Goal: Task Accomplishment & Management: Complete application form

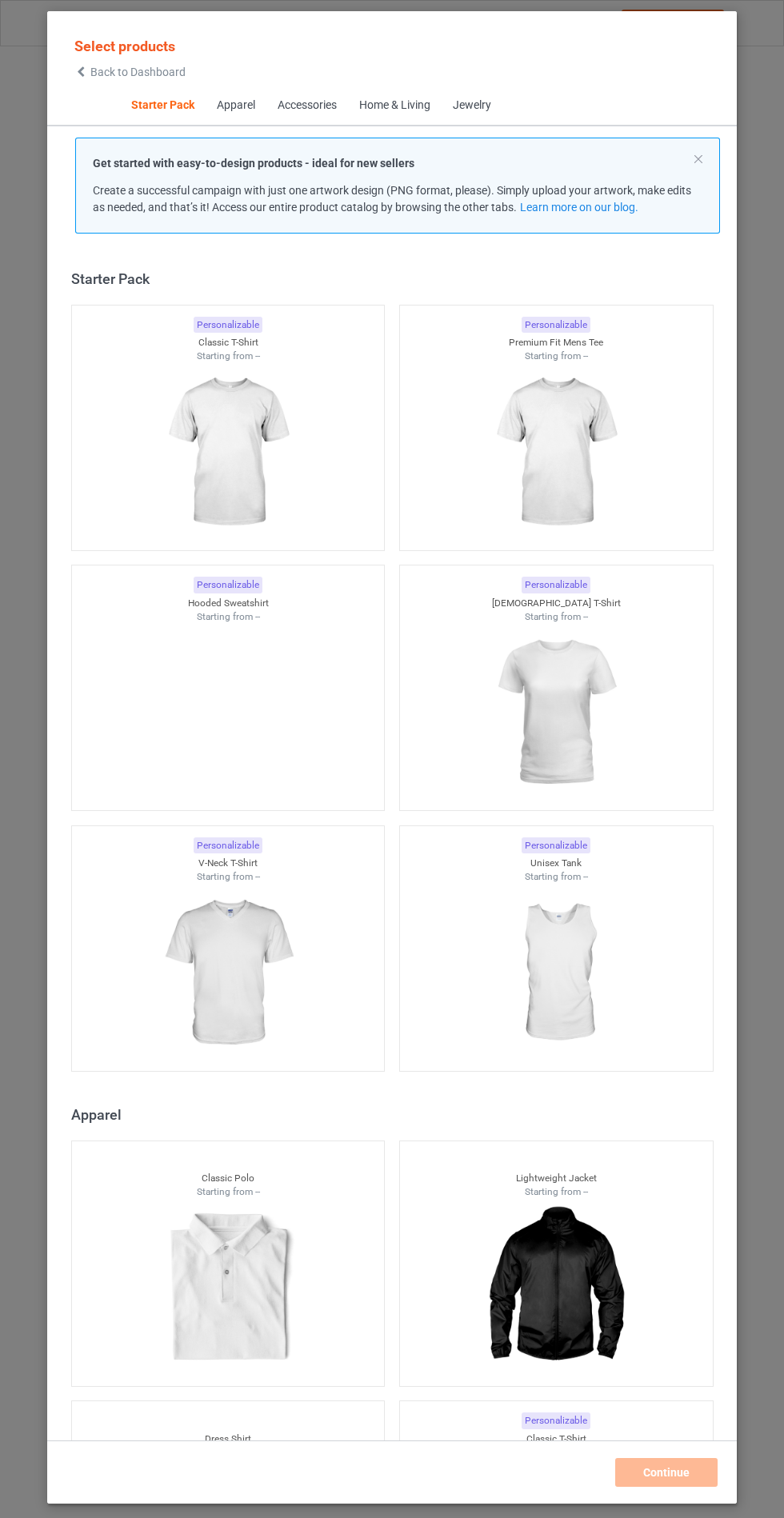
scroll to position [19, 0]
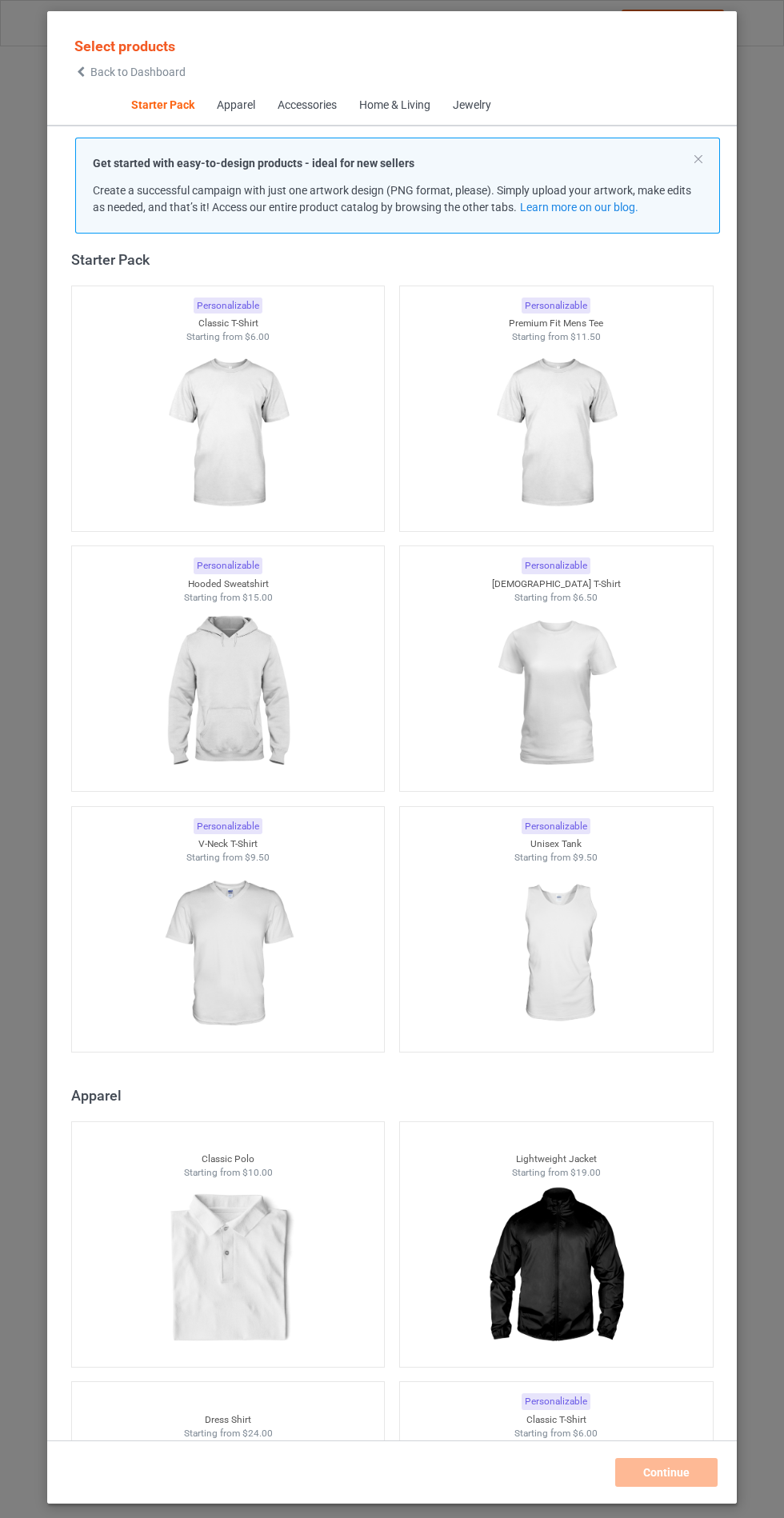
click at [240, 701] on img at bounding box center [228, 694] width 143 height 179
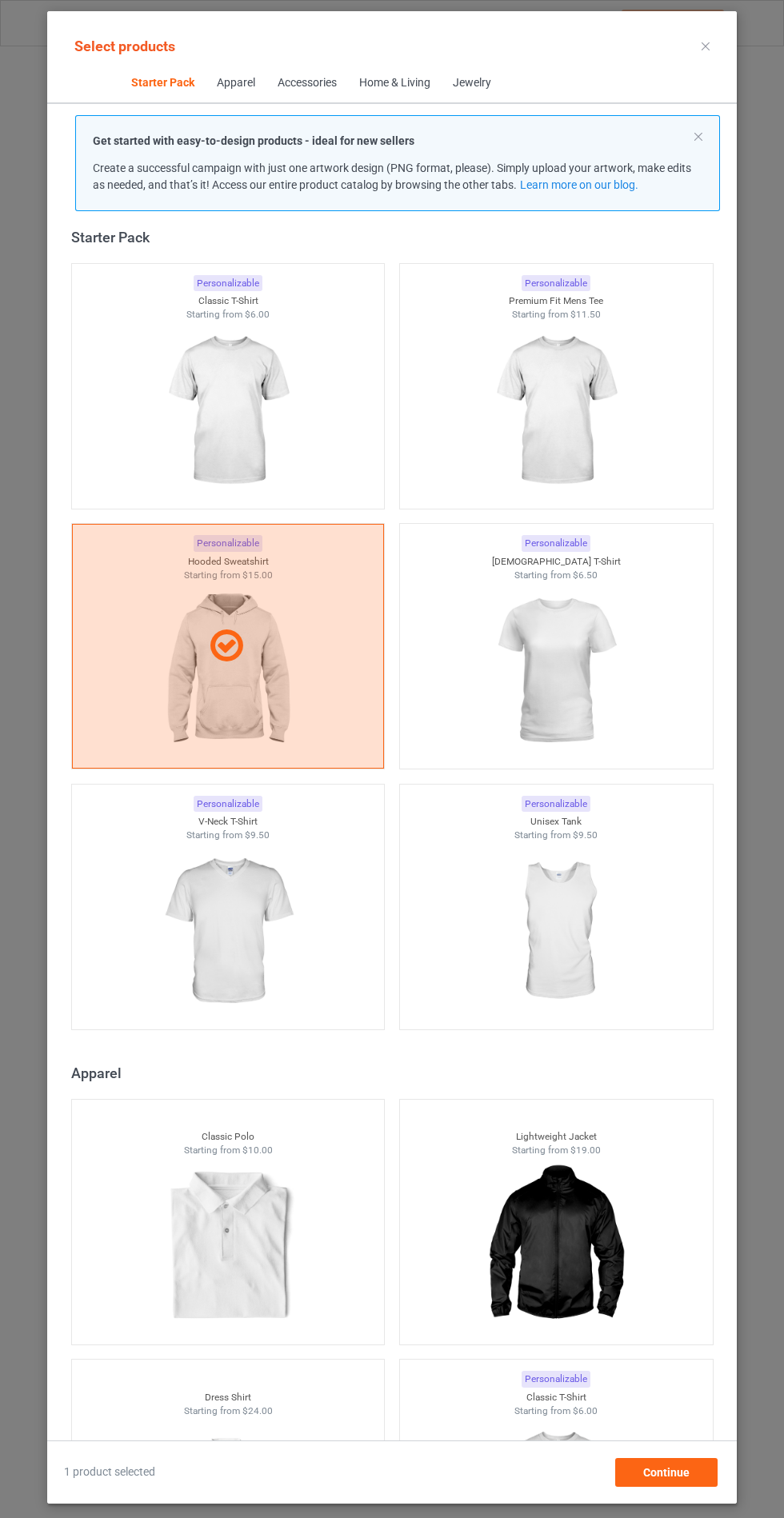
click at [250, 918] on img at bounding box center [228, 932] width 143 height 179
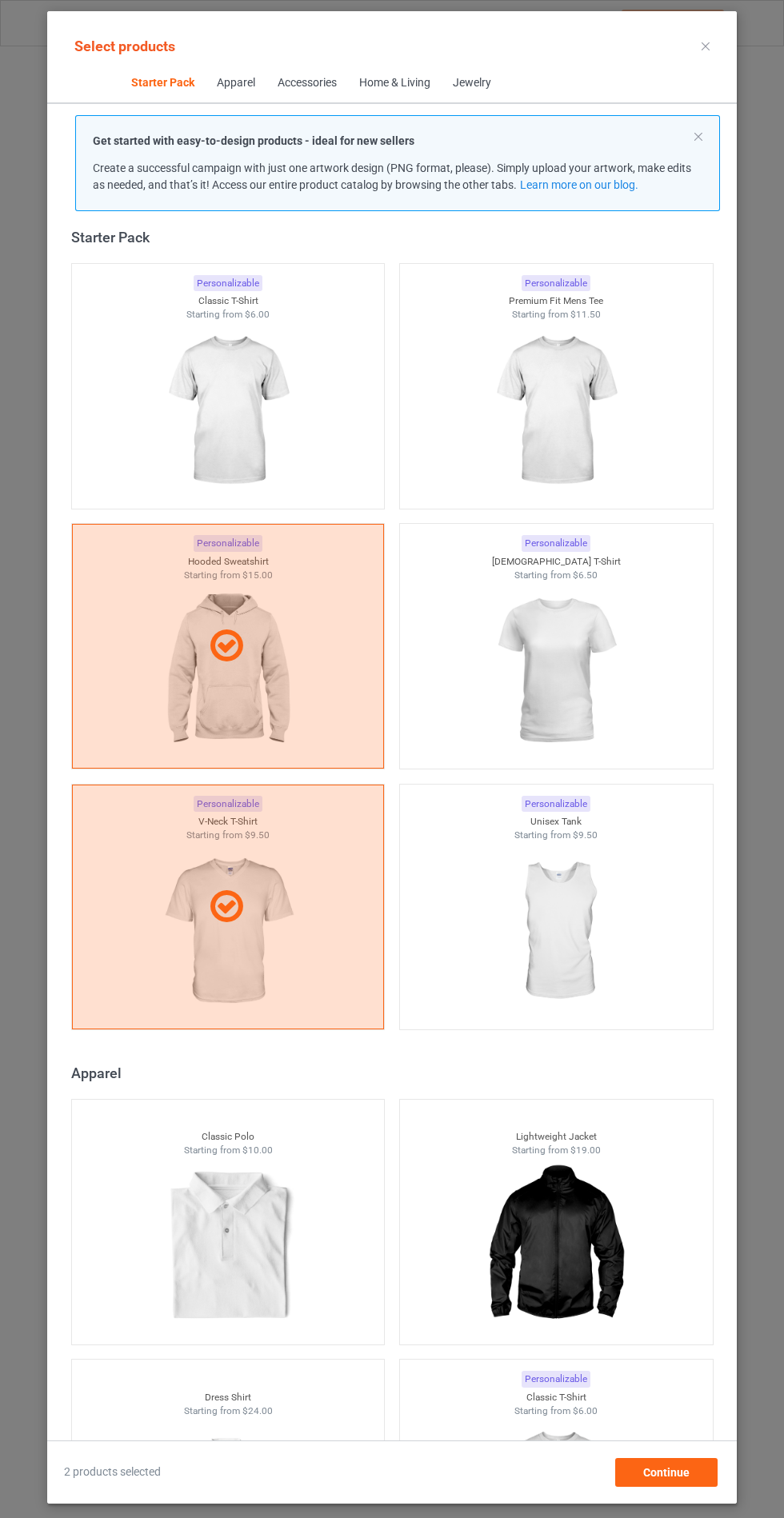
scroll to position [92, 0]
click at [699, 1488] on div "Continue" at bounding box center [666, 1472] width 102 height 29
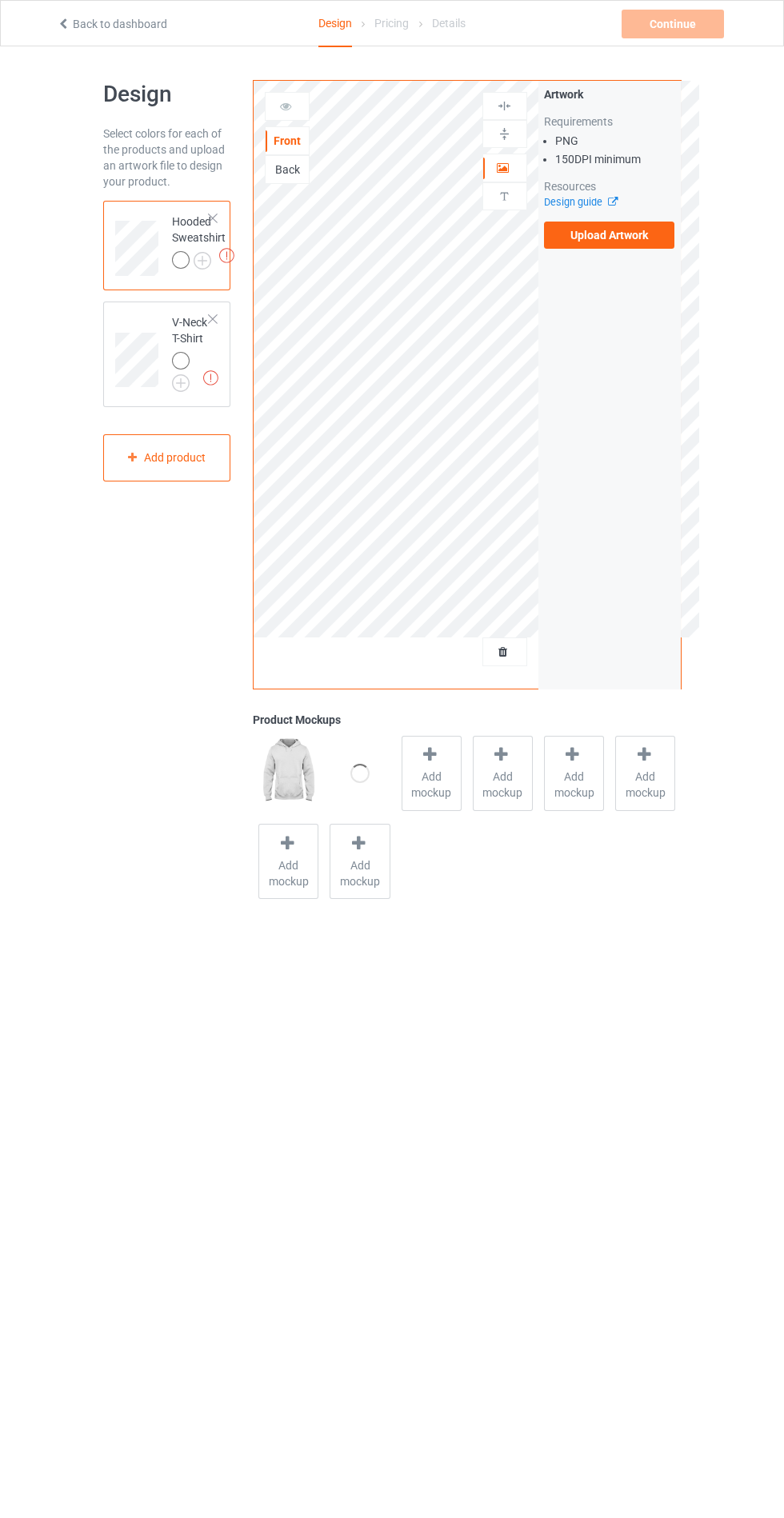
click at [607, 247] on label "Upload Artwork" at bounding box center [610, 235] width 131 height 28
click at [0, 0] on input "Upload Artwork" at bounding box center [0, 0] width 0 height 0
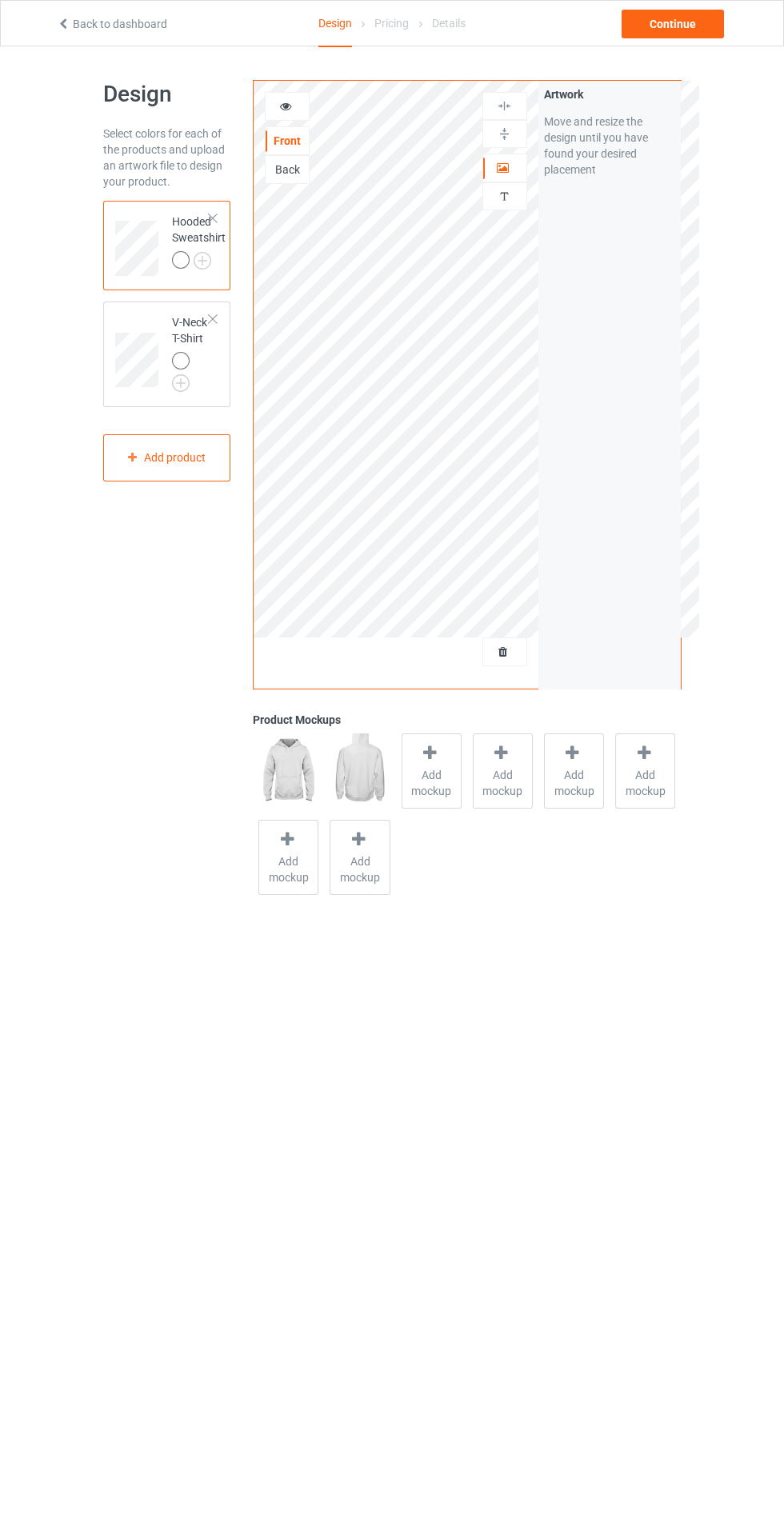
click at [419, 800] on div "Add mockup" at bounding box center [431, 771] width 60 height 75
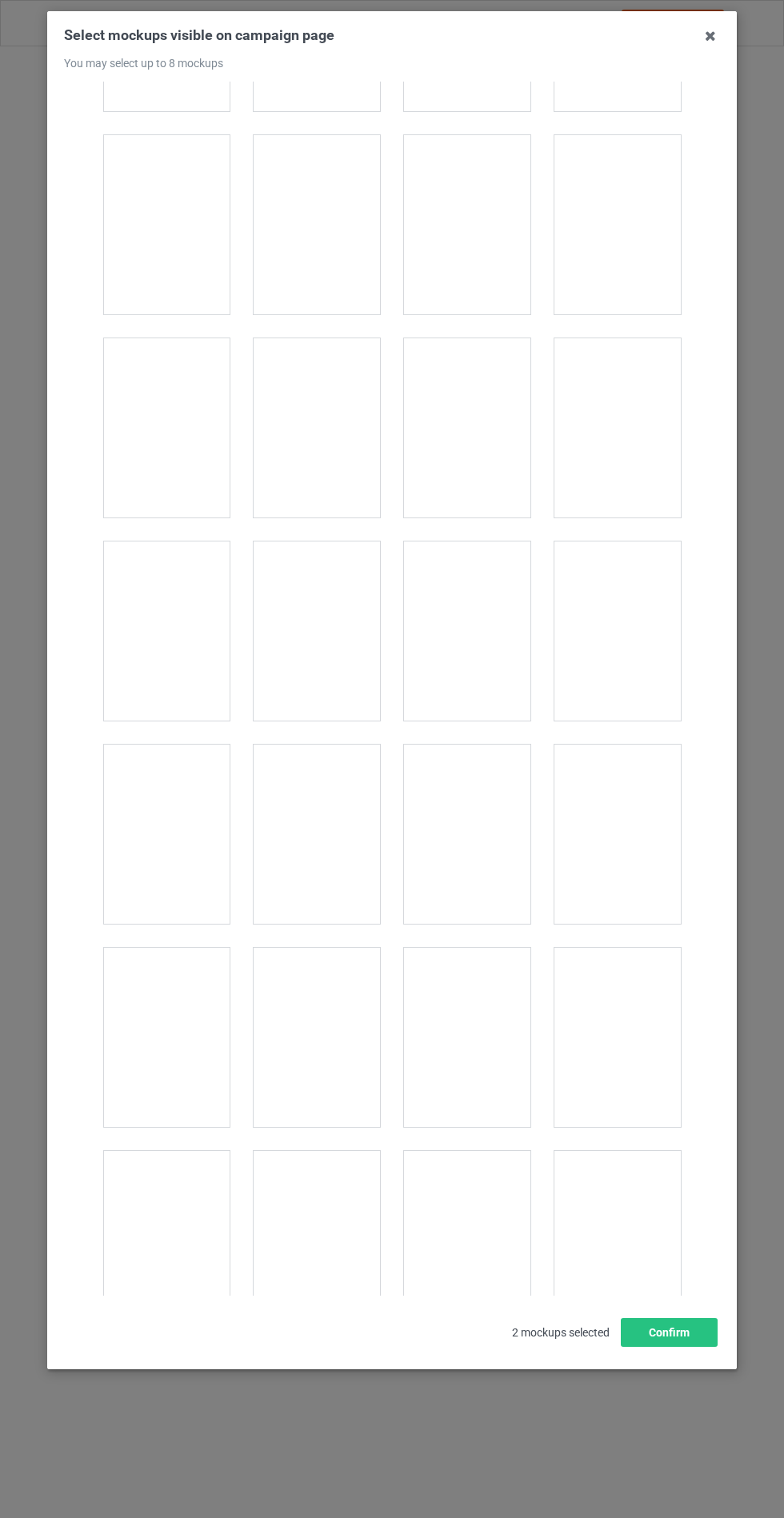
scroll to position [12548, 0]
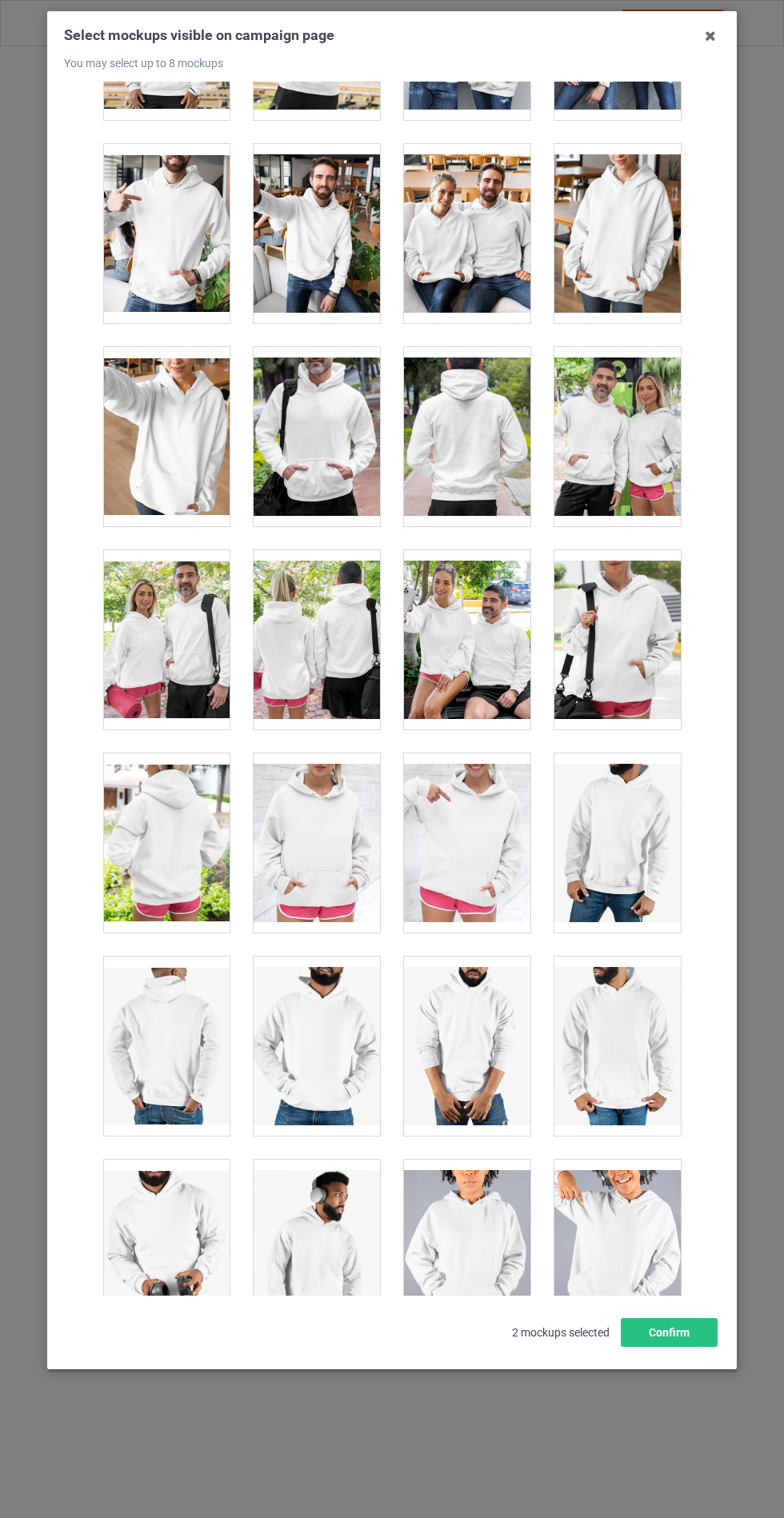
click at [331, 837] on div at bounding box center [316, 843] width 127 height 179
click at [674, 1347] on button "Confirm" at bounding box center [669, 1333] width 97 height 29
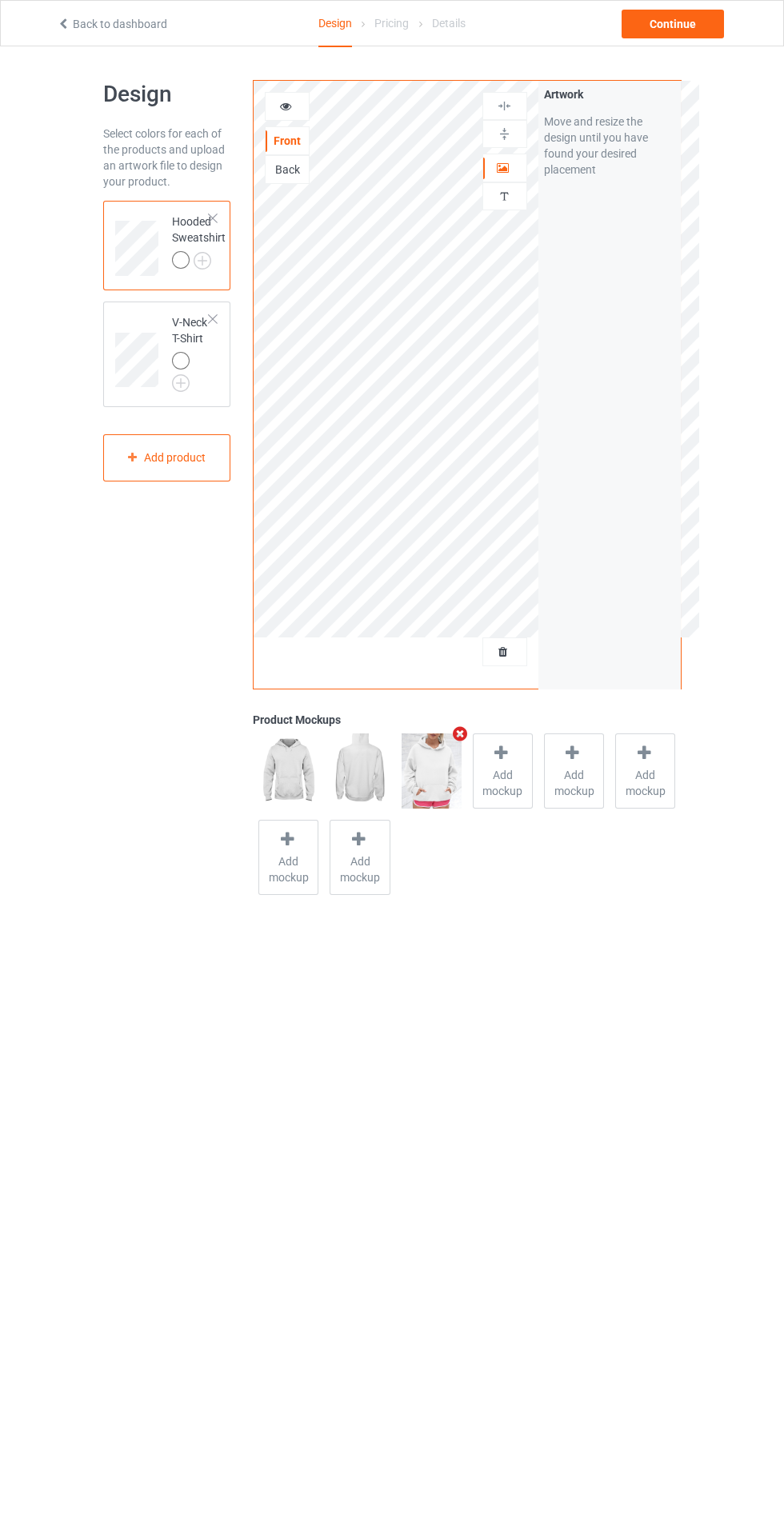
click at [0, 0] on img at bounding box center [0, 0] width 0 height 0
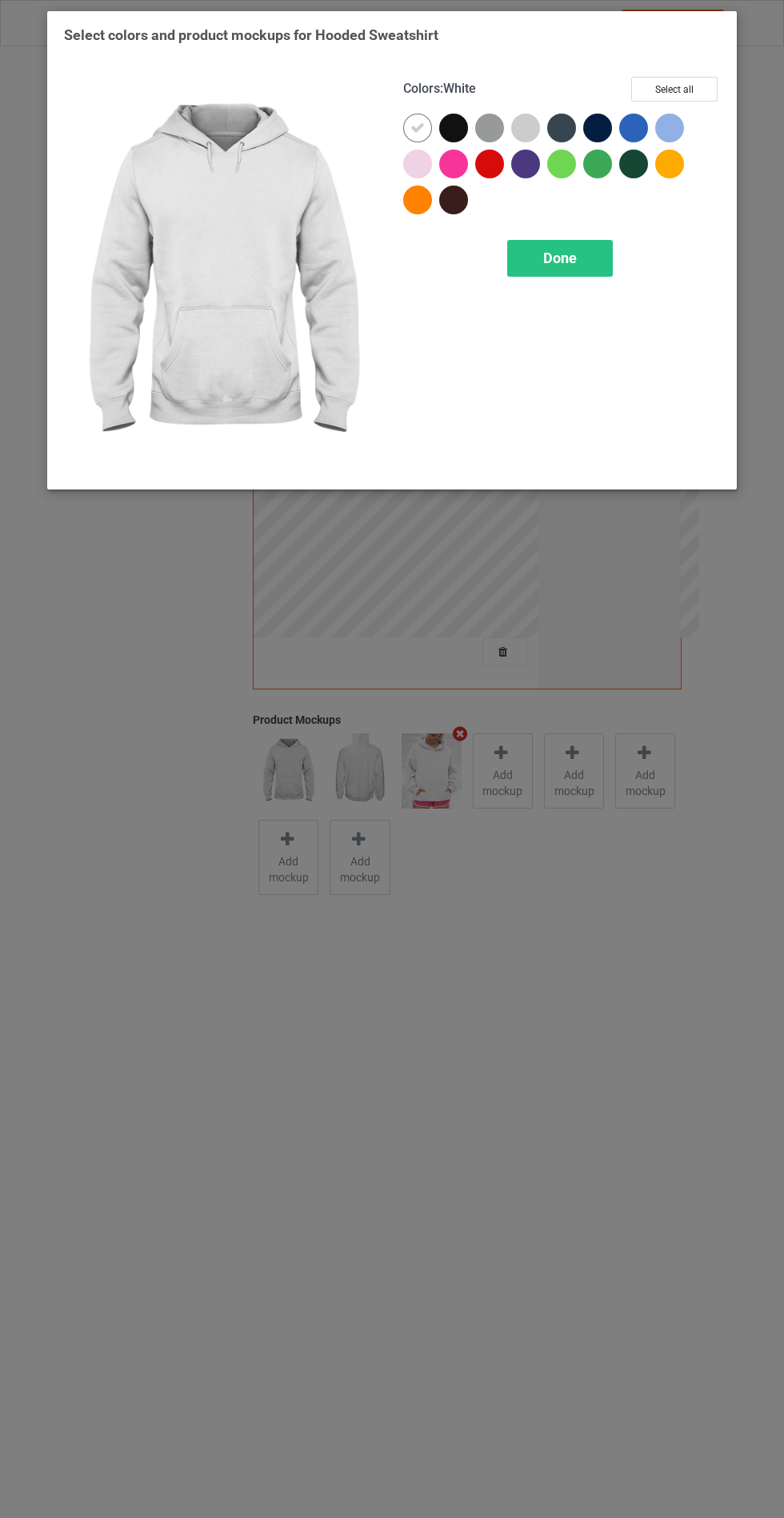
click at [454, 132] on div at bounding box center [453, 128] width 29 height 29
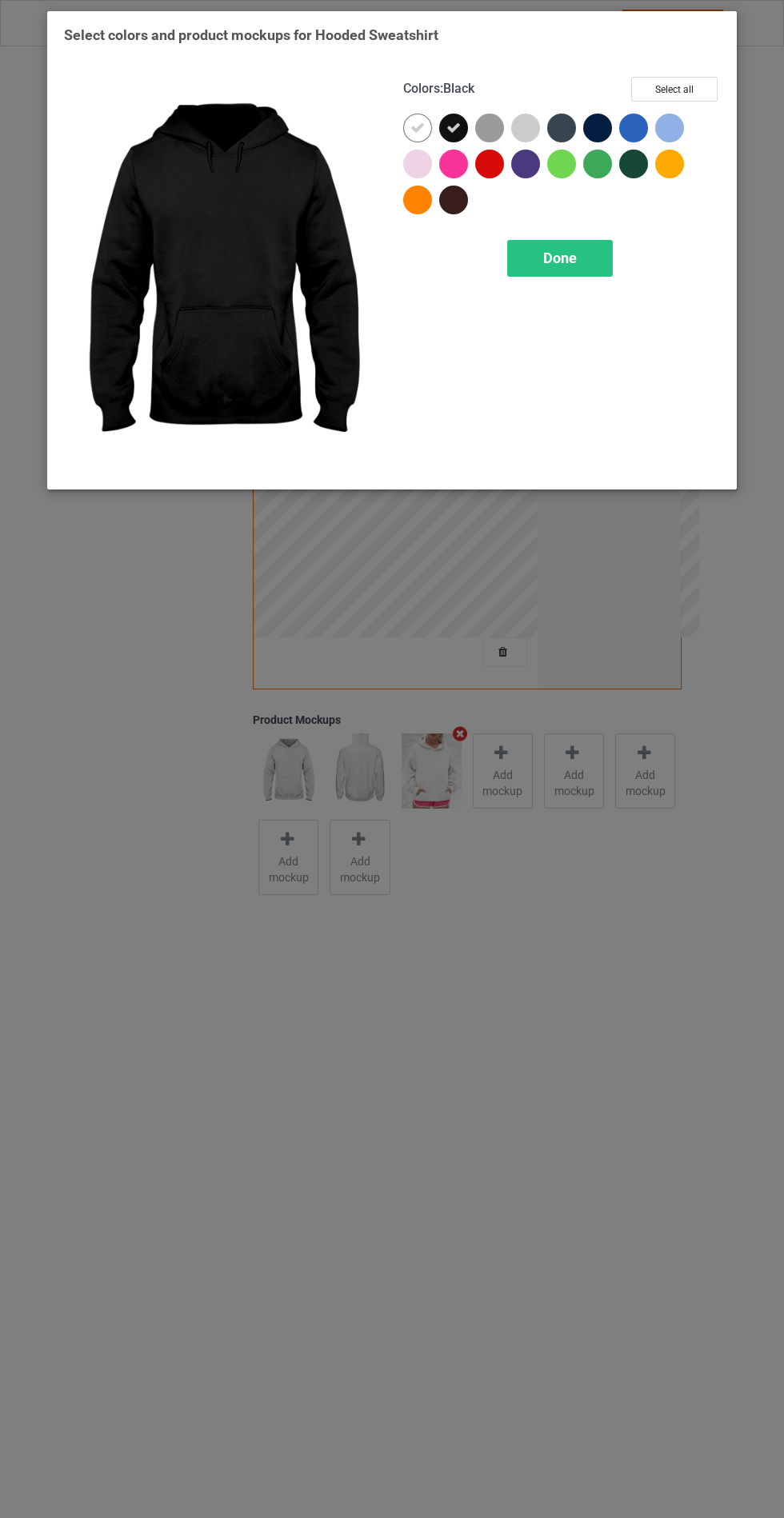
click at [491, 117] on div at bounding box center [490, 128] width 29 height 29
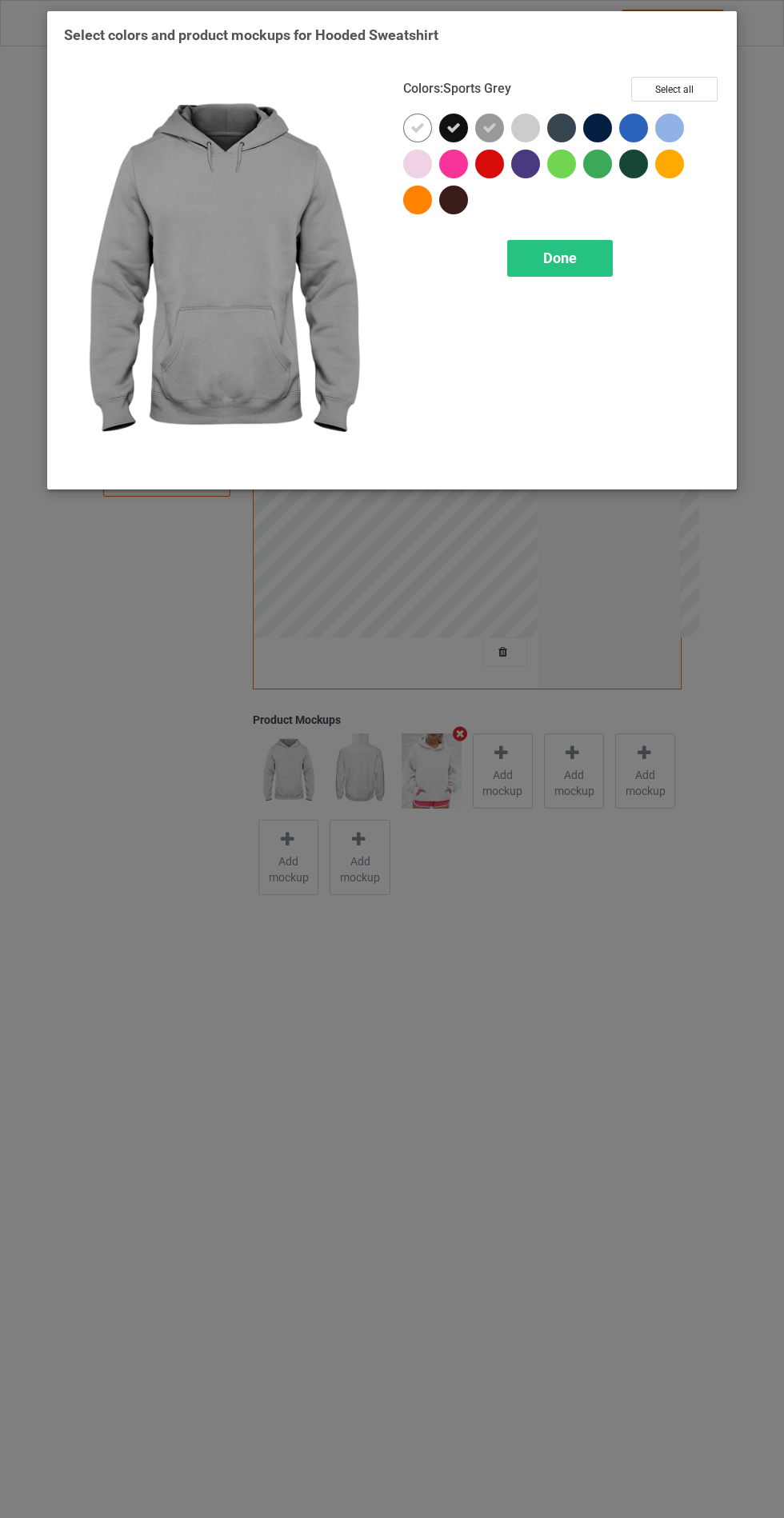
click at [564, 124] on div at bounding box center [561, 128] width 29 height 29
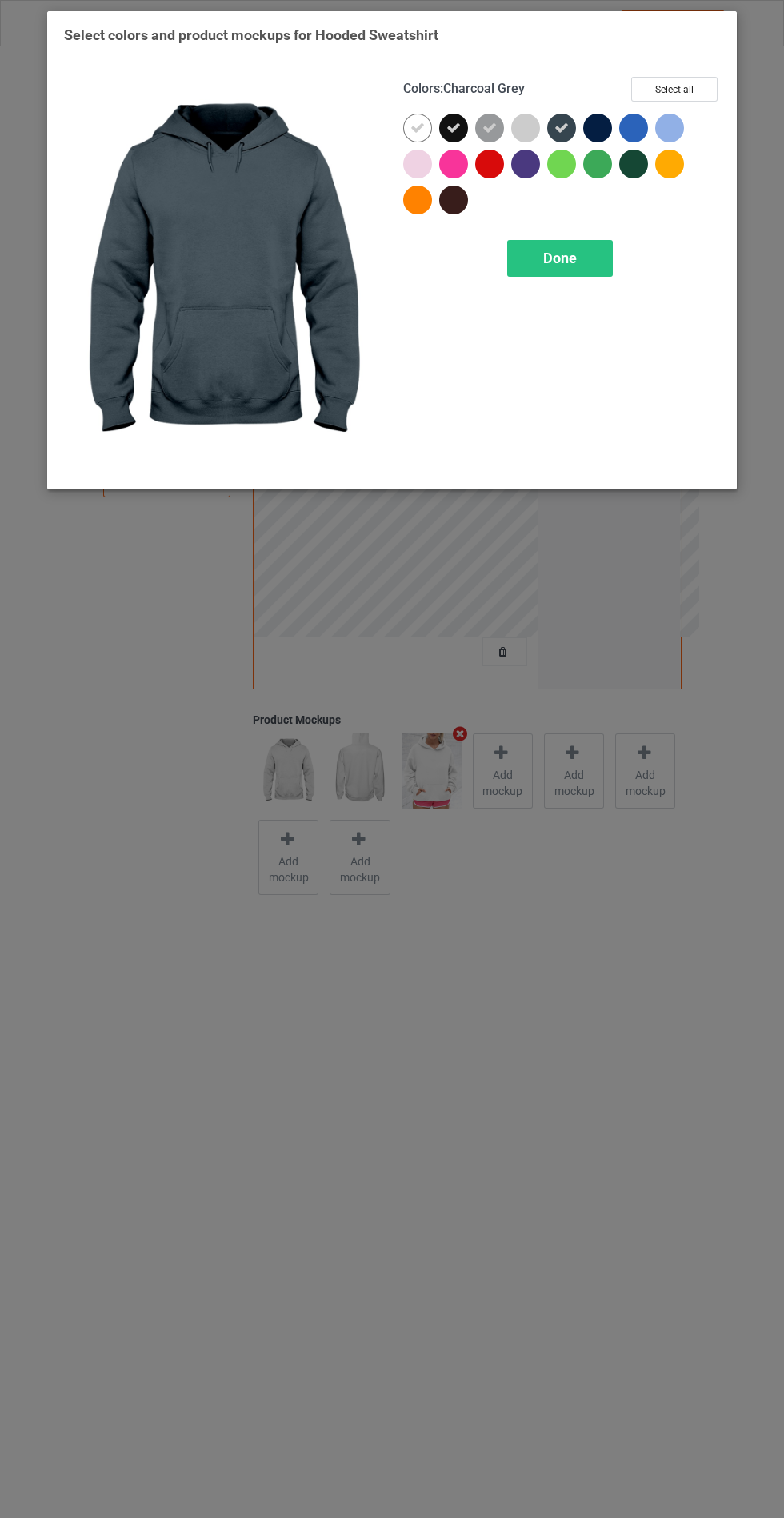
click at [608, 126] on div at bounding box center [597, 128] width 29 height 29
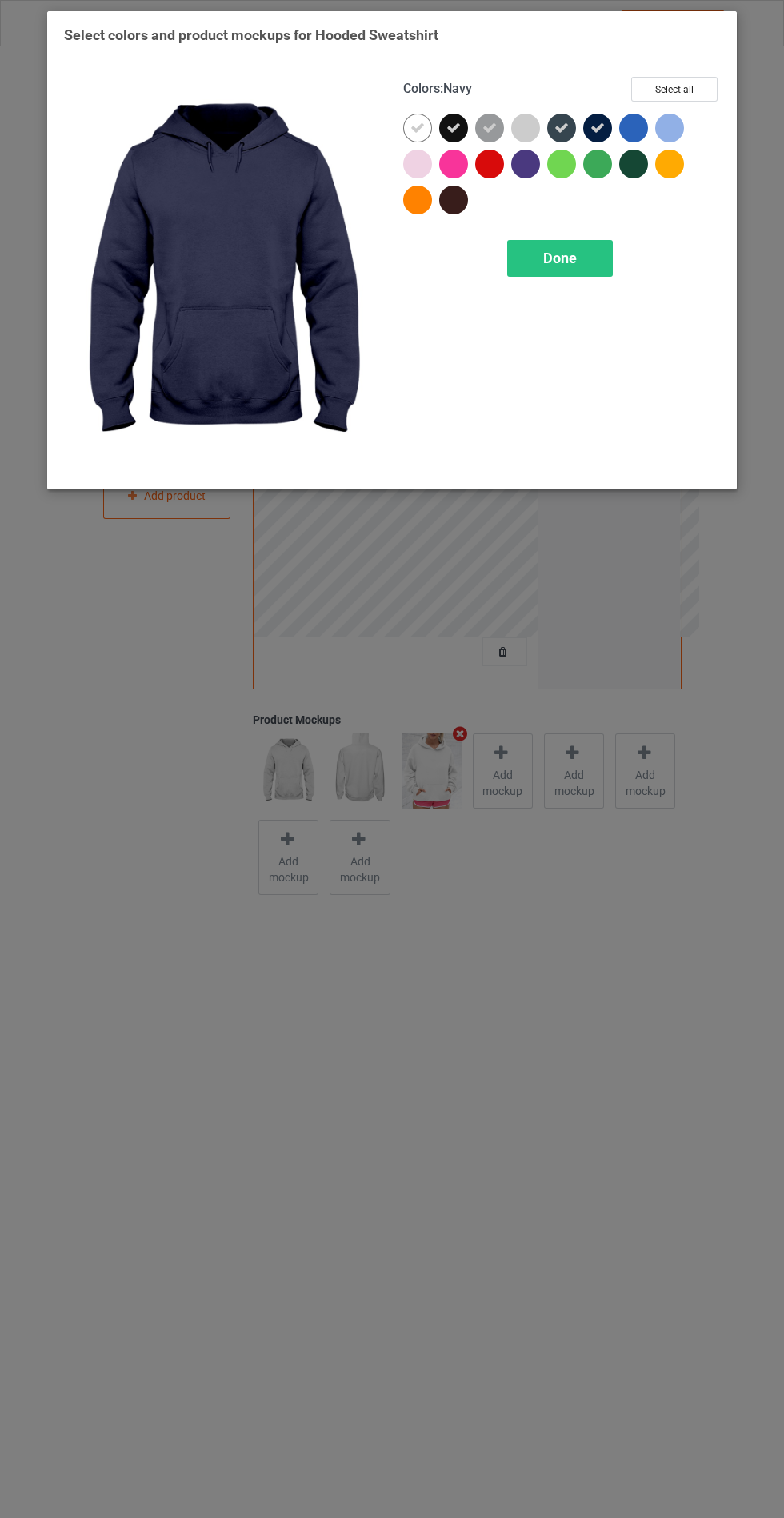
click at [554, 273] on div "Done" at bounding box center [559, 258] width 106 height 37
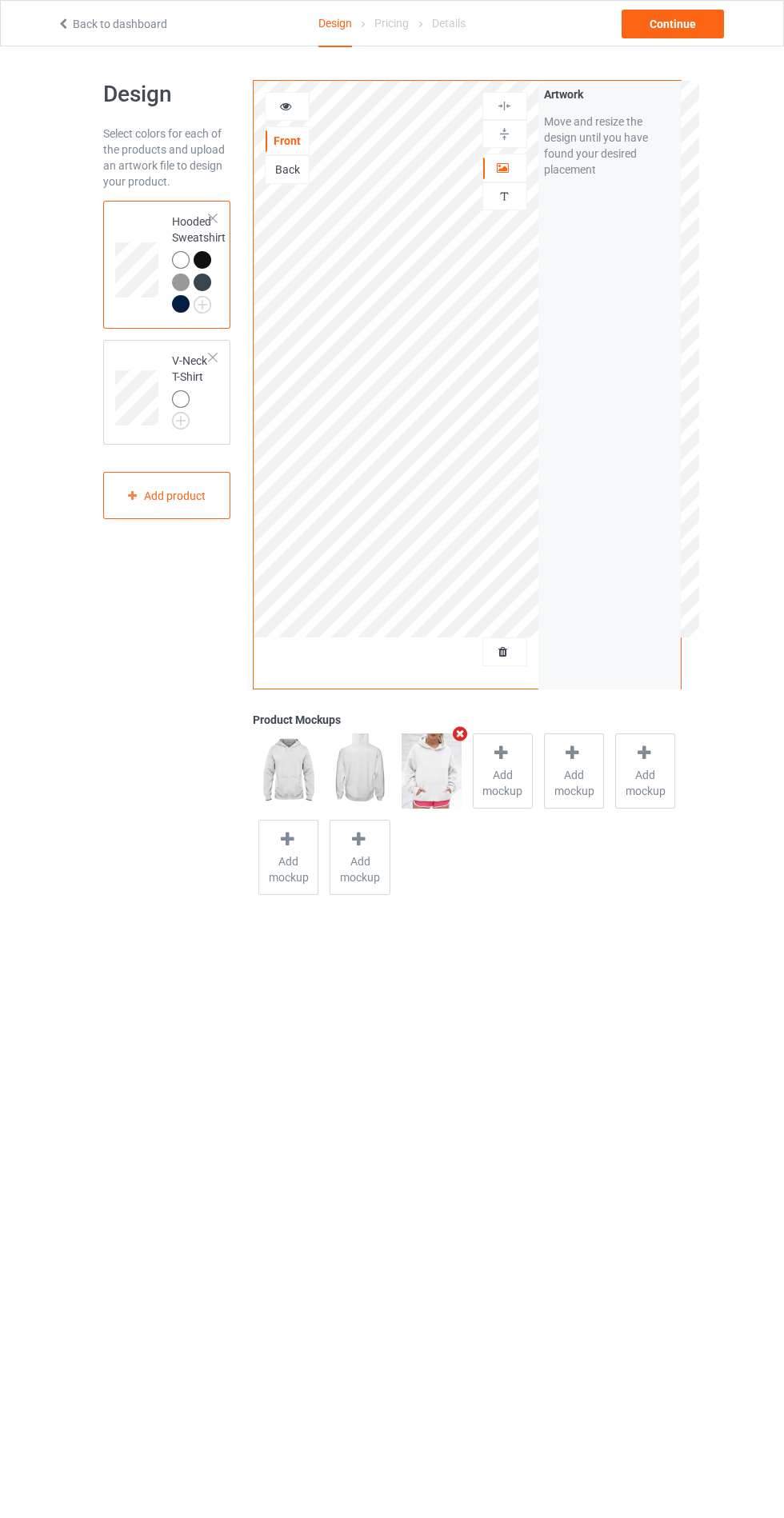
click at [0, 0] on img at bounding box center [0, 0] width 0 height 0
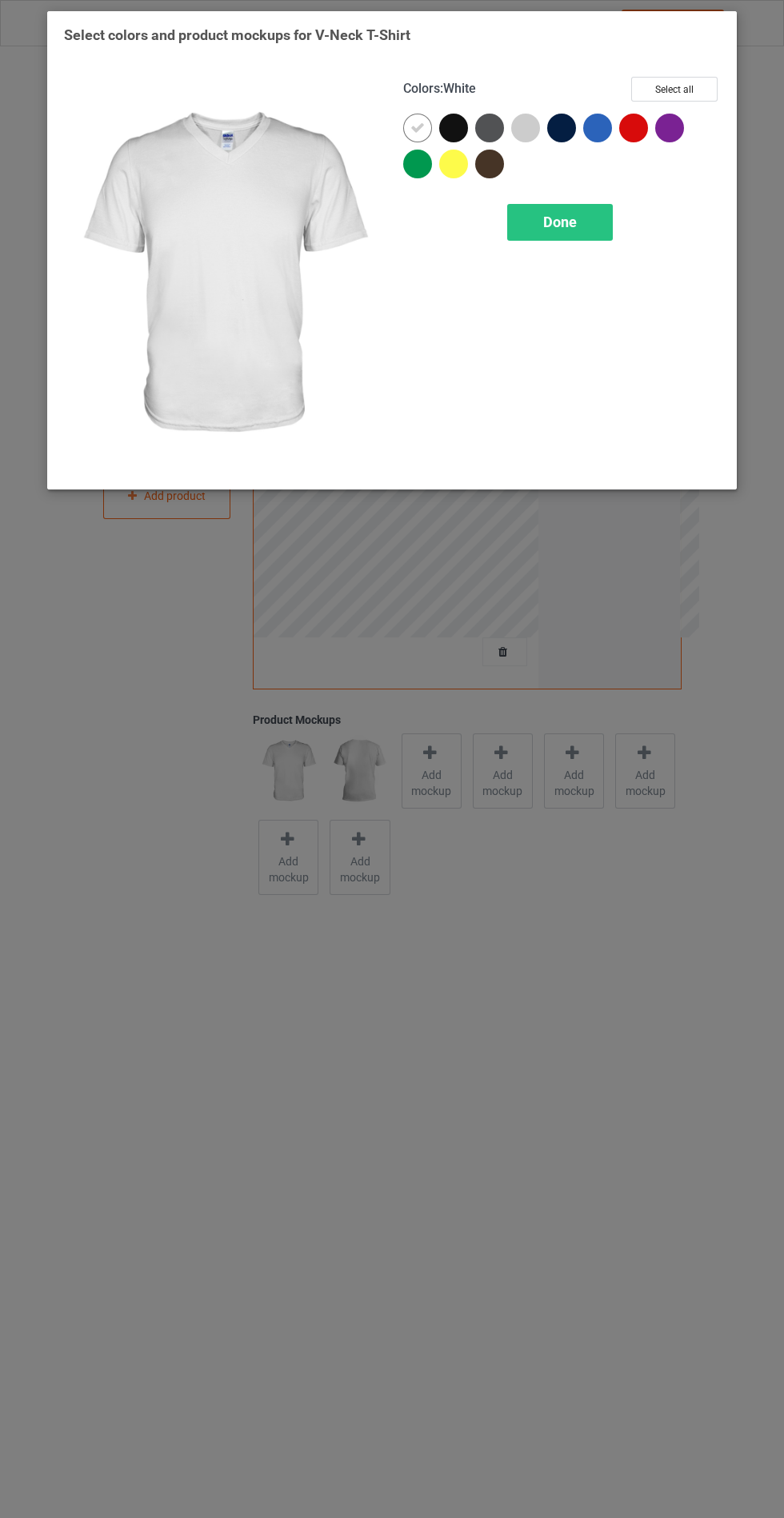
click at [465, 118] on div at bounding box center [457, 132] width 36 height 36
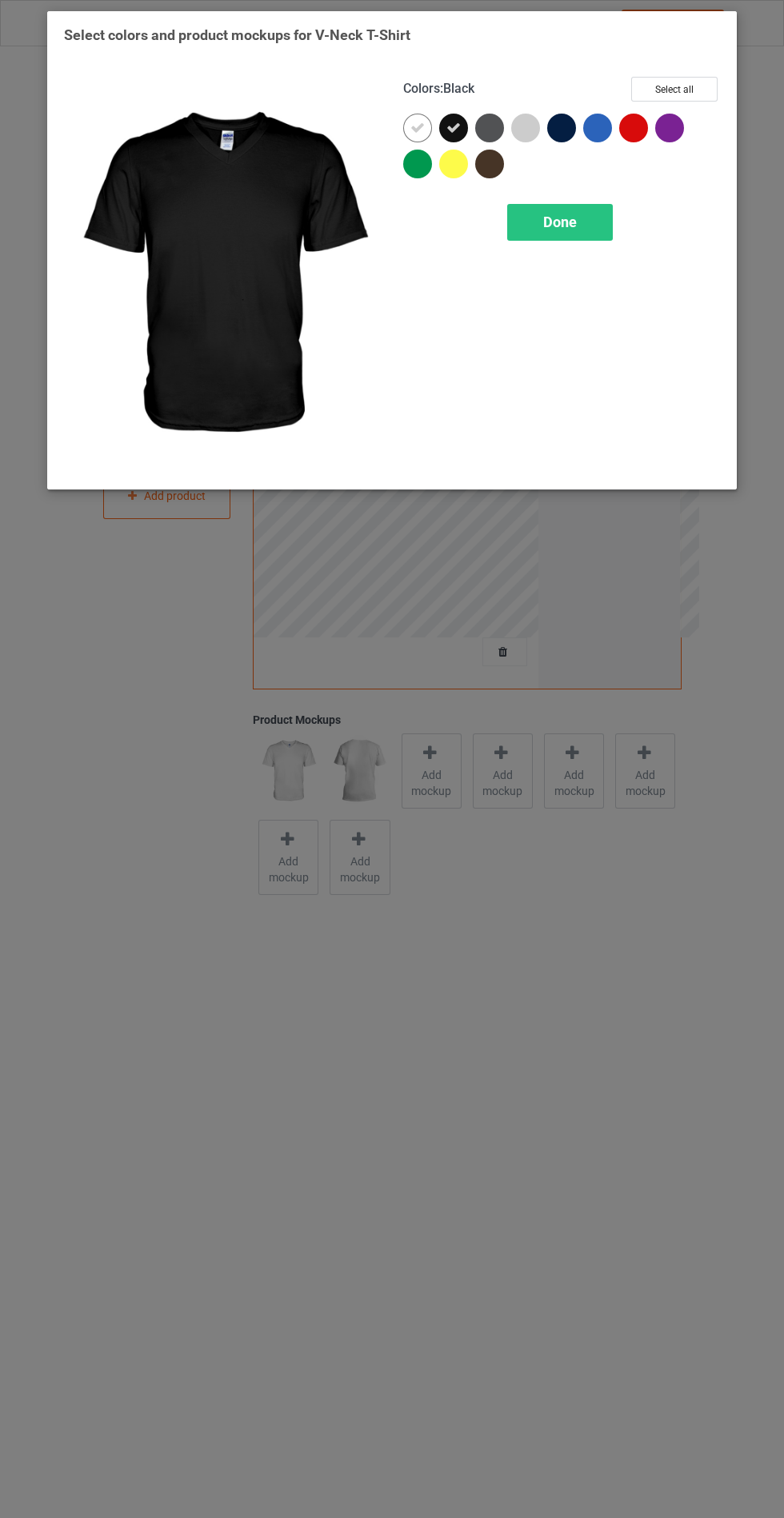
click at [489, 120] on div at bounding box center [490, 128] width 29 height 29
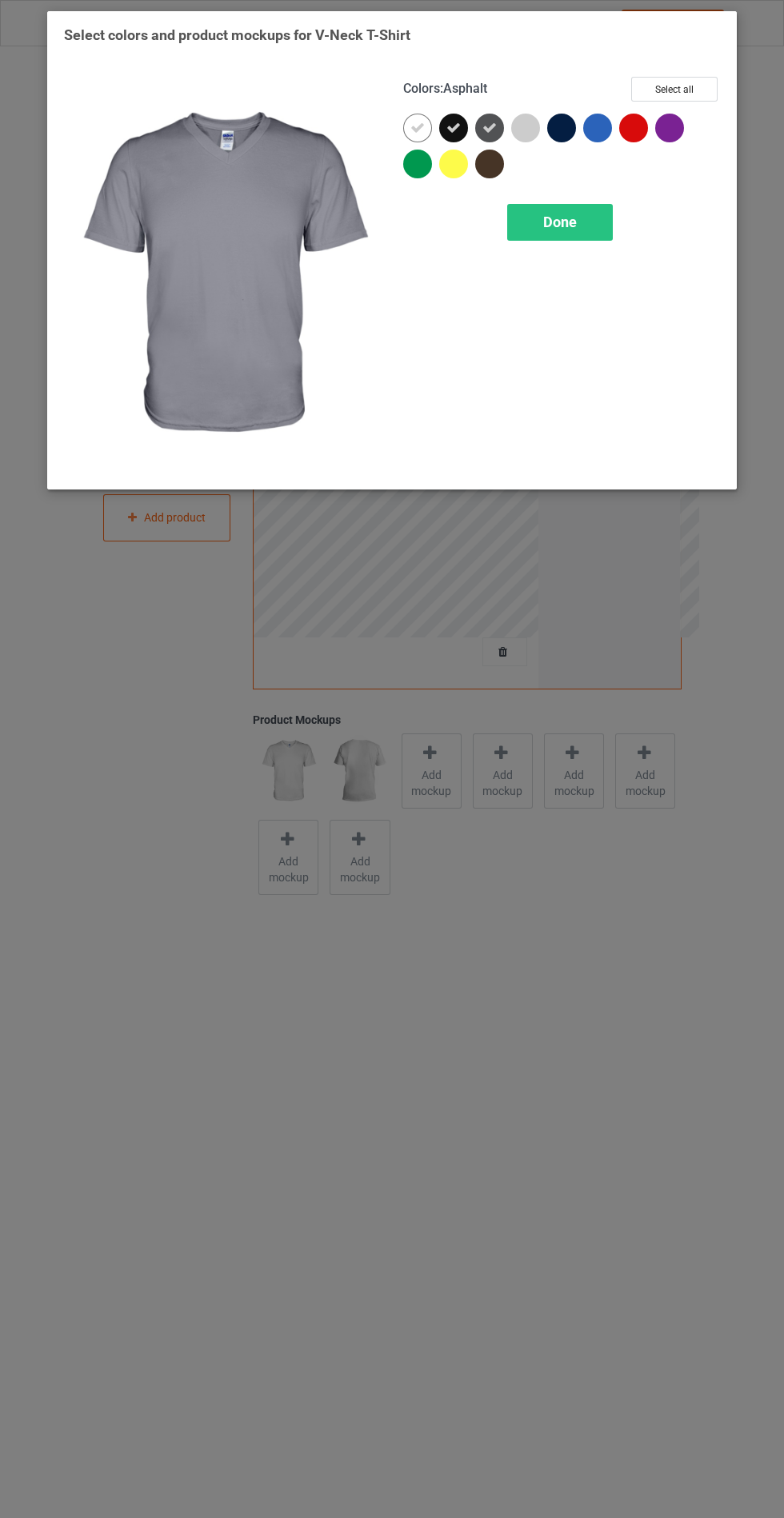
click at [572, 125] on div at bounding box center [561, 128] width 29 height 29
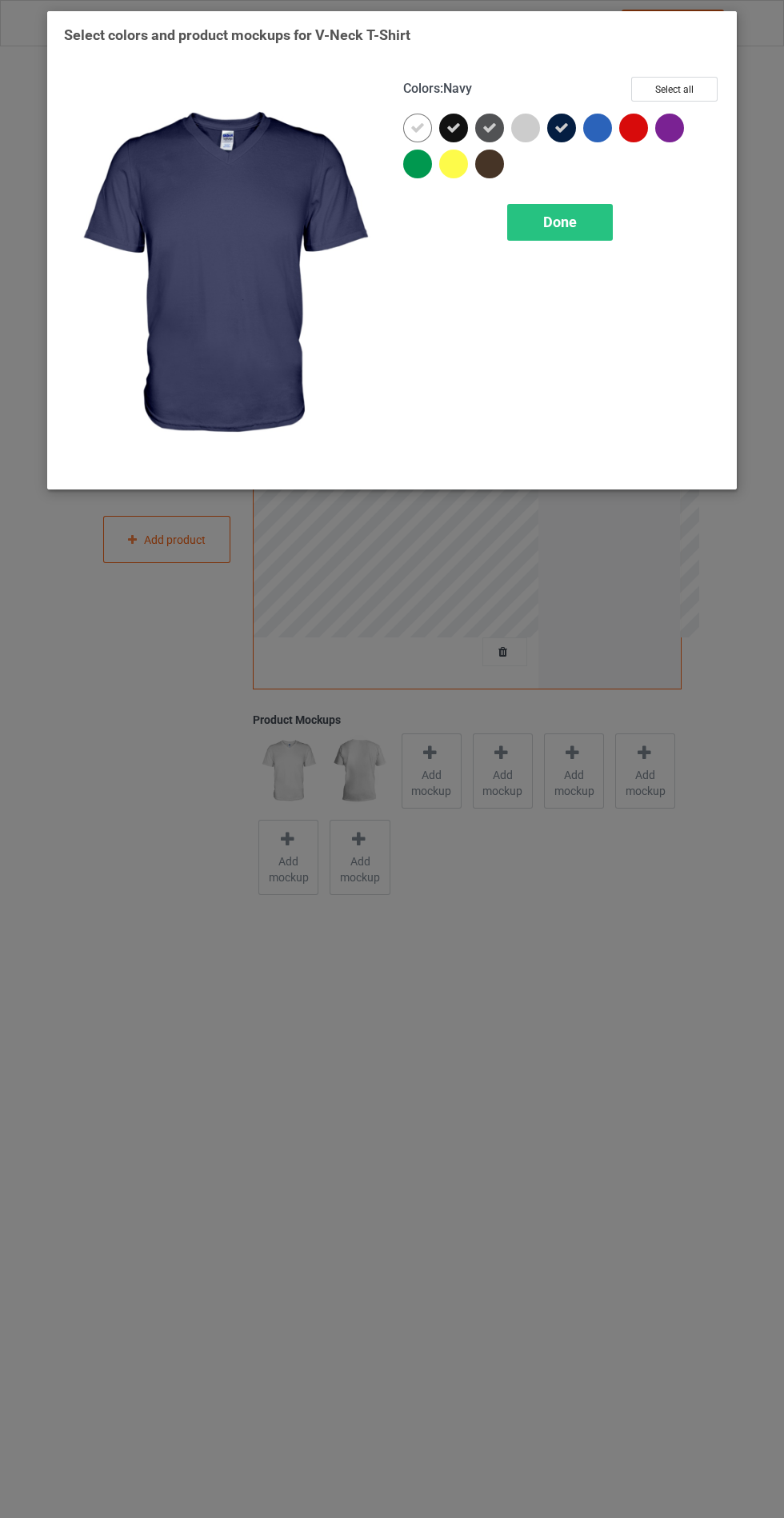
click at [565, 236] on div "Done" at bounding box center [559, 222] width 106 height 37
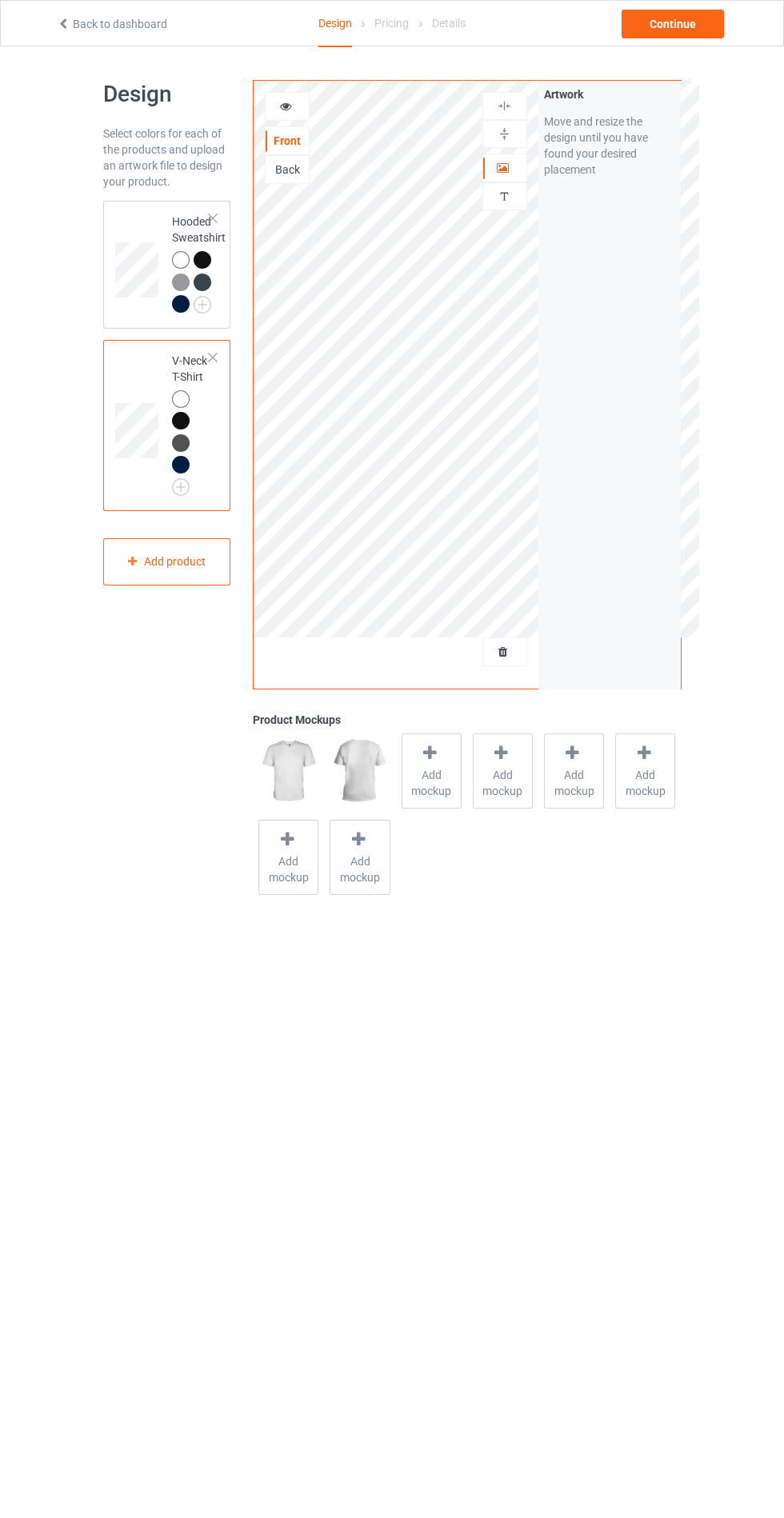
click at [428, 790] on span "Add mockup" at bounding box center [431, 783] width 58 height 32
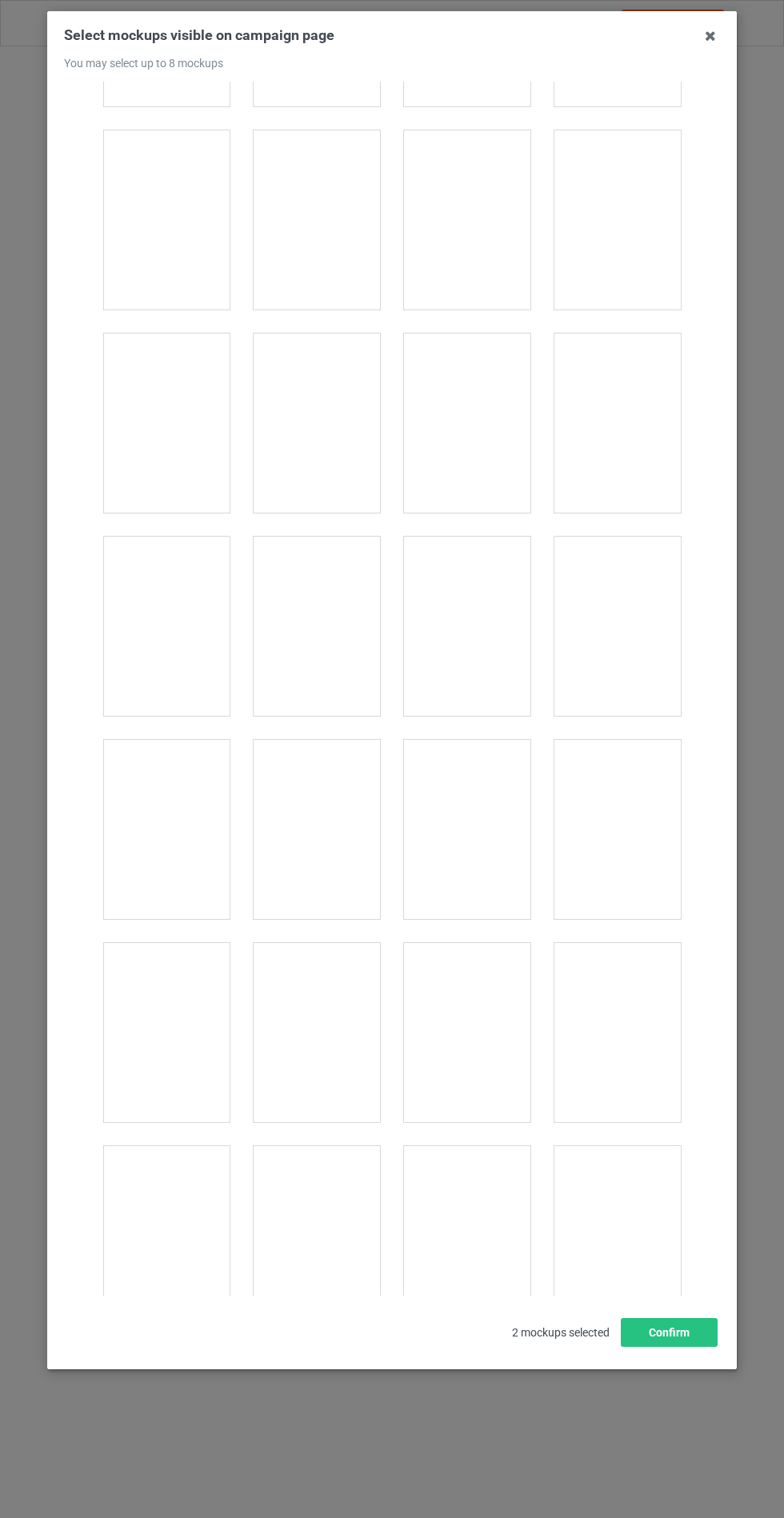
scroll to position [2156, 0]
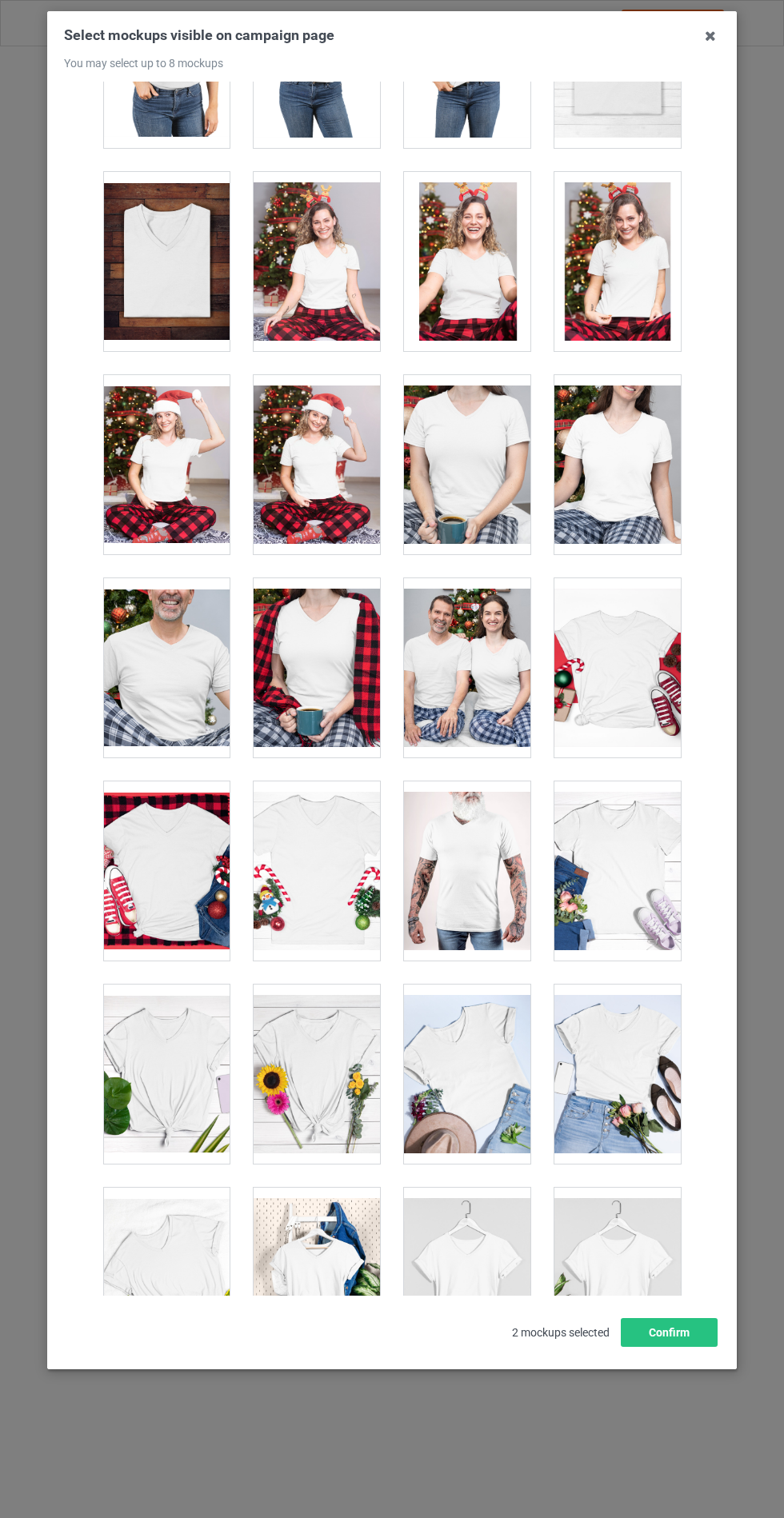
click at [610, 1269] on div at bounding box center [617, 1278] width 127 height 179
click at [336, 1084] on div at bounding box center [316, 1074] width 127 height 179
click at [685, 1347] on button "Confirm" at bounding box center [669, 1333] width 97 height 29
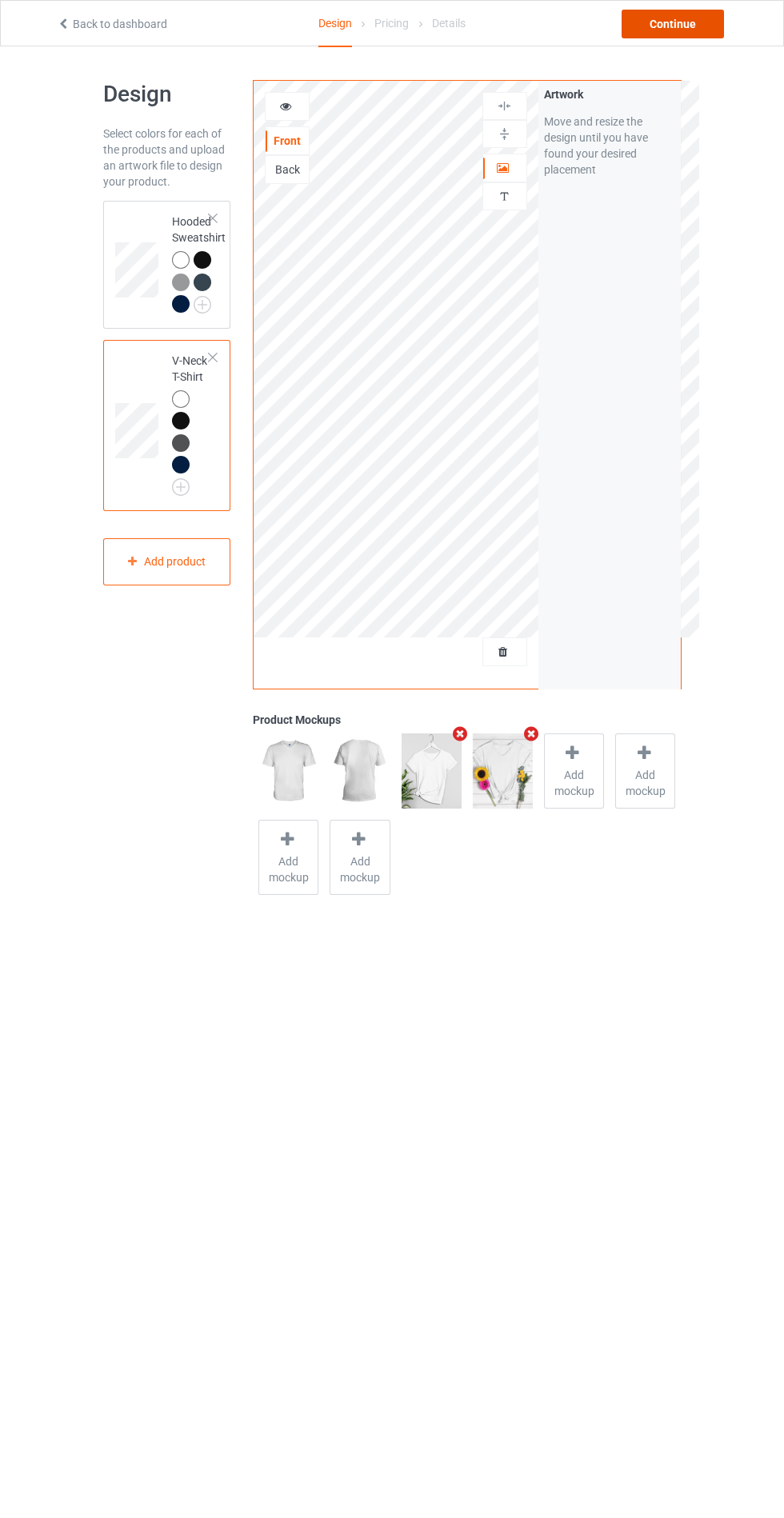
click at [671, 23] on div "Continue" at bounding box center [672, 24] width 102 height 29
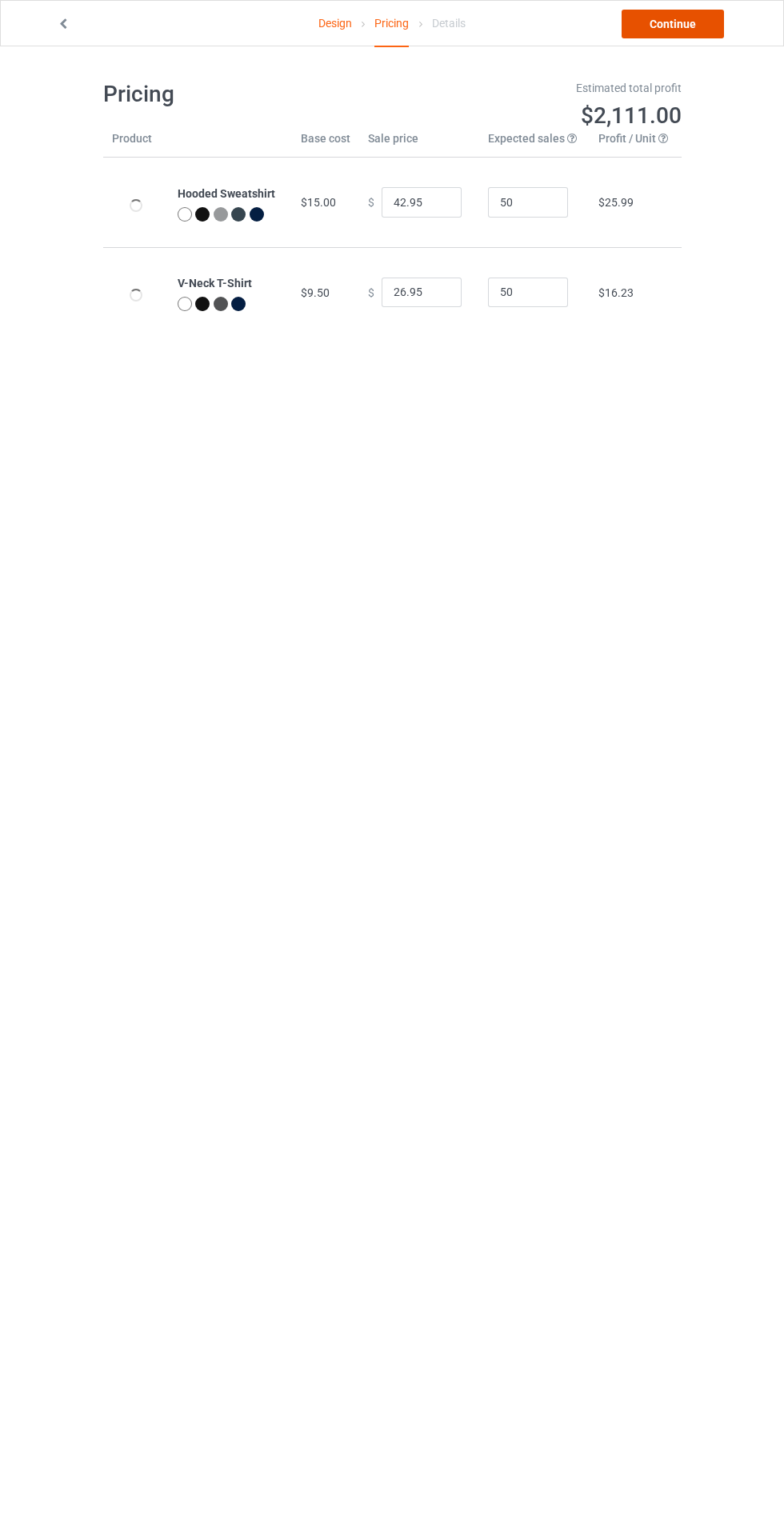
click at [694, 24] on link "Continue" at bounding box center [672, 24] width 102 height 29
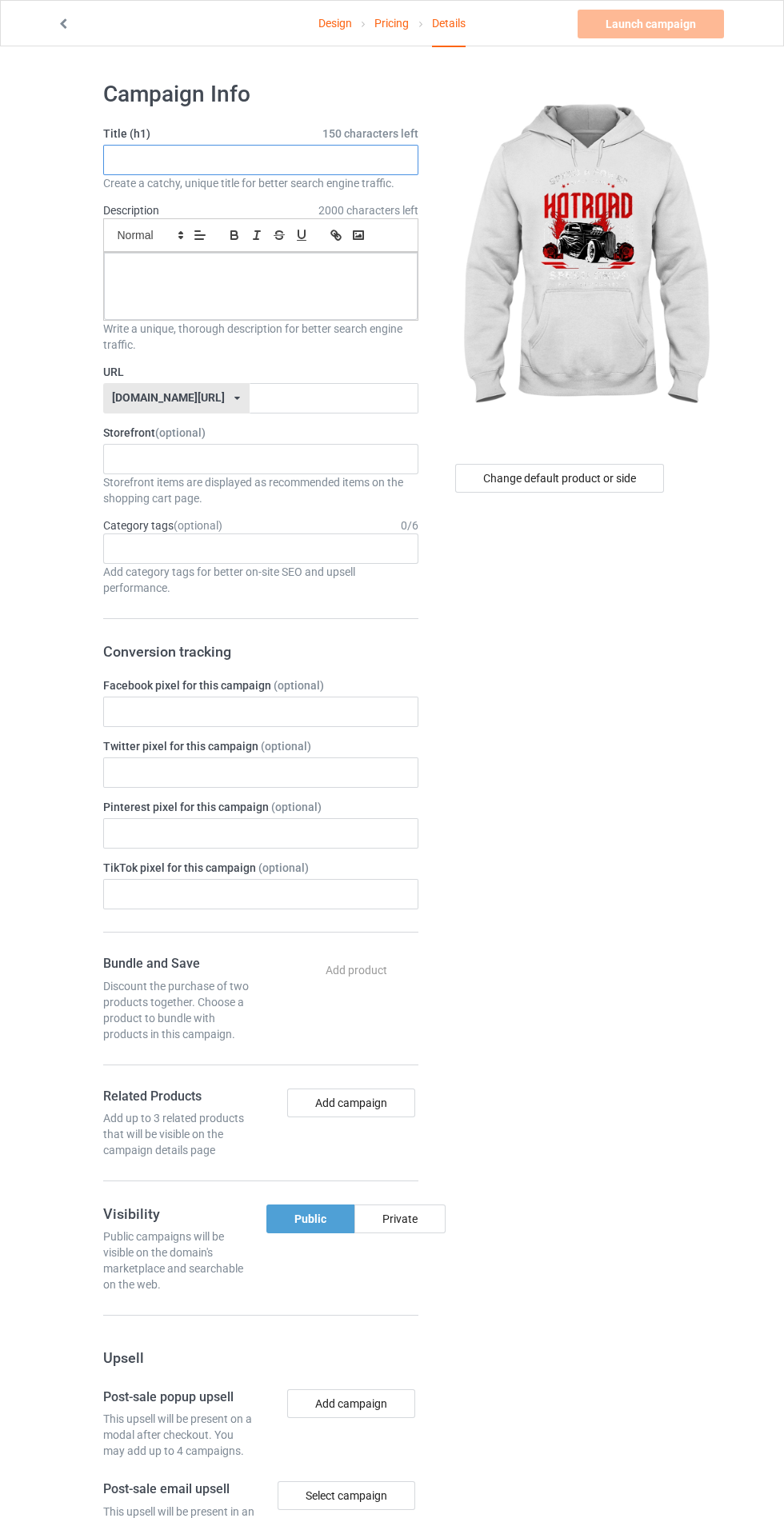
click at [321, 162] on input "text" at bounding box center [260, 160] width 315 height 30
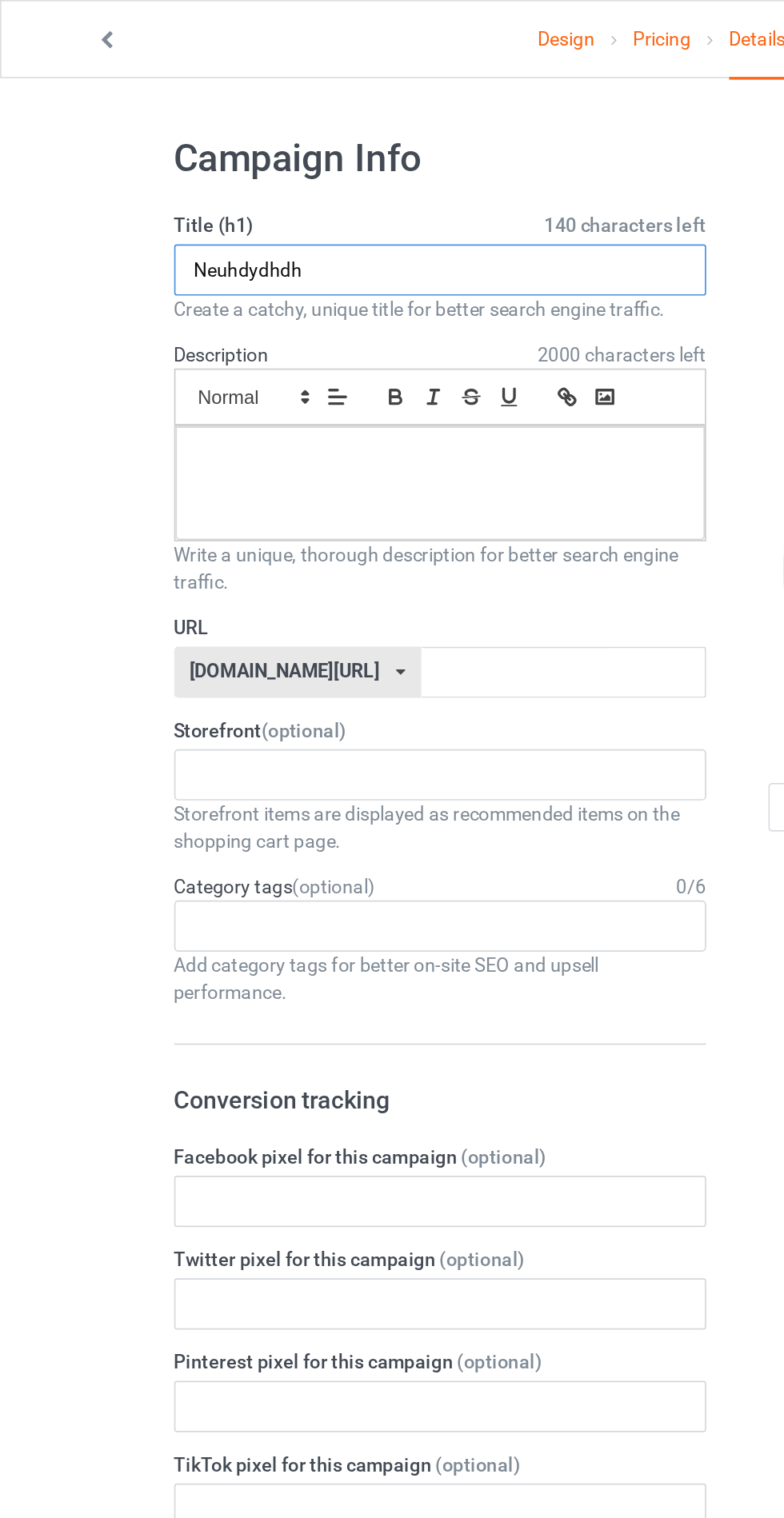
type input "Neuhdydhdh"
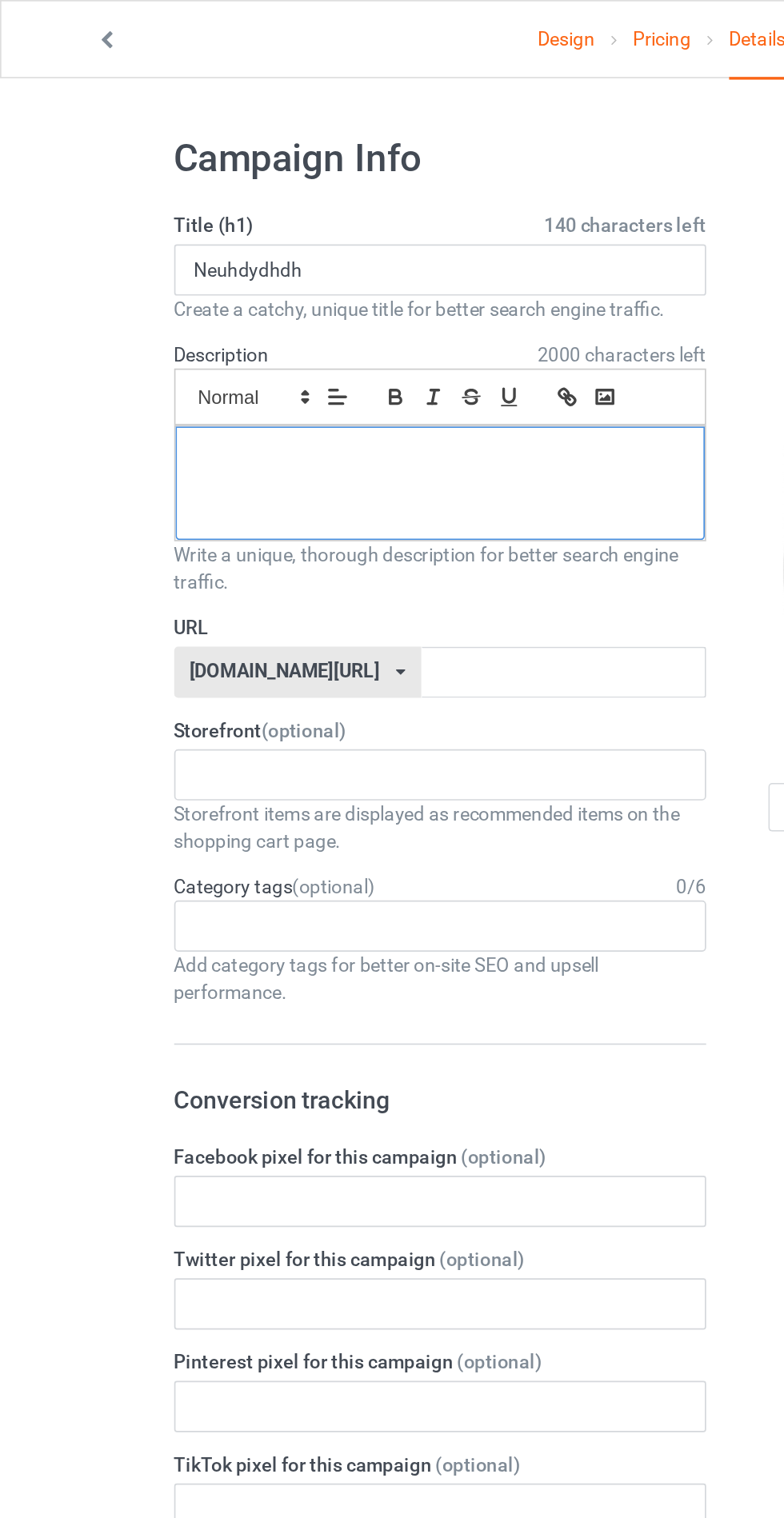
click at [143, 293] on div at bounding box center [260, 286] width 313 height 68
click at [341, 394] on input "text" at bounding box center [333, 398] width 169 height 30
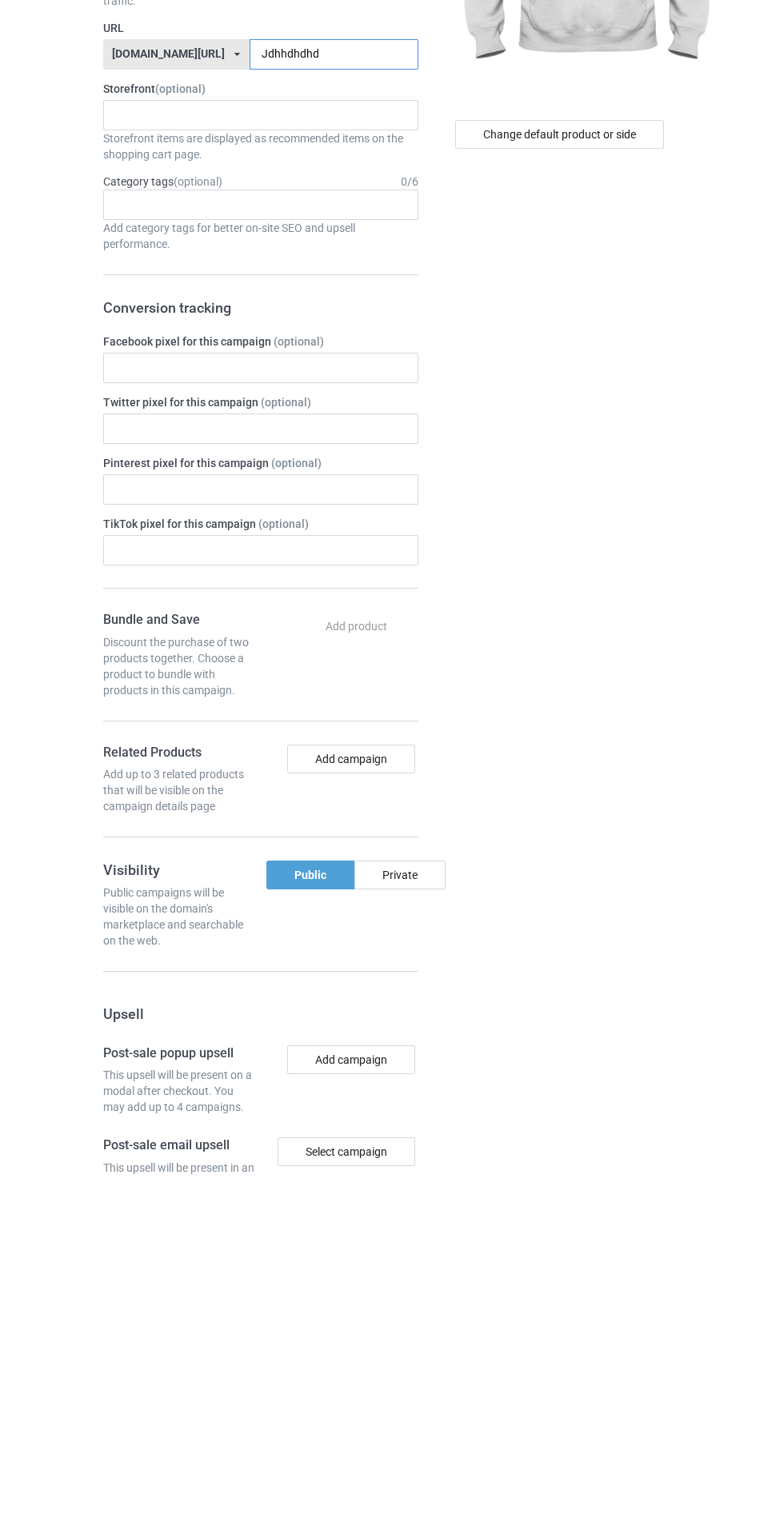
type input "Jdhhdhdhd"
click at [409, 1220] on div "Private" at bounding box center [400, 1219] width 91 height 29
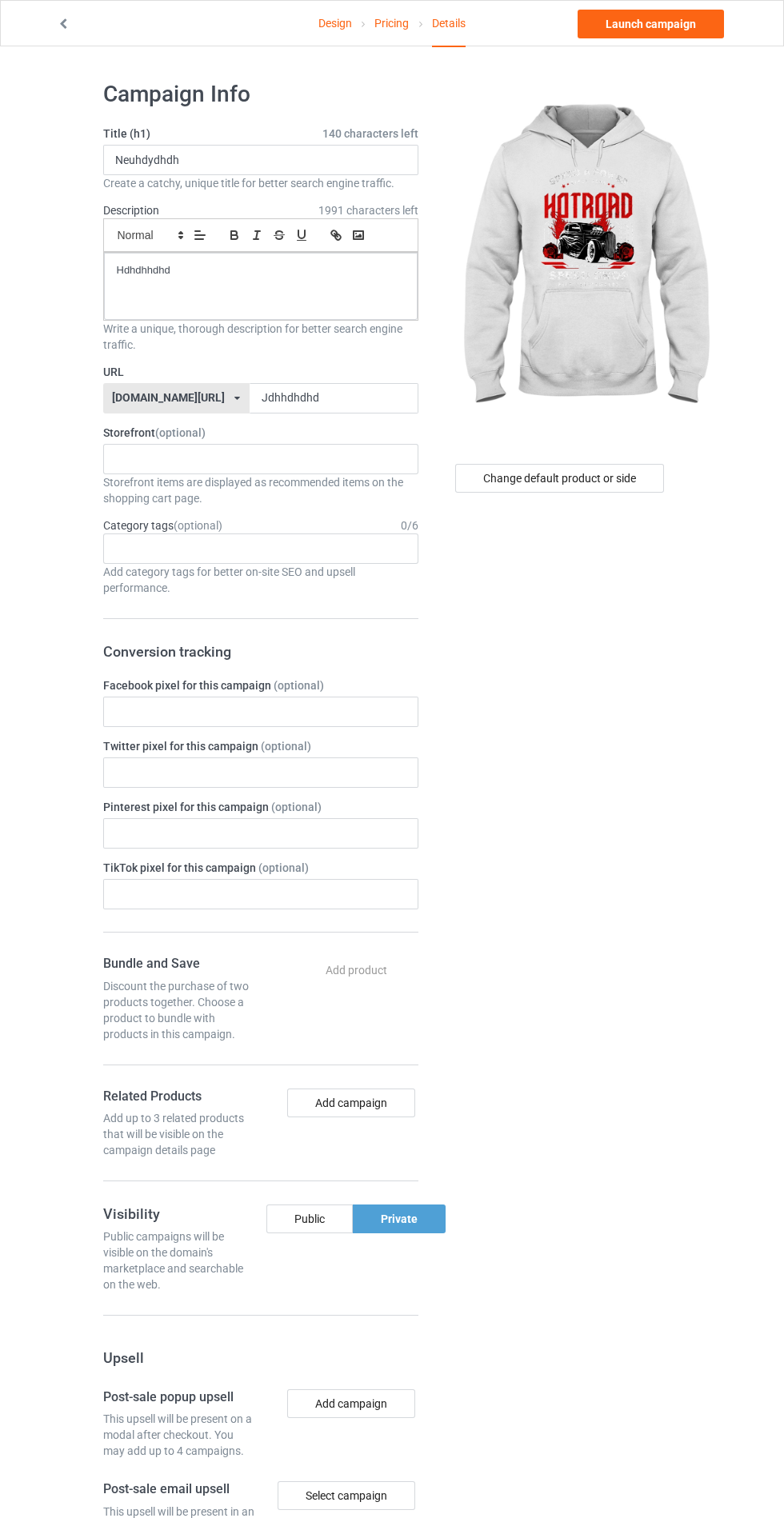
click at [62, 17] on icon at bounding box center [64, 22] width 13 height 11
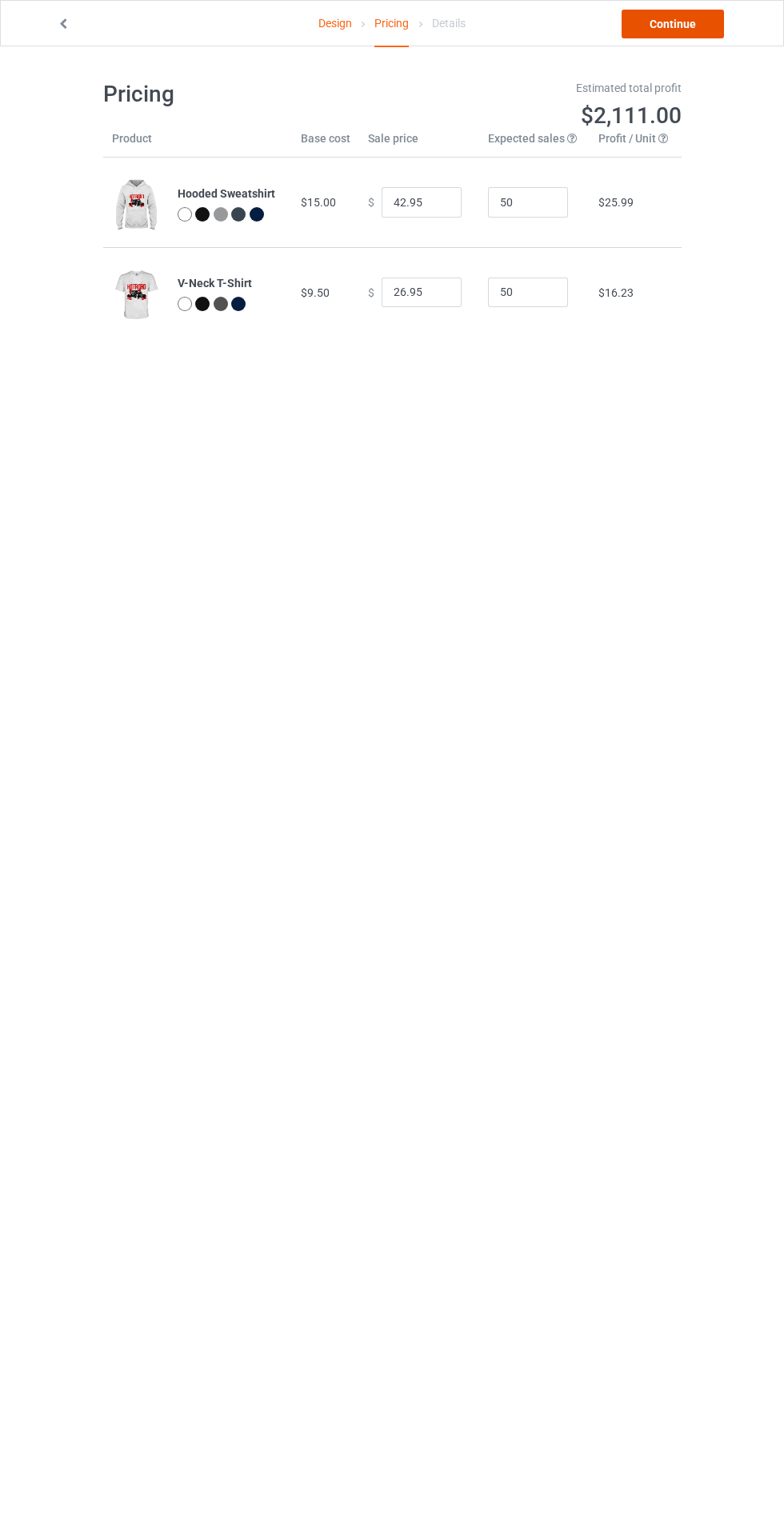
click at [660, 16] on link "Continue" at bounding box center [672, 24] width 102 height 29
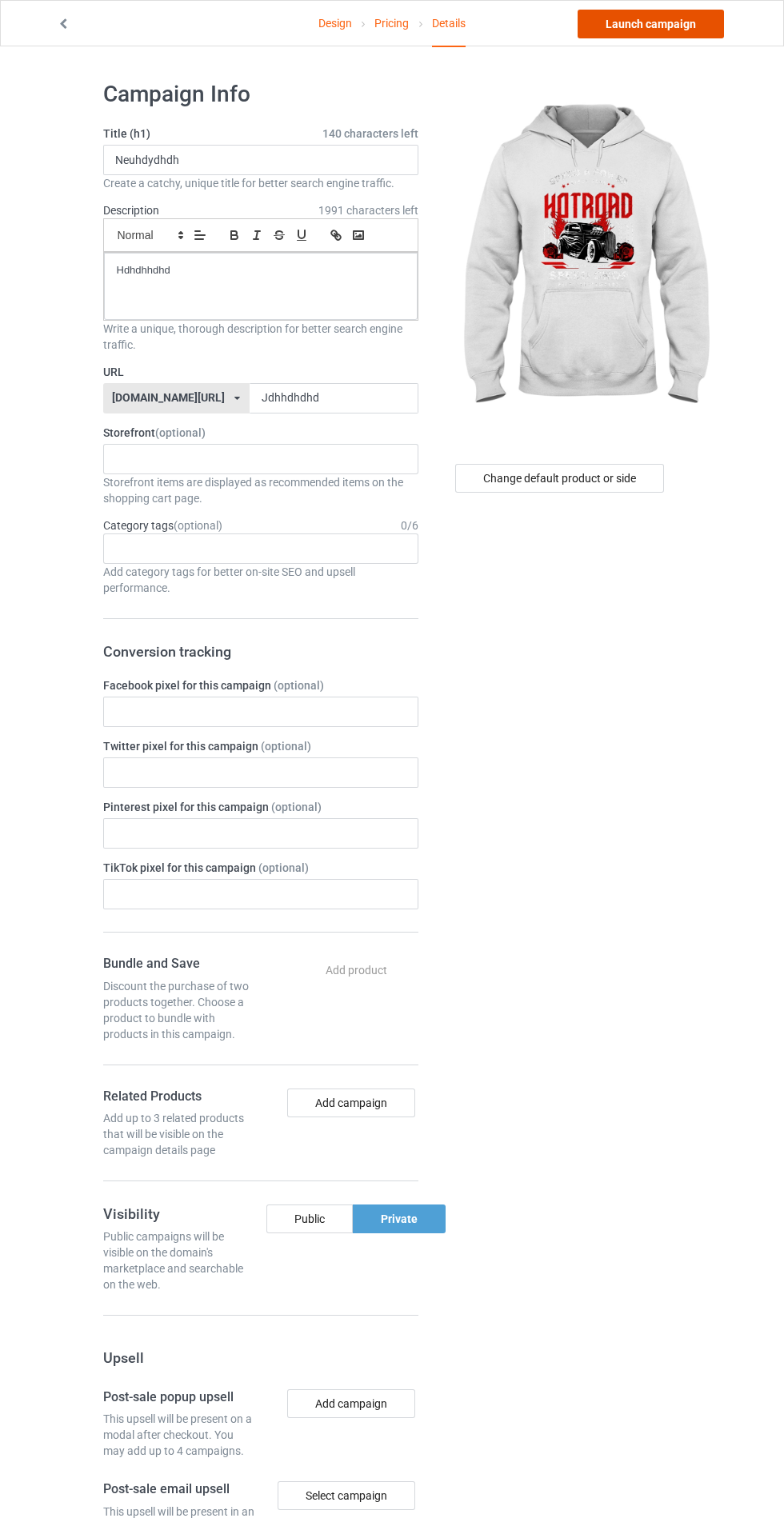
click at [661, 17] on link "Launch campaign" at bounding box center [651, 24] width 147 height 29
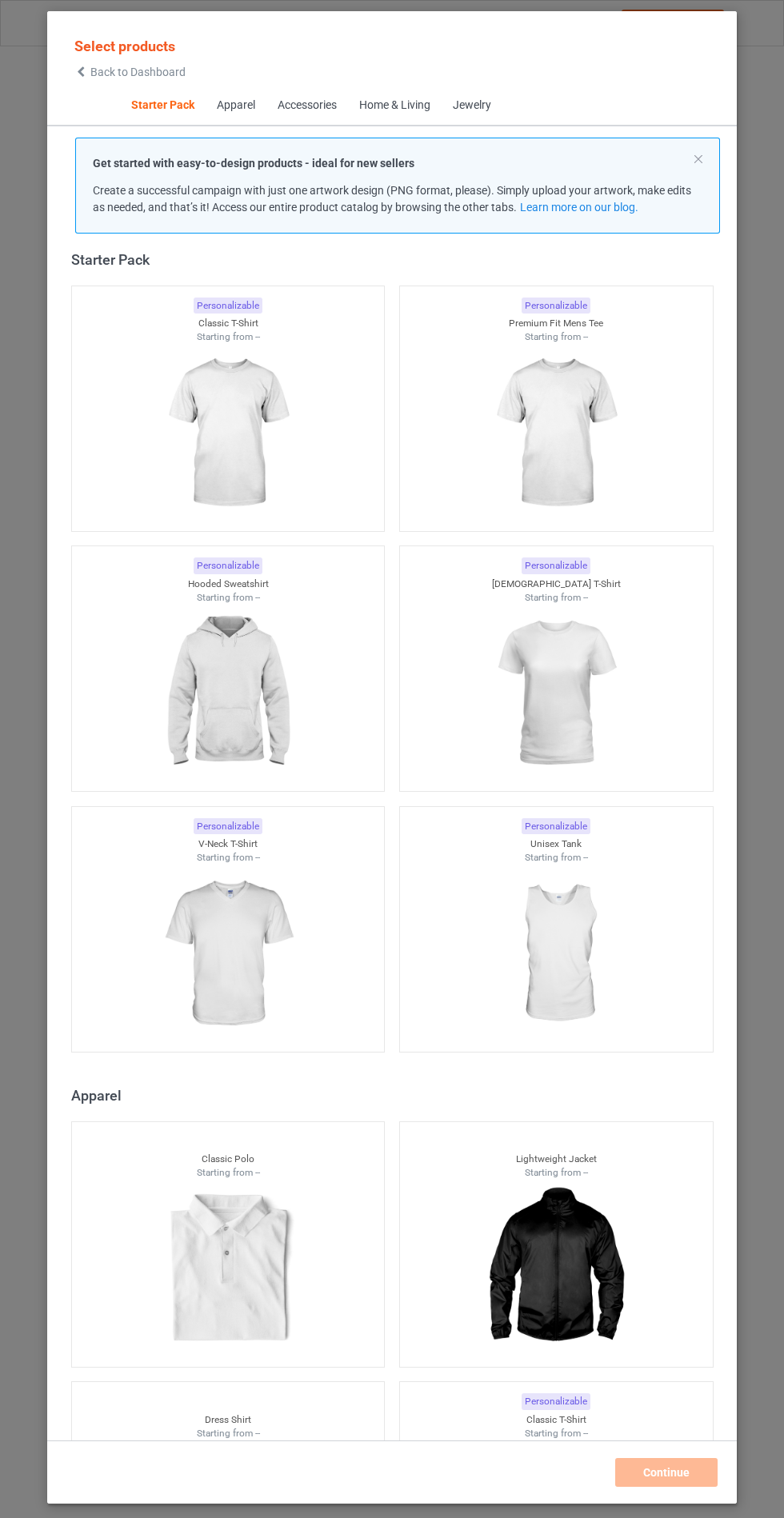
scroll to position [20, 0]
click at [232, 675] on img at bounding box center [228, 693] width 143 height 179
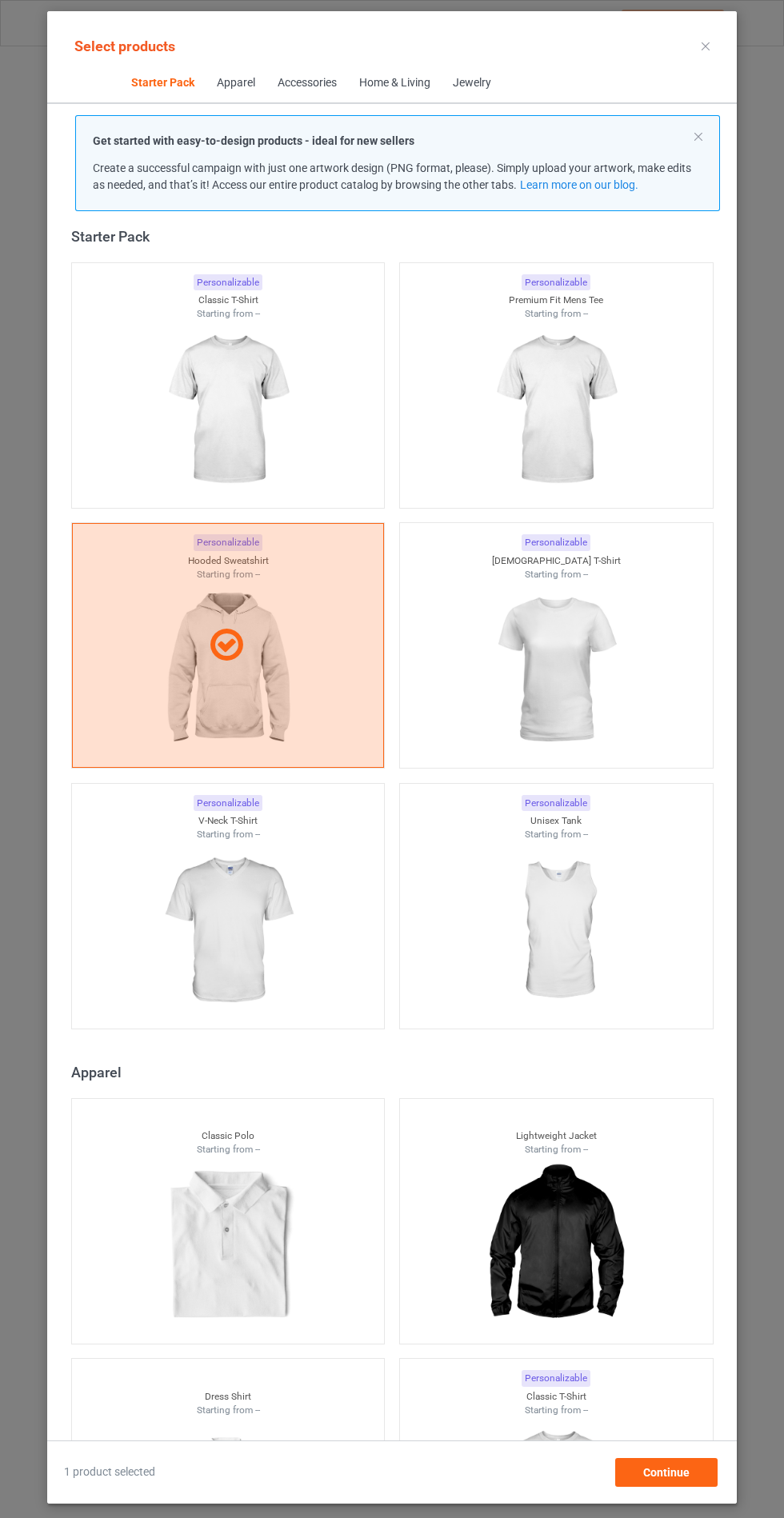
scroll to position [92, 0]
click at [223, 881] on img at bounding box center [228, 931] width 143 height 179
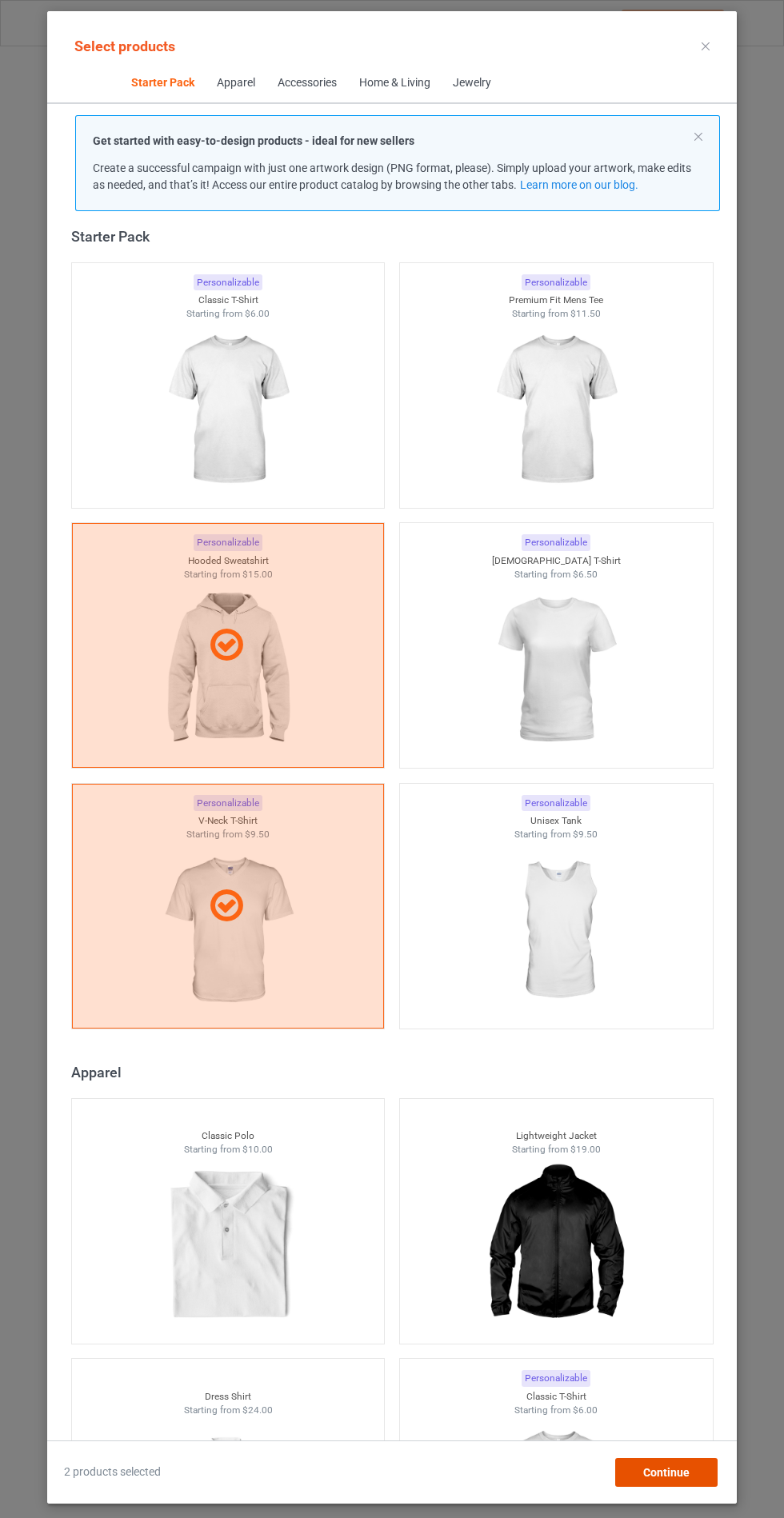
click at [688, 1478] on span "Continue" at bounding box center [666, 1472] width 47 height 12
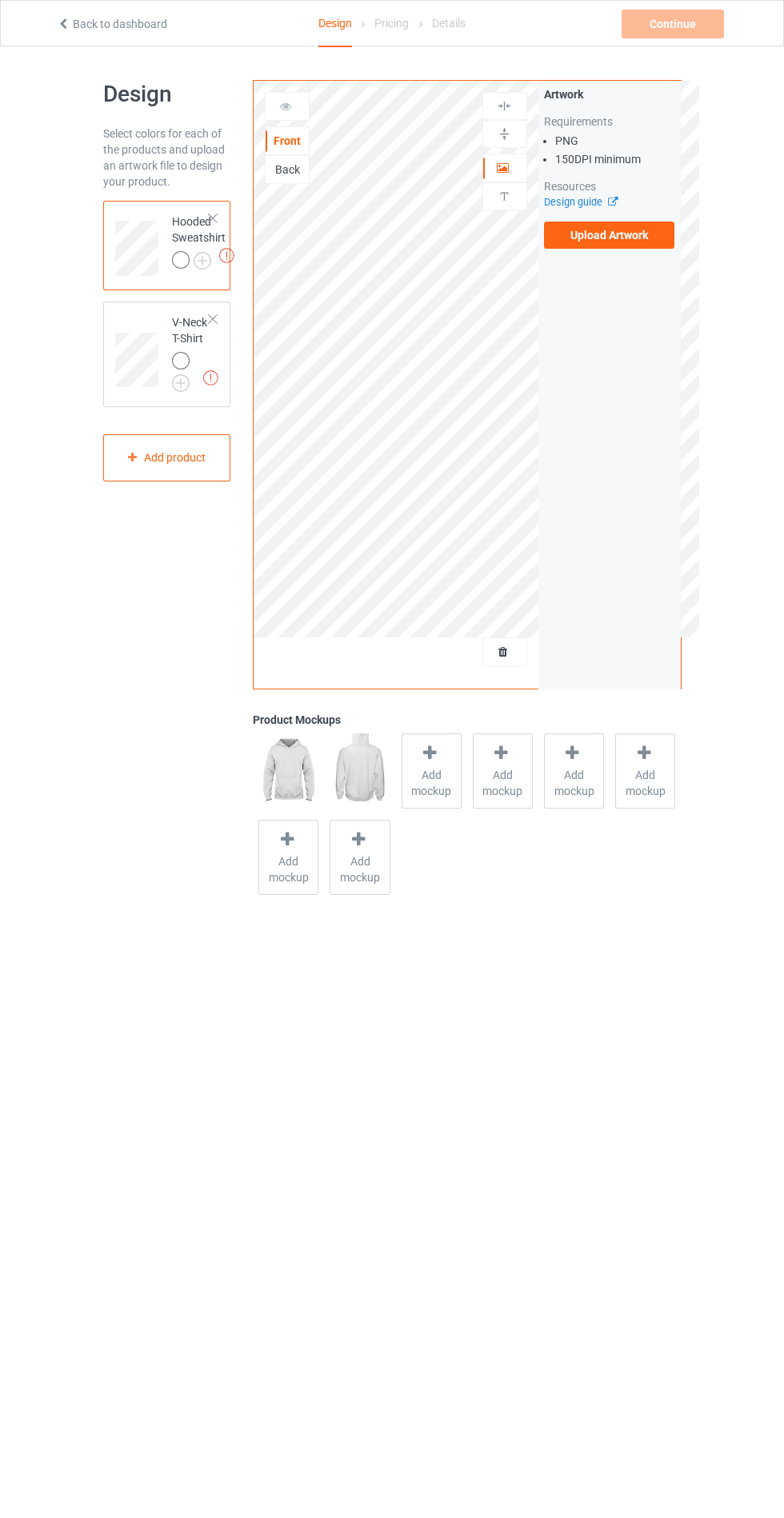
click at [617, 242] on label "Upload Artwork" at bounding box center [610, 235] width 131 height 28
click at [0, 0] on input "Upload Artwork" at bounding box center [0, 0] width 0 height 0
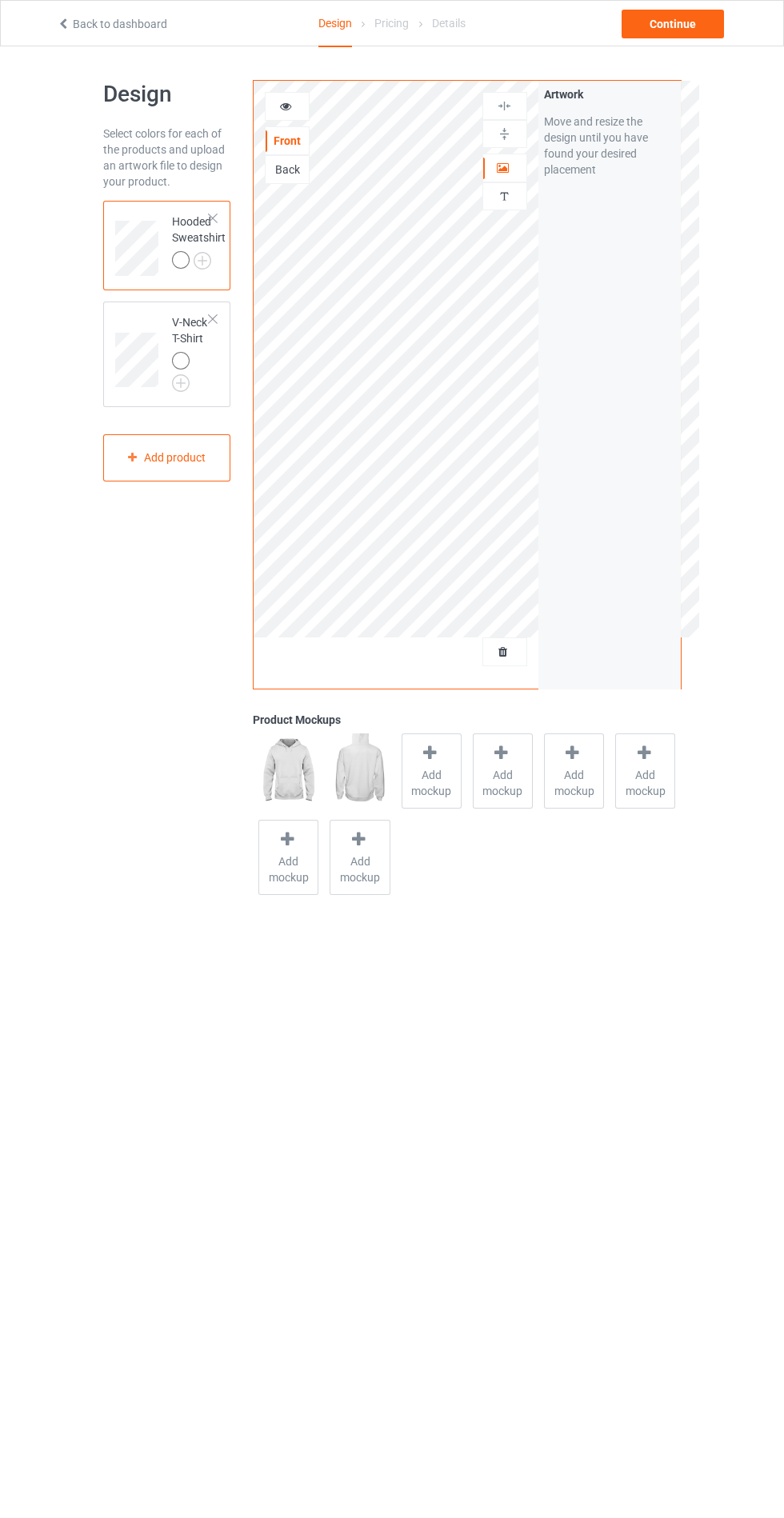
click at [490, 1236] on body "Back to dashboard Design Pricing Details Continue Design Select colors for each…" at bounding box center [392, 805] width 784 height 1518
click at [437, 784] on span "Add mockup" at bounding box center [431, 783] width 58 height 32
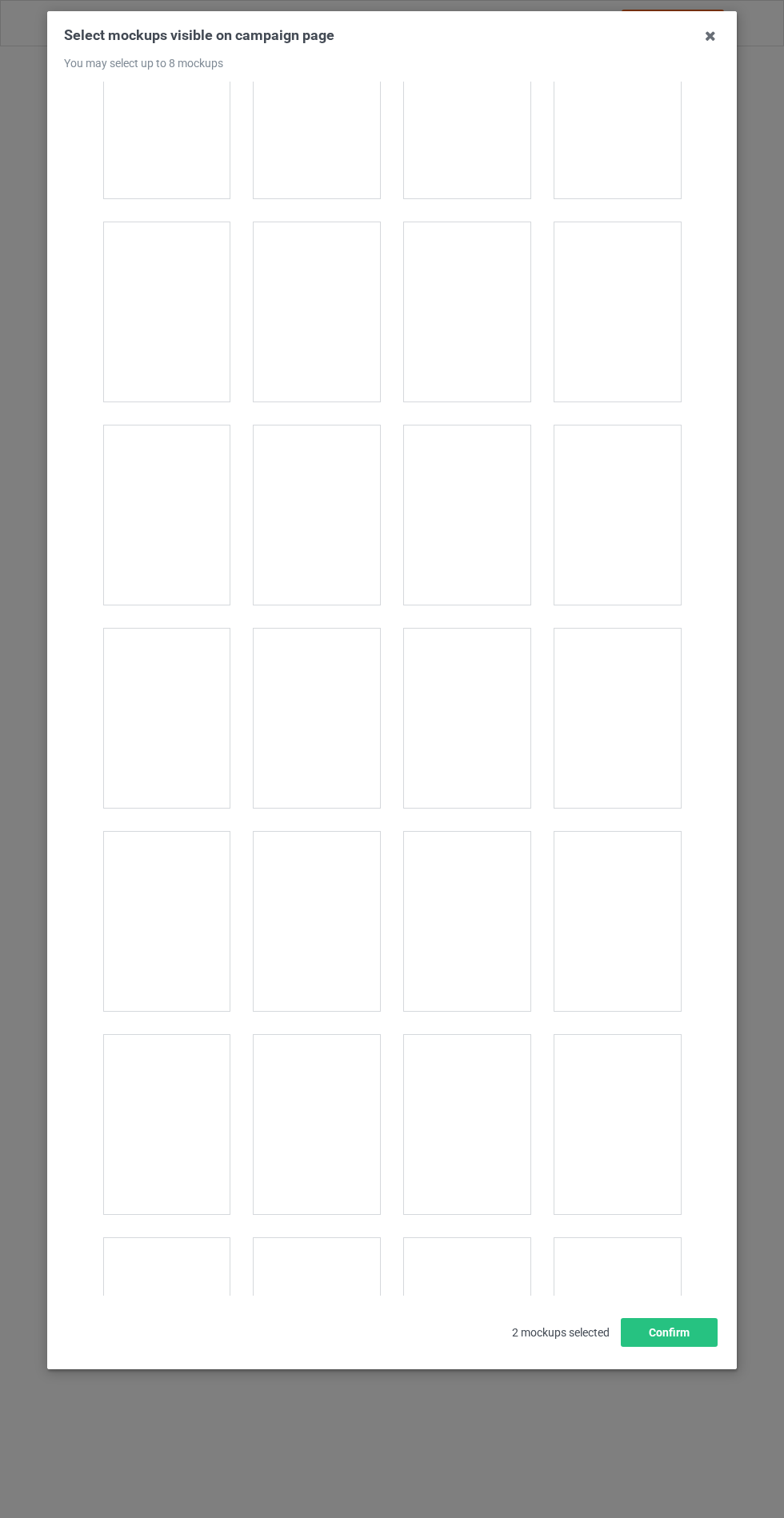
scroll to position [12912, 0]
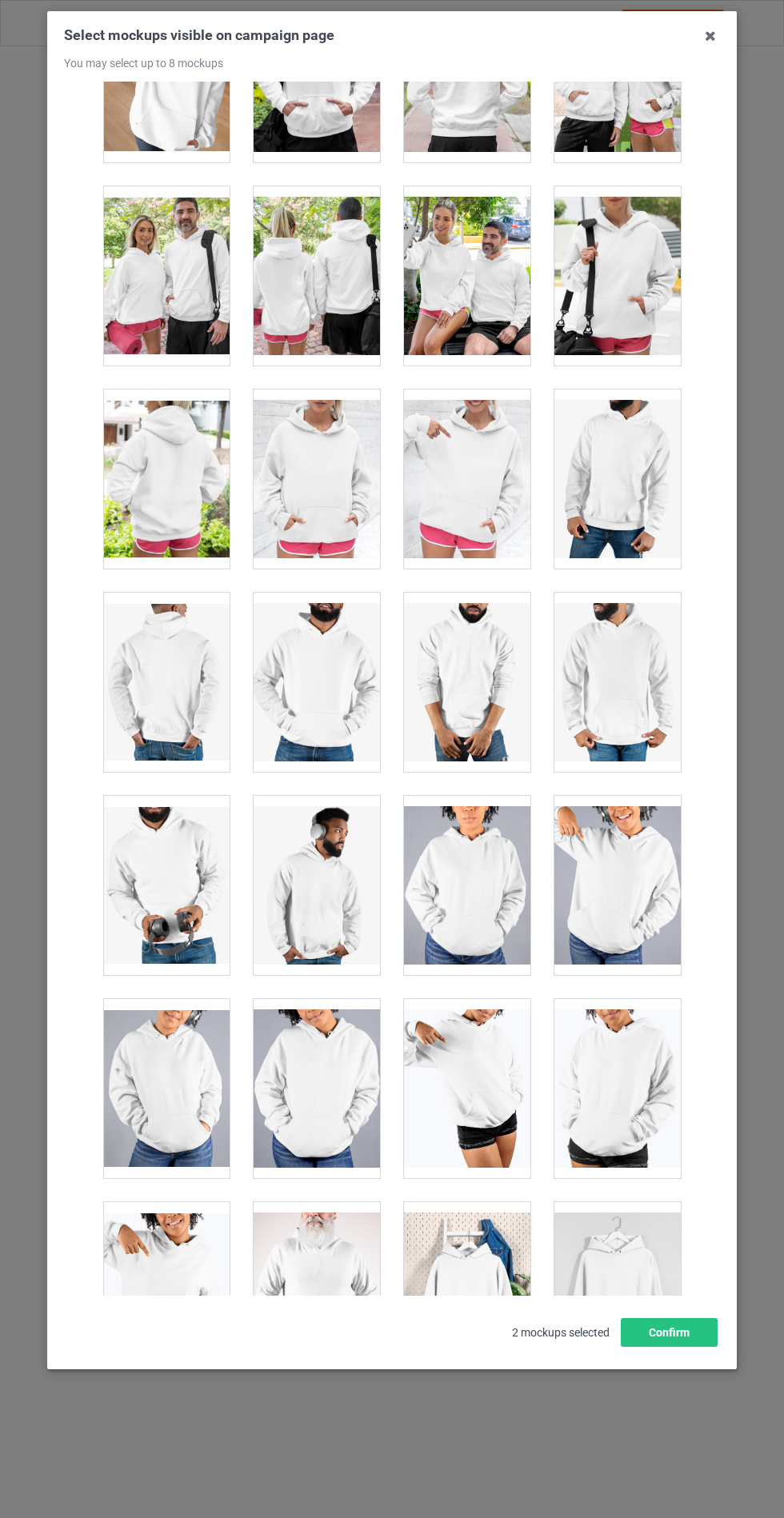
click at [285, 446] on div at bounding box center [316, 479] width 127 height 179
click at [666, 1347] on button "Confirm" at bounding box center [669, 1333] width 97 height 29
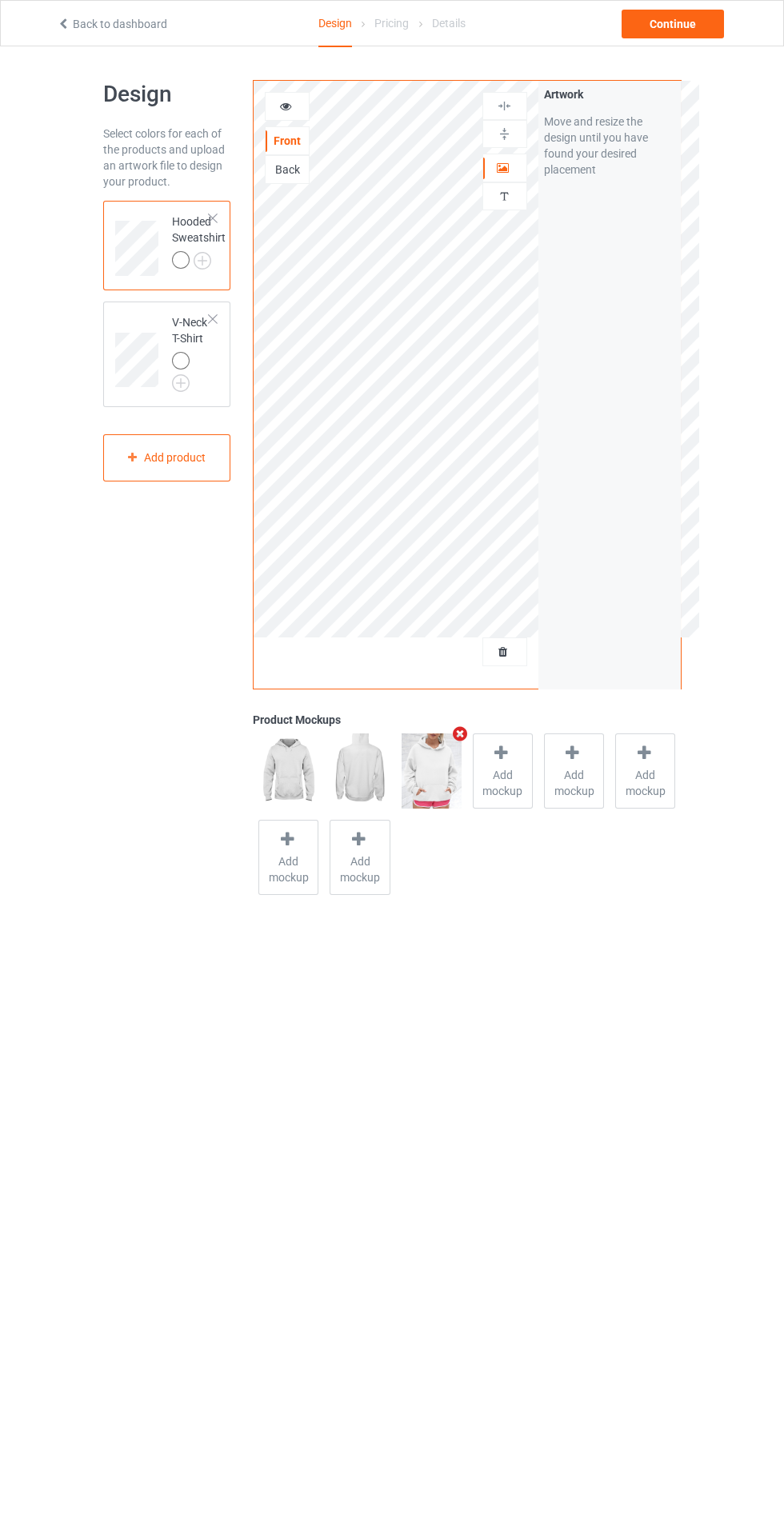
click at [0, 0] on img at bounding box center [0, 0] width 0 height 0
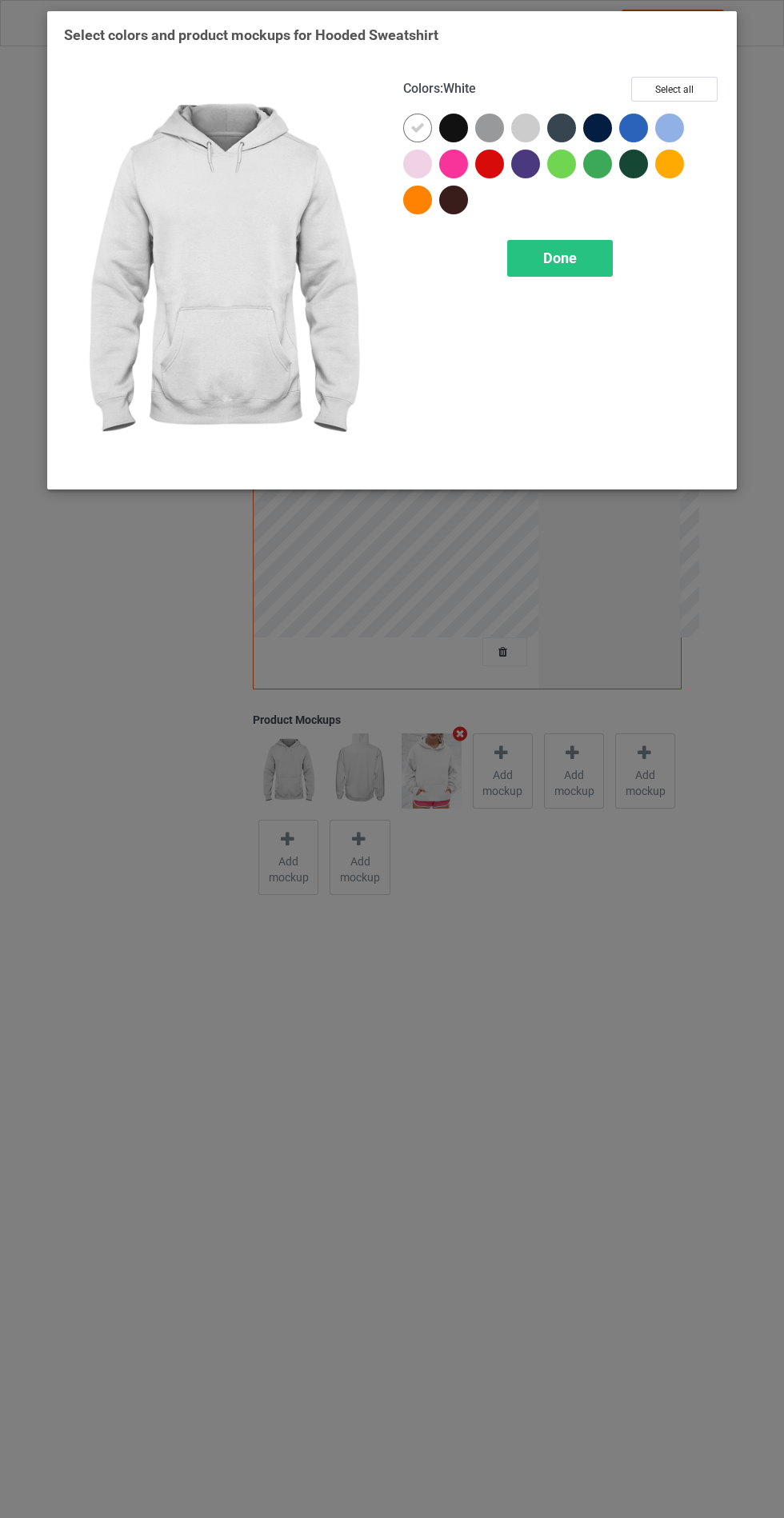
click at [445, 136] on div at bounding box center [453, 128] width 29 height 29
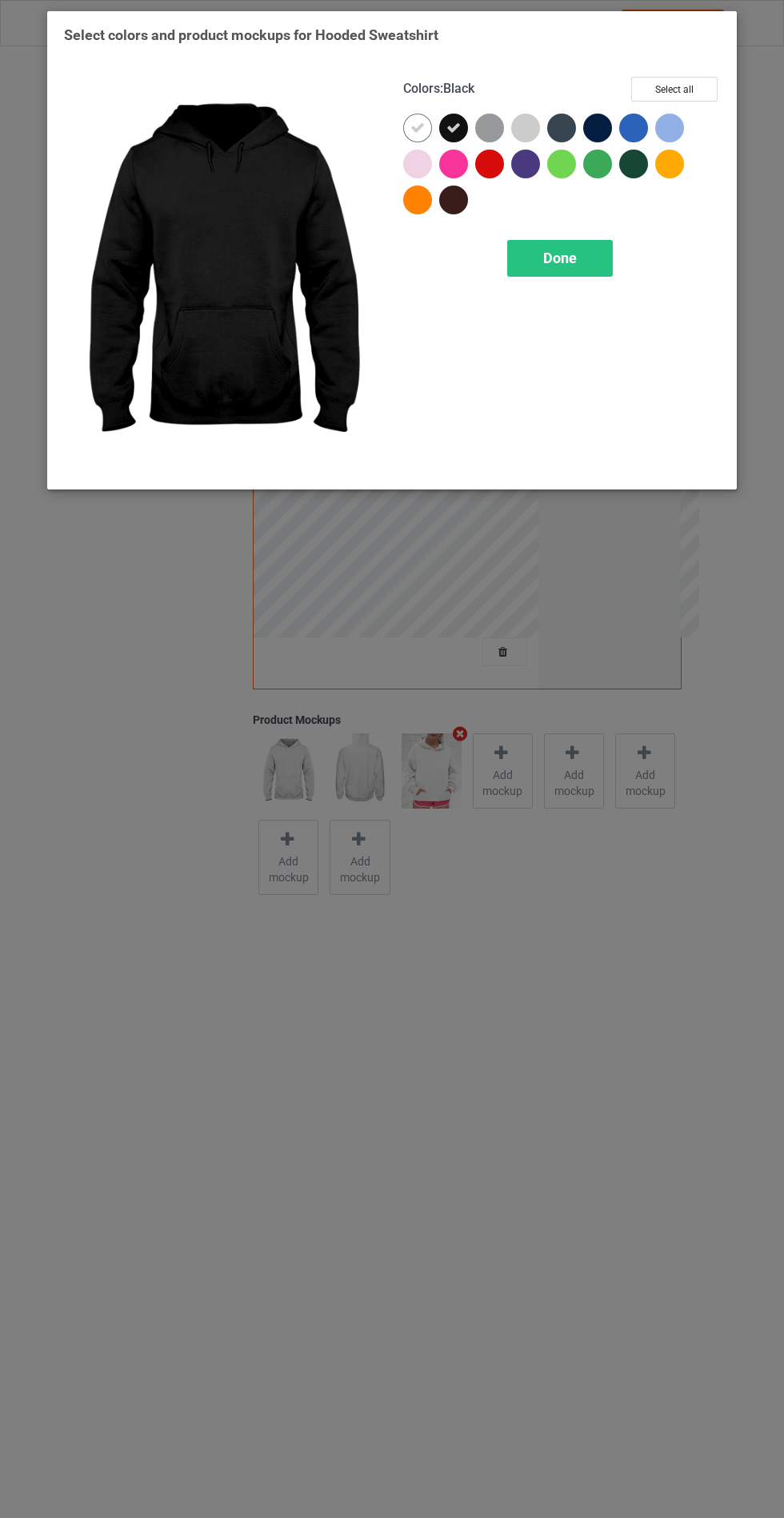
click at [476, 136] on div at bounding box center [493, 132] width 36 height 36
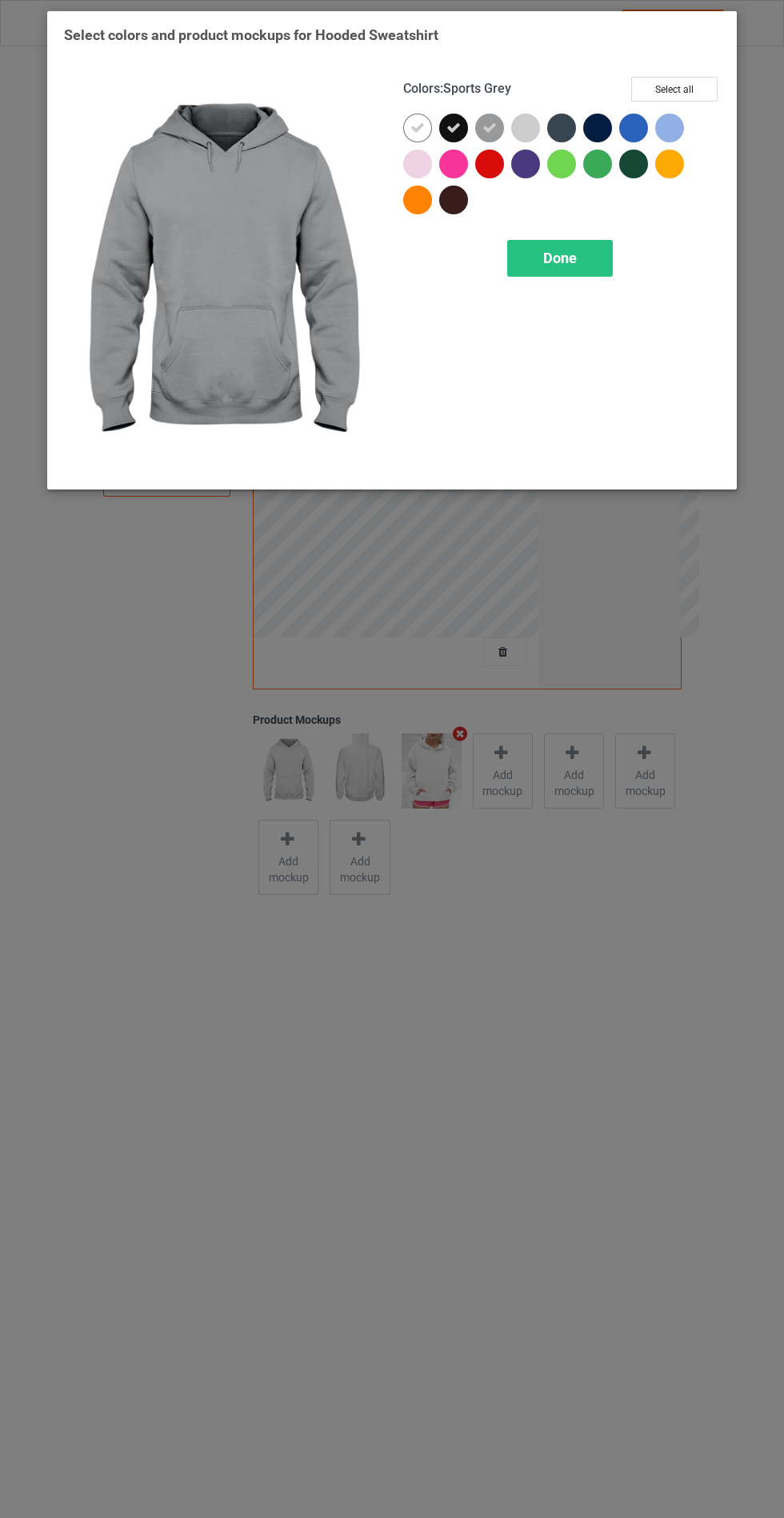
click at [541, 132] on div at bounding box center [529, 132] width 36 height 36
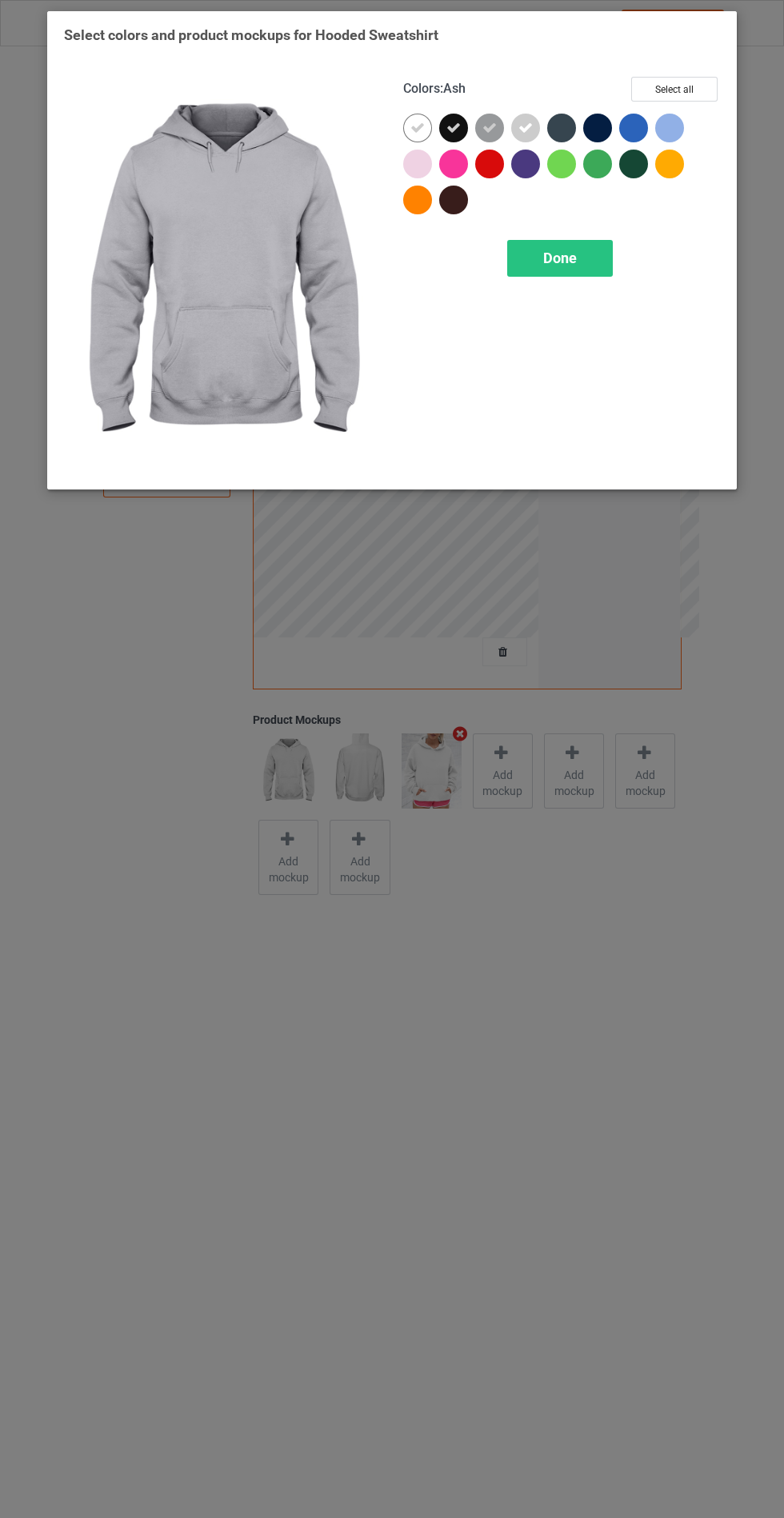
click at [568, 130] on div at bounding box center [561, 128] width 29 height 29
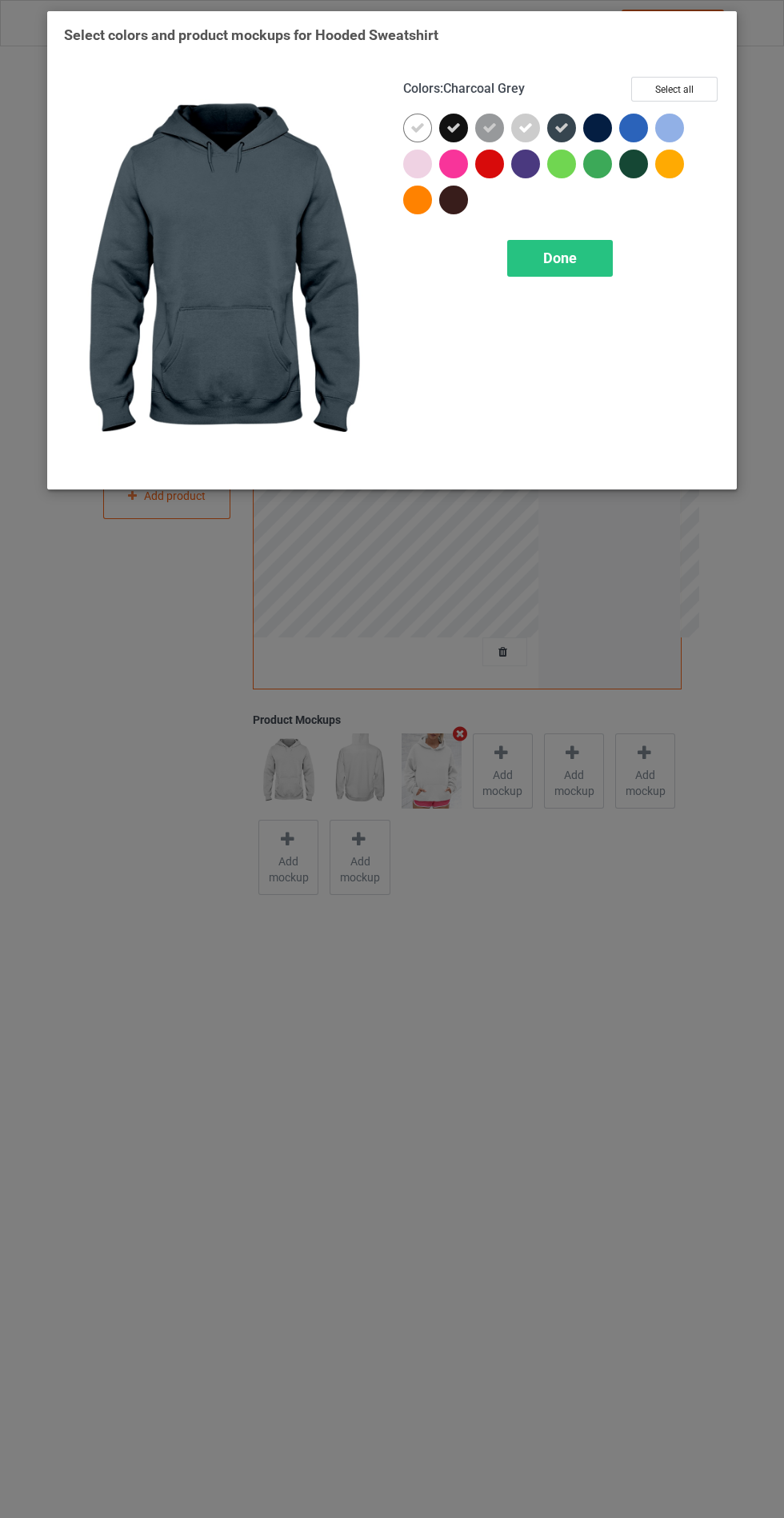
click at [560, 127] on icon at bounding box center [561, 128] width 14 height 14
click at [569, 132] on div at bounding box center [561, 128] width 29 height 29
click at [588, 128] on div at bounding box center [597, 128] width 29 height 29
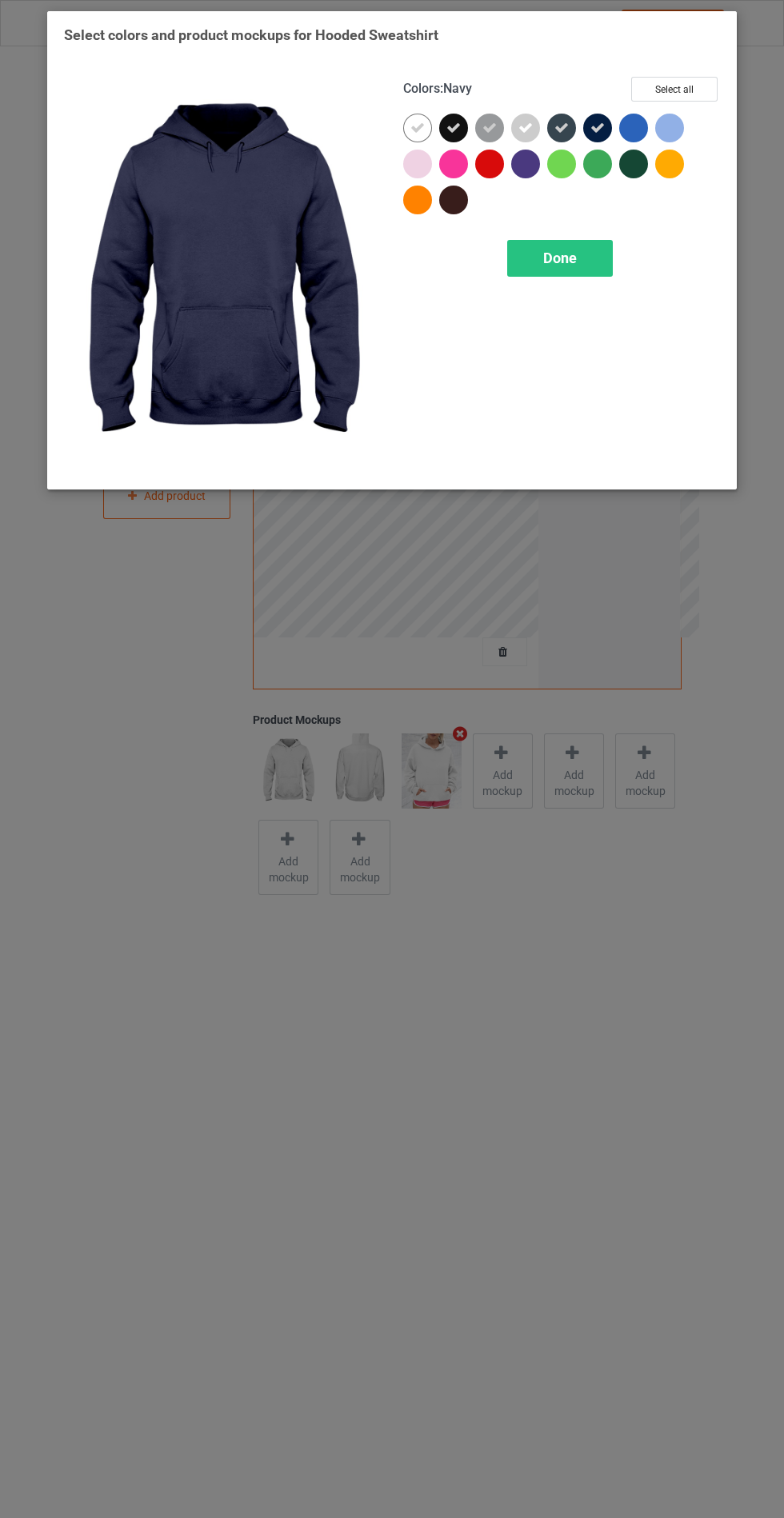
click at [523, 127] on icon at bounding box center [525, 128] width 14 height 14
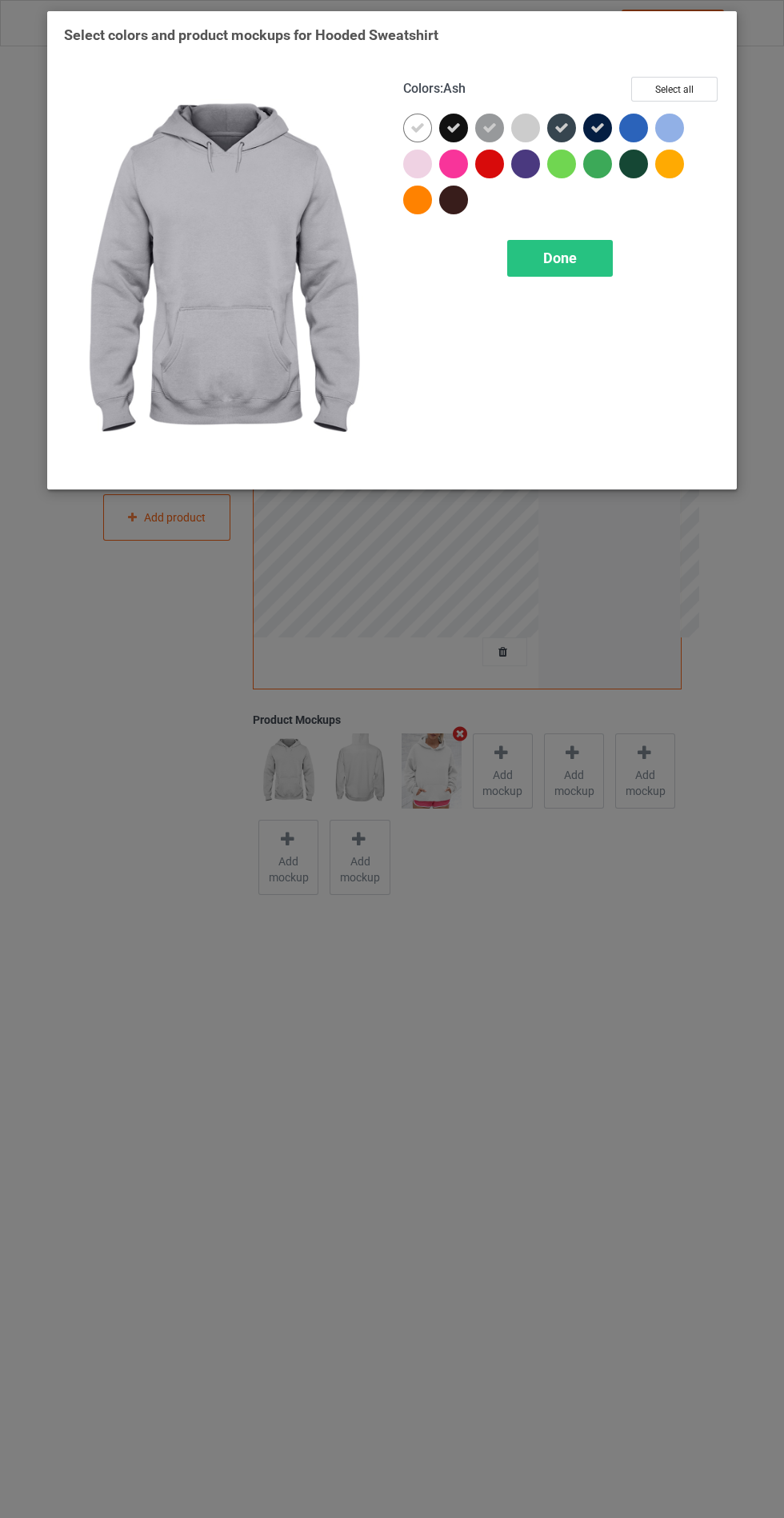
click at [553, 269] on div "Done" at bounding box center [559, 258] width 106 height 37
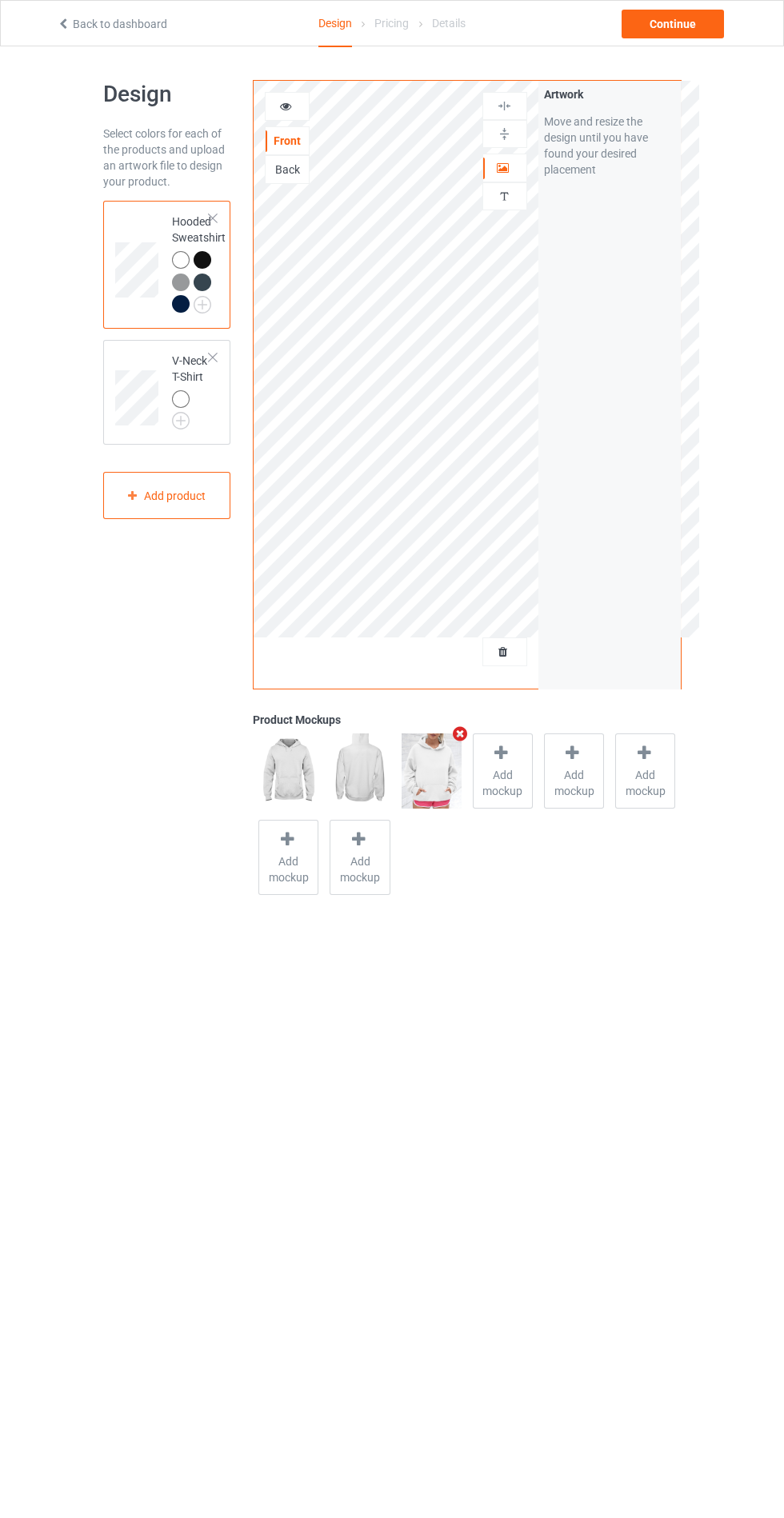
click at [140, 350] on td at bounding box center [139, 393] width 48 height 92
click at [0, 0] on img at bounding box center [0, 0] width 0 height 0
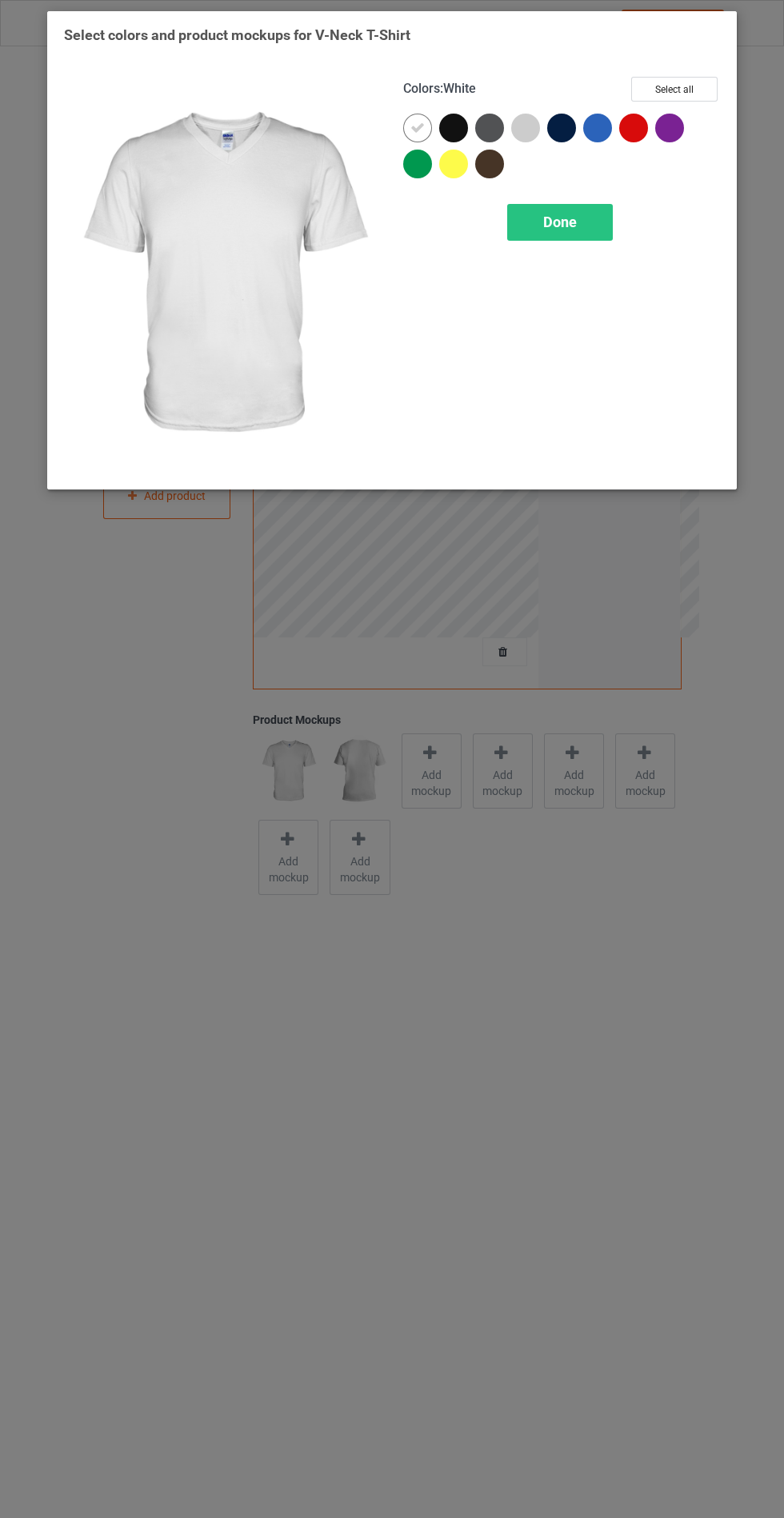
click at [449, 126] on div at bounding box center [453, 128] width 29 height 29
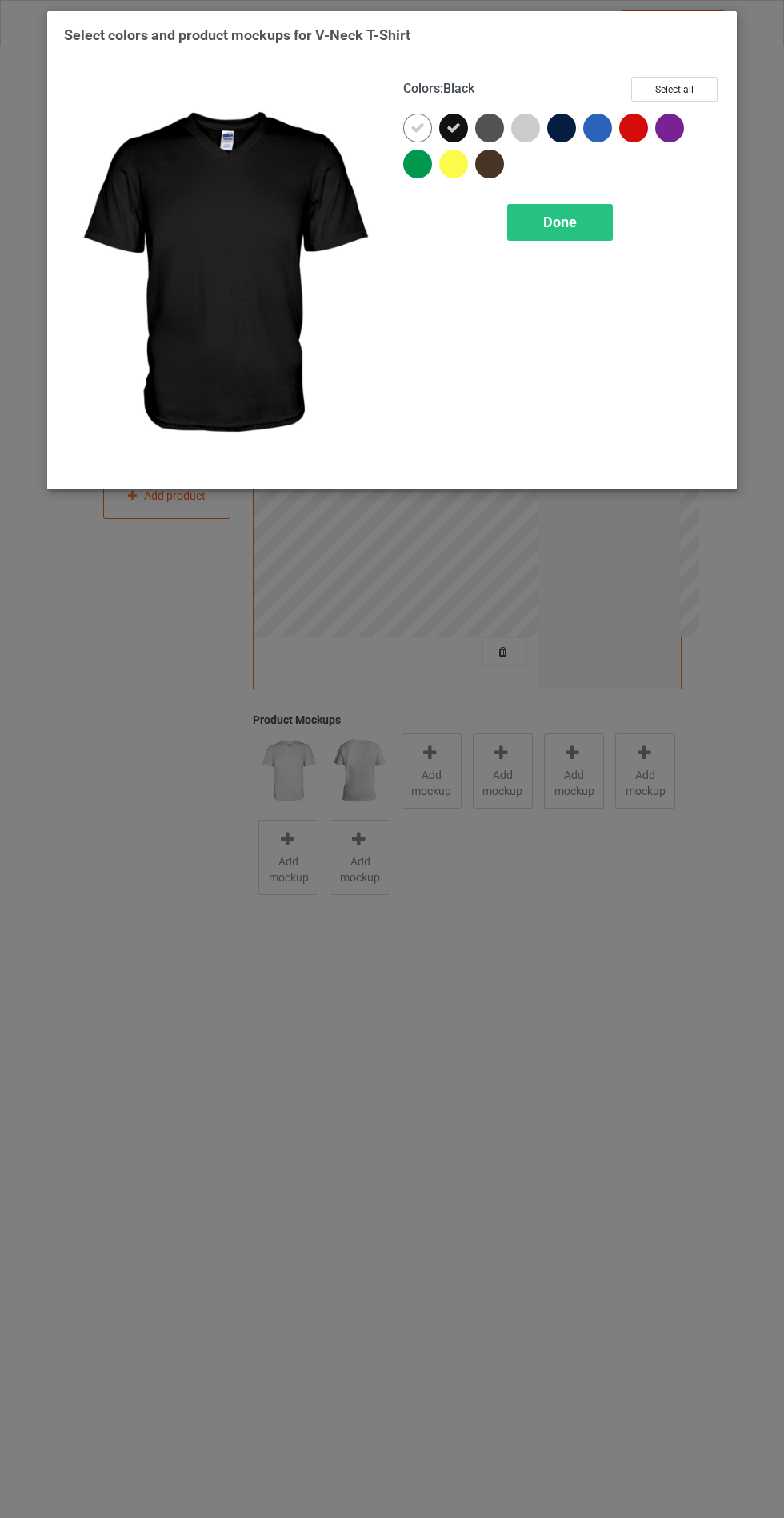
click at [554, 130] on div at bounding box center [561, 128] width 29 height 29
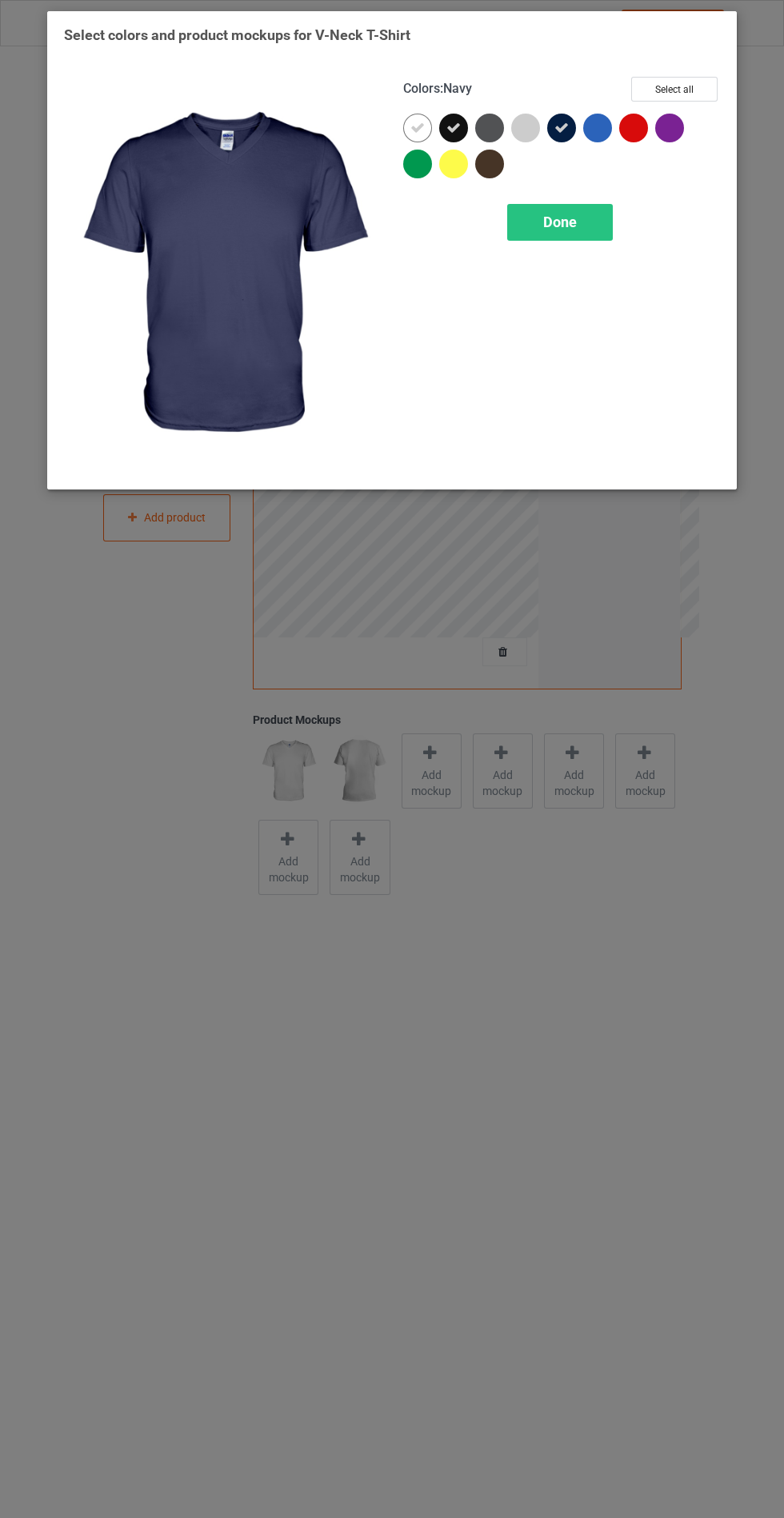
click at [484, 130] on div at bounding box center [490, 128] width 29 height 29
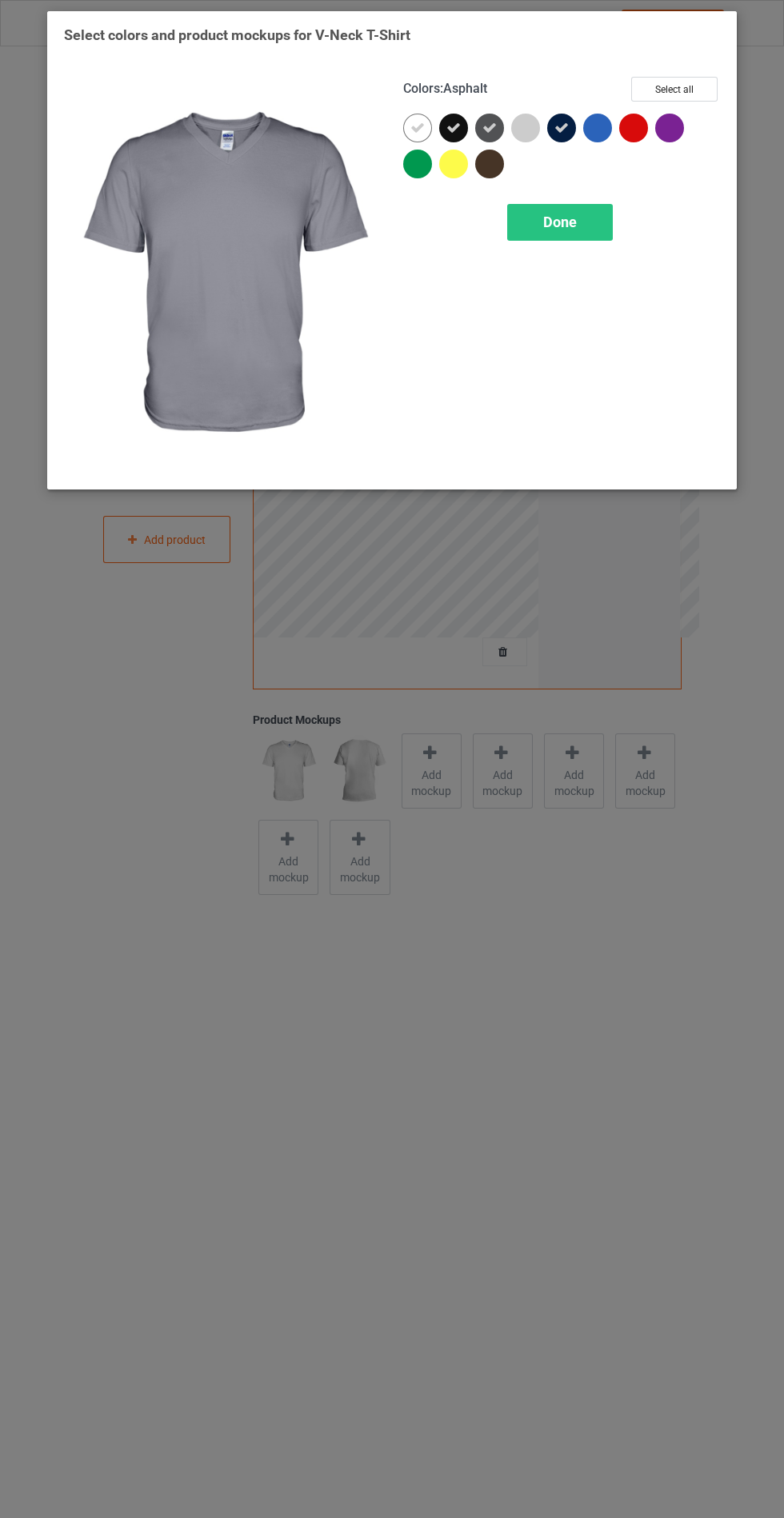
click at [546, 224] on span "Done" at bounding box center [559, 222] width 33 height 17
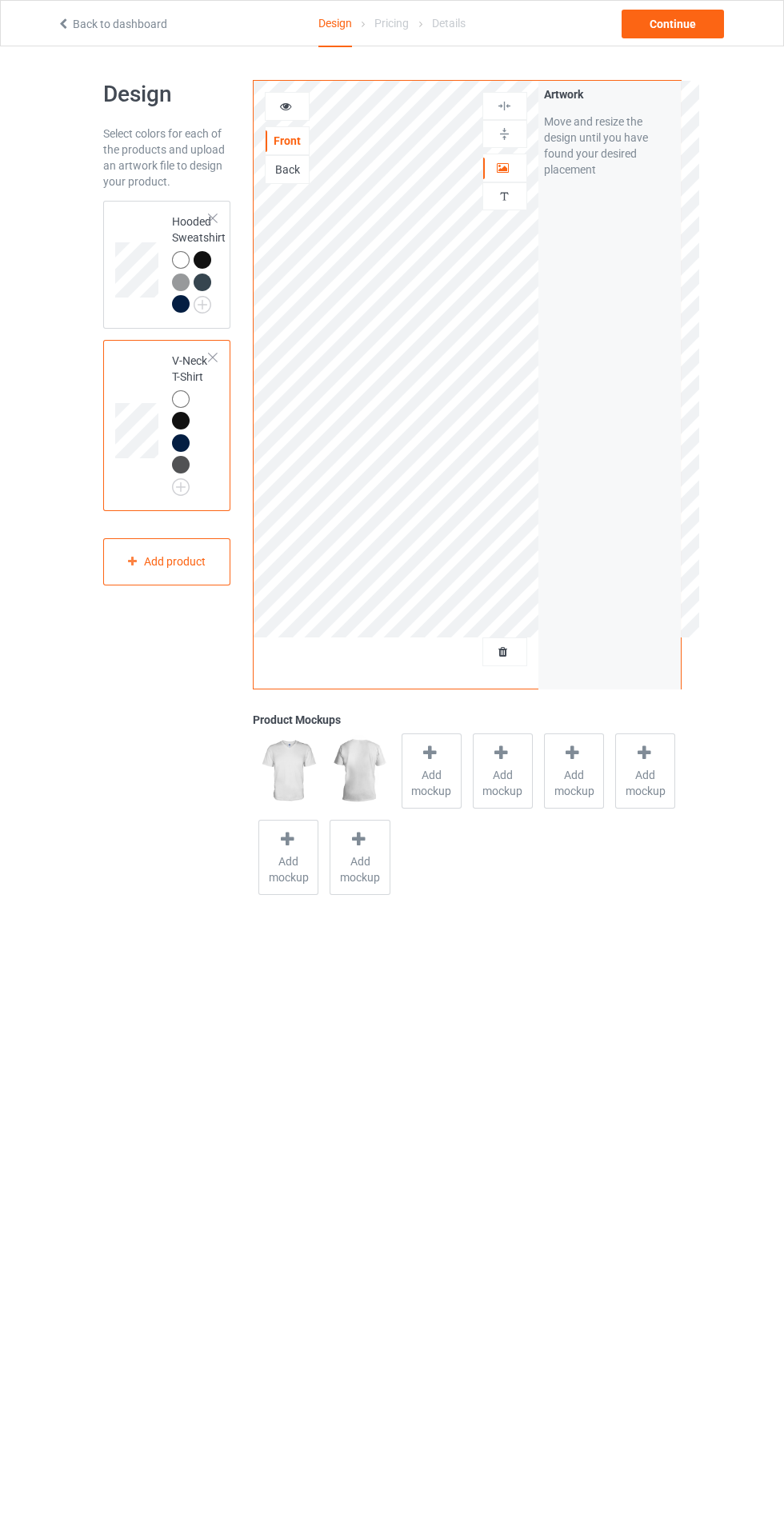
click at [421, 776] on span "Add mockup" at bounding box center [431, 783] width 58 height 32
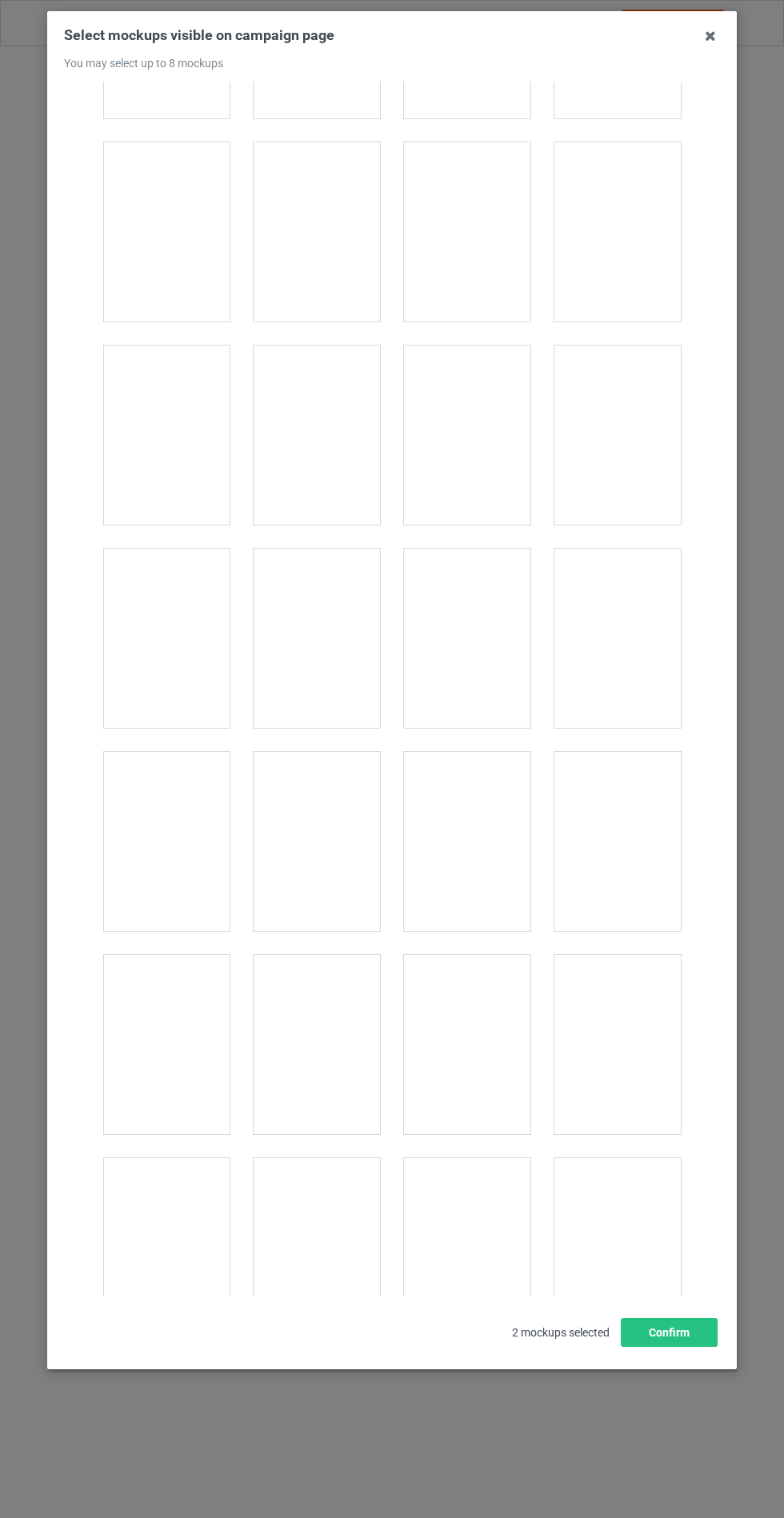
scroll to position [2156, 0]
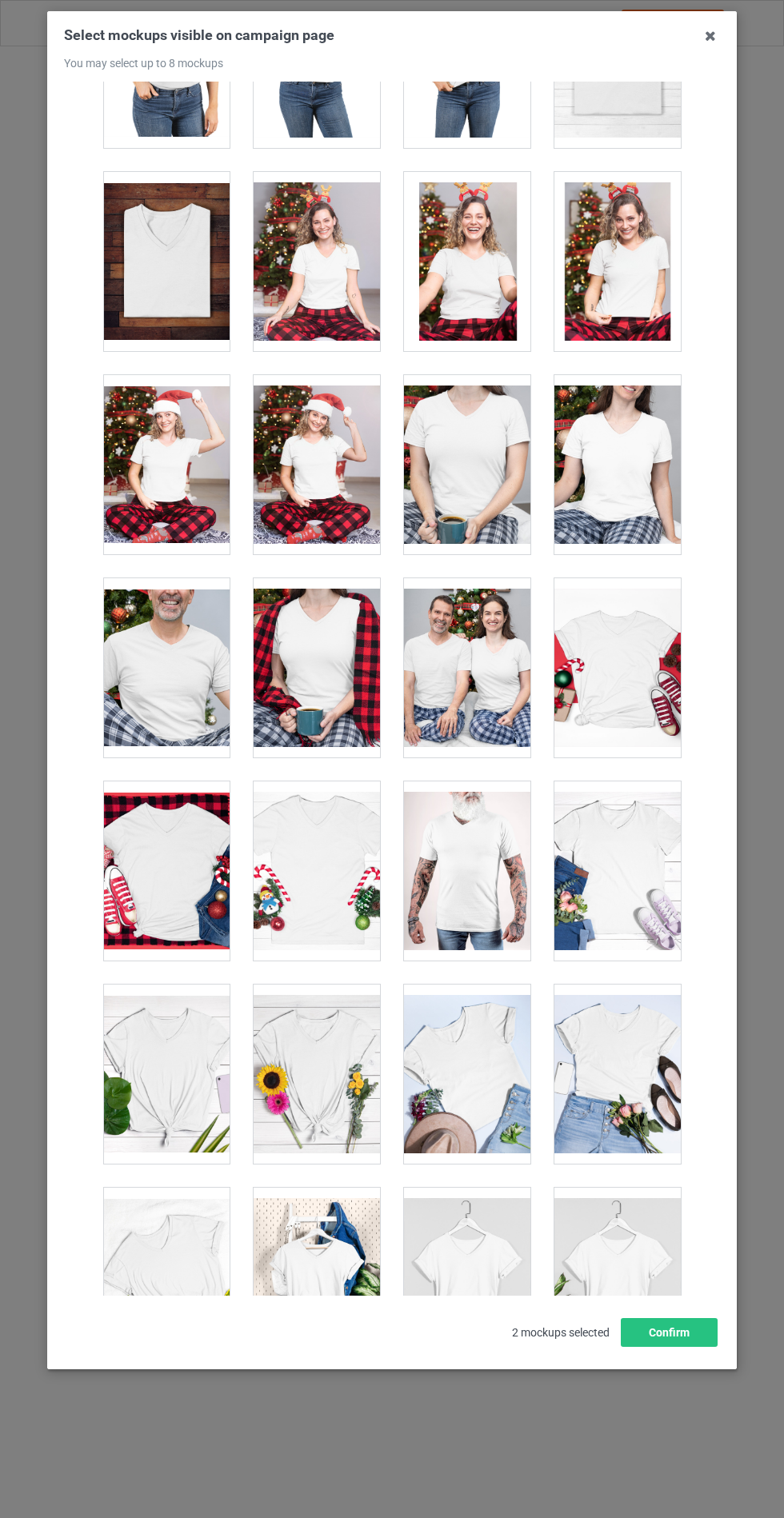
click at [321, 1114] on div at bounding box center [316, 1074] width 127 height 179
click at [629, 880] on div at bounding box center [617, 871] width 127 height 179
click at [669, 1347] on button "Confirm" at bounding box center [669, 1333] width 97 height 29
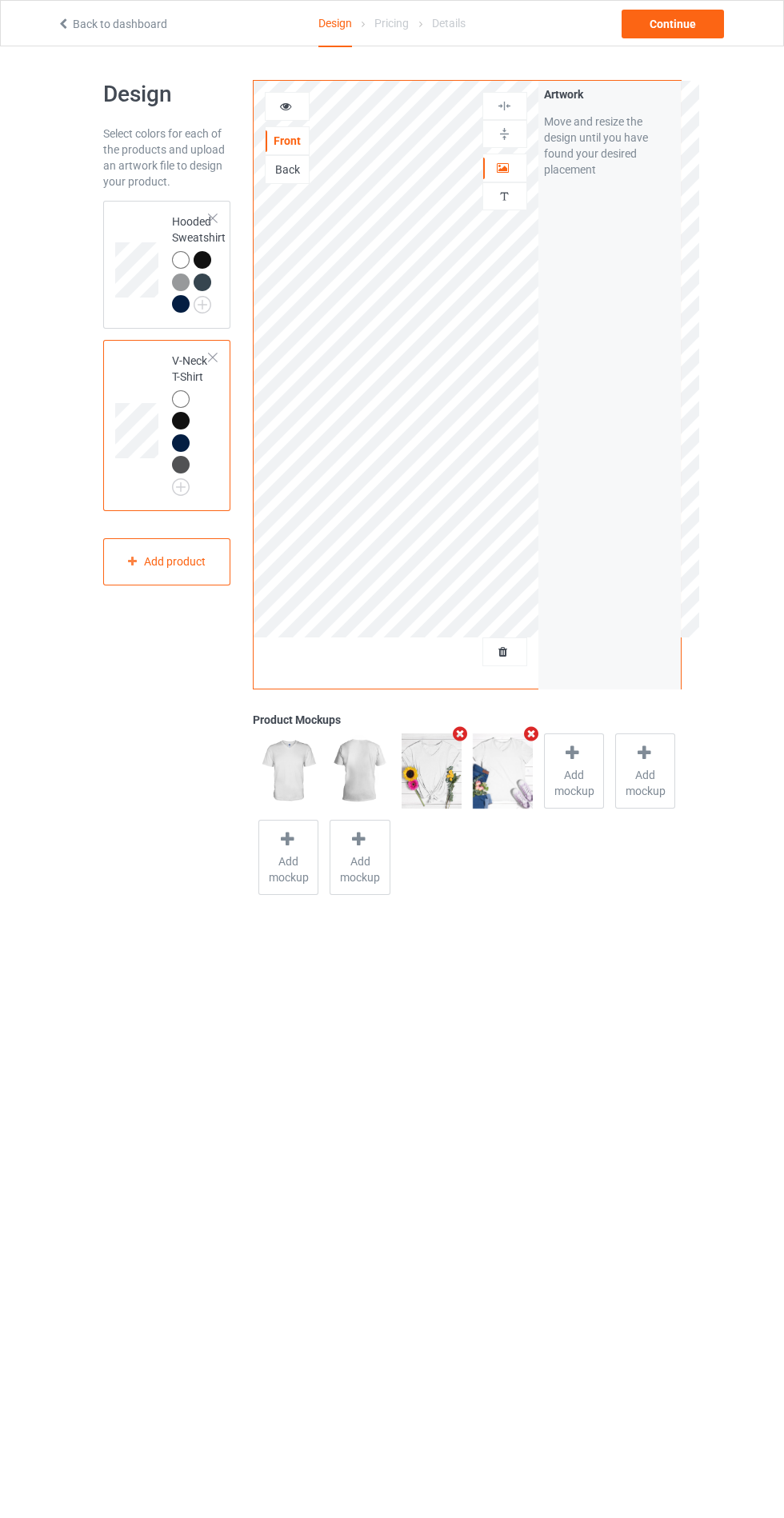
click at [560, 794] on span "Add mockup" at bounding box center [573, 783] width 58 height 32
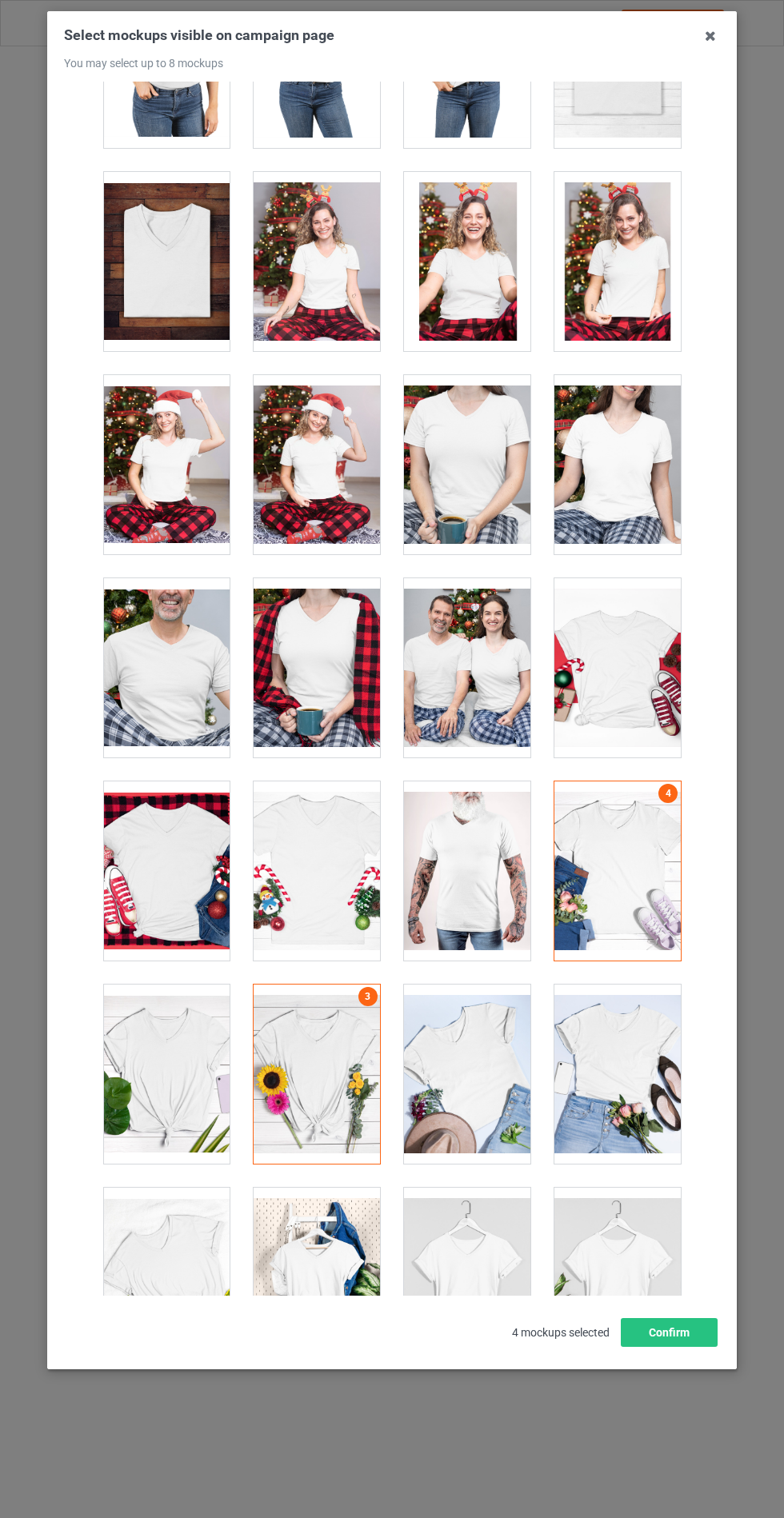
click at [628, 1289] on div at bounding box center [617, 1278] width 127 height 179
click at [660, 1347] on button "Confirm" at bounding box center [669, 1333] width 97 height 29
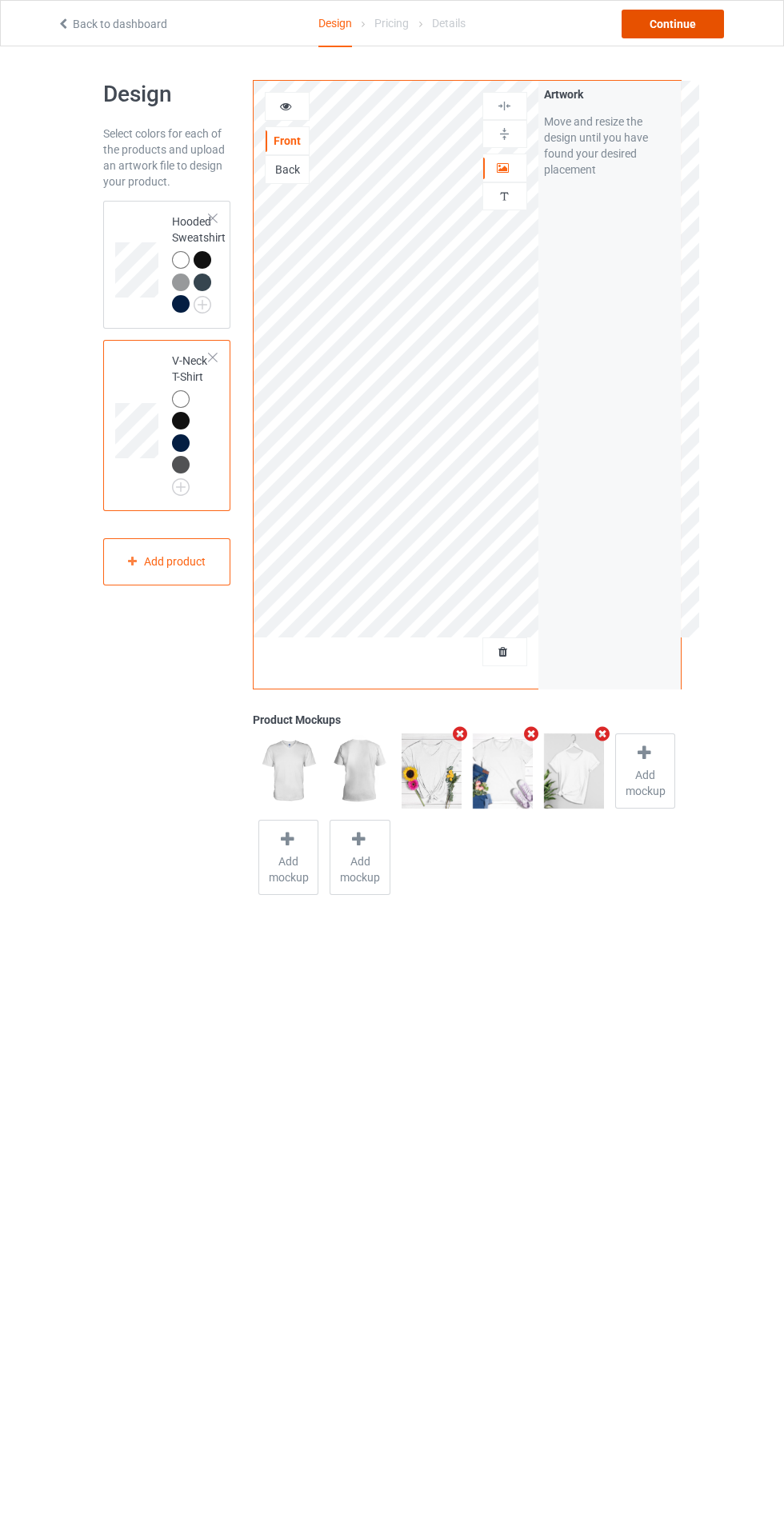
click at [681, 30] on div "Continue" at bounding box center [672, 24] width 102 height 29
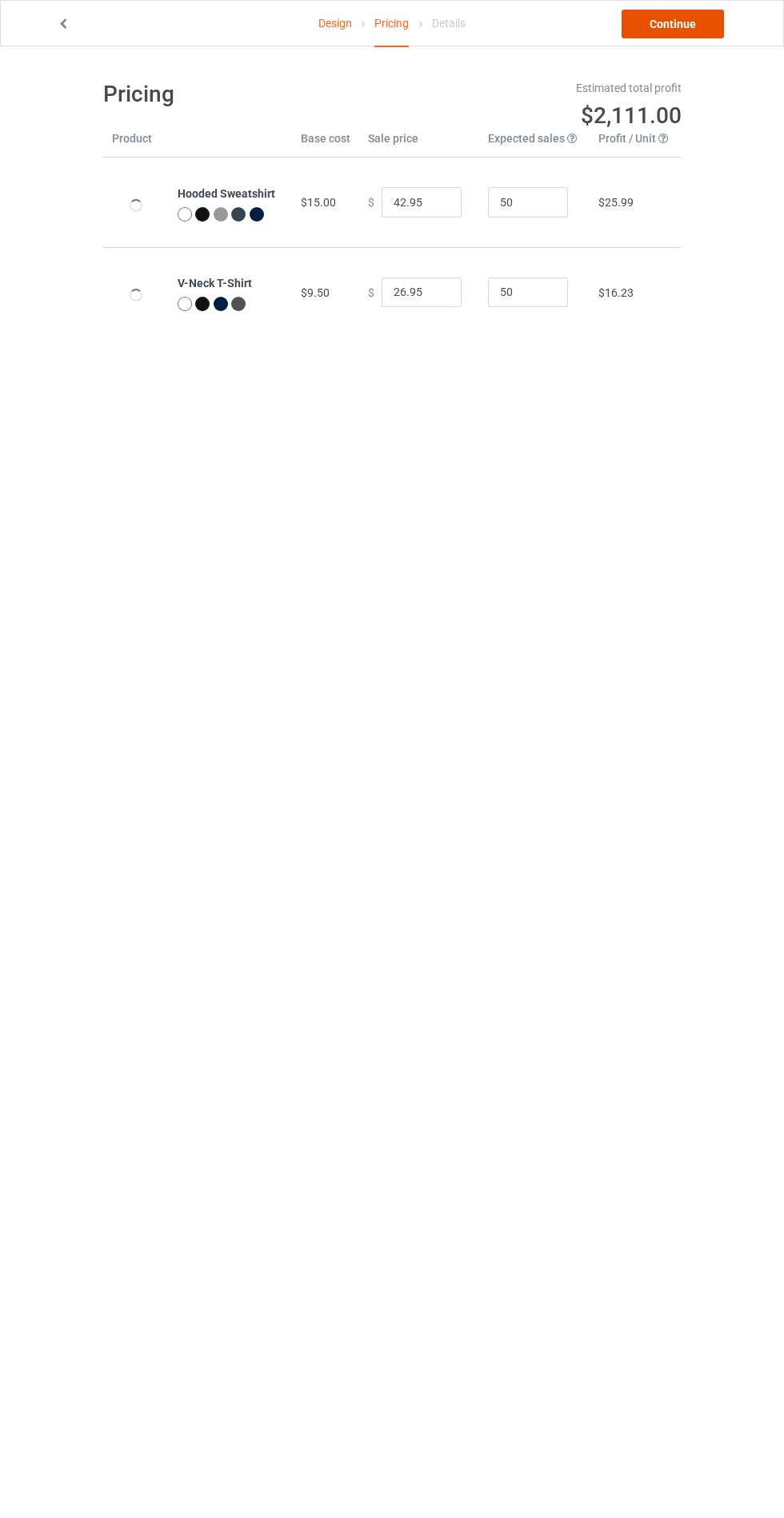
click at [677, 24] on link "Continue" at bounding box center [672, 24] width 102 height 29
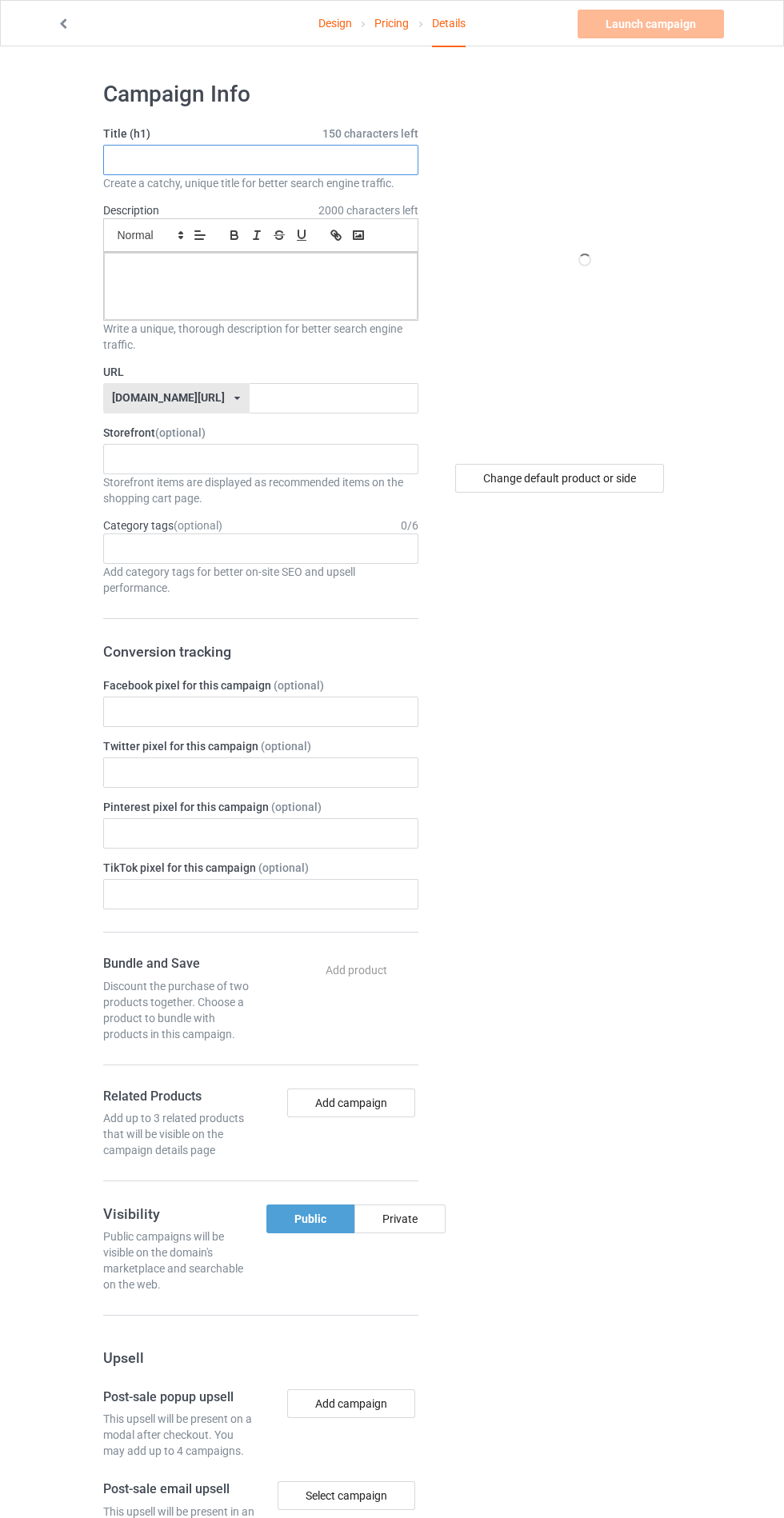
click at [291, 157] on input "text" at bounding box center [260, 160] width 315 height 30
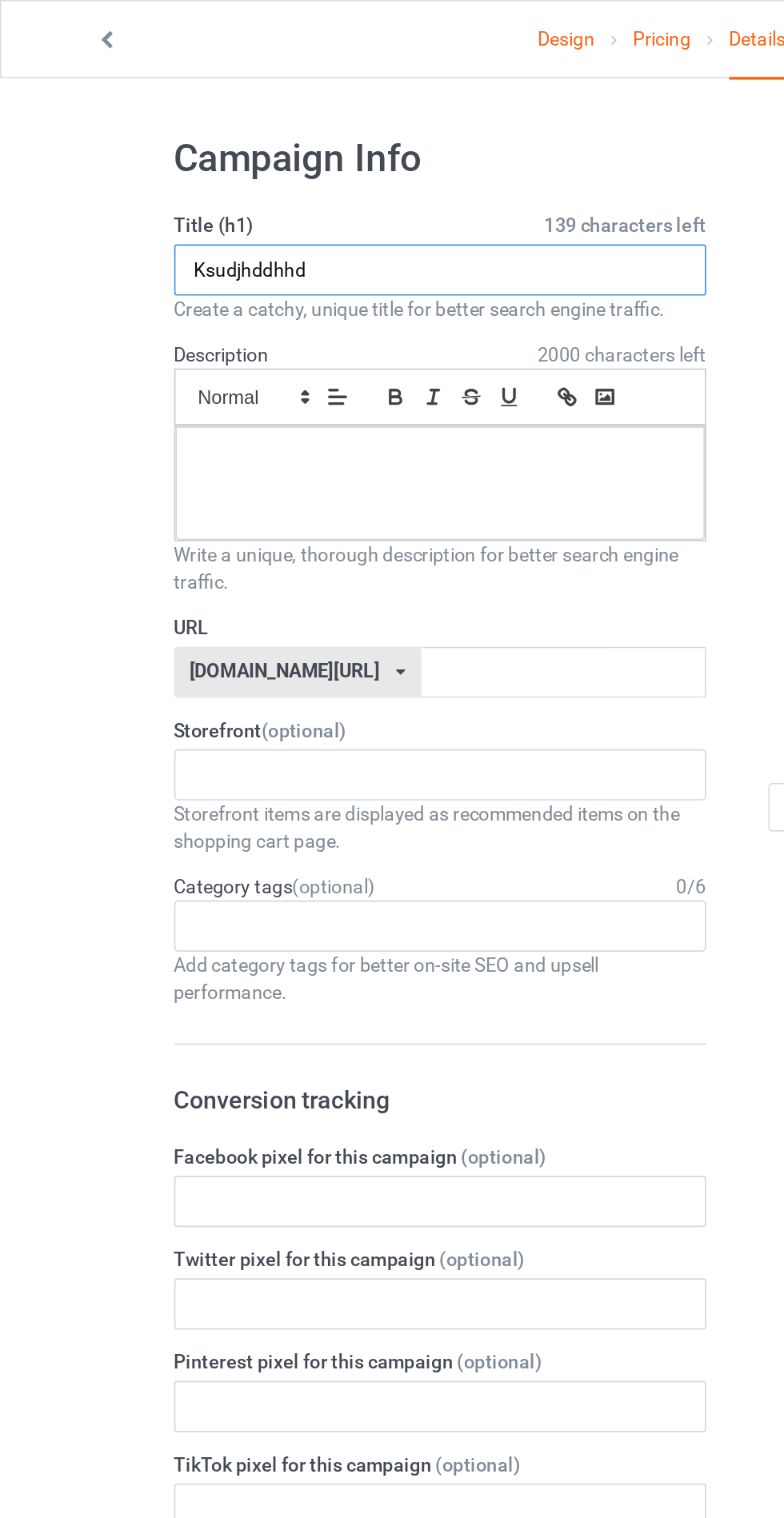
type input "Ksudjhddhhd"
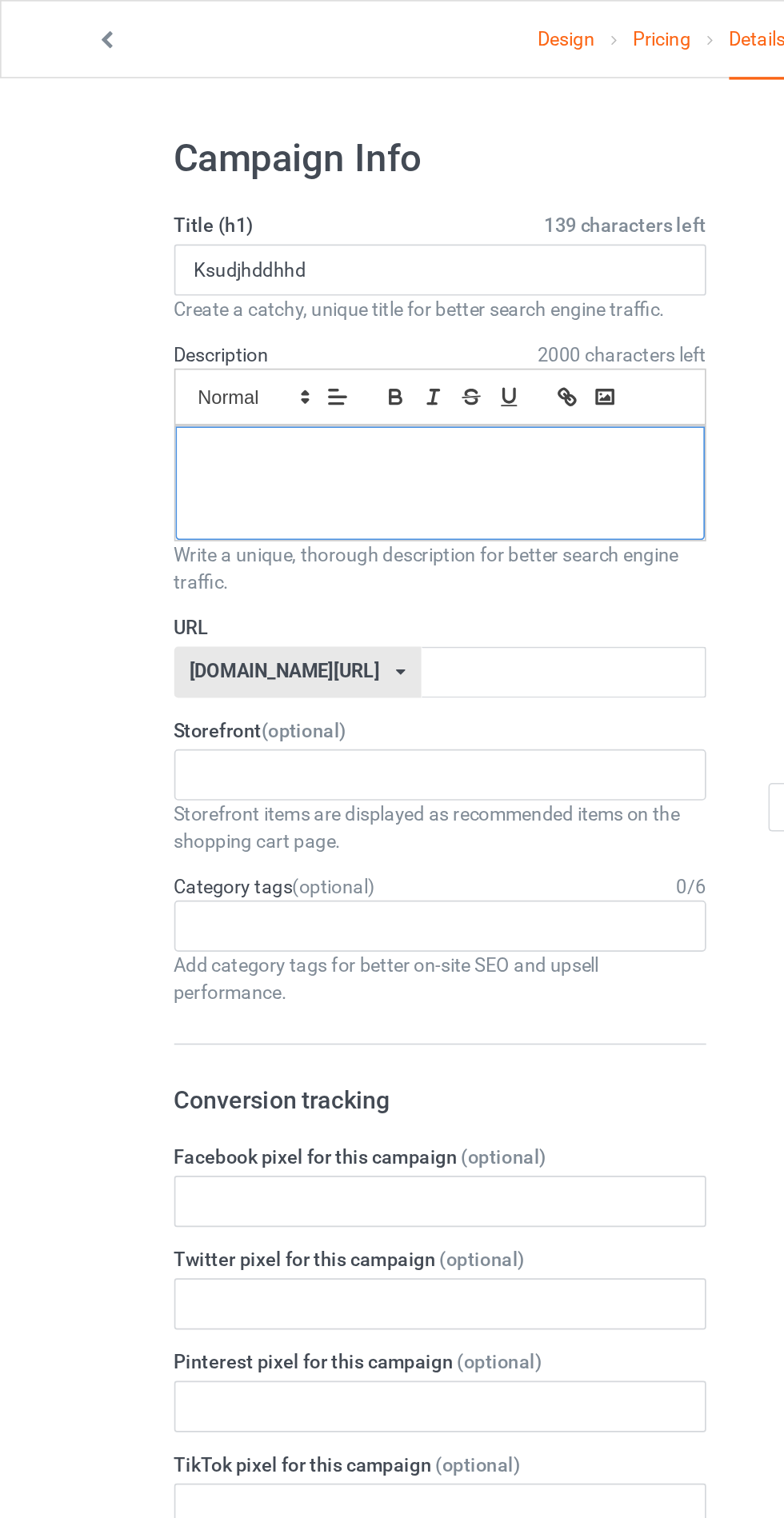
click at [347, 302] on div at bounding box center [260, 286] width 313 height 68
click at [385, 400] on input "text" at bounding box center [333, 398] width 169 height 30
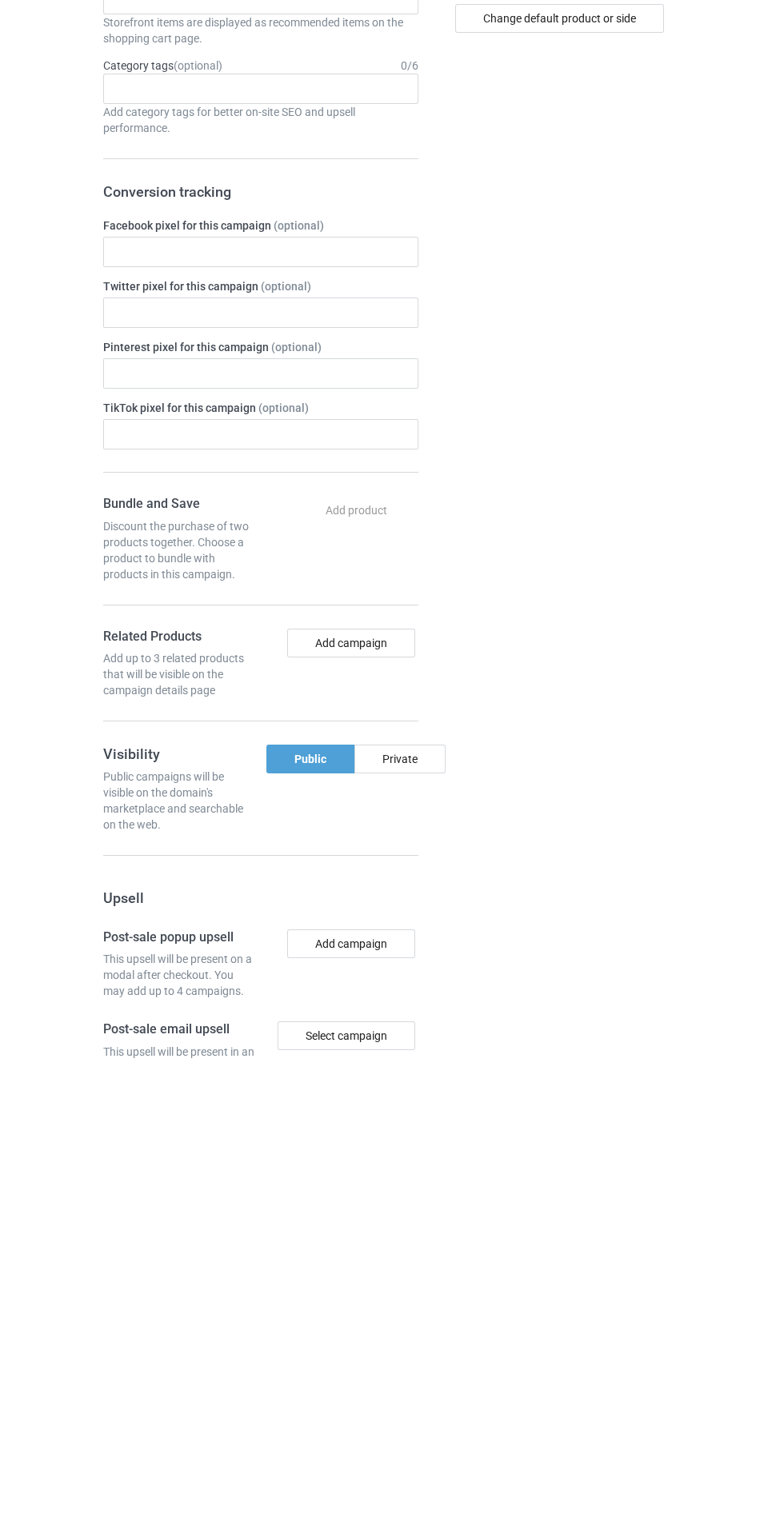
type input "Kdjjdhdjdhd"
click at [405, 1219] on div "Private" at bounding box center [400, 1219] width 91 height 29
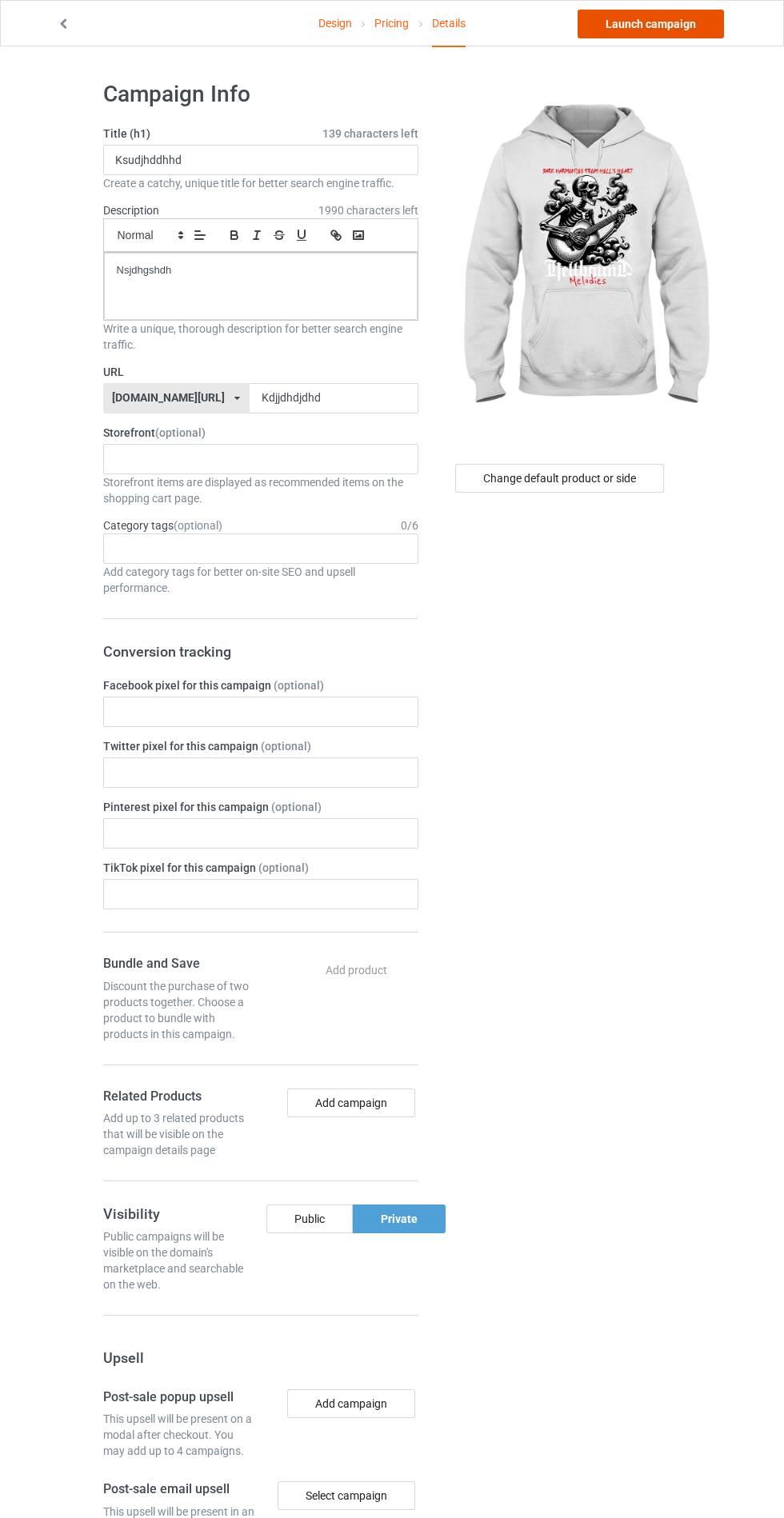
click at [646, 19] on link "Launch campaign" at bounding box center [651, 24] width 147 height 29
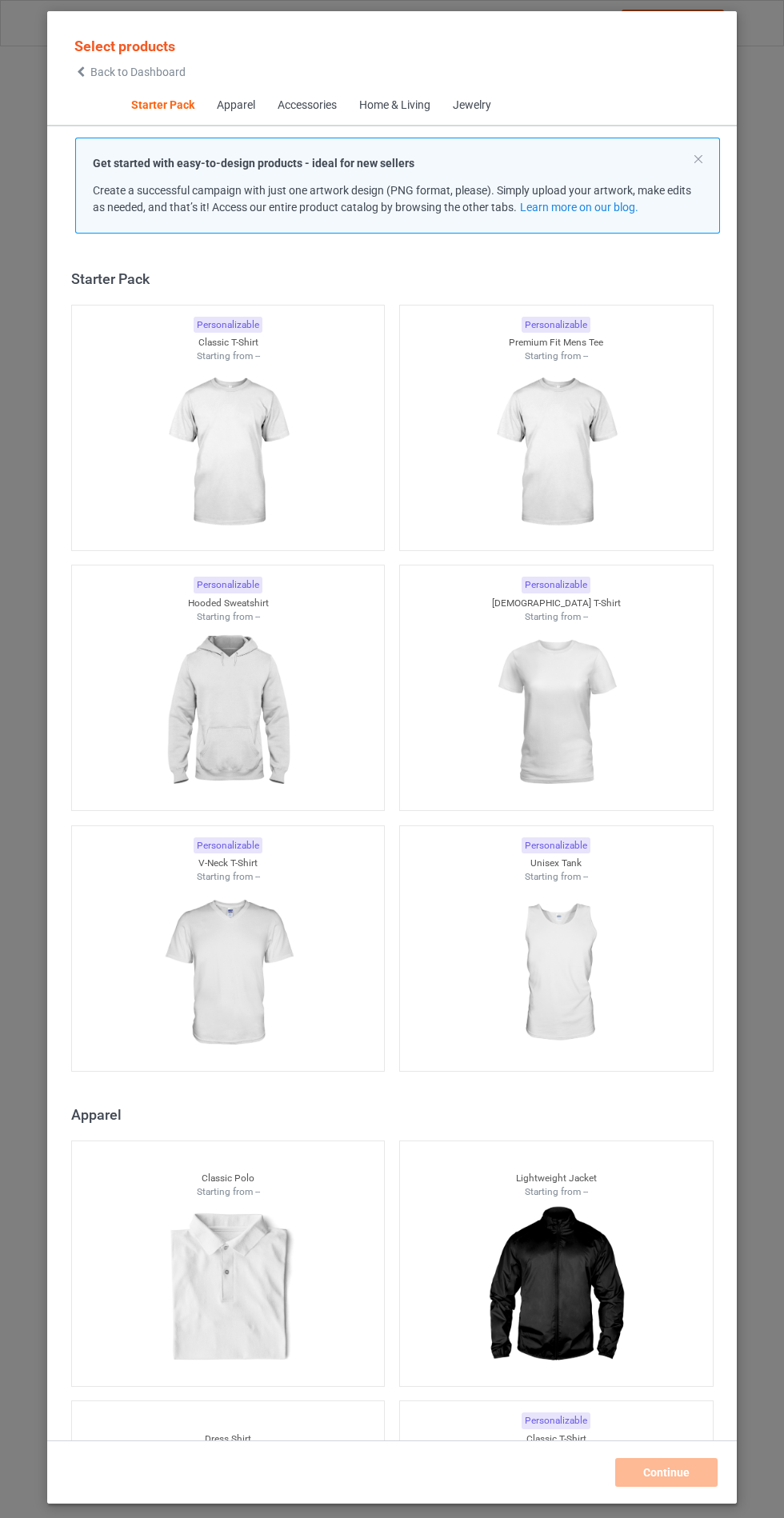
scroll to position [19, 0]
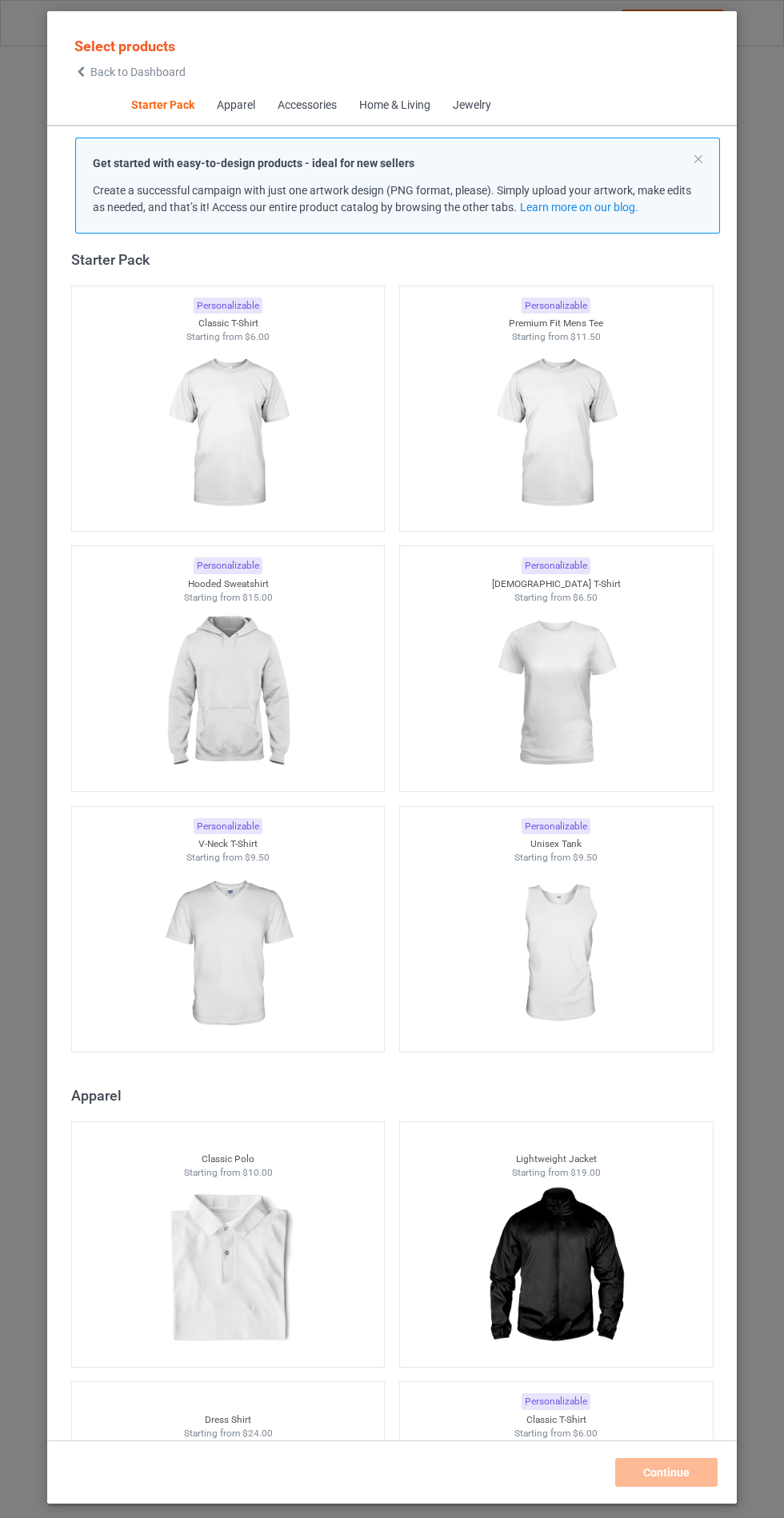
click at [253, 711] on img at bounding box center [228, 694] width 143 height 179
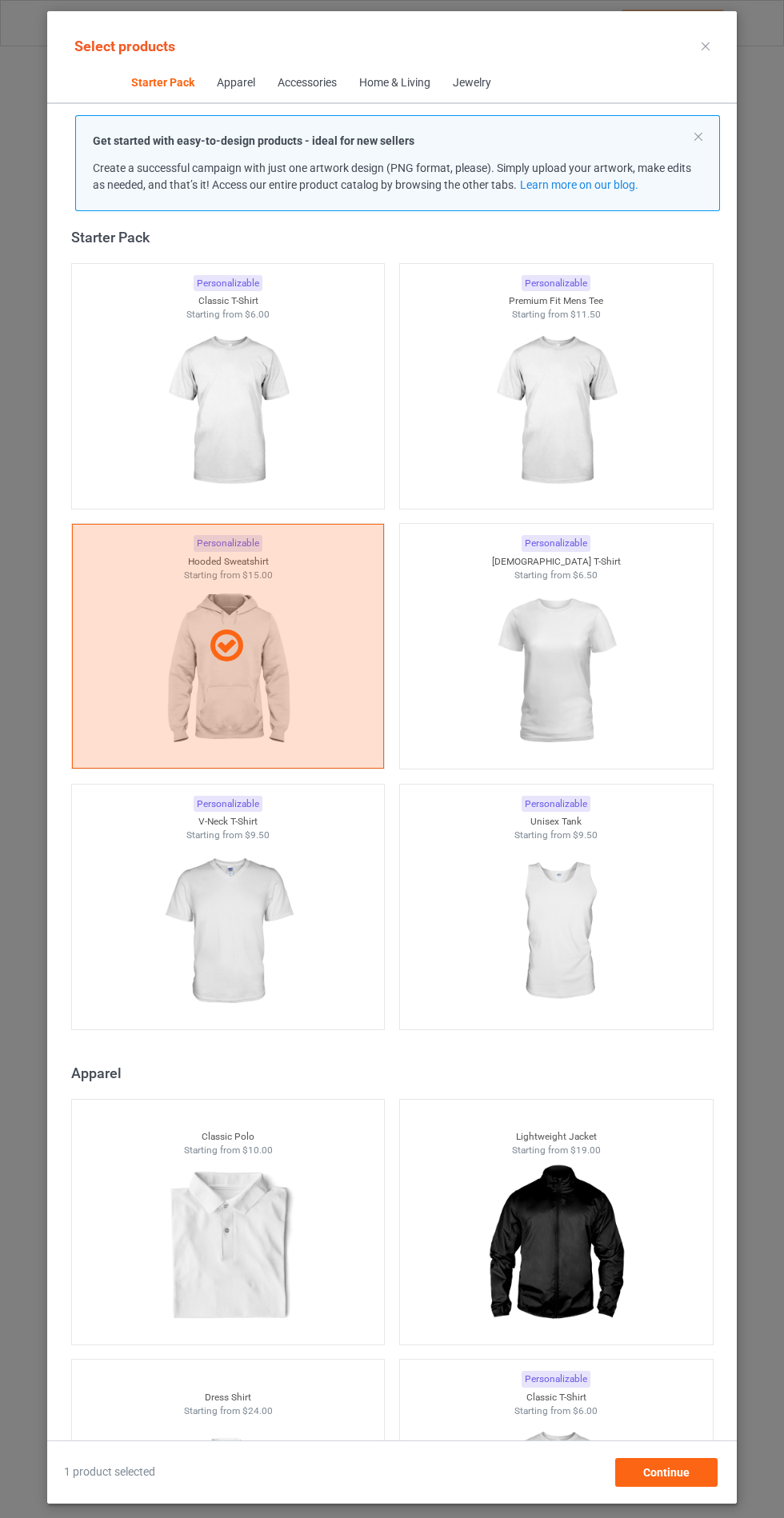
click at [268, 961] on img at bounding box center [228, 932] width 143 height 179
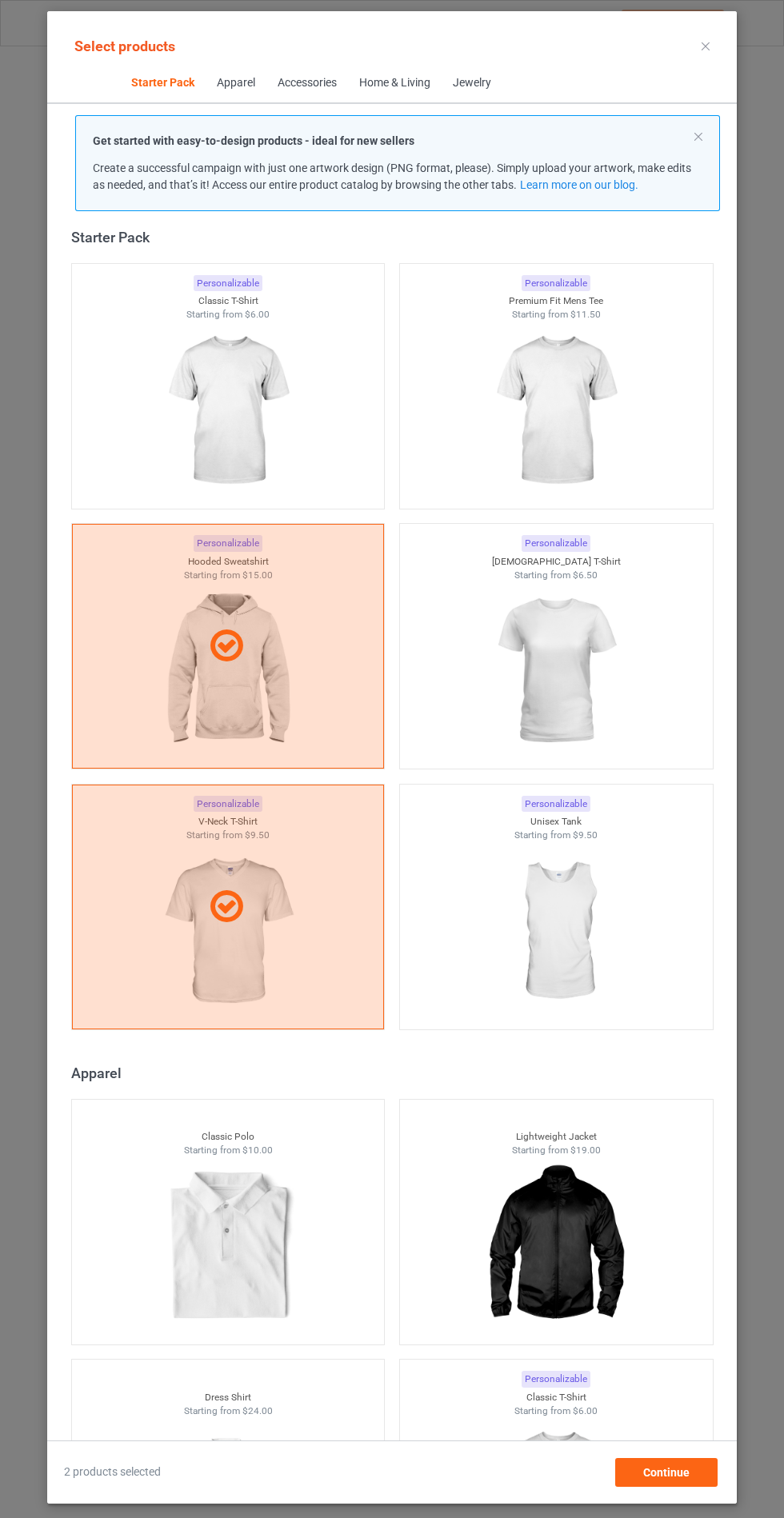
scroll to position [92, 0]
click at [697, 1481] on div "Continue" at bounding box center [666, 1472] width 102 height 29
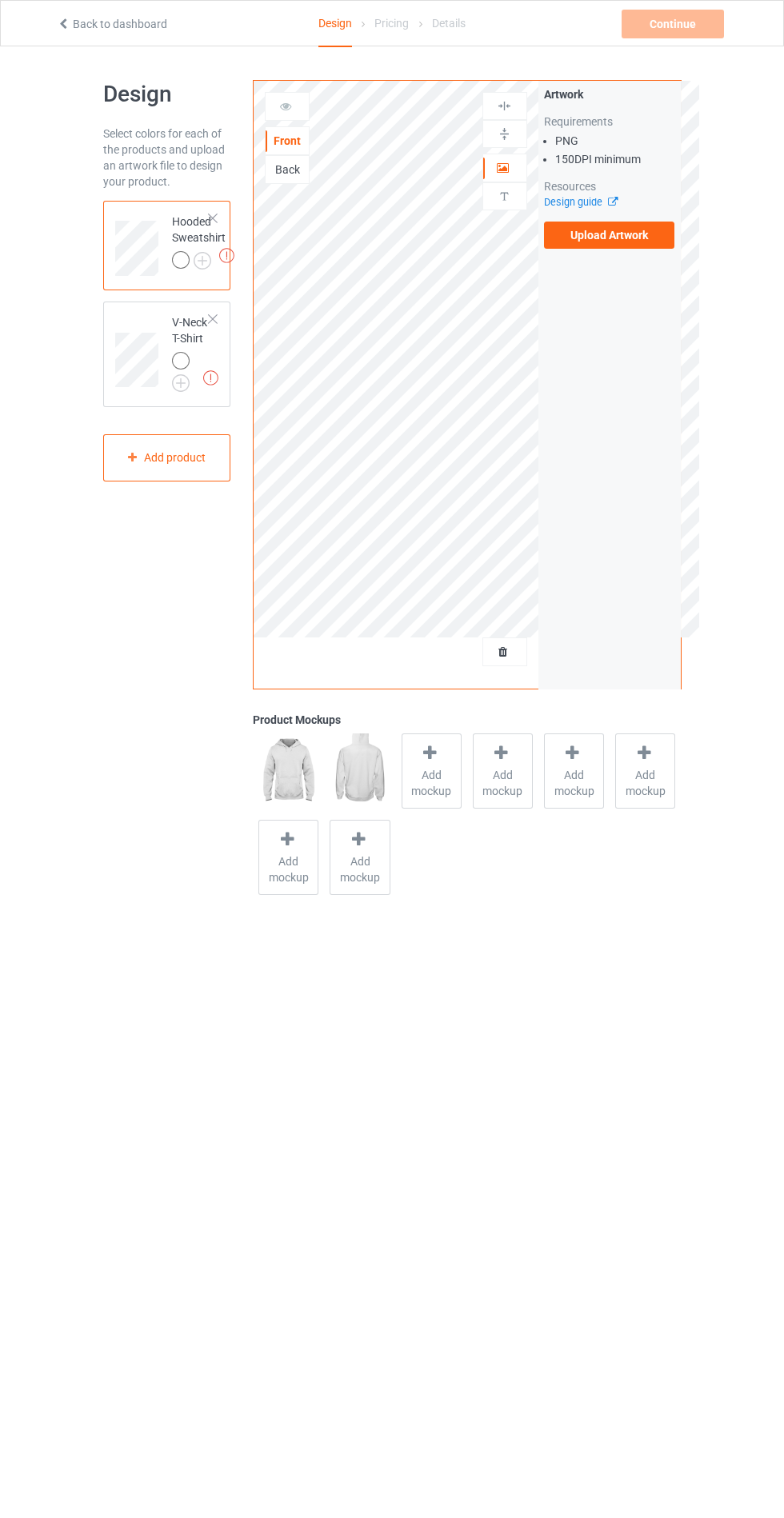
click at [612, 241] on label "Upload Artwork" at bounding box center [610, 235] width 131 height 28
click at [0, 0] on input "Upload Artwork" at bounding box center [0, 0] width 0 height 0
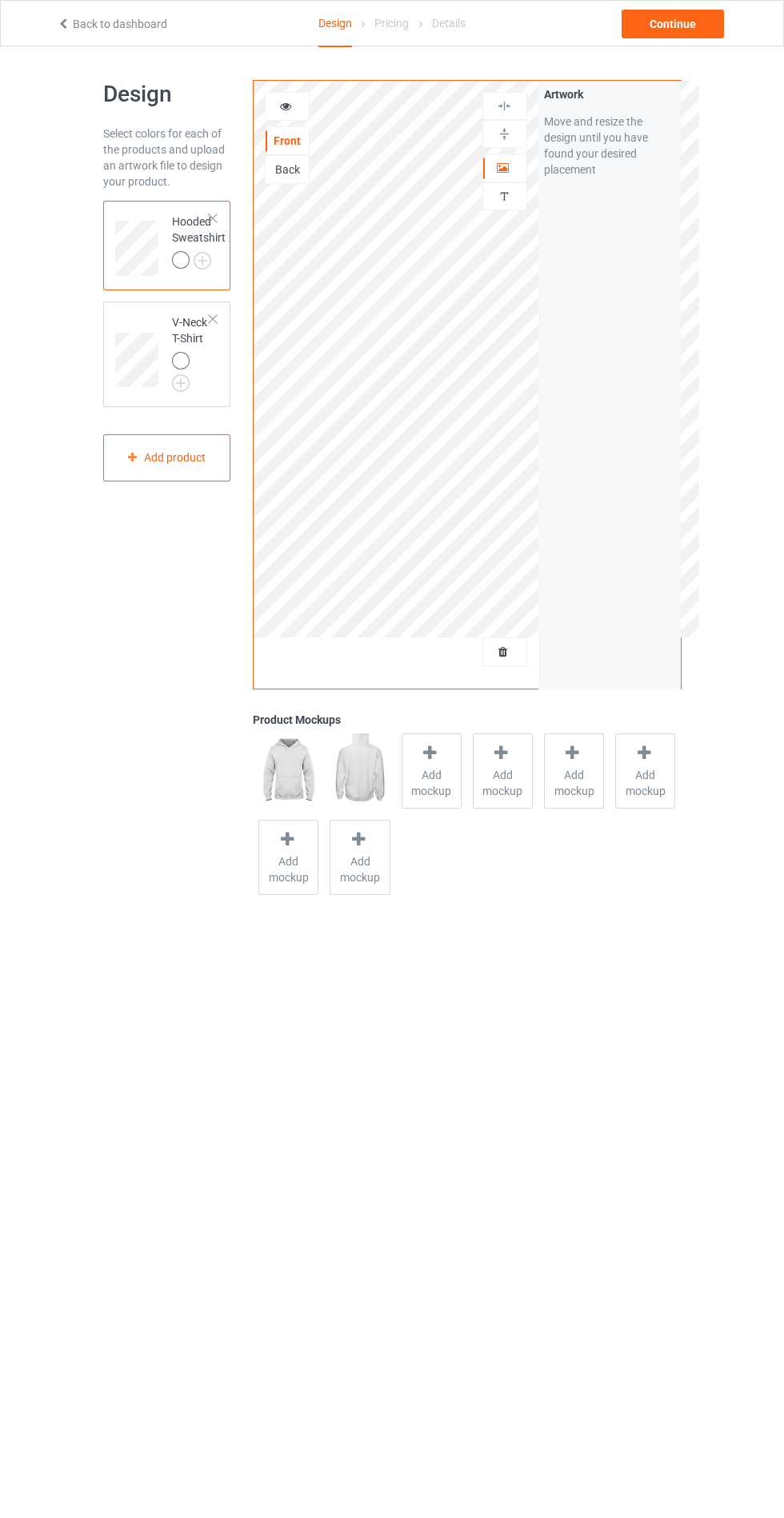
click at [430, 775] on span "Add mockup" at bounding box center [431, 783] width 58 height 32
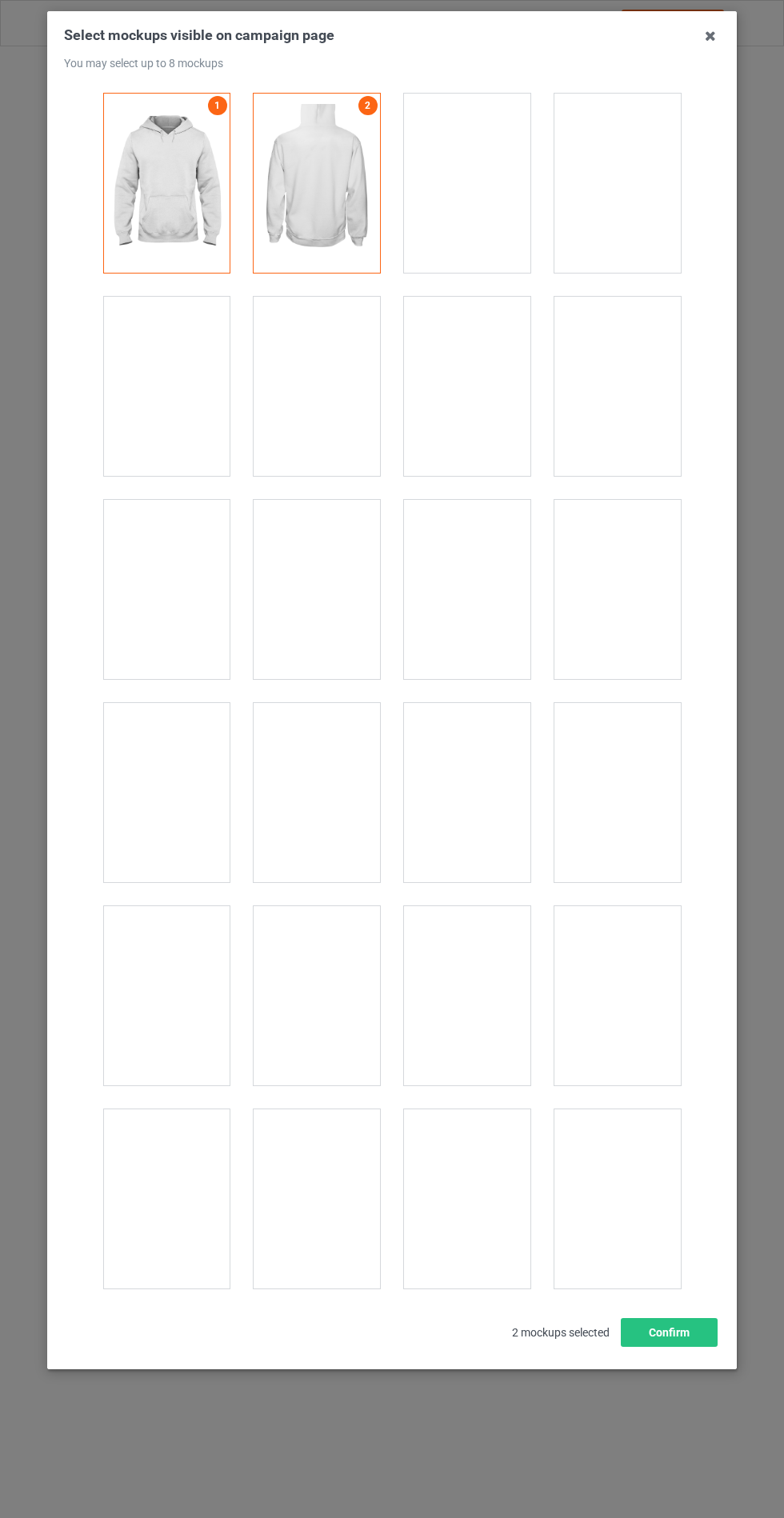
scroll to position [12912, 0]
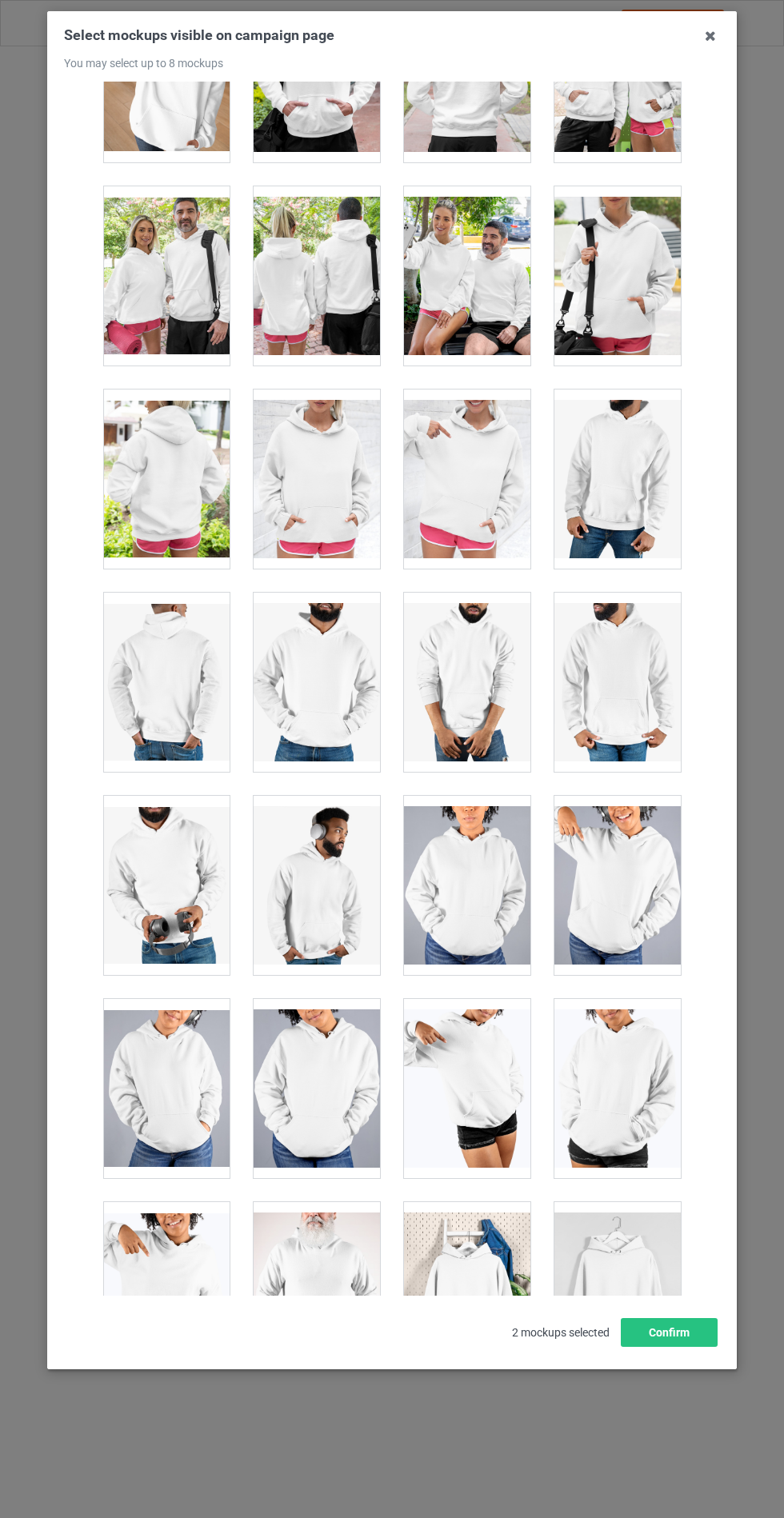
click at [291, 471] on div at bounding box center [316, 479] width 127 height 179
click at [653, 1347] on button "Confirm" at bounding box center [669, 1333] width 97 height 29
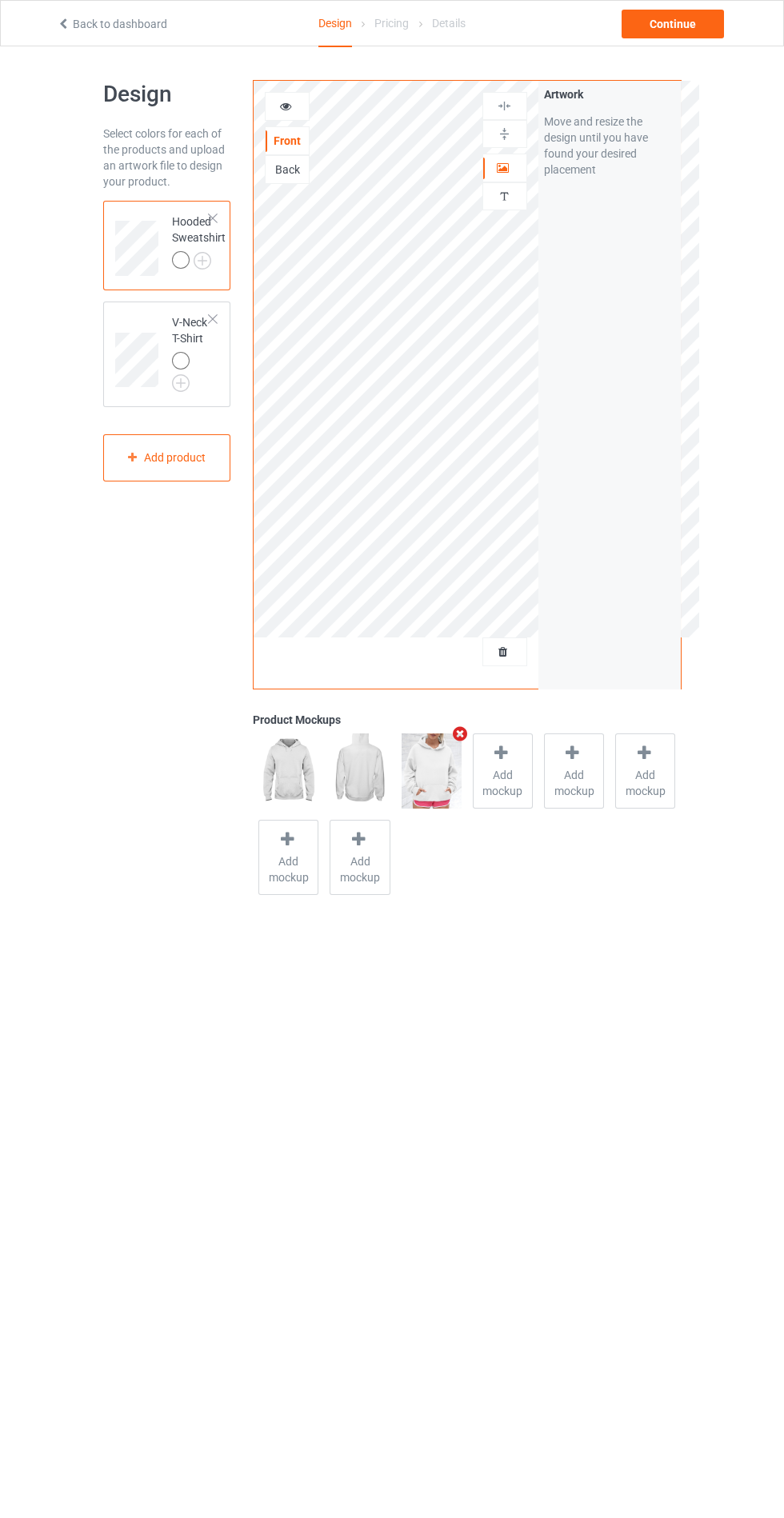
click at [0, 0] on img at bounding box center [0, 0] width 0 height 0
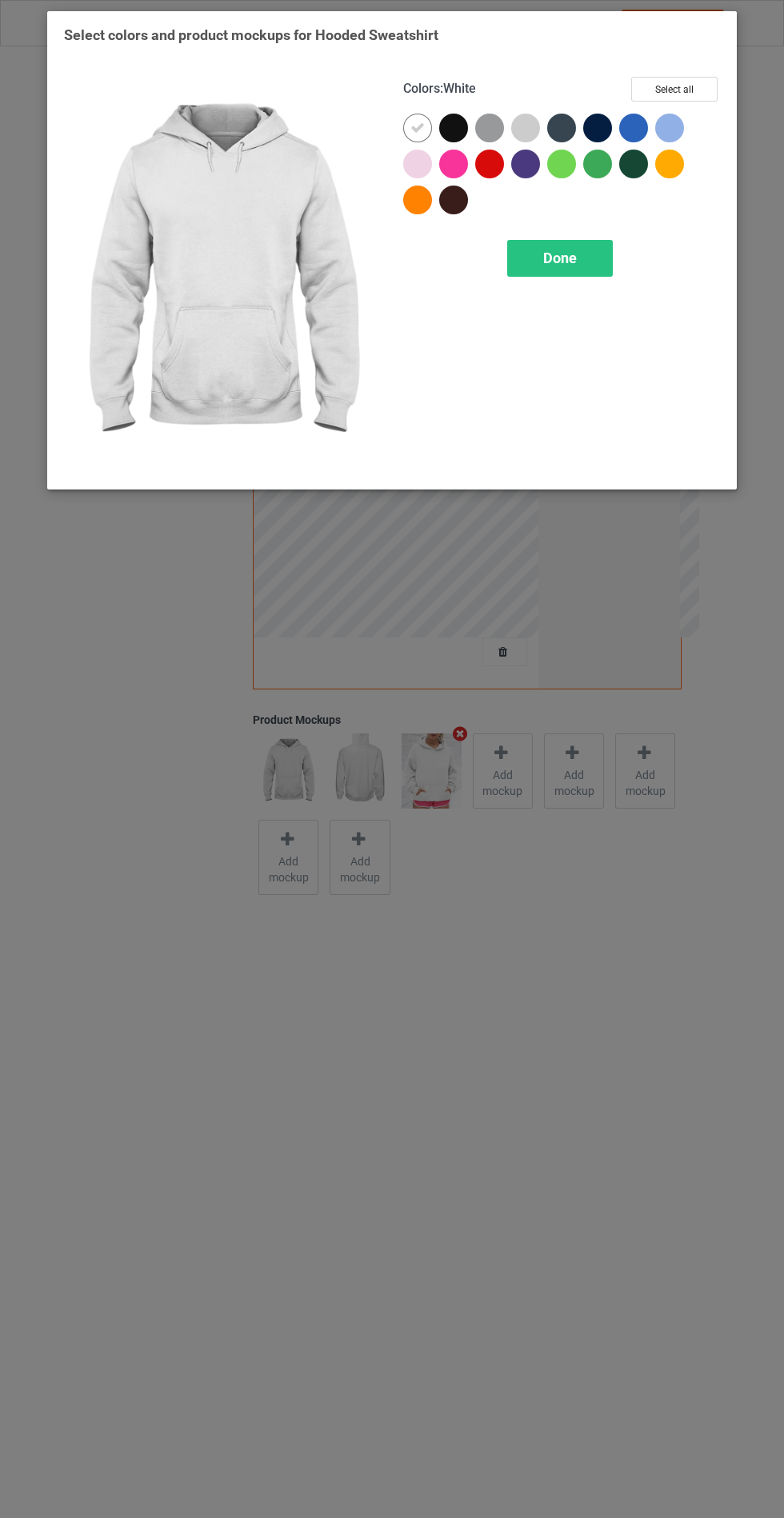
click at [522, 133] on div at bounding box center [525, 128] width 29 height 29
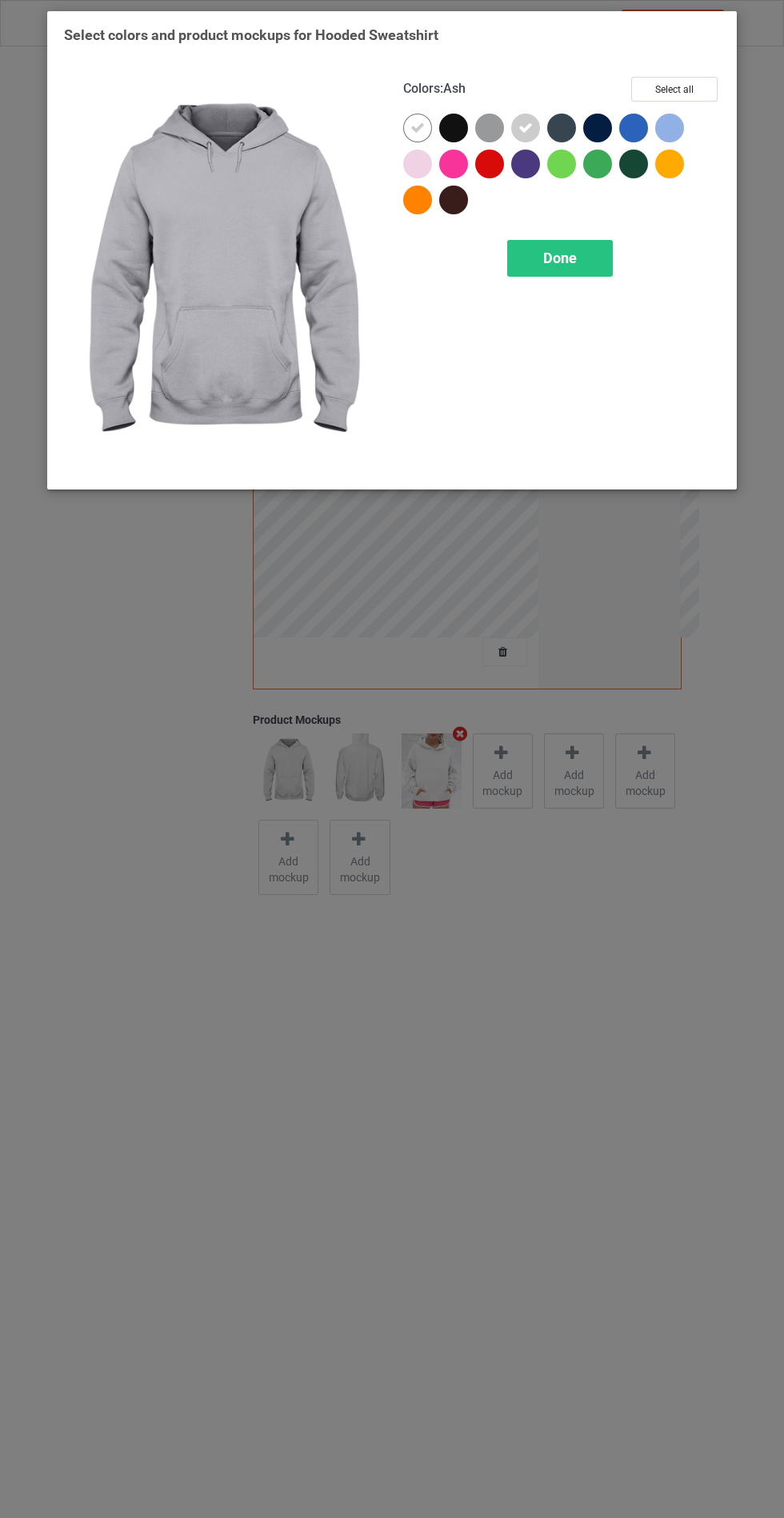
click at [420, 161] on div at bounding box center [417, 164] width 29 height 29
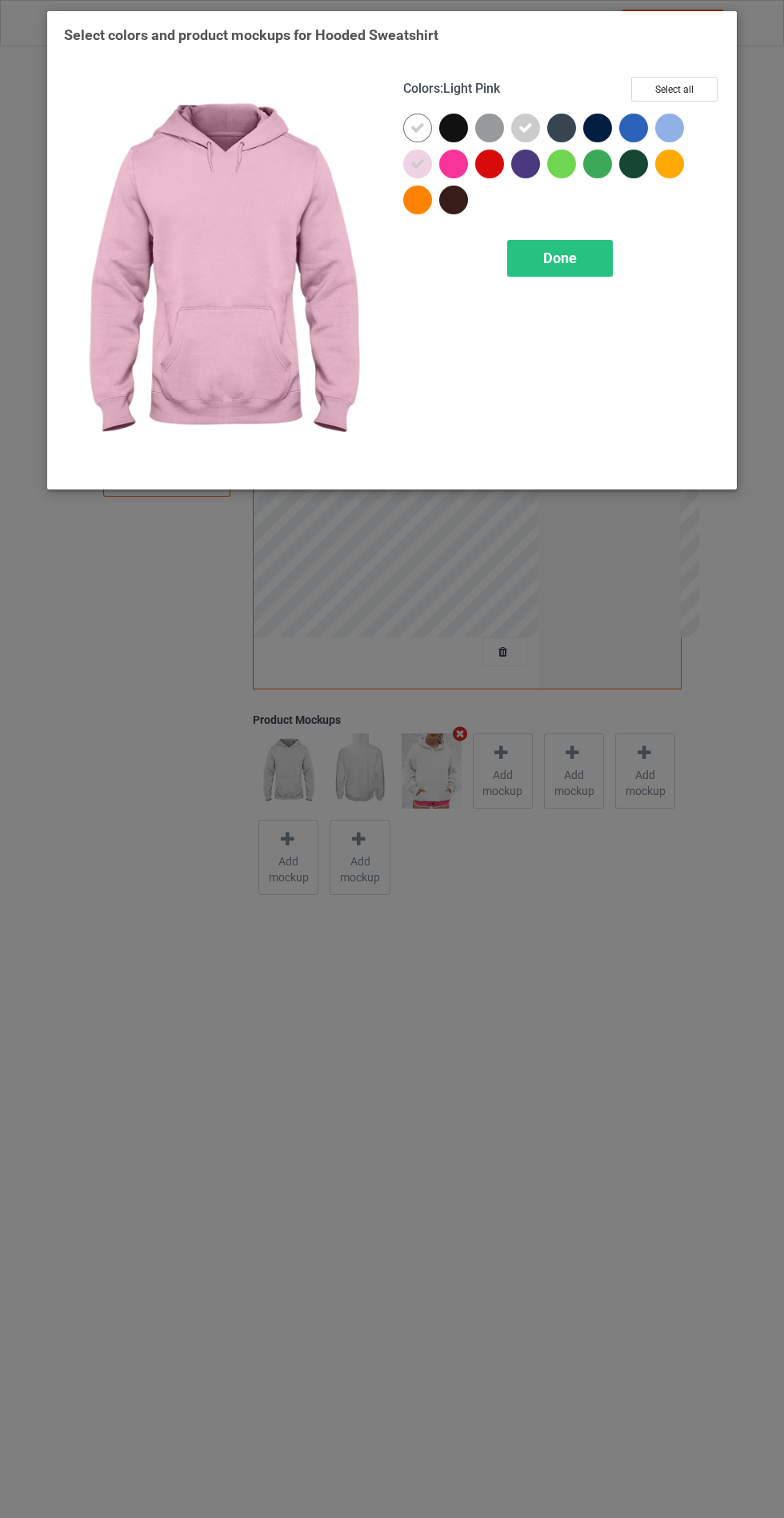
click at [591, 247] on div "Done" at bounding box center [559, 258] width 106 height 37
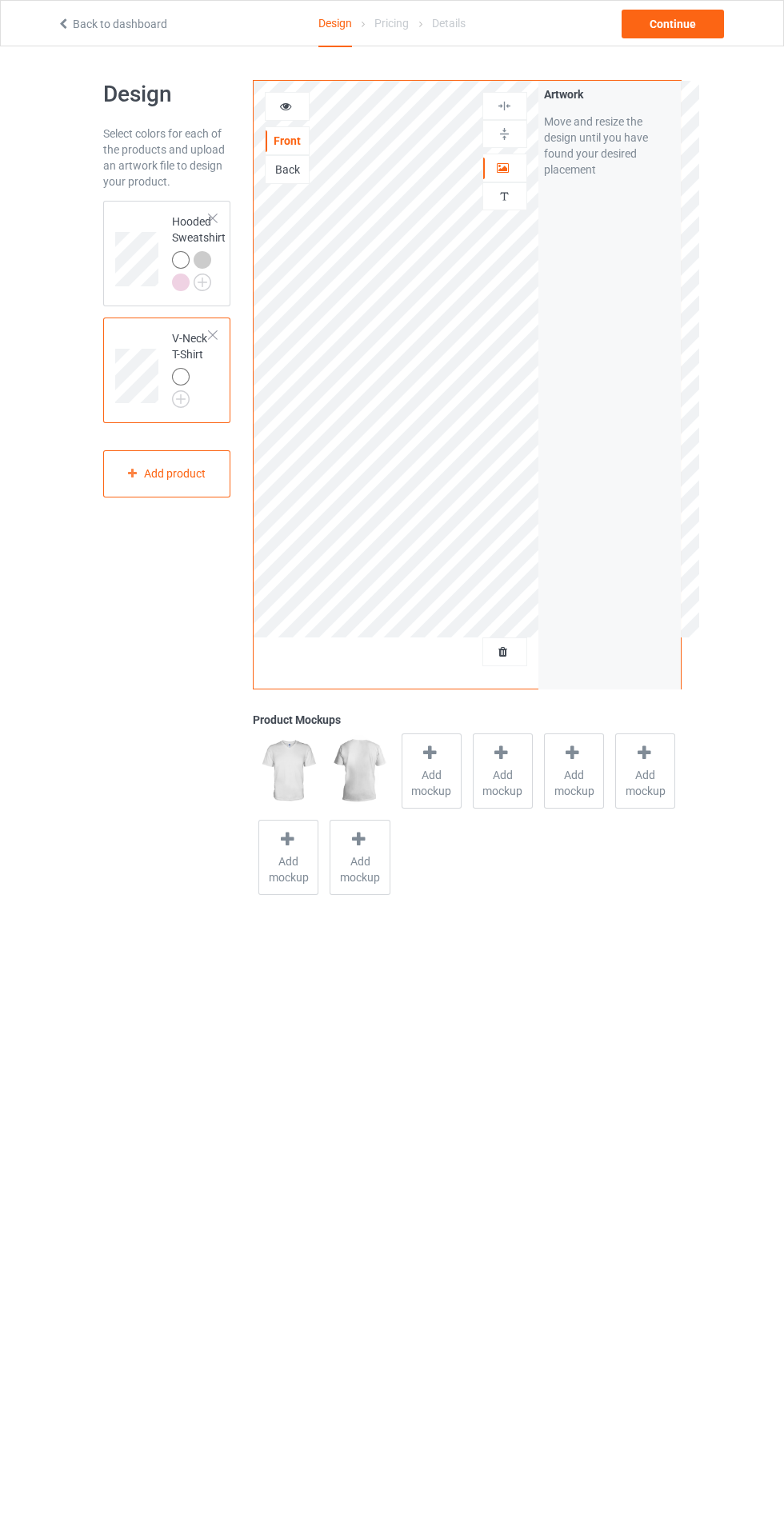
click at [427, 776] on span "Add mockup" at bounding box center [431, 783] width 58 height 32
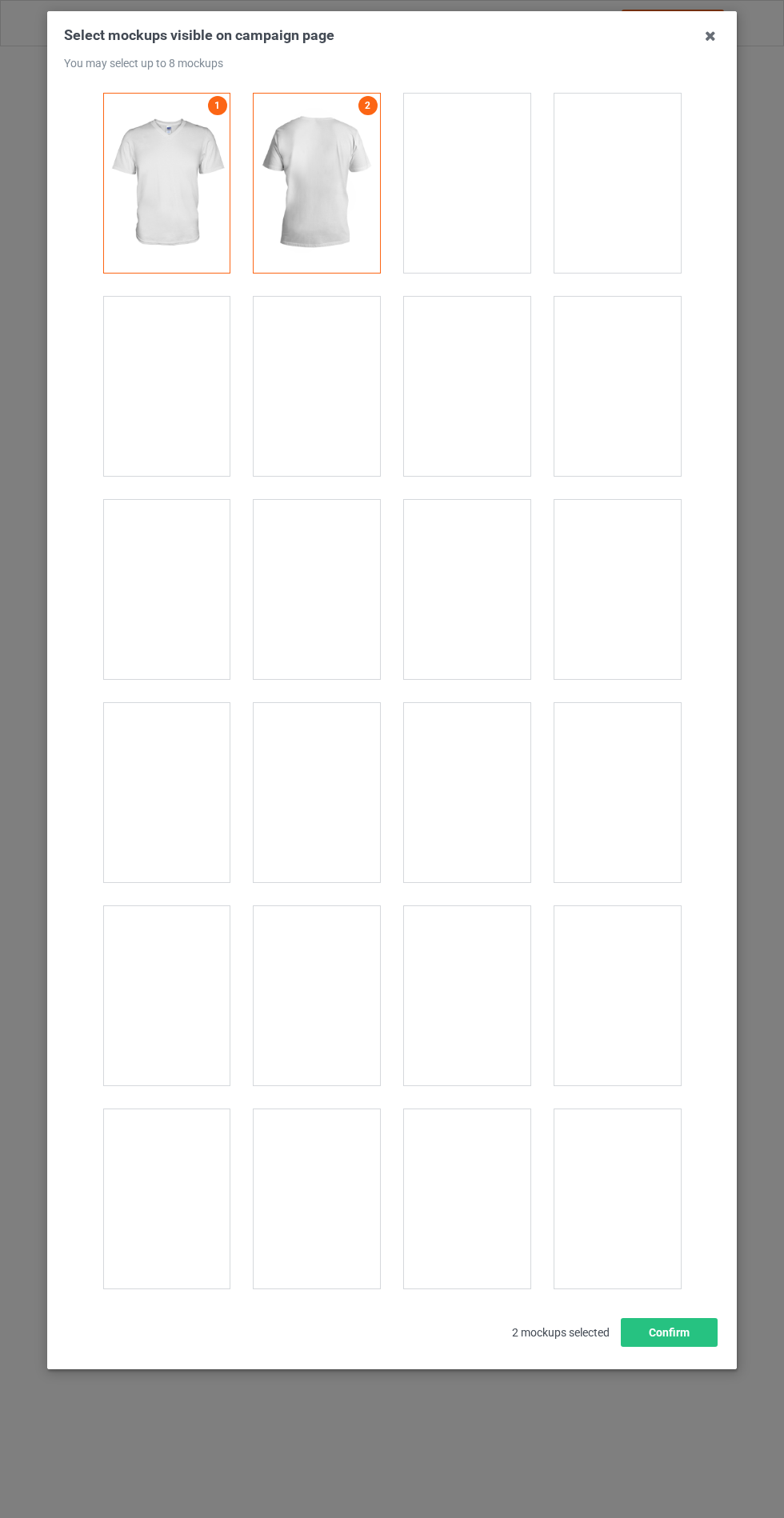
scroll to position [2156, 0]
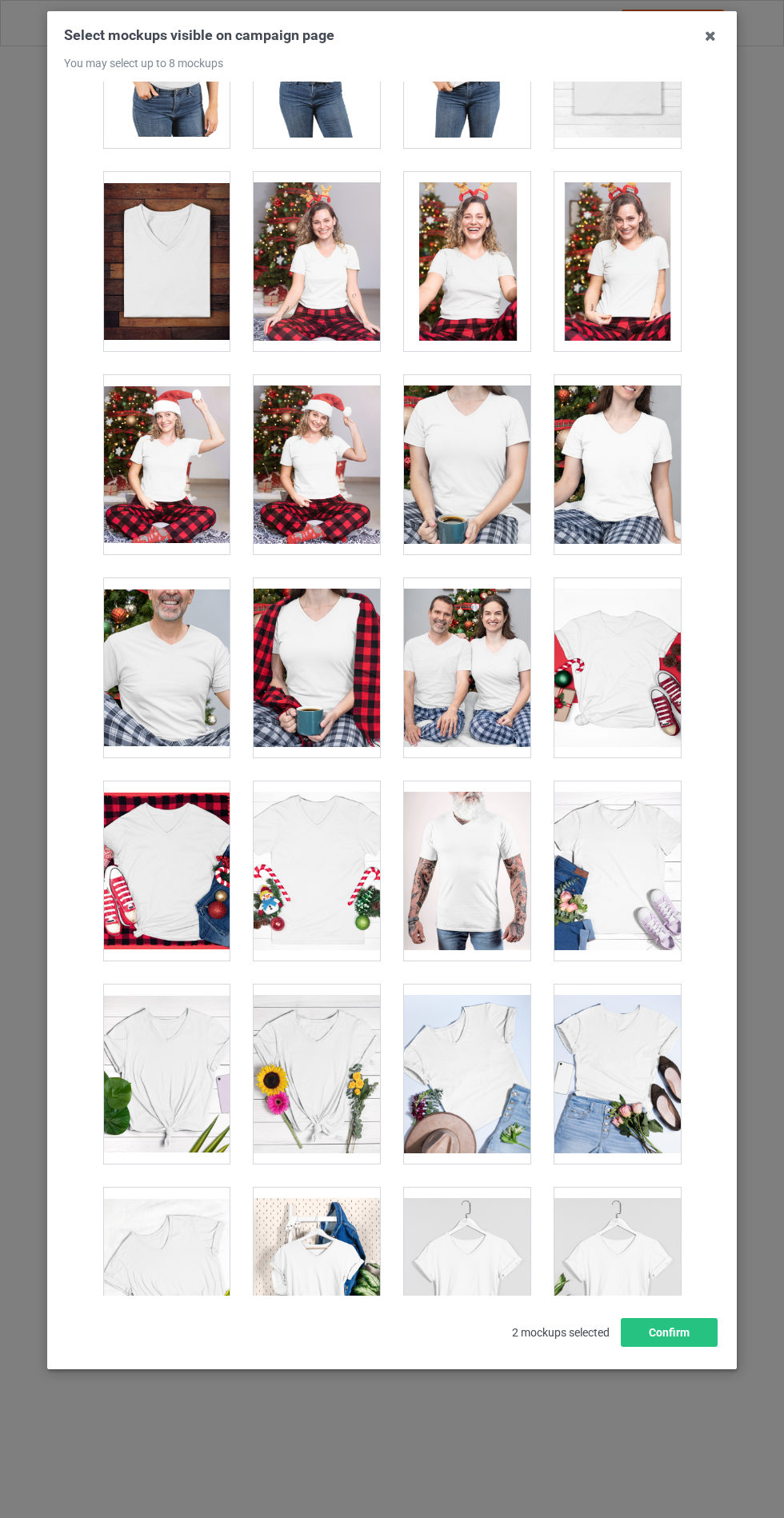
click at [606, 1300] on div at bounding box center [617, 1278] width 127 height 179
click at [336, 1287] on div at bounding box center [316, 1278] width 127 height 179
click at [627, 843] on div at bounding box center [617, 871] width 127 height 179
click at [662, 1347] on button "Confirm" at bounding box center [669, 1333] width 97 height 29
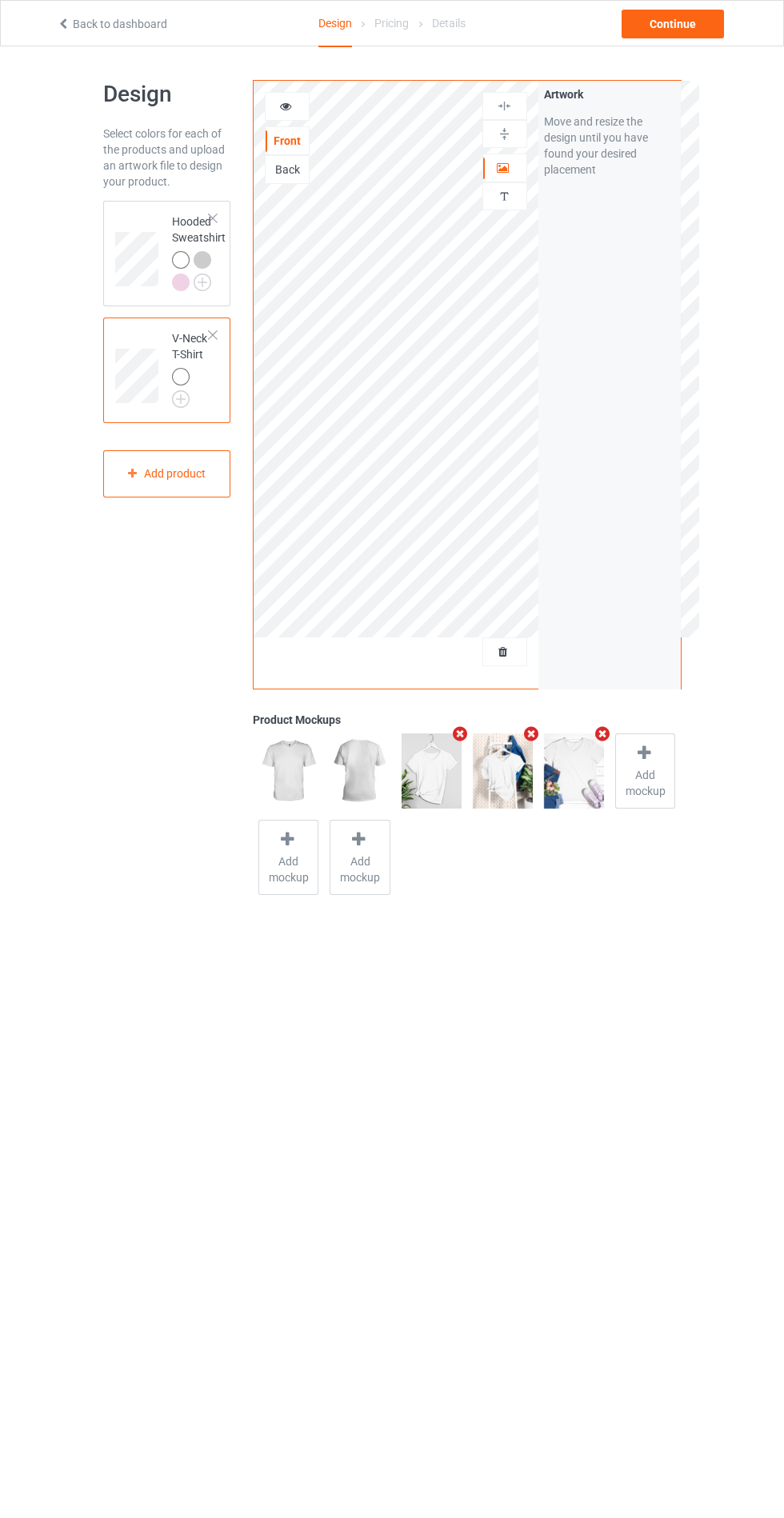
click at [0, 0] on img at bounding box center [0, 0] width 0 height 0
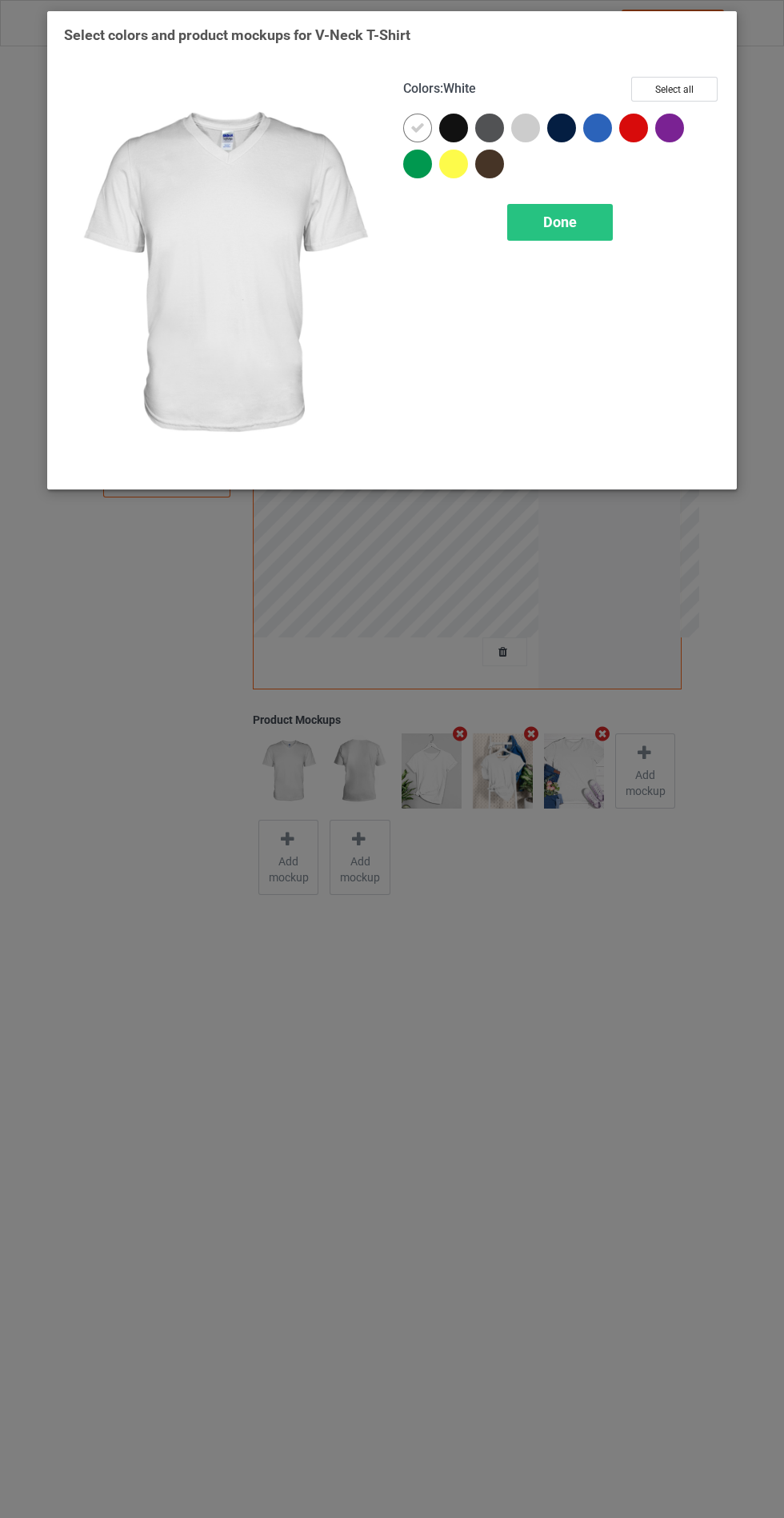
click at [516, 119] on div at bounding box center [525, 128] width 29 height 29
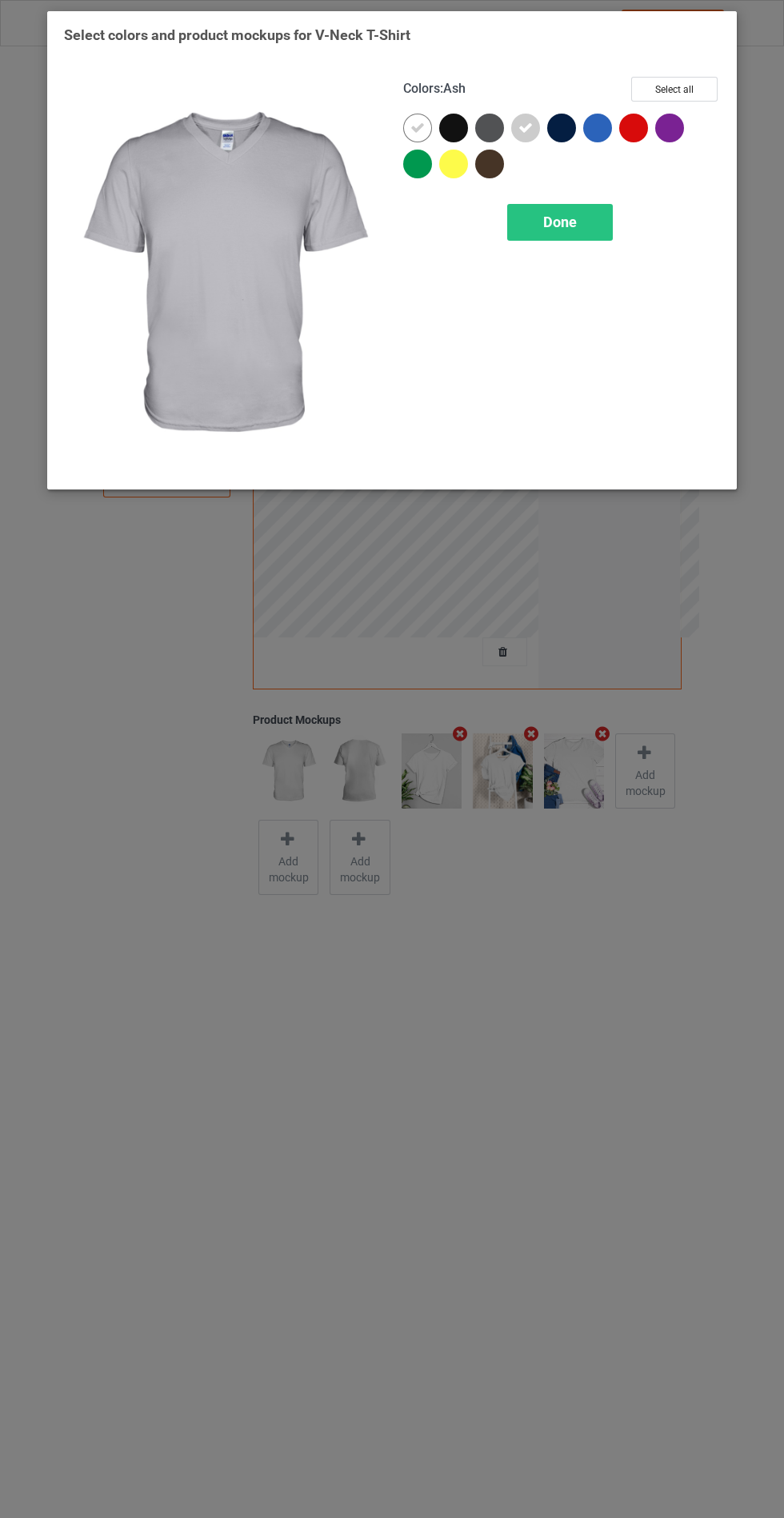
click at [566, 204] on div "Done" at bounding box center [559, 222] width 106 height 37
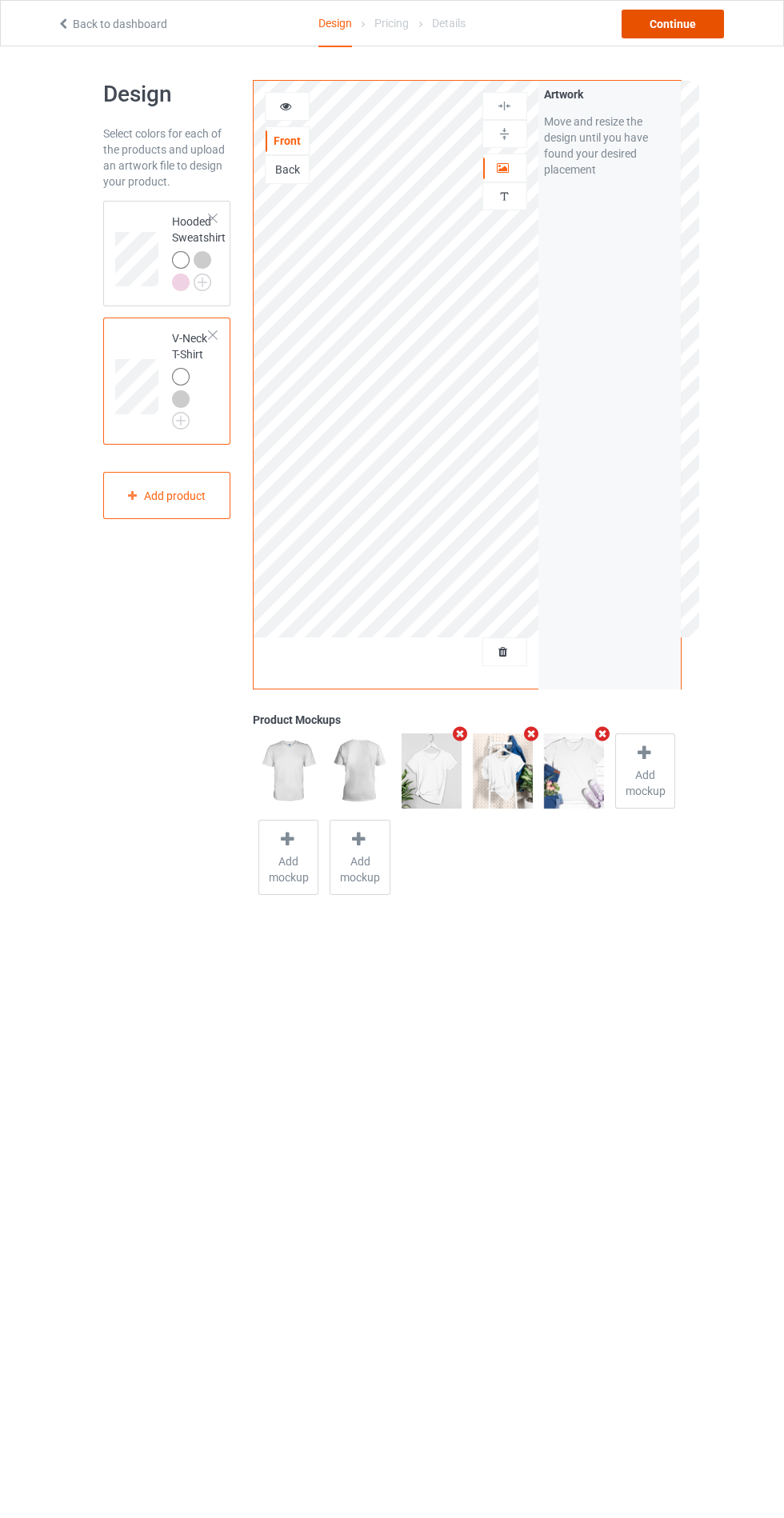
click at [703, 28] on div "Continue" at bounding box center [672, 24] width 102 height 29
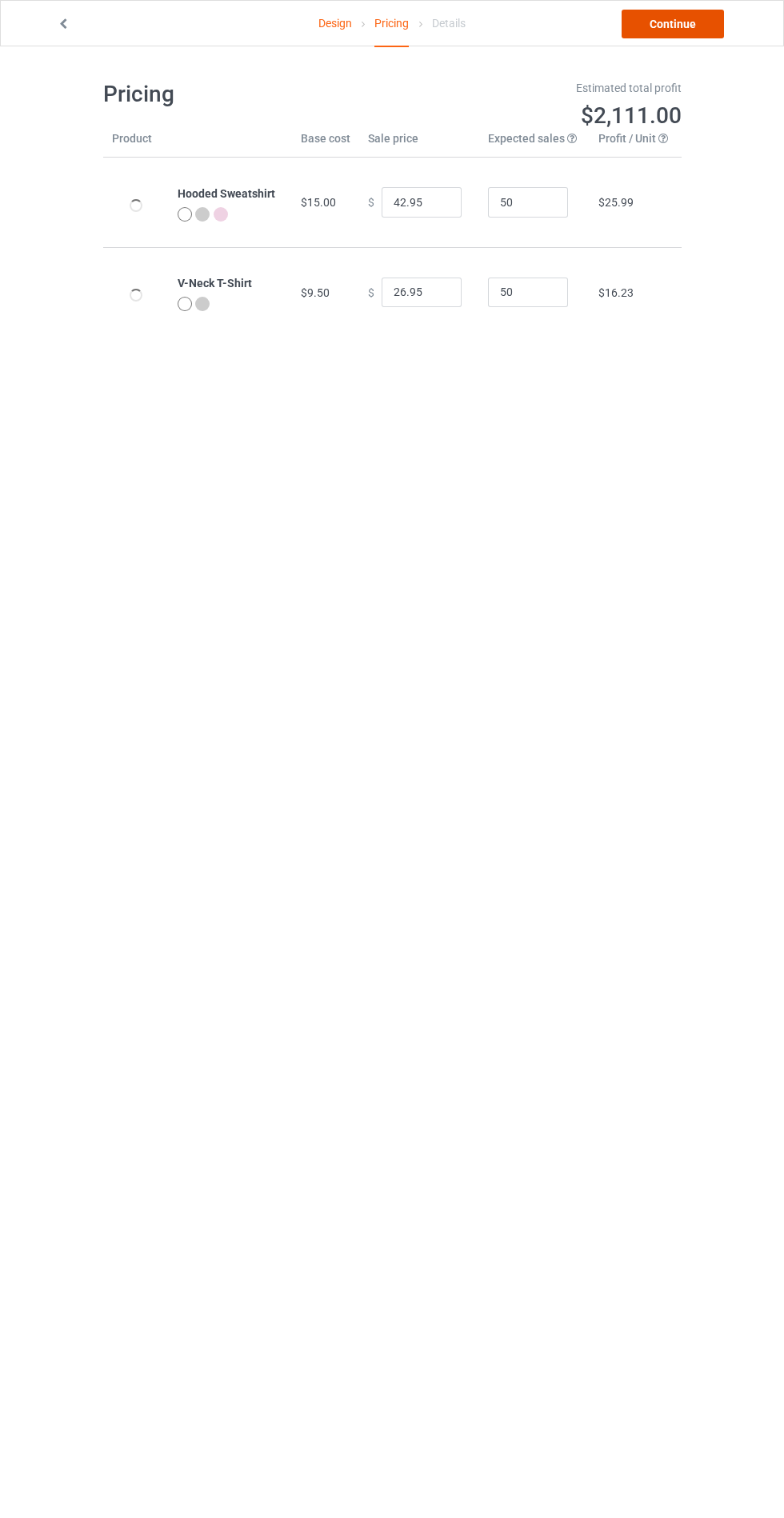
click at [666, 23] on link "Continue" at bounding box center [672, 24] width 102 height 29
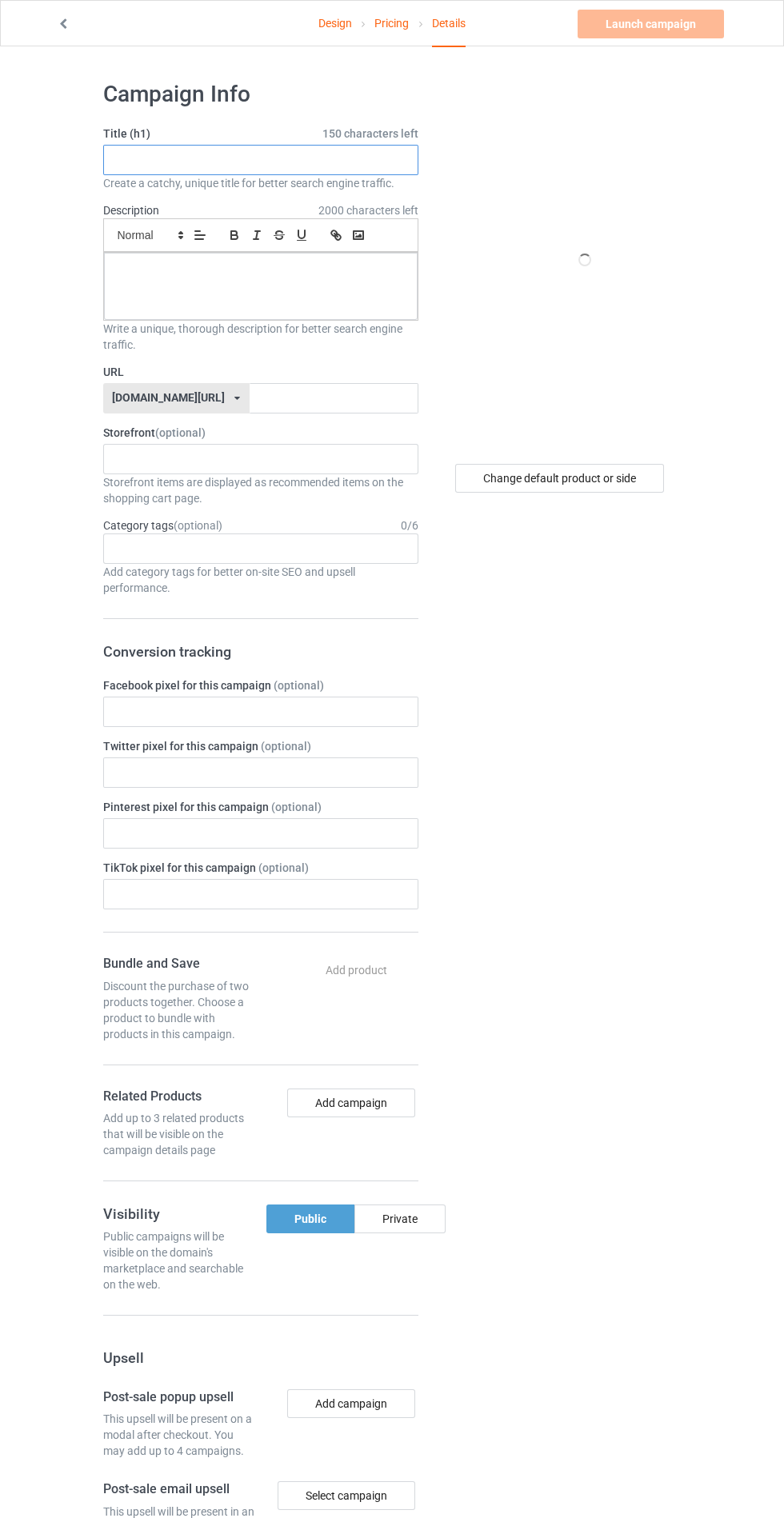
click at [347, 164] on input "text" at bounding box center [260, 160] width 315 height 30
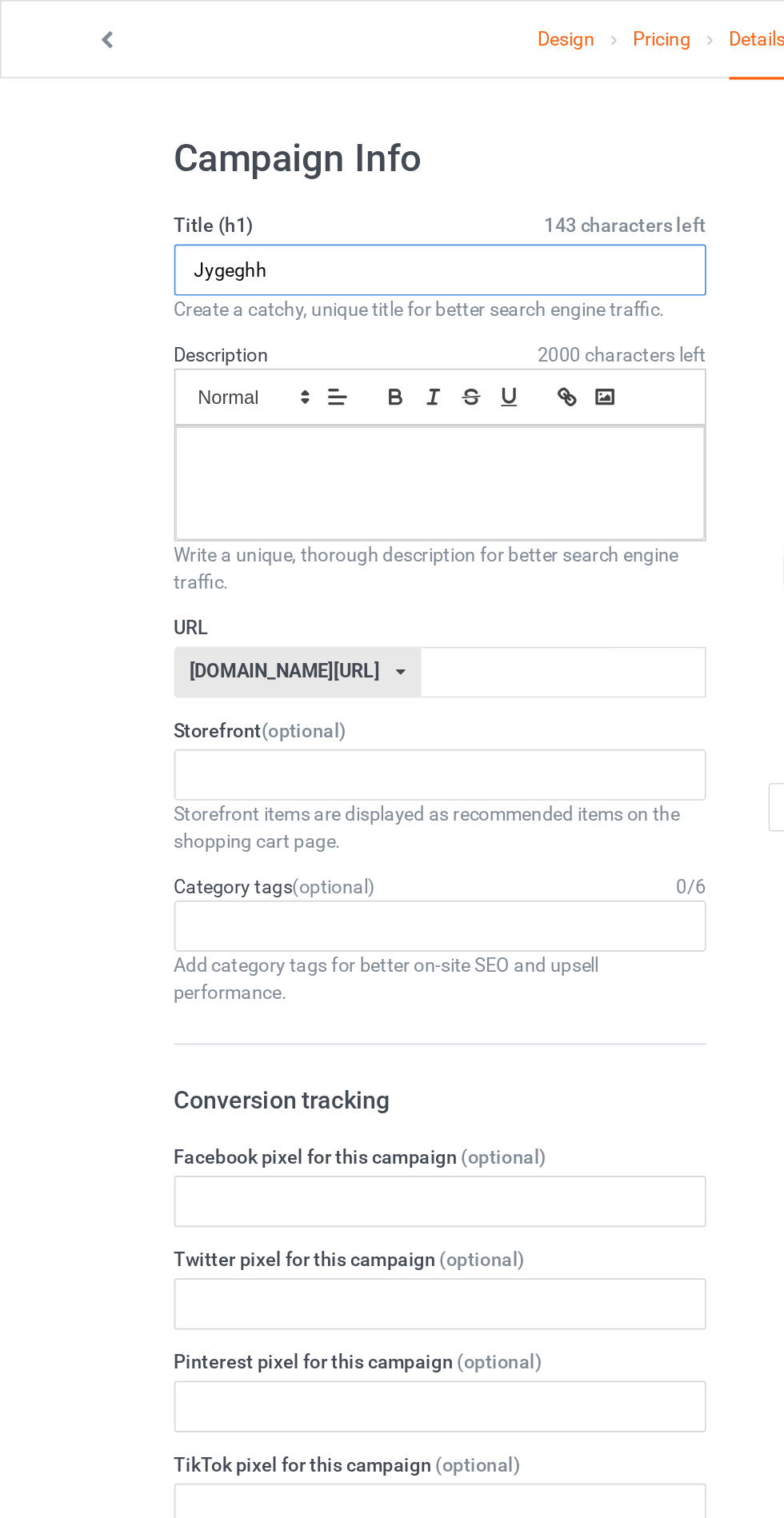
type input "Jygeghh"
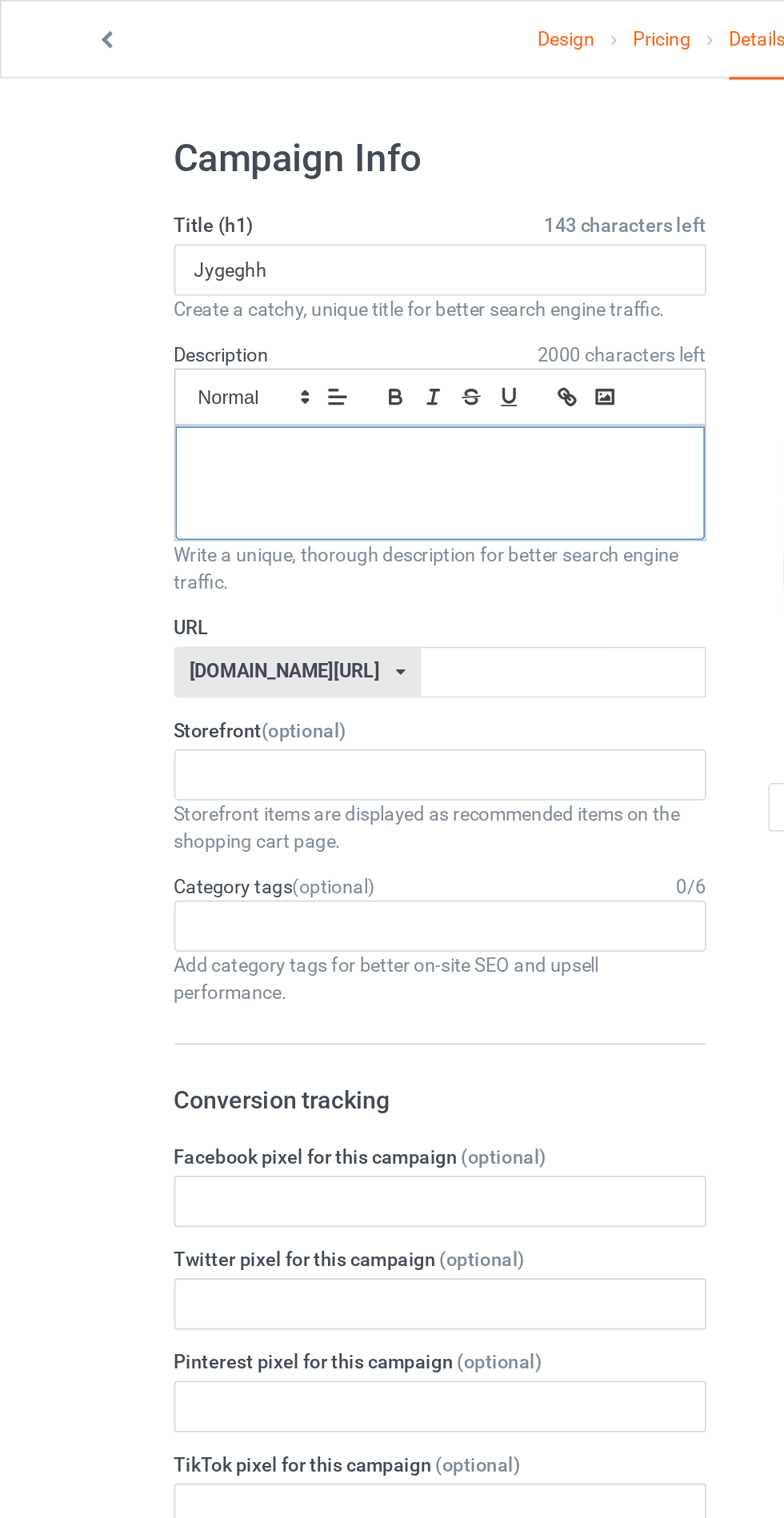
click at [302, 292] on div at bounding box center [260, 286] width 313 height 68
click at [256, 376] on label "URL" at bounding box center [260, 372] width 315 height 16
click at [316, 396] on input "text" at bounding box center [333, 398] width 169 height 30
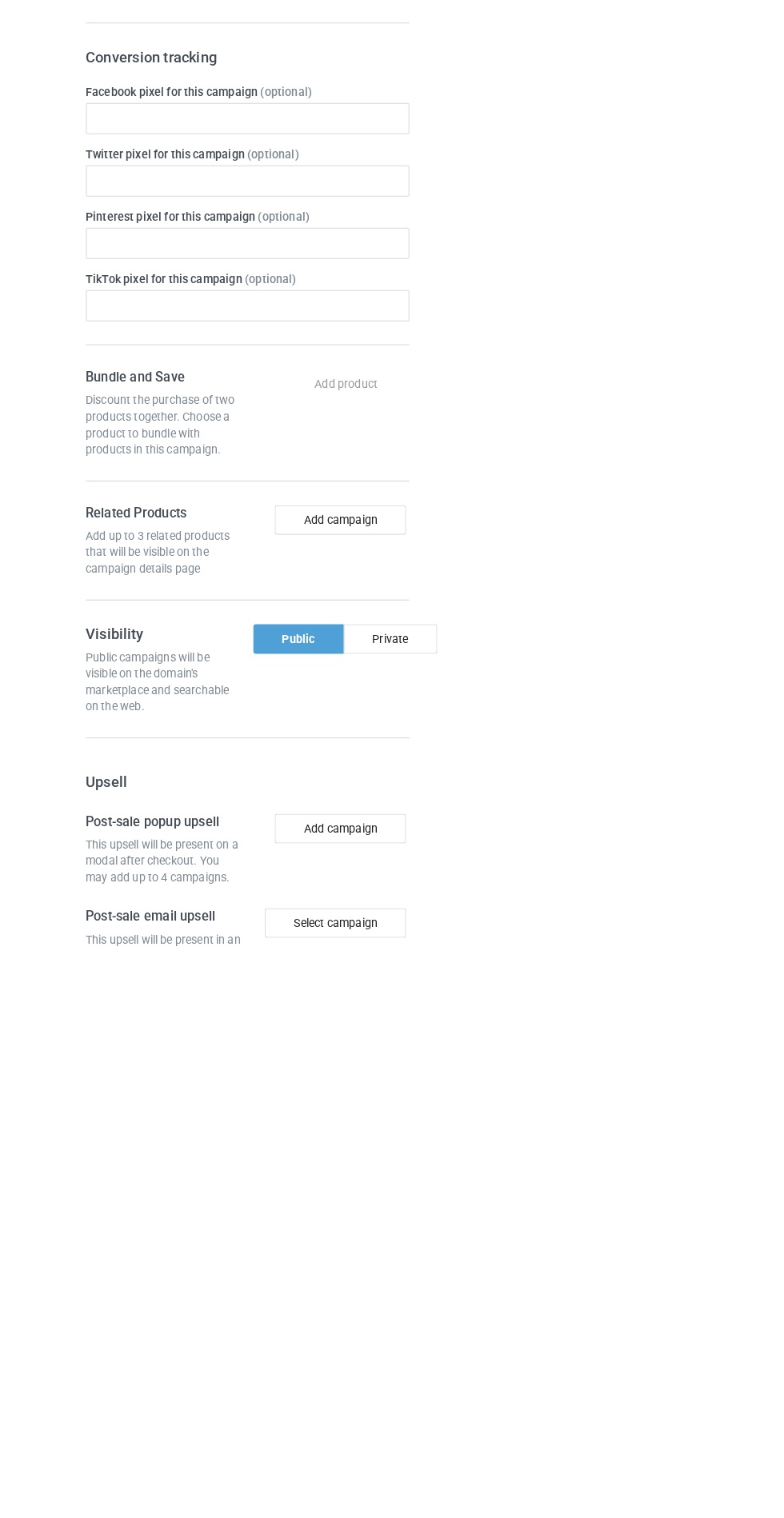
type input "Bgfejhffv"
click at [409, 1215] on div "Private" at bounding box center [400, 1219] width 91 height 29
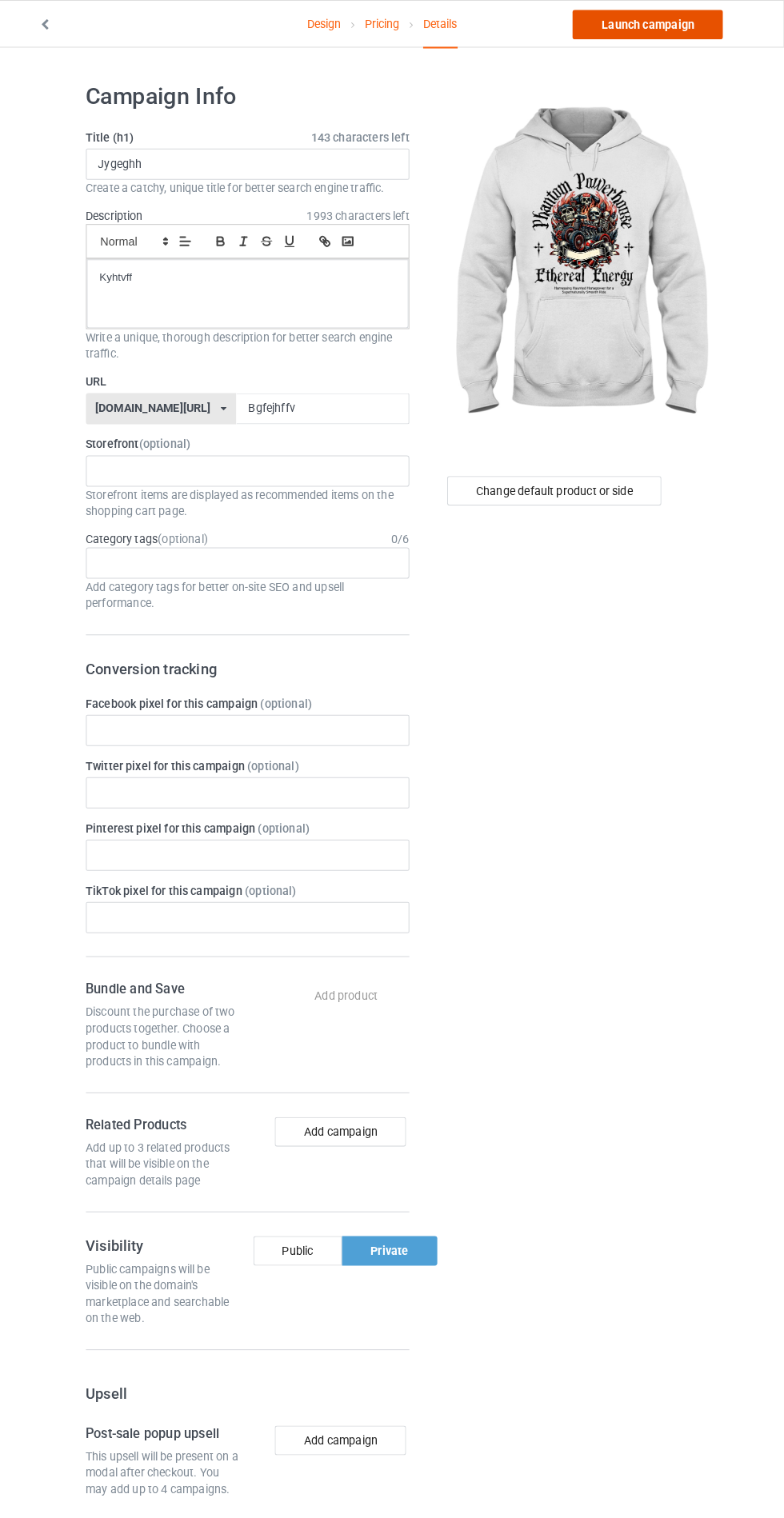
click at [644, 23] on link "Launch campaign" at bounding box center [651, 24] width 147 height 29
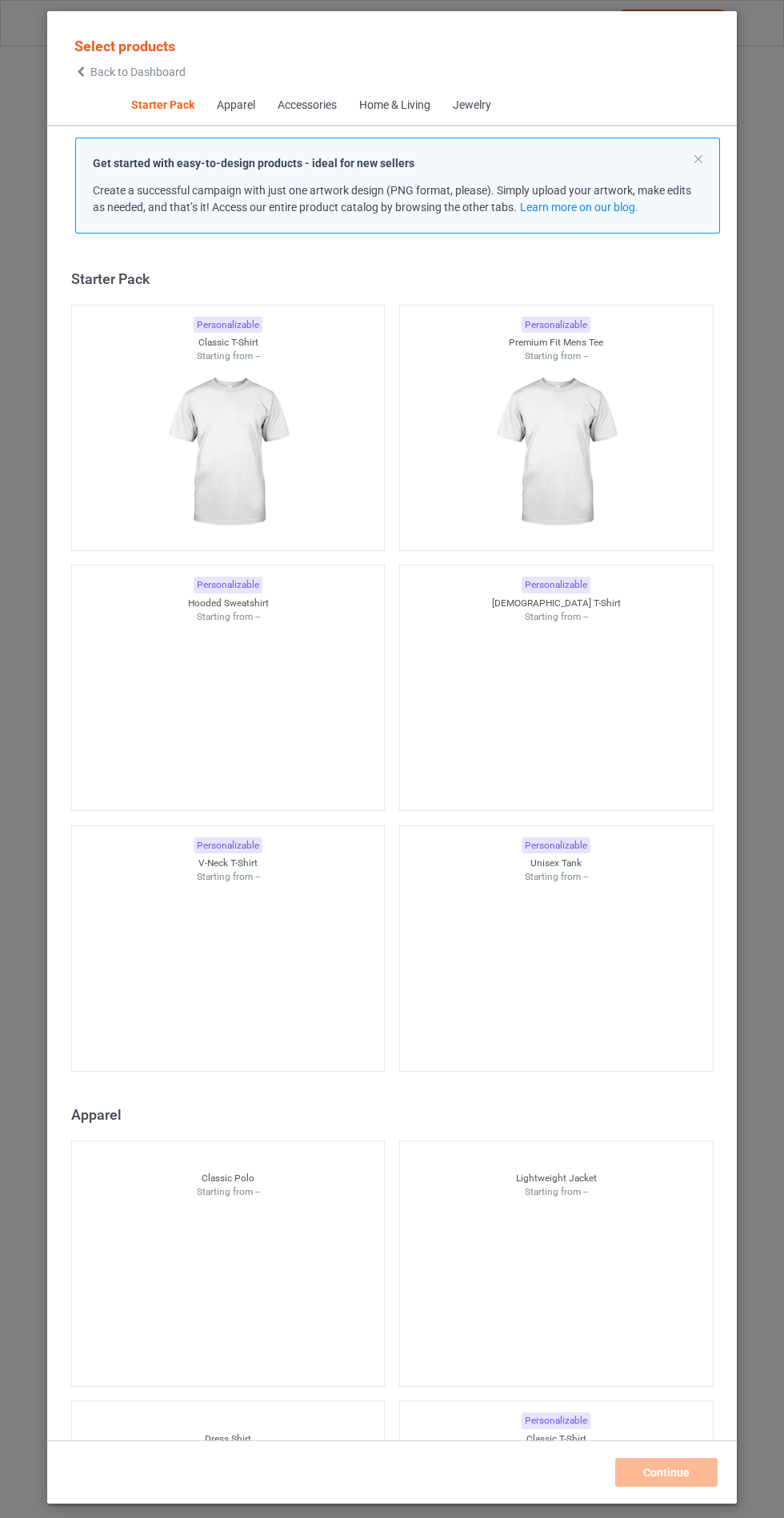
scroll to position [19, 0]
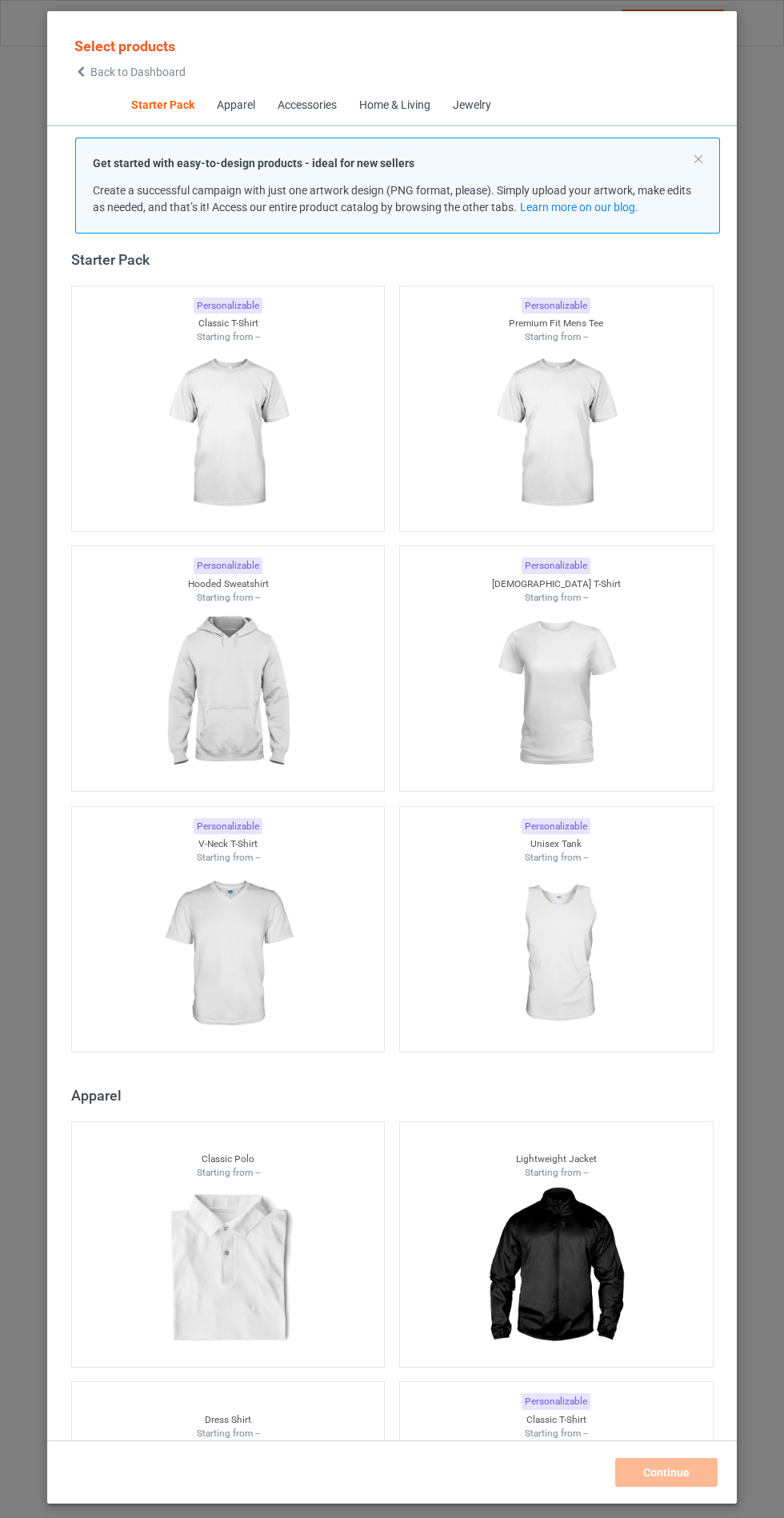
click at [231, 695] on img at bounding box center [228, 694] width 143 height 179
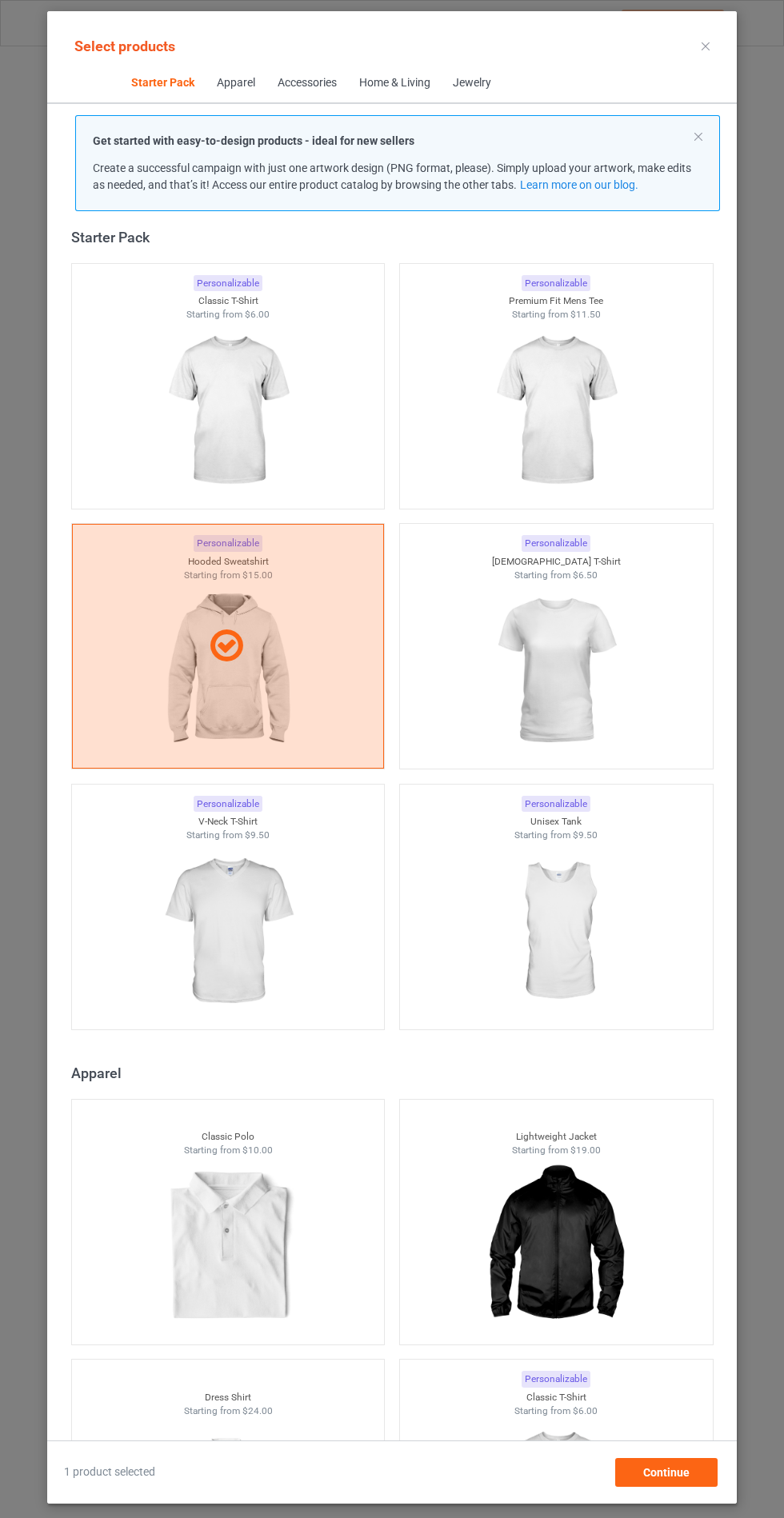
click at [217, 964] on img at bounding box center [228, 932] width 143 height 179
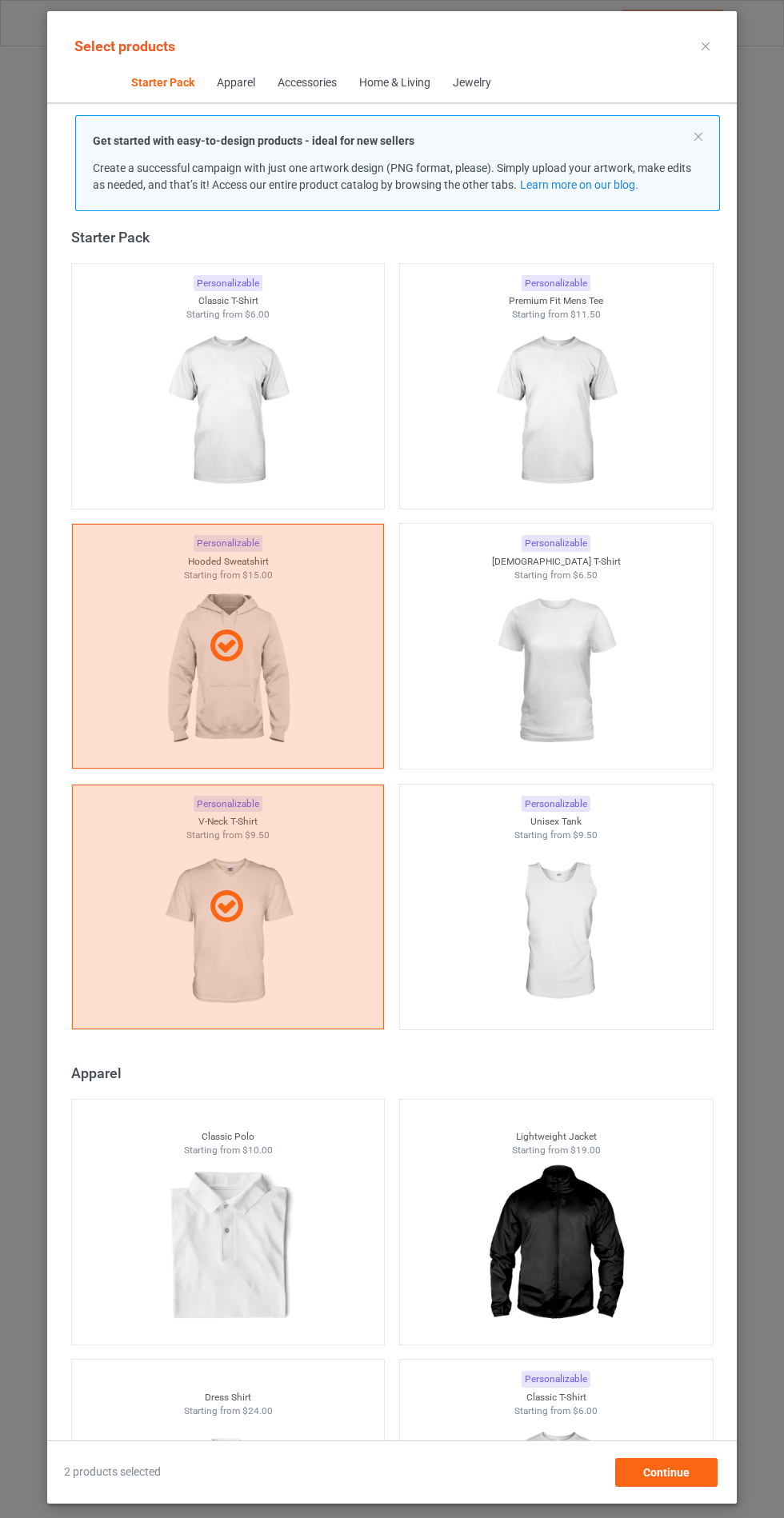
scroll to position [92, 0]
click at [646, 1484] on div "Continue" at bounding box center [666, 1472] width 102 height 29
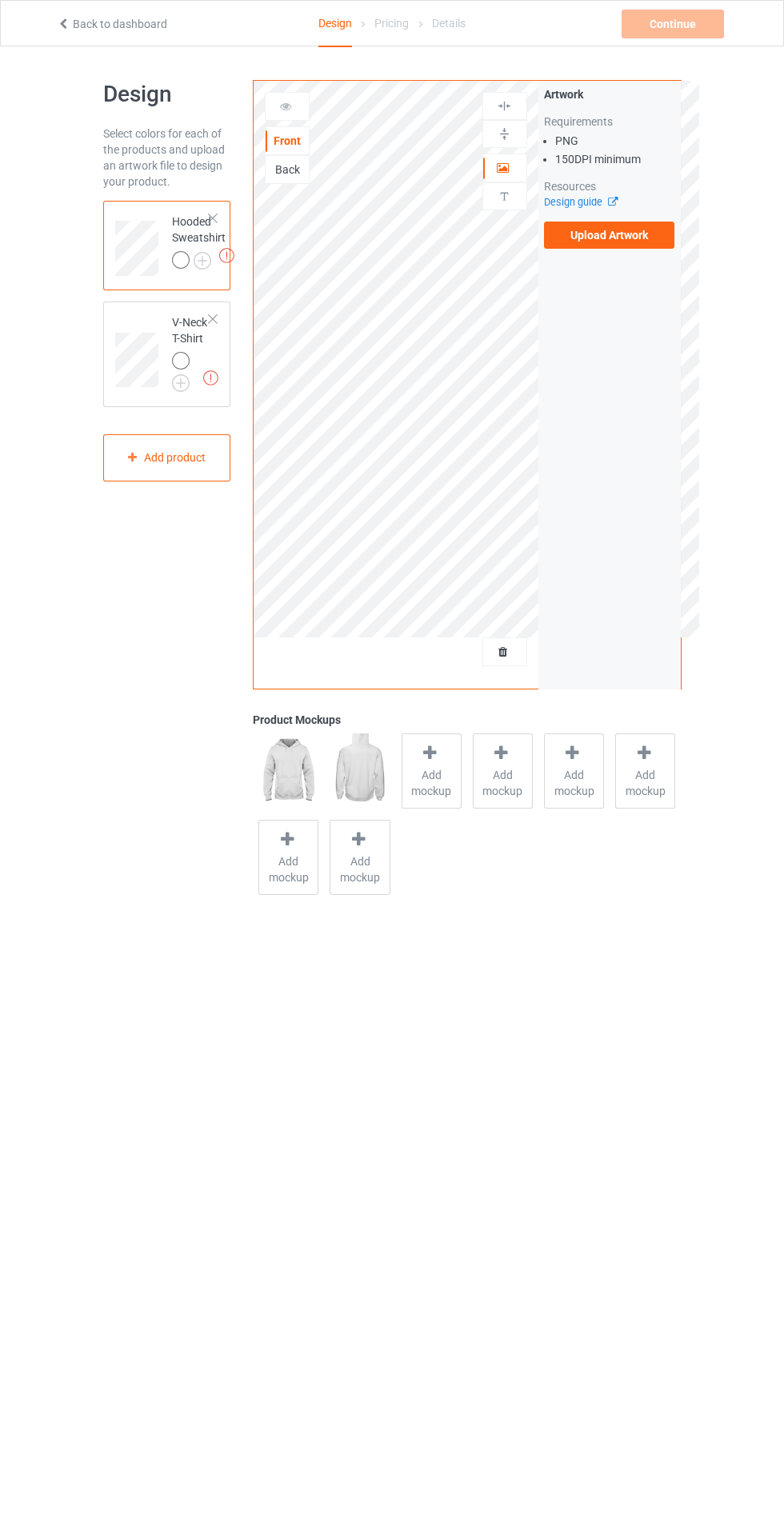
click at [634, 235] on label "Upload Artwork" at bounding box center [610, 235] width 131 height 28
click at [0, 0] on input "Upload Artwork" at bounding box center [0, 0] width 0 height 0
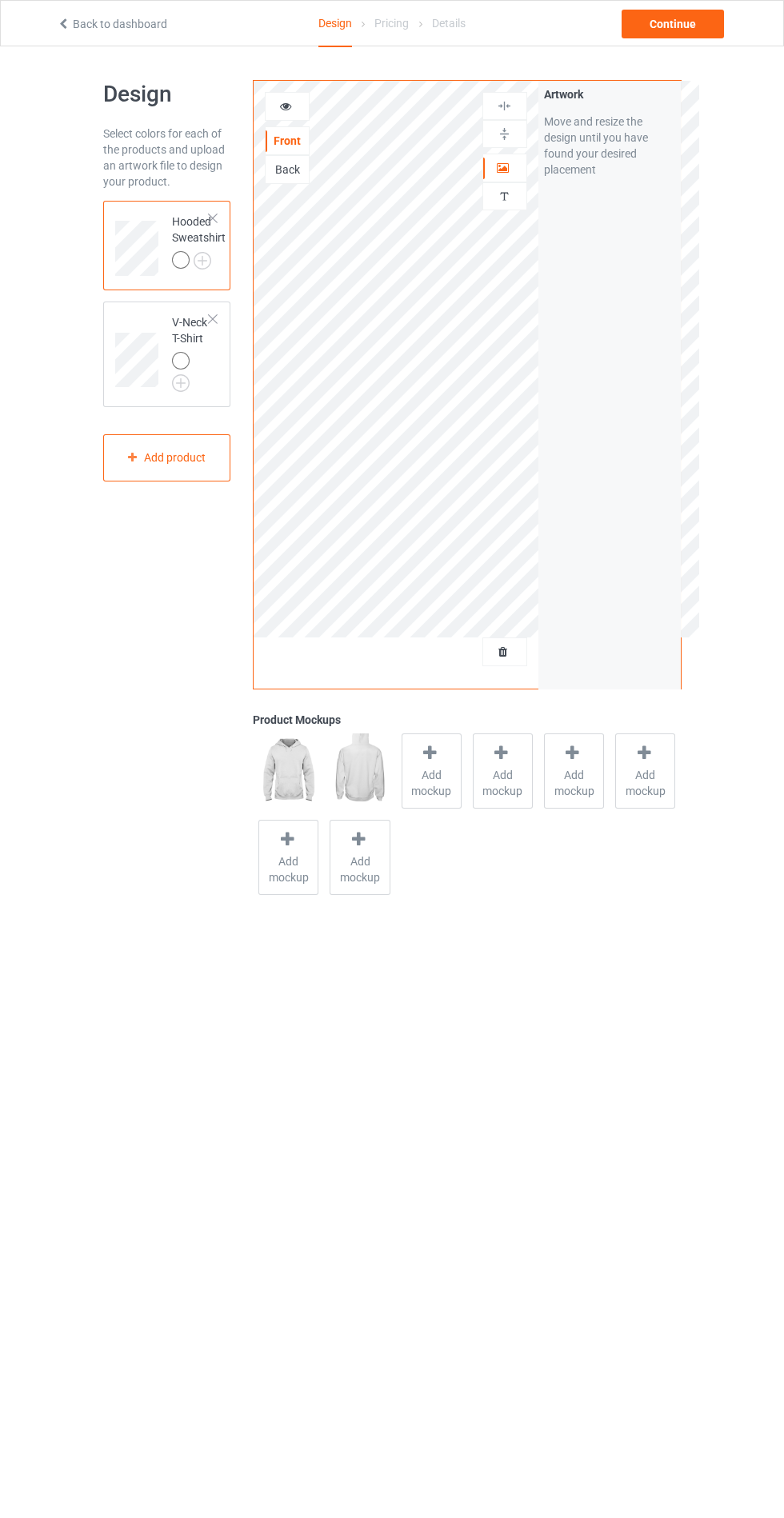
click at [412, 765] on div "Add mockup" at bounding box center [431, 771] width 60 height 75
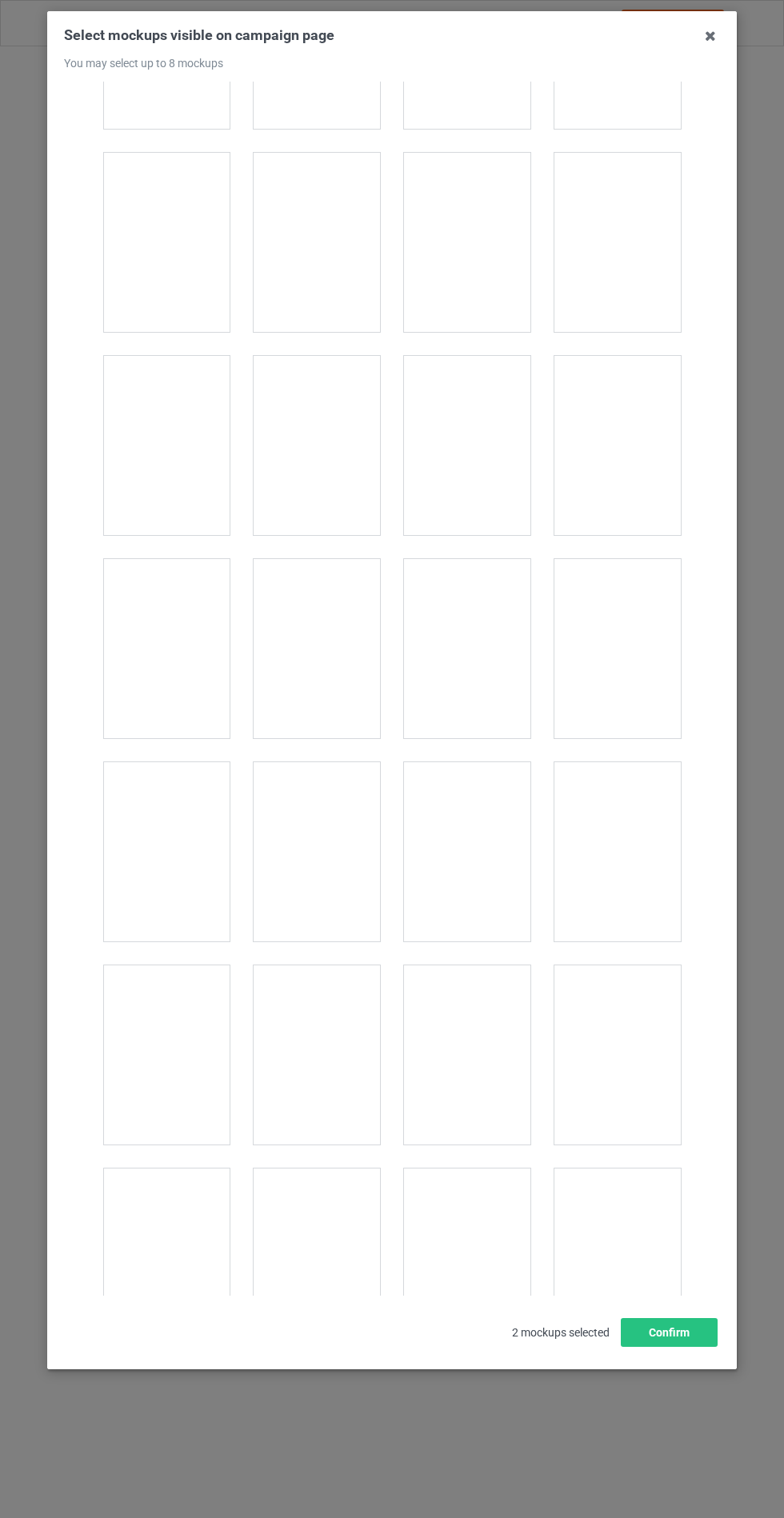
scroll to position [12912, 0]
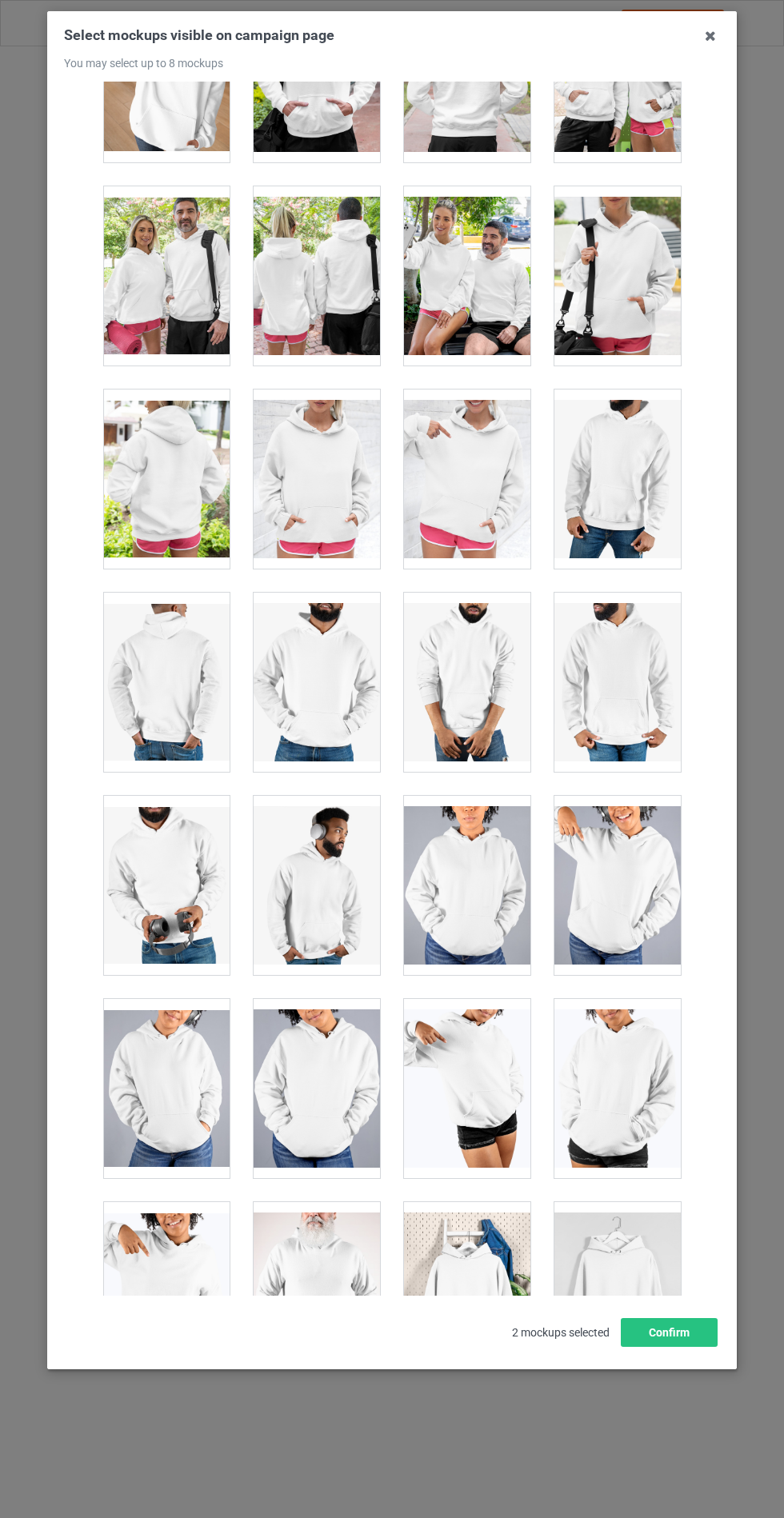
click at [318, 455] on div at bounding box center [316, 479] width 127 height 179
click at [663, 1347] on button "Confirm" at bounding box center [669, 1333] width 97 height 29
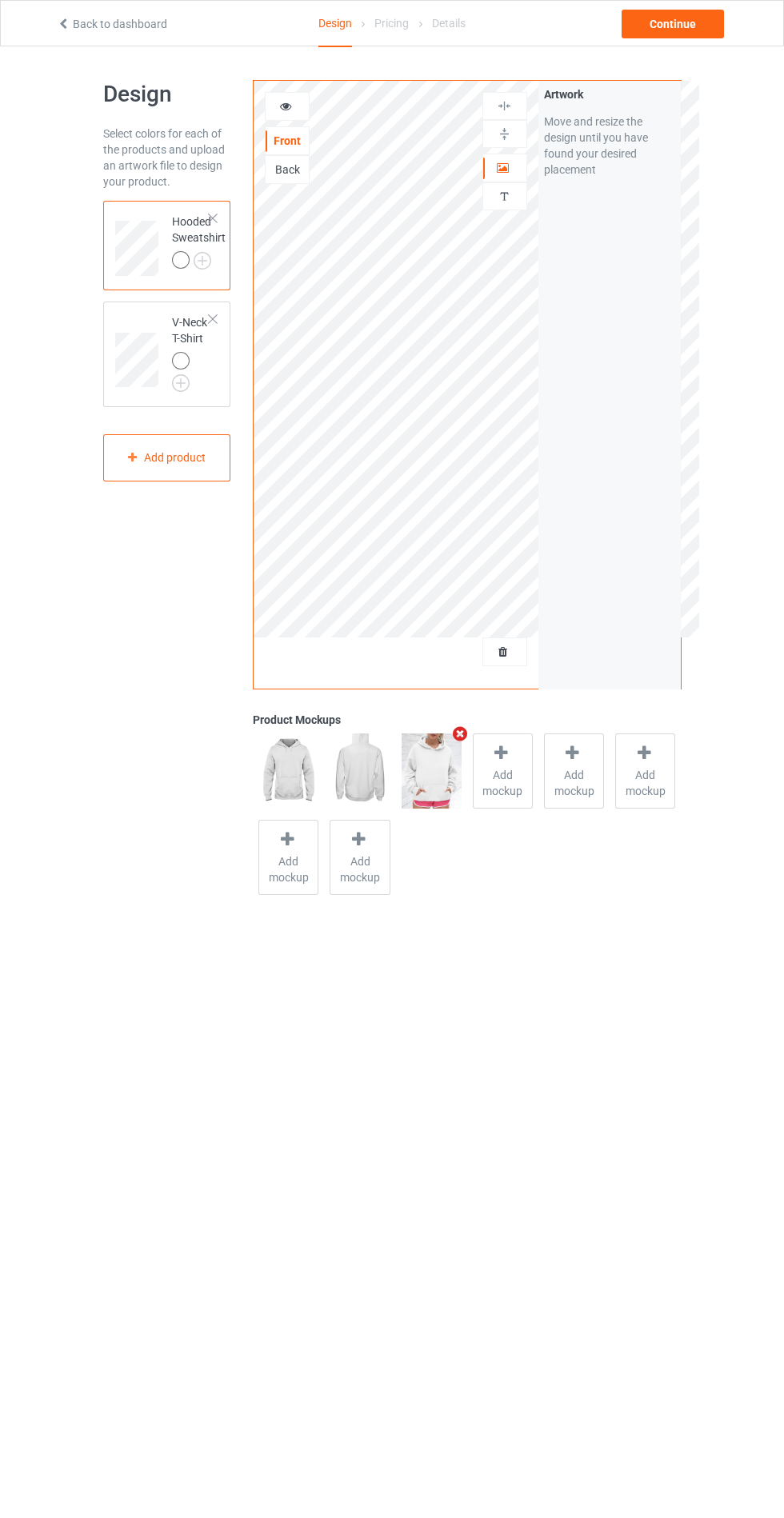
click at [0, 0] on img at bounding box center [0, 0] width 0 height 0
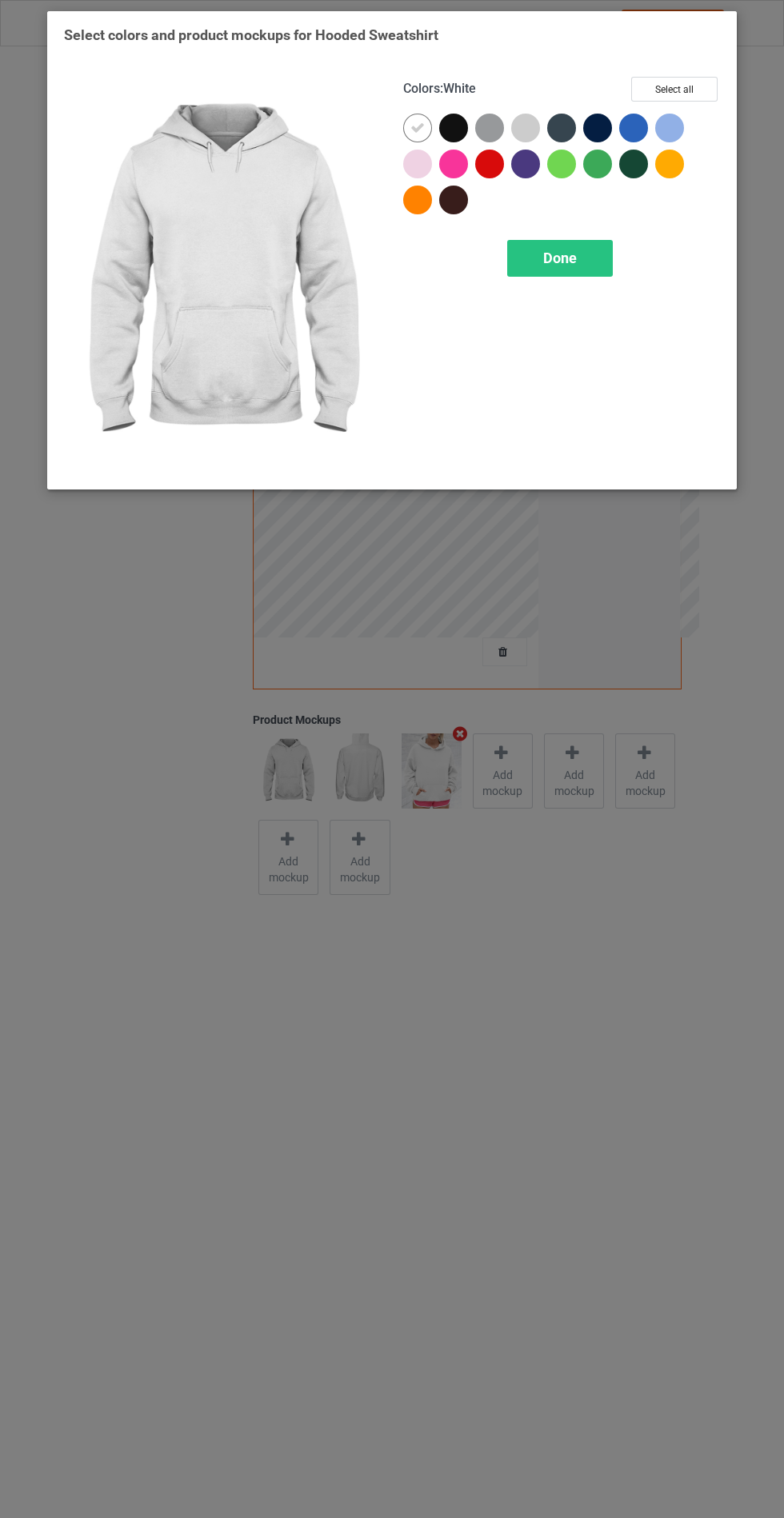
click at [437, 142] on div at bounding box center [421, 132] width 36 height 36
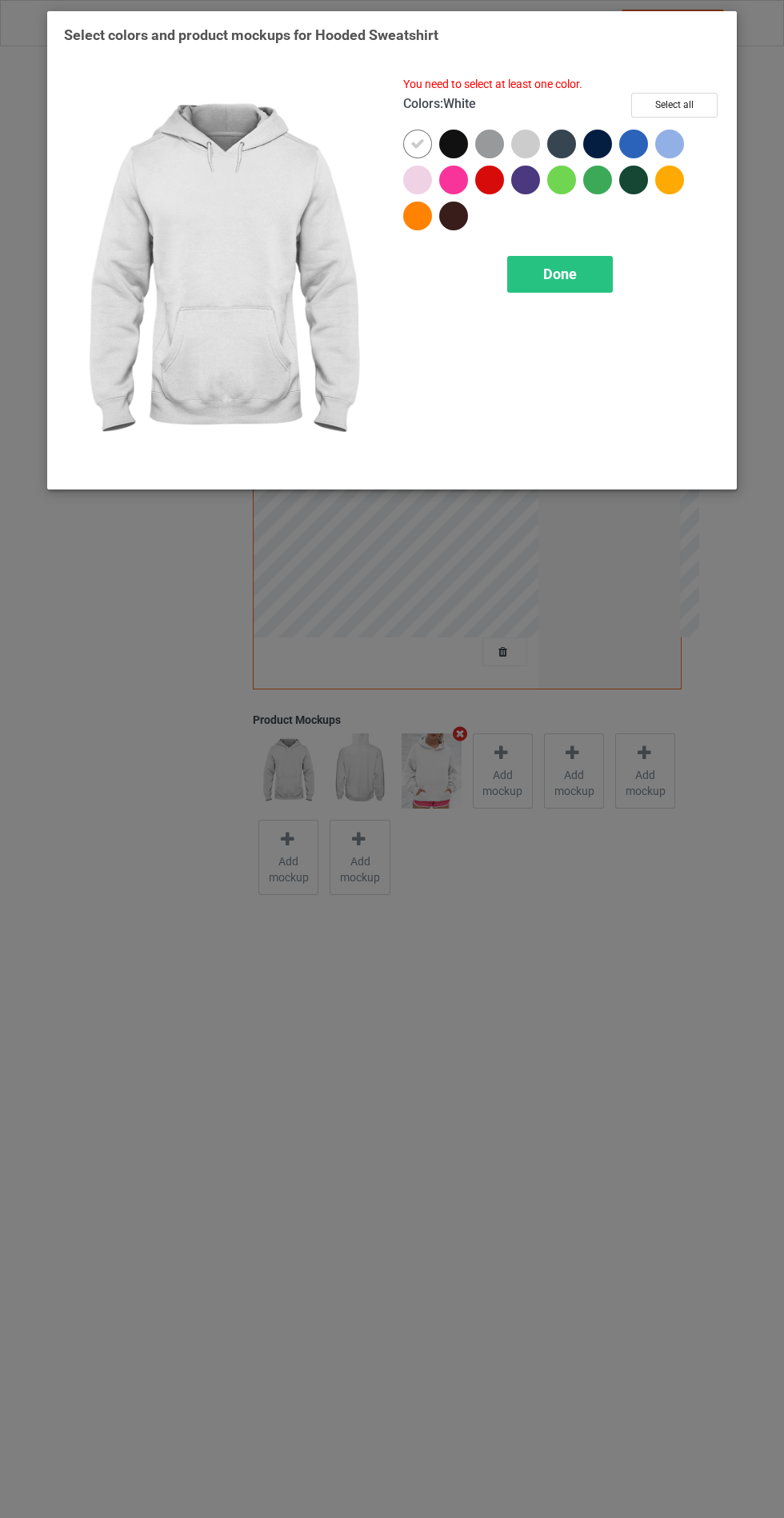
click at [447, 142] on div at bounding box center [453, 144] width 29 height 29
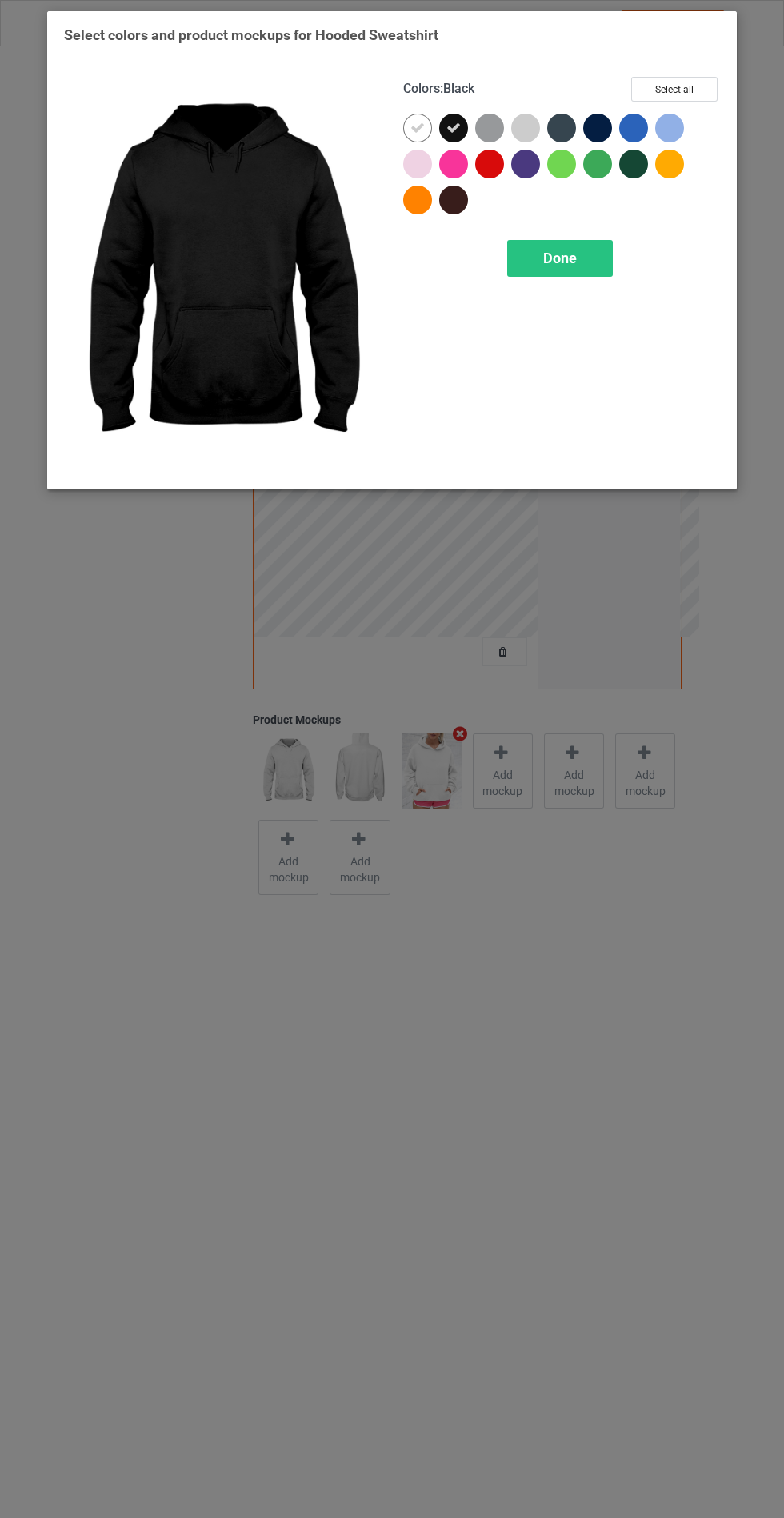
click at [595, 130] on div at bounding box center [597, 128] width 29 height 29
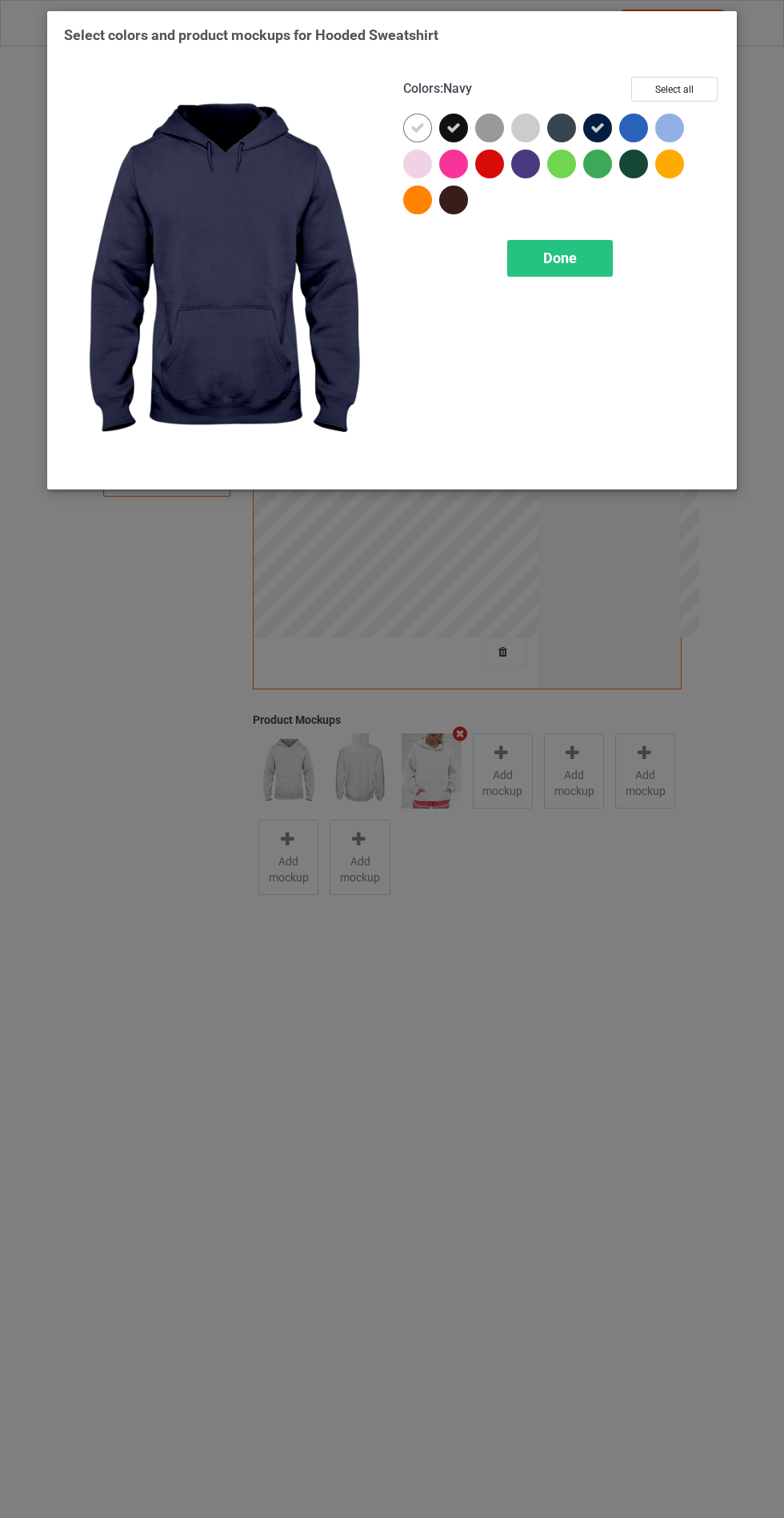
click at [554, 127] on div at bounding box center [561, 128] width 29 height 29
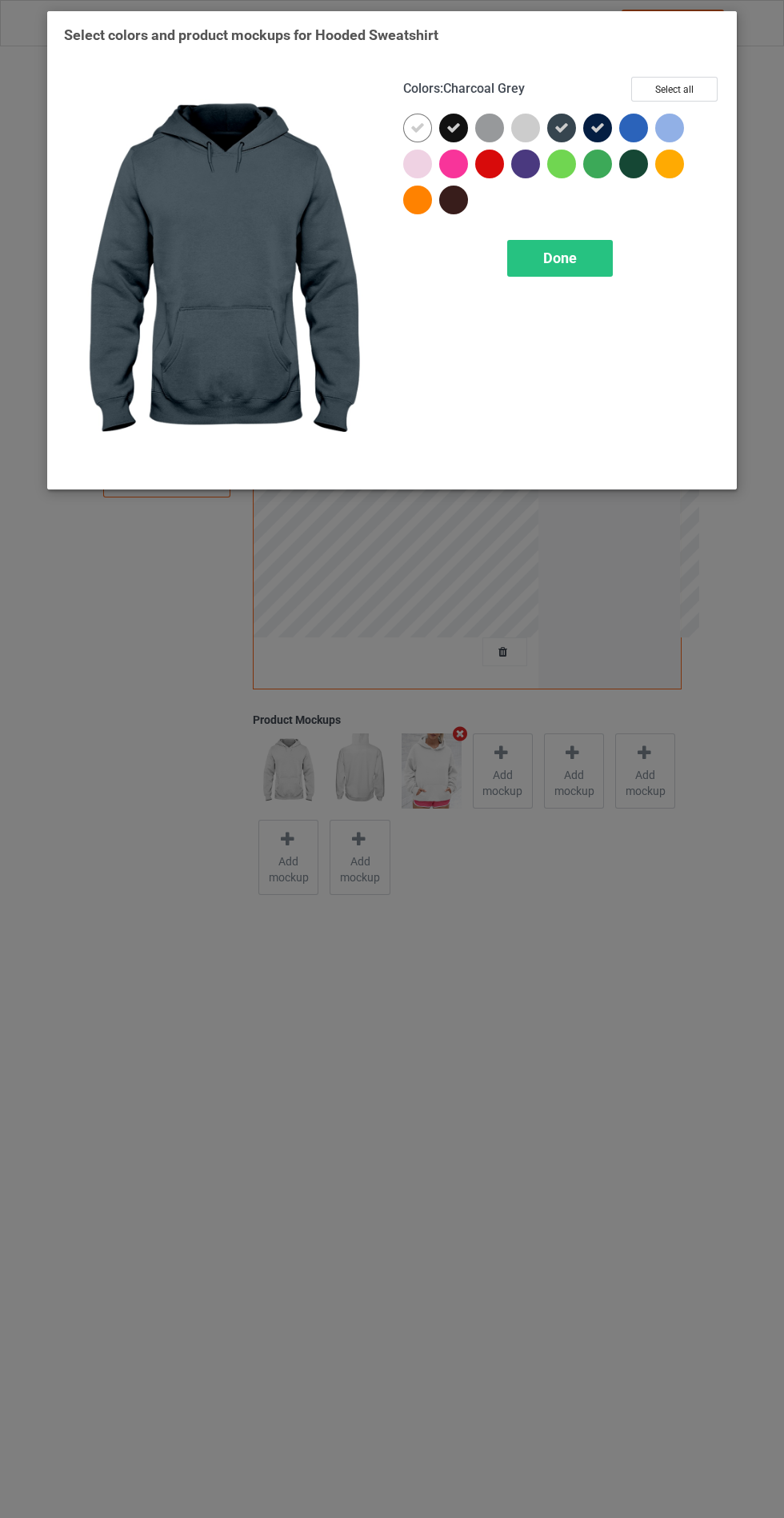
click at [484, 120] on div at bounding box center [490, 128] width 29 height 29
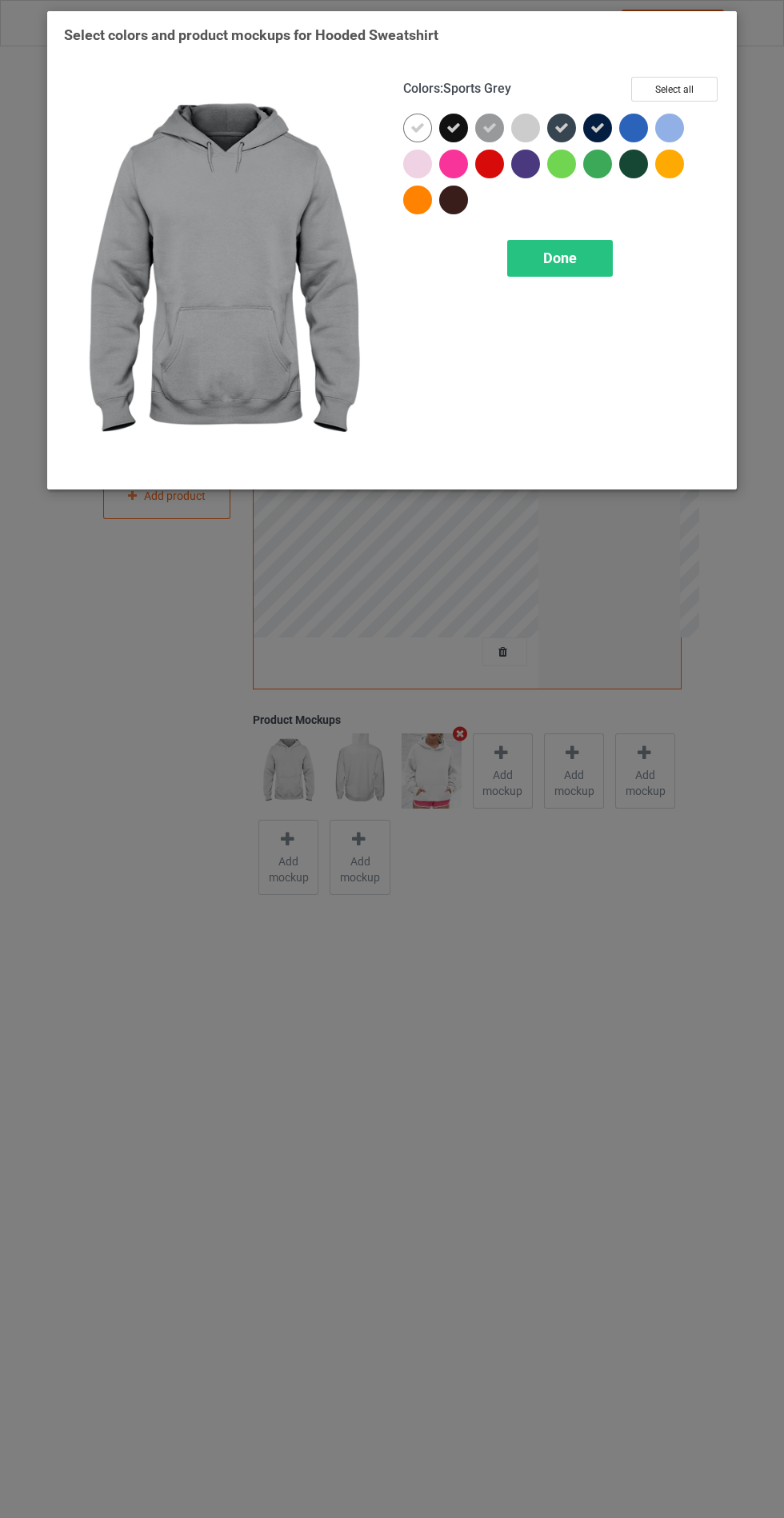
click at [579, 241] on div "Done" at bounding box center [559, 258] width 106 height 37
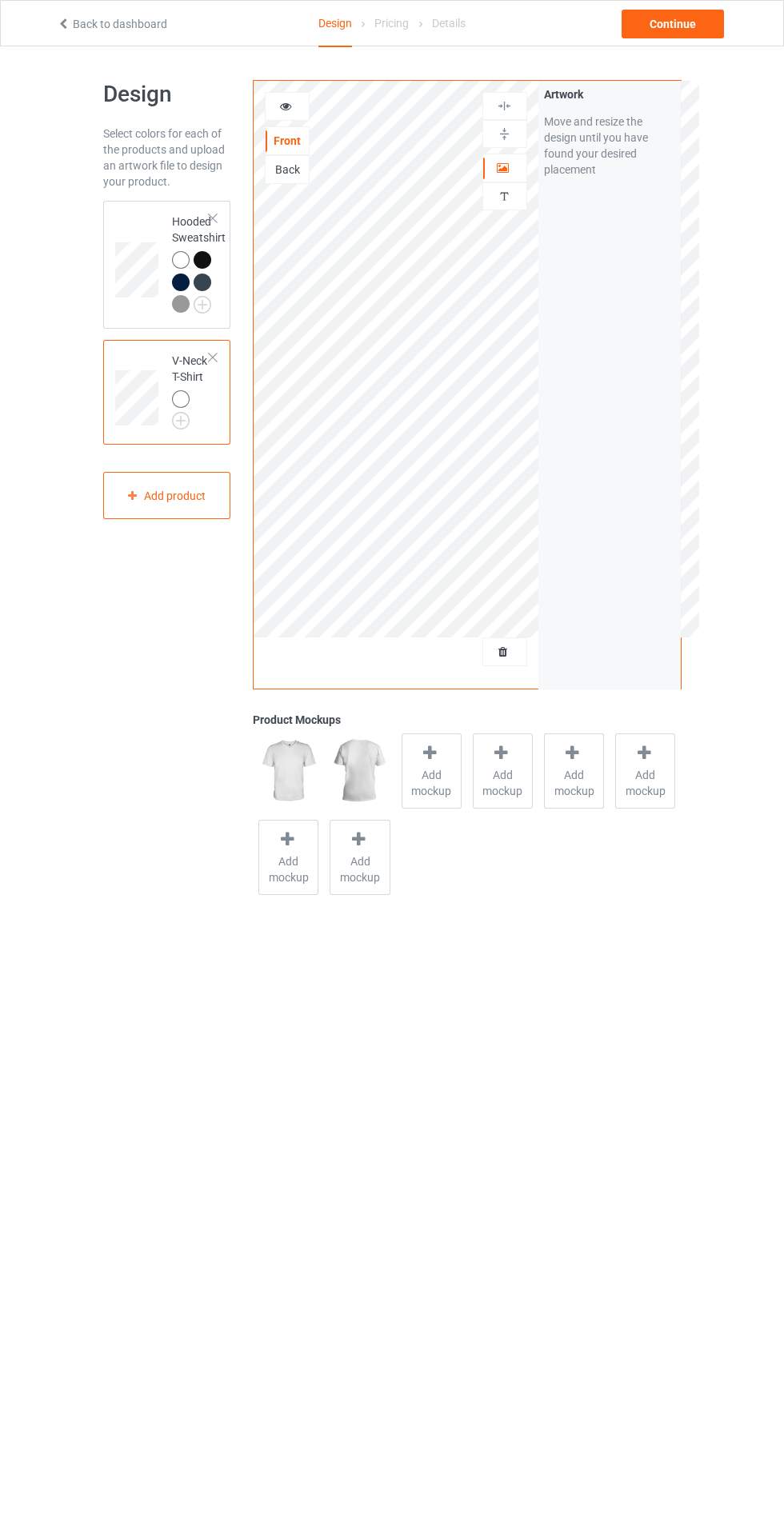
click at [0, 0] on img at bounding box center [0, 0] width 0 height 0
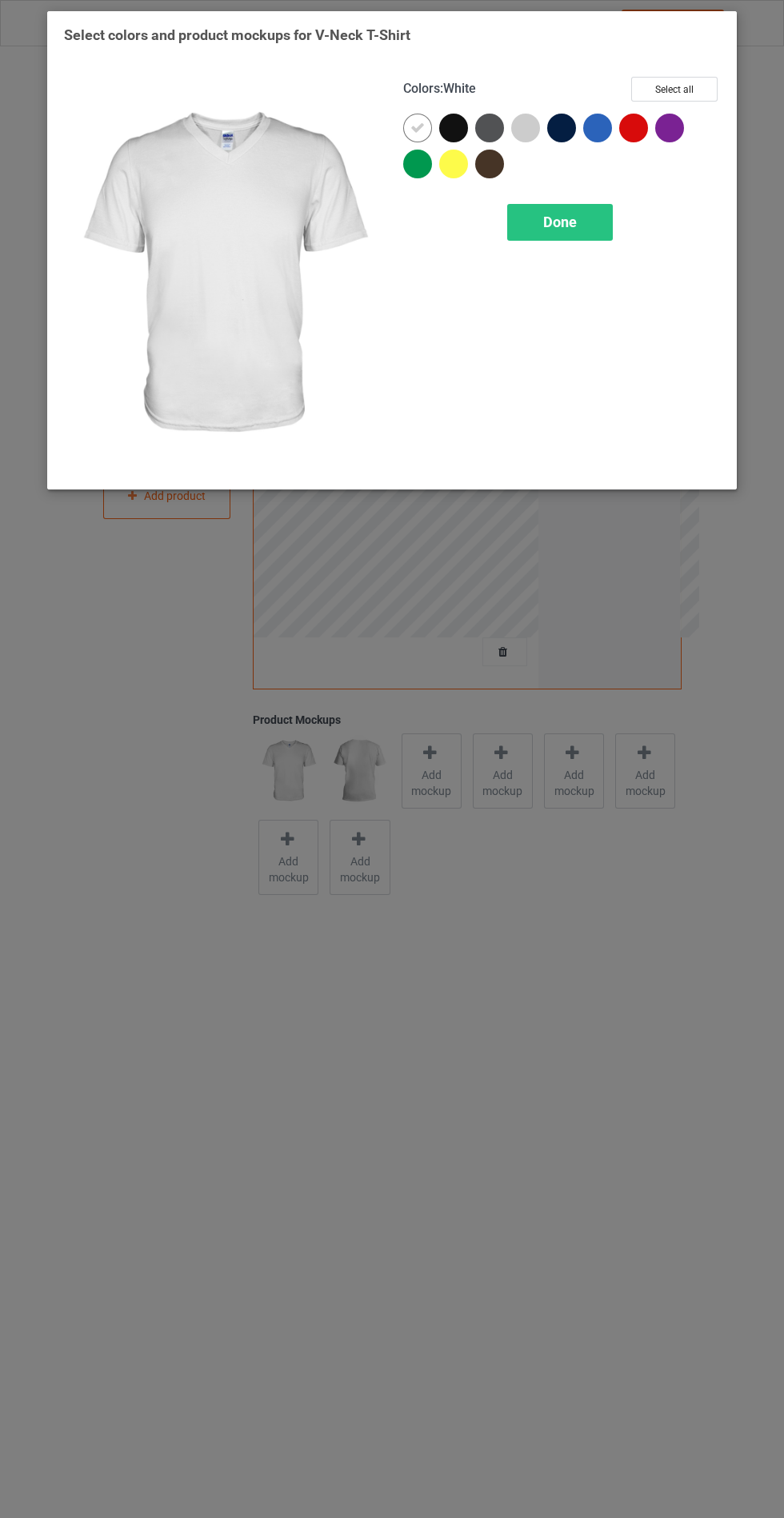
click at [434, 121] on div at bounding box center [421, 132] width 36 height 36
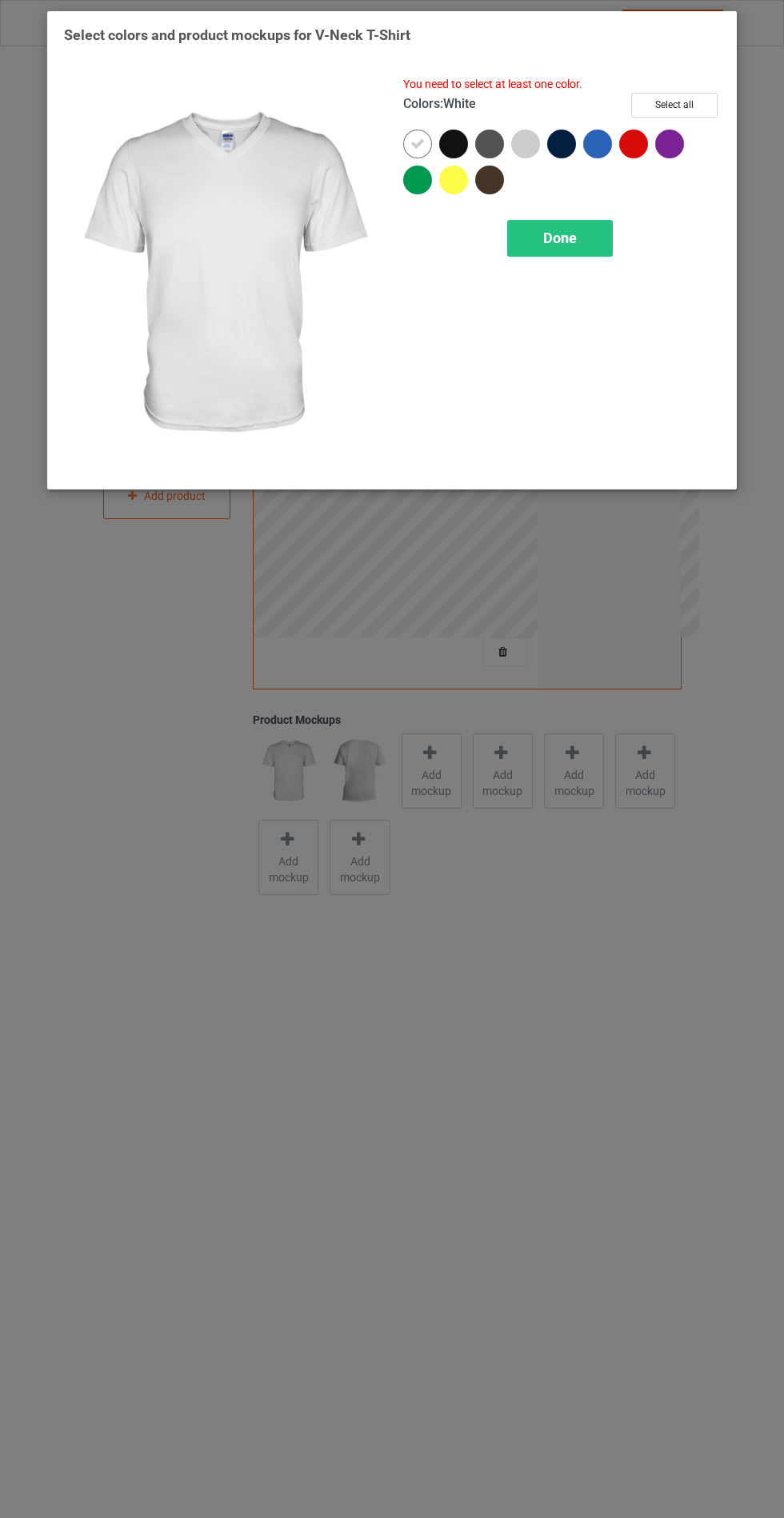
click at [480, 130] on div at bounding box center [493, 148] width 36 height 36
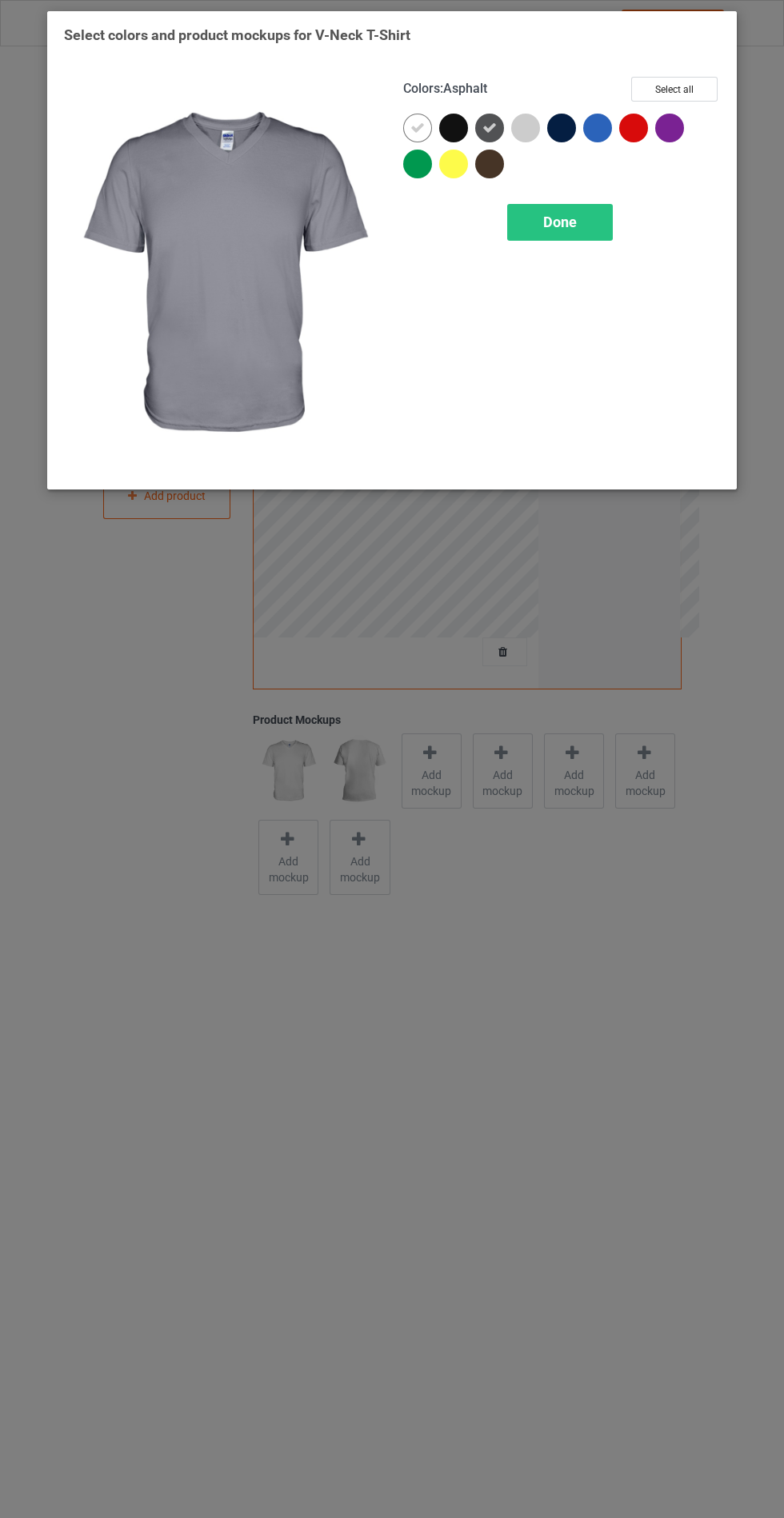
click at [447, 118] on div at bounding box center [453, 128] width 29 height 29
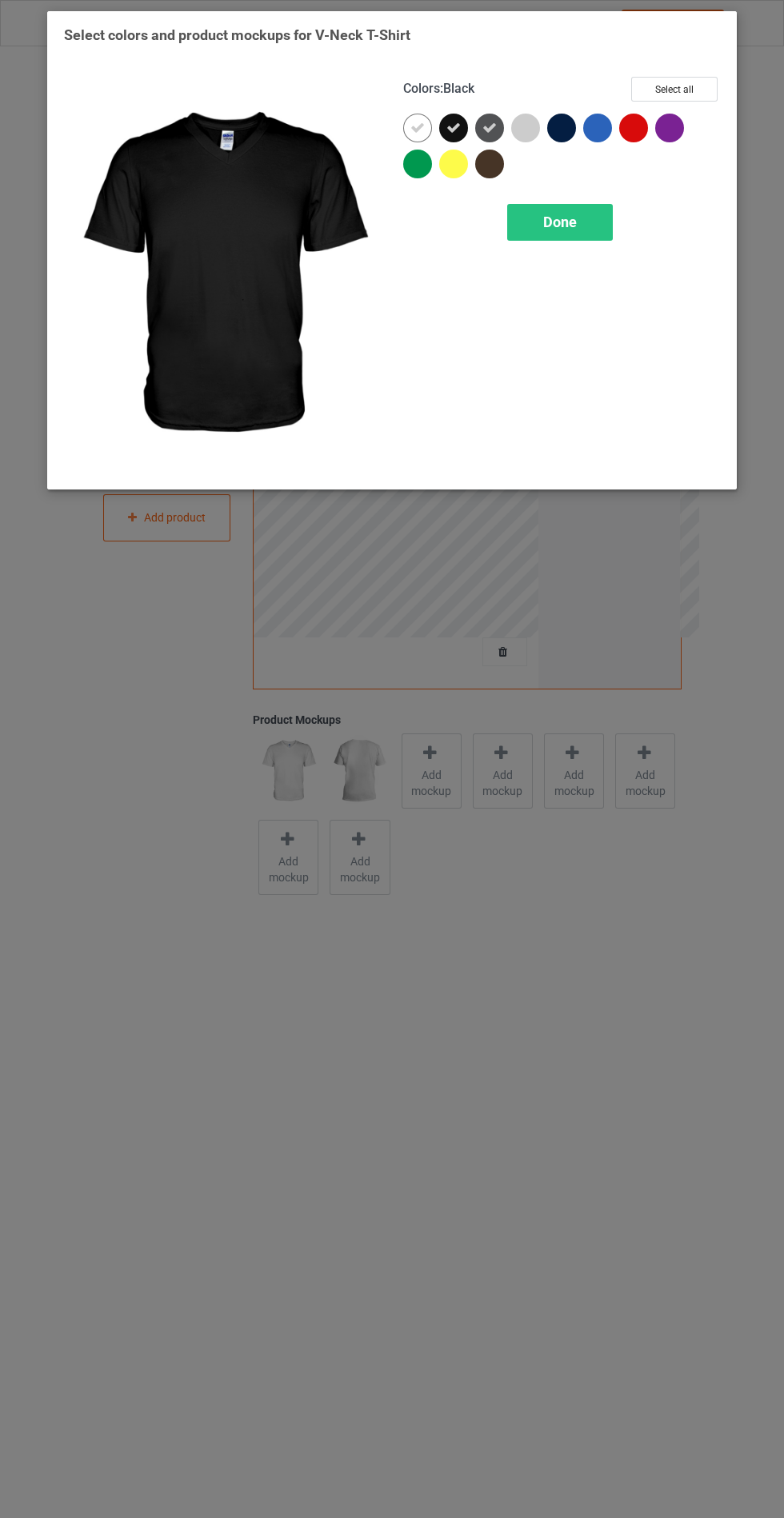
click at [553, 127] on div at bounding box center [561, 128] width 29 height 29
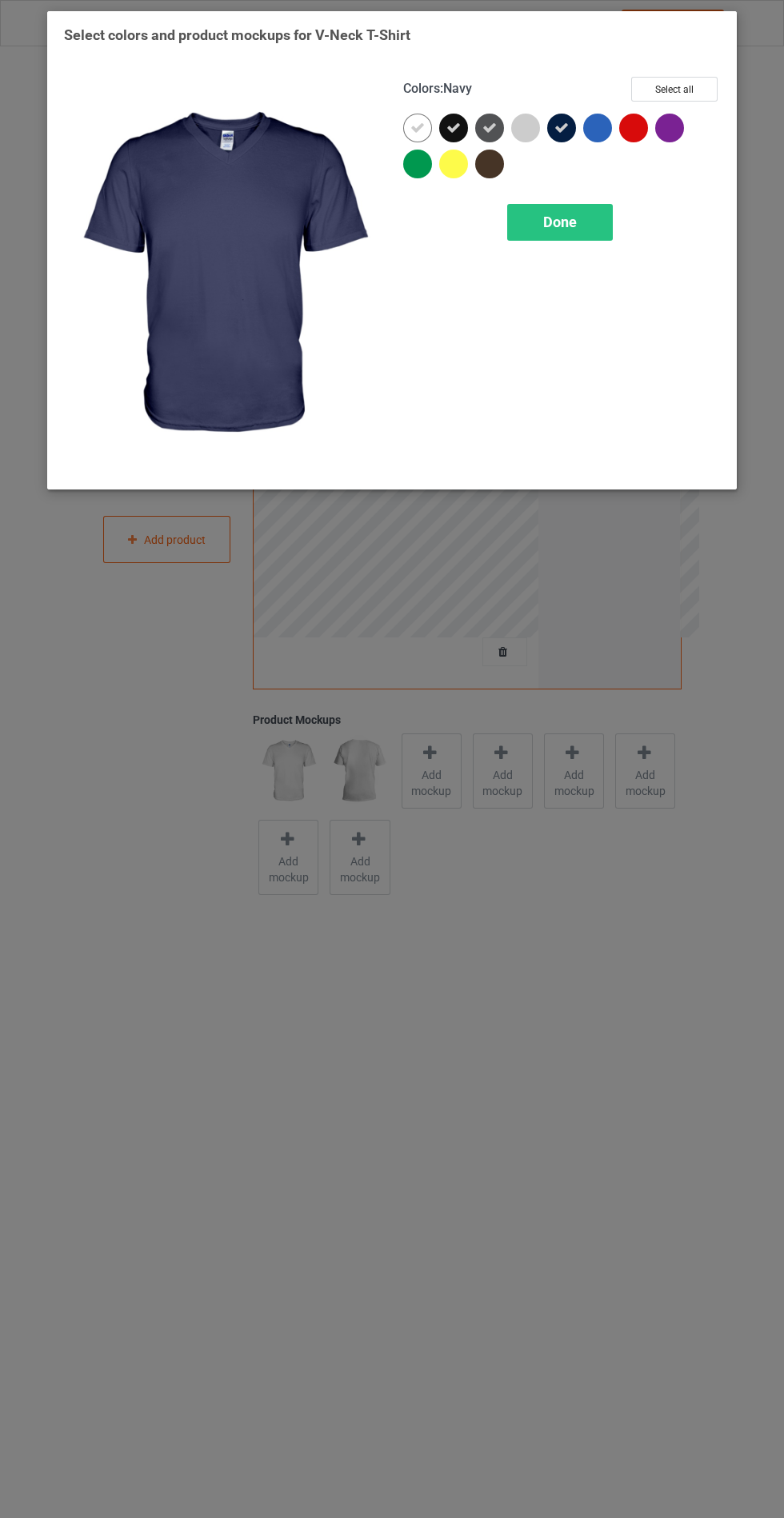
click at [588, 232] on div "Done" at bounding box center [559, 222] width 106 height 37
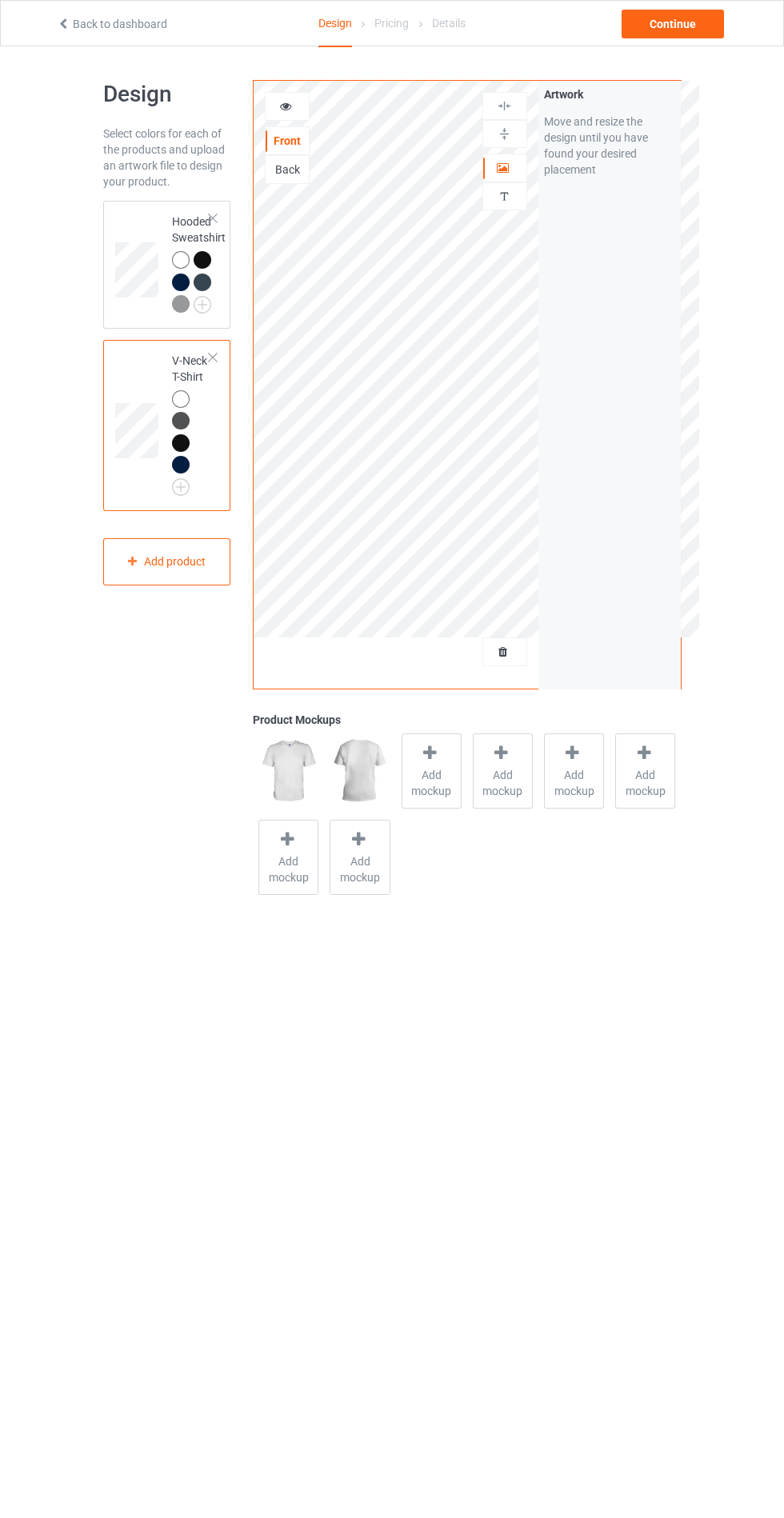
click at [434, 789] on span "Add mockup" at bounding box center [431, 783] width 58 height 32
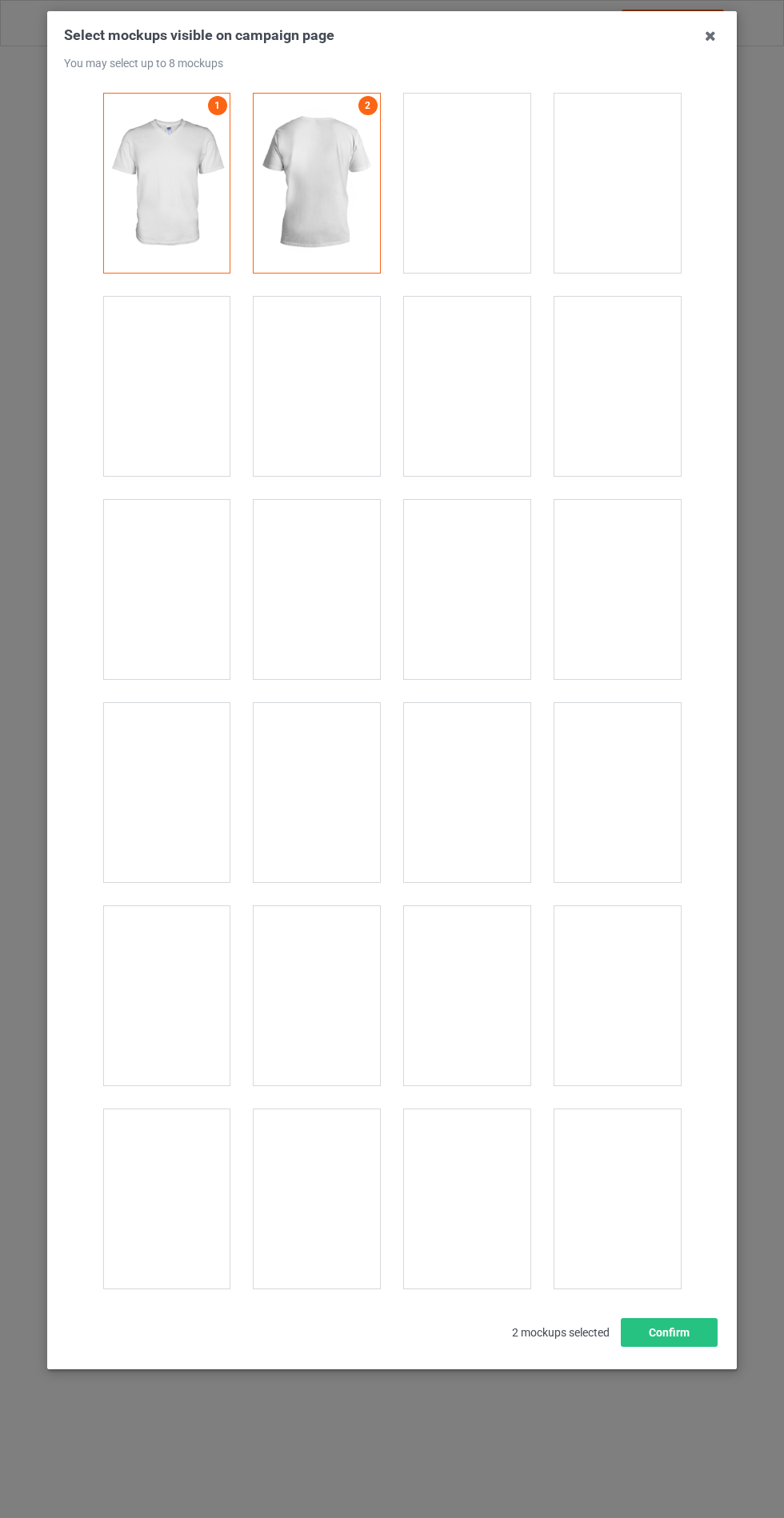
scroll to position [2156, 0]
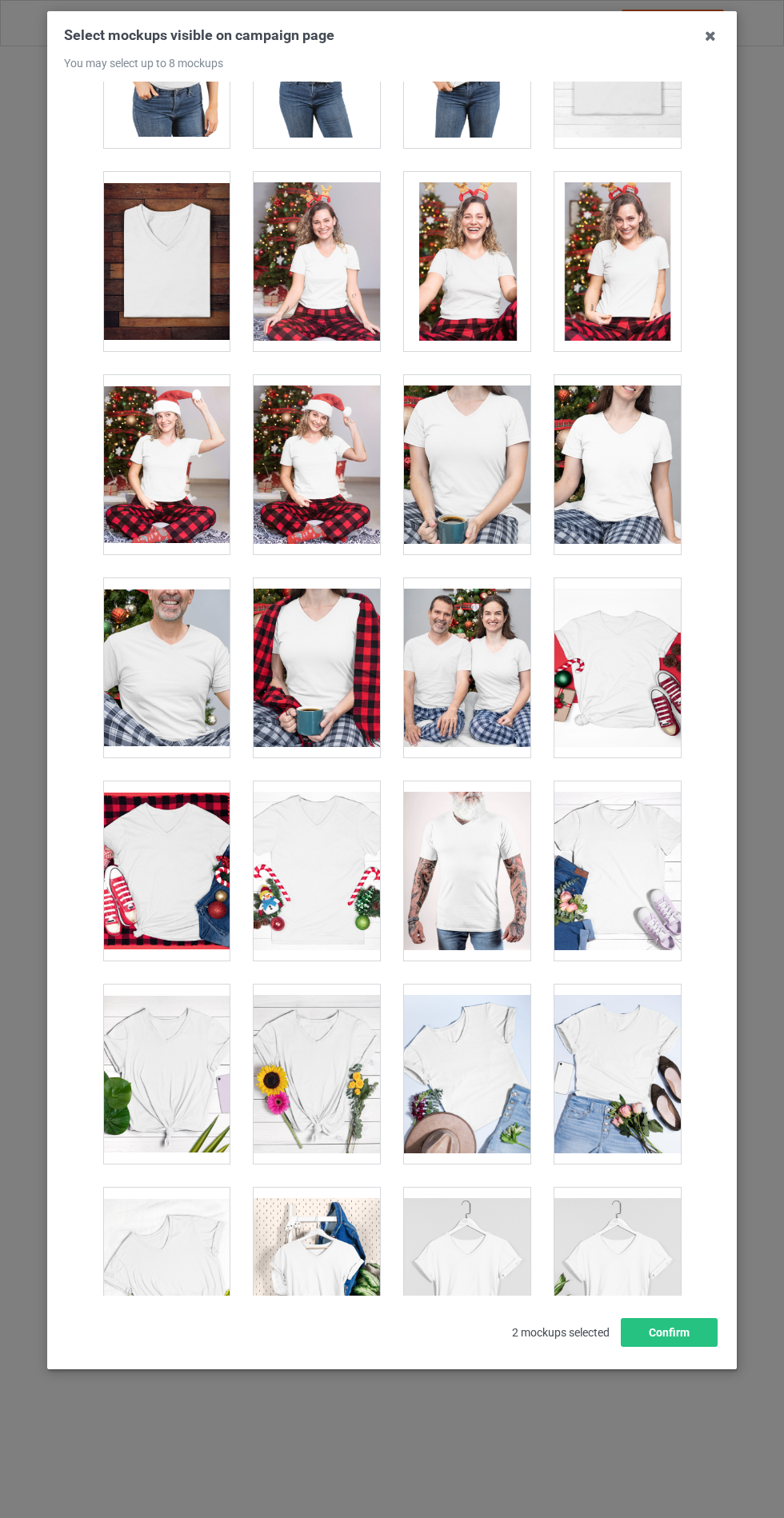
click at [599, 1303] on div at bounding box center [617, 1278] width 127 height 179
click at [305, 1286] on div at bounding box center [316, 1278] width 127 height 179
click at [613, 892] on div at bounding box center [617, 871] width 127 height 179
click at [297, 1083] on div at bounding box center [316, 1074] width 127 height 179
click at [604, 892] on div at bounding box center [617, 871] width 127 height 179
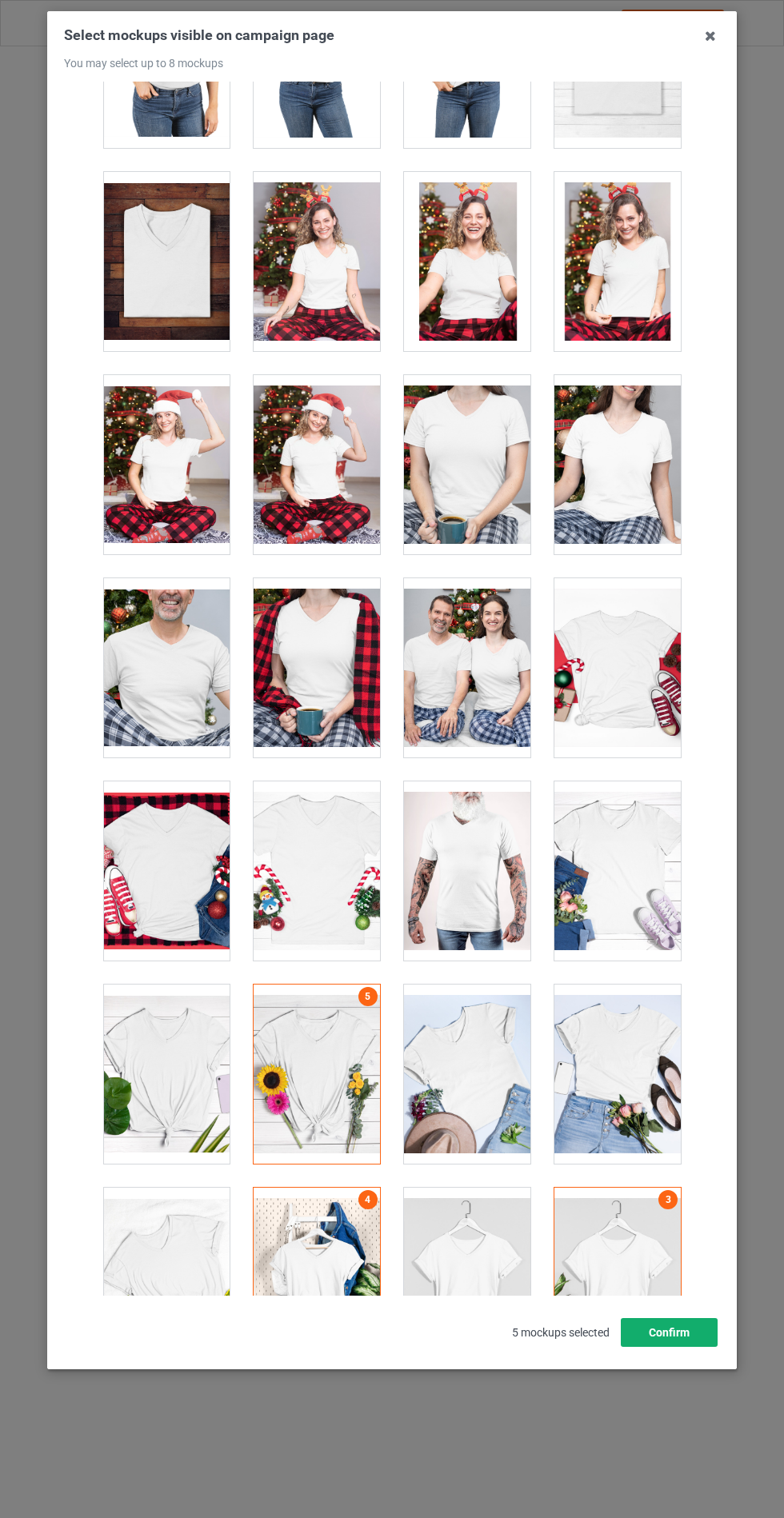
click at [680, 1347] on button "Confirm" at bounding box center [669, 1333] width 97 height 29
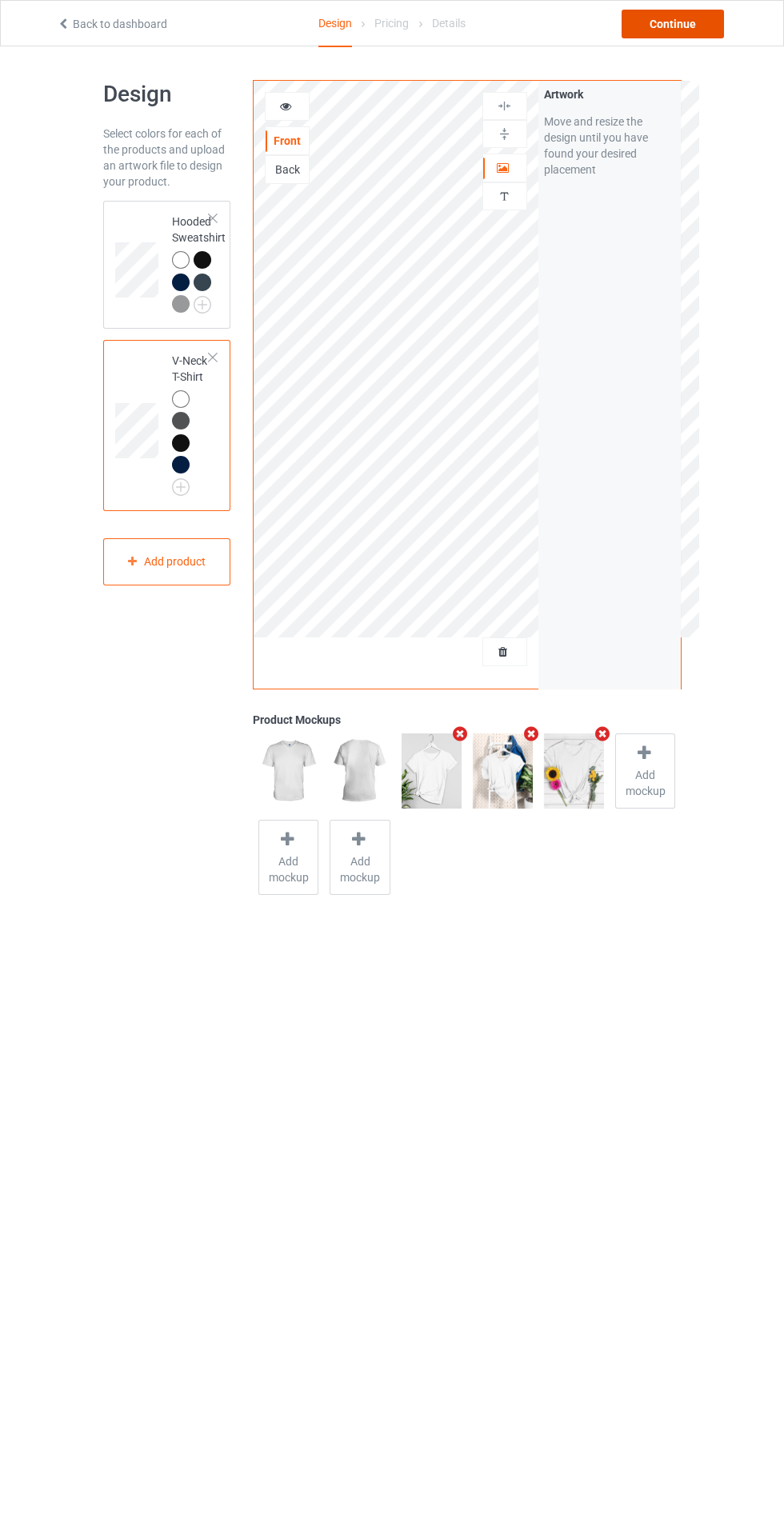
click at [685, 16] on div "Continue" at bounding box center [672, 24] width 102 height 29
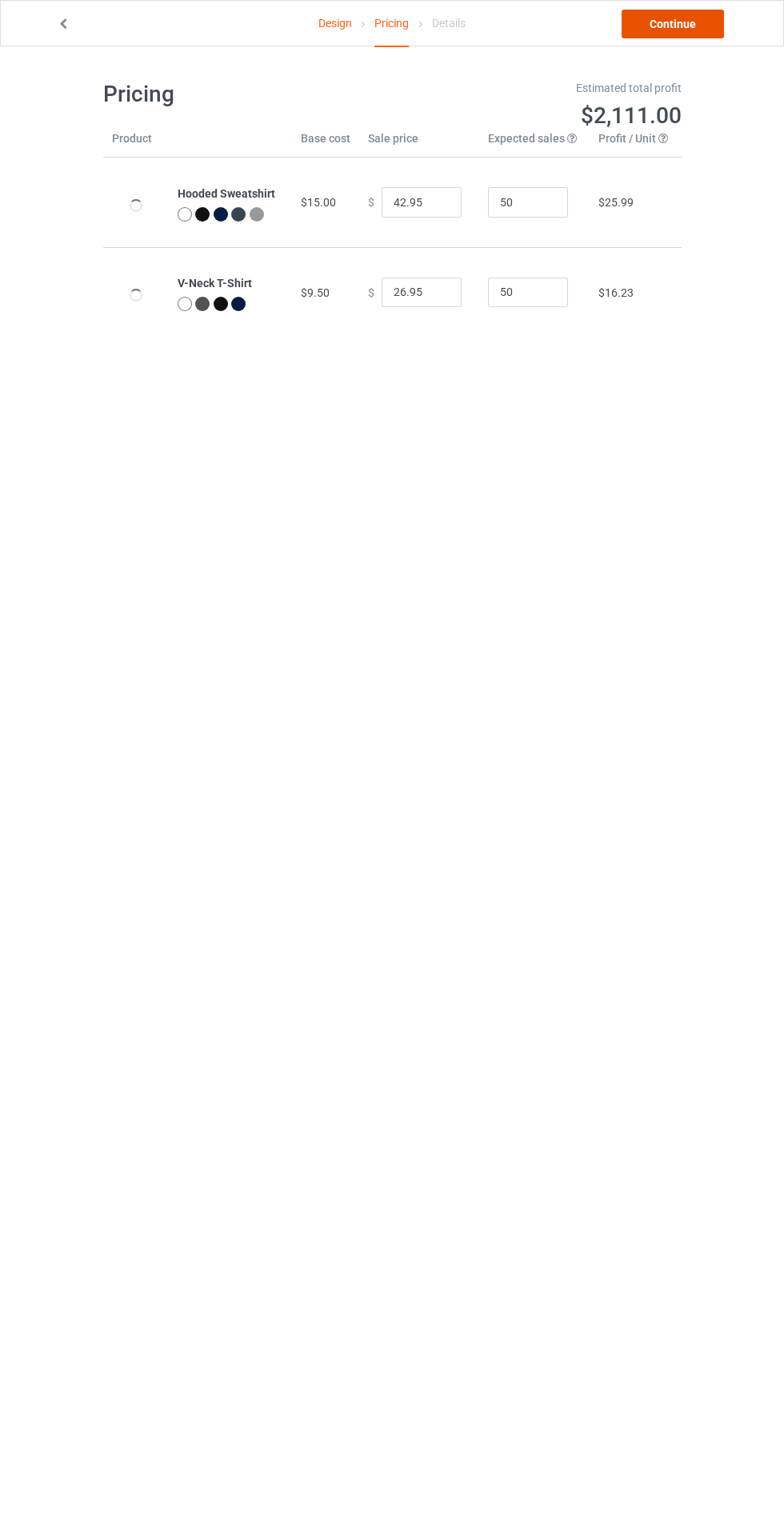
click at [688, 23] on link "Continue" at bounding box center [672, 24] width 102 height 29
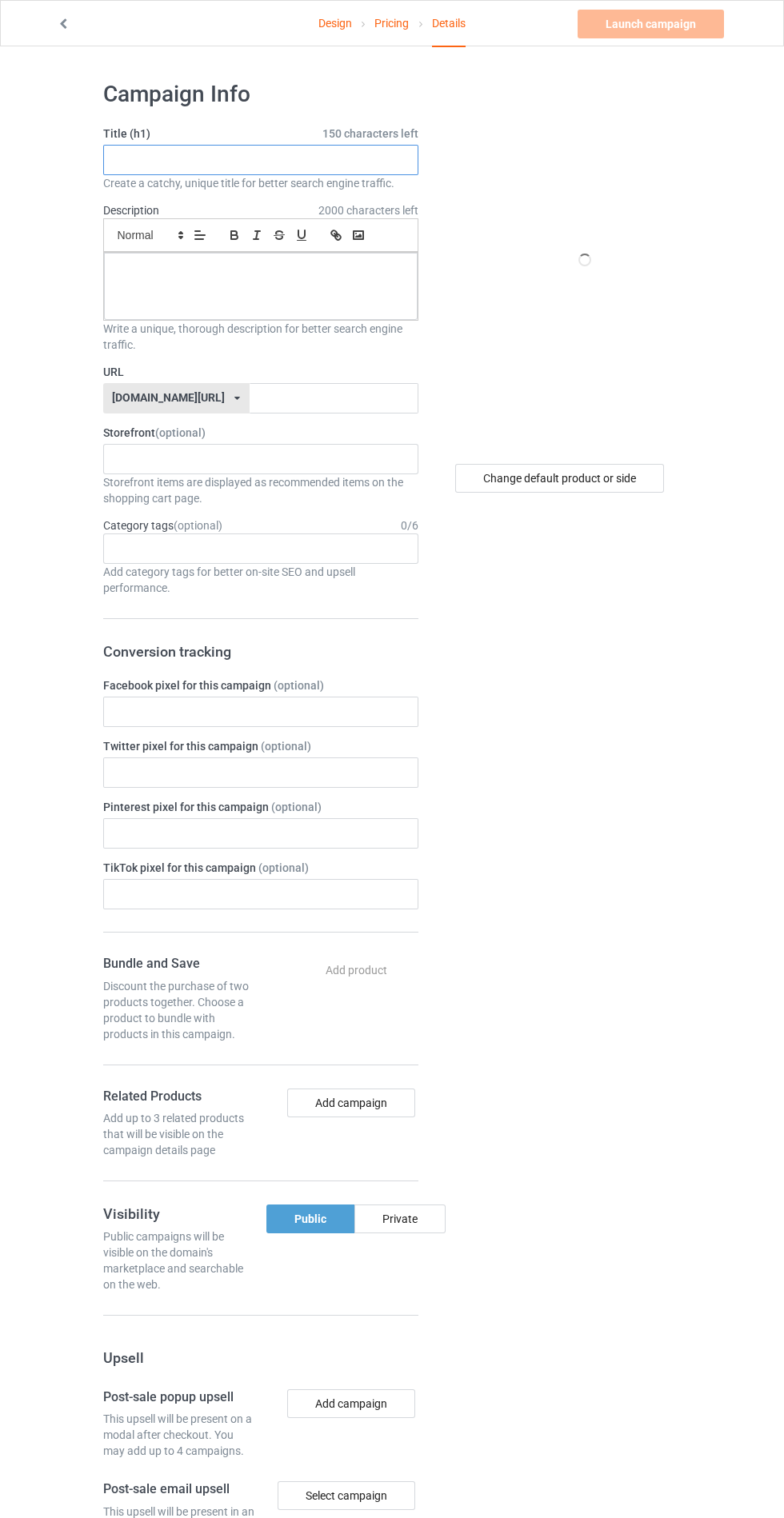
click at [368, 159] on input "text" at bounding box center [260, 160] width 315 height 30
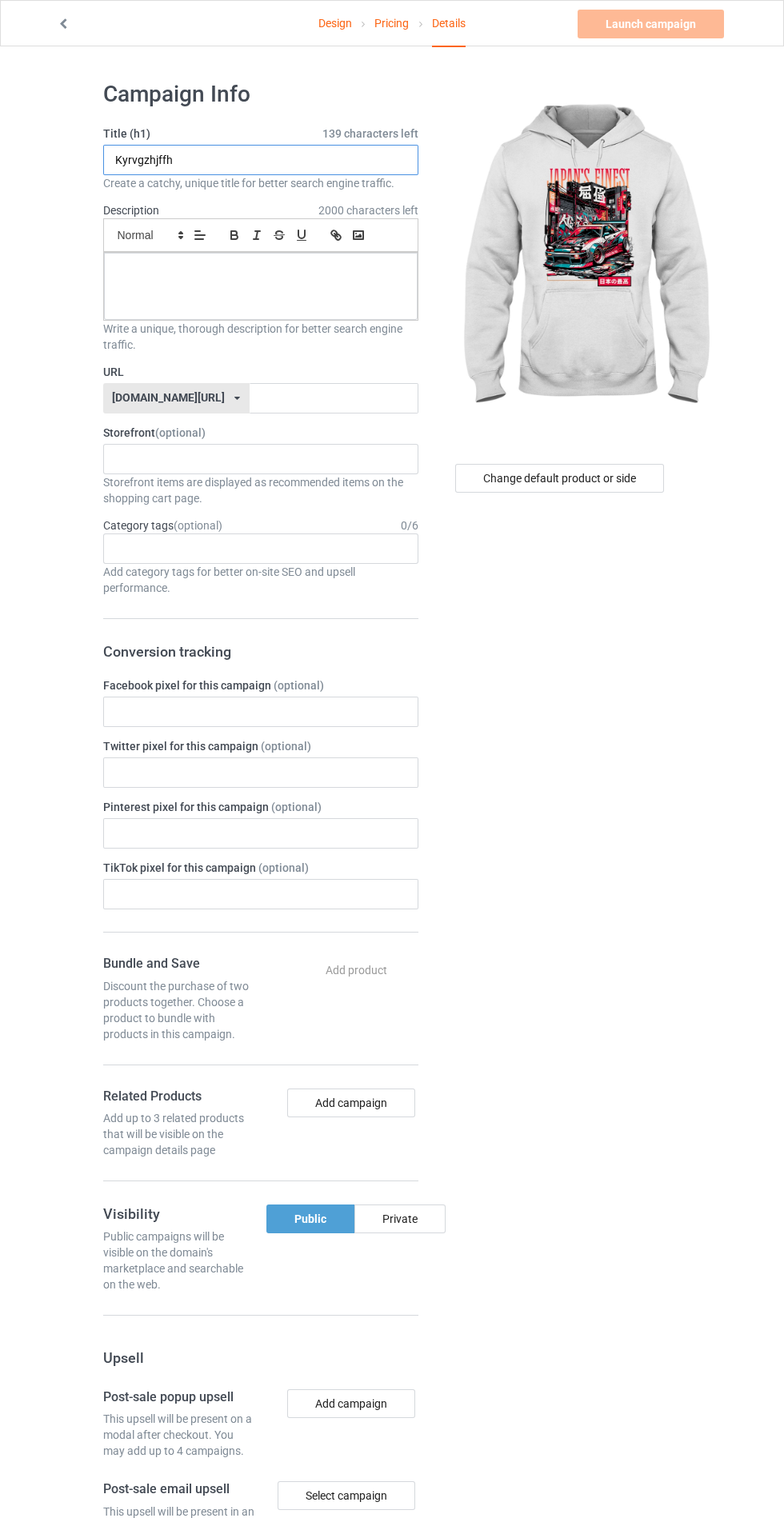
type input "Kyrvgzhjffh"
click at [257, 292] on div at bounding box center [260, 286] width 313 height 68
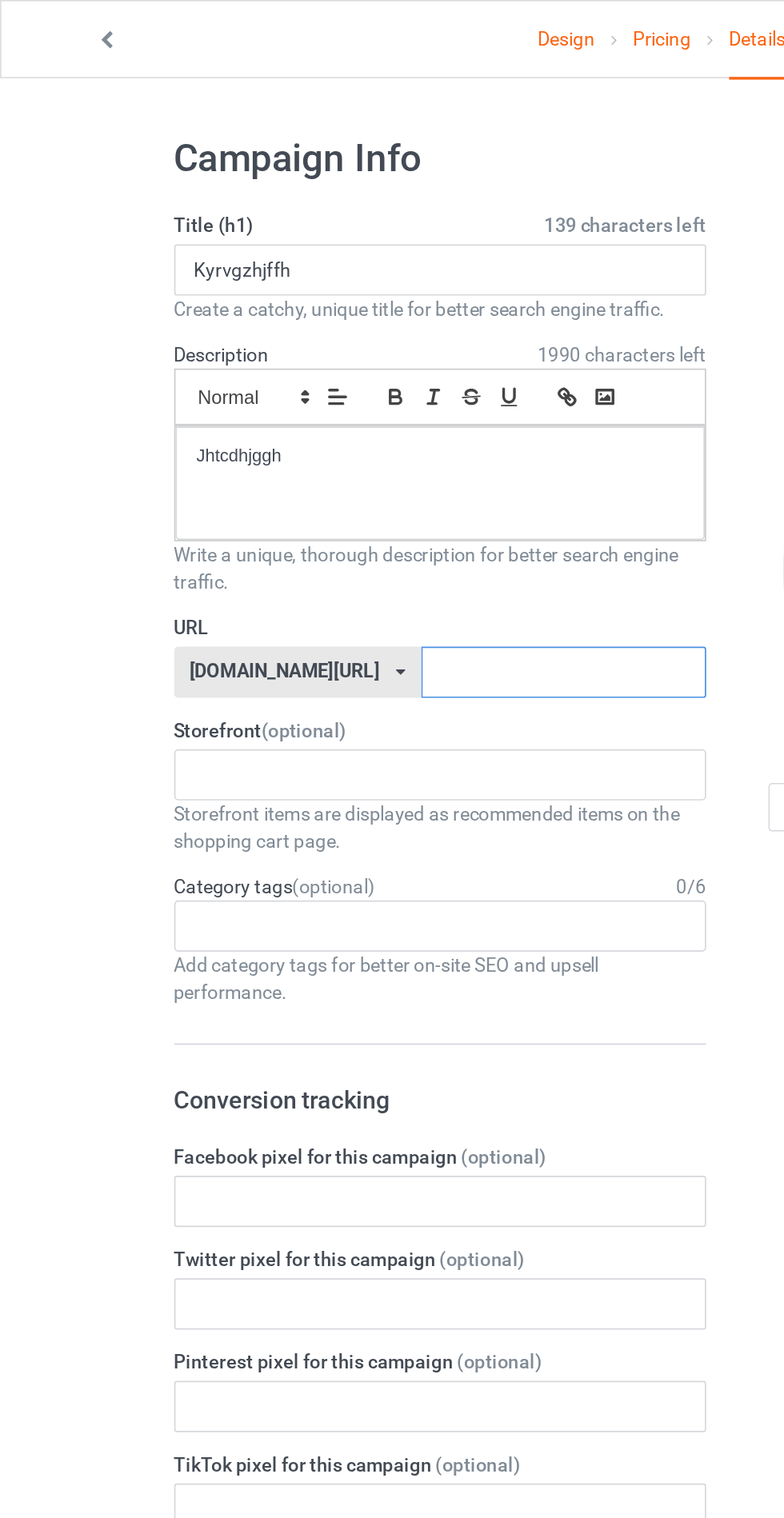
click at [305, 394] on input "text" at bounding box center [333, 398] width 169 height 30
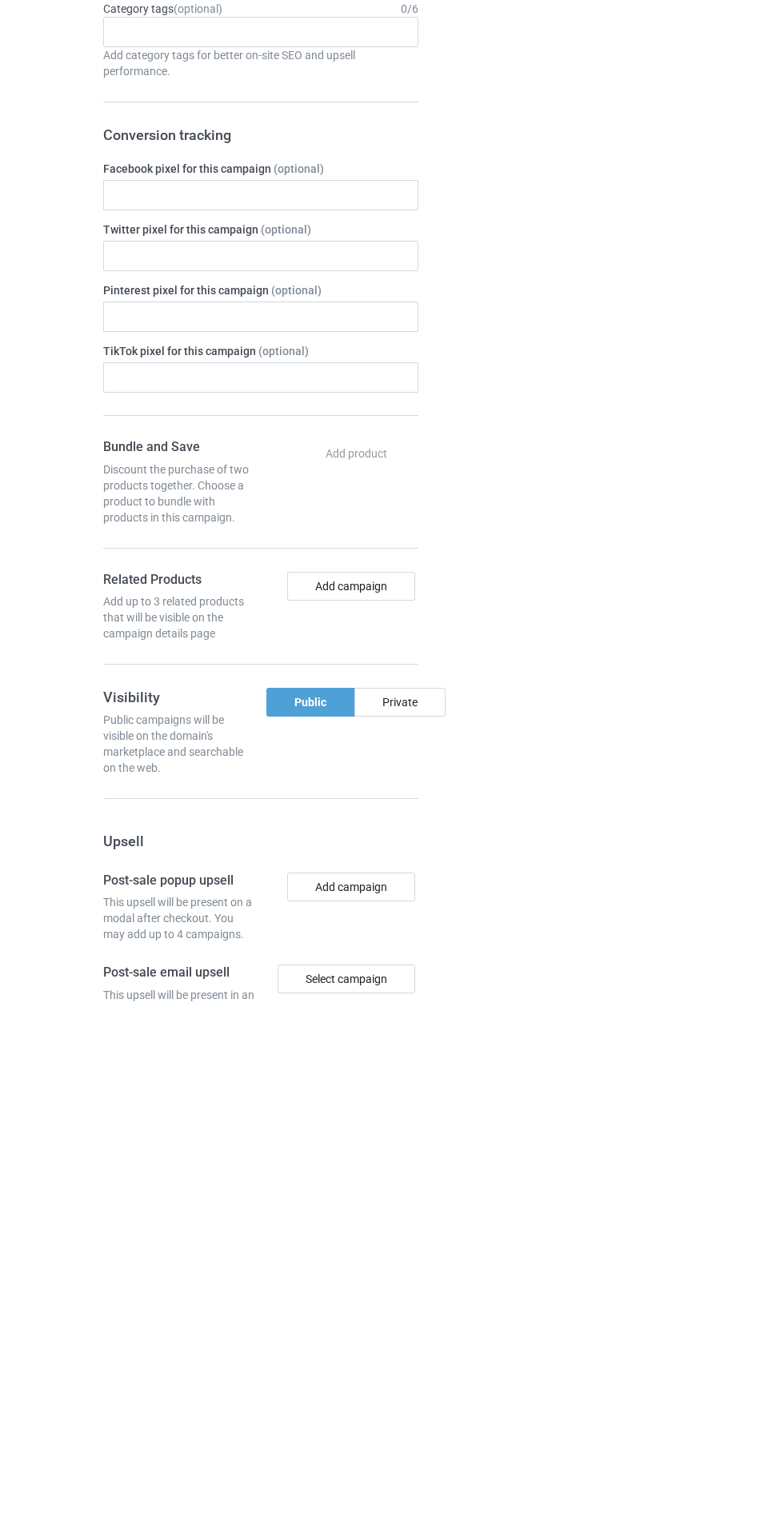
type input "Jtgefgrhff"
click at [419, 1224] on div "Private" at bounding box center [400, 1219] width 91 height 29
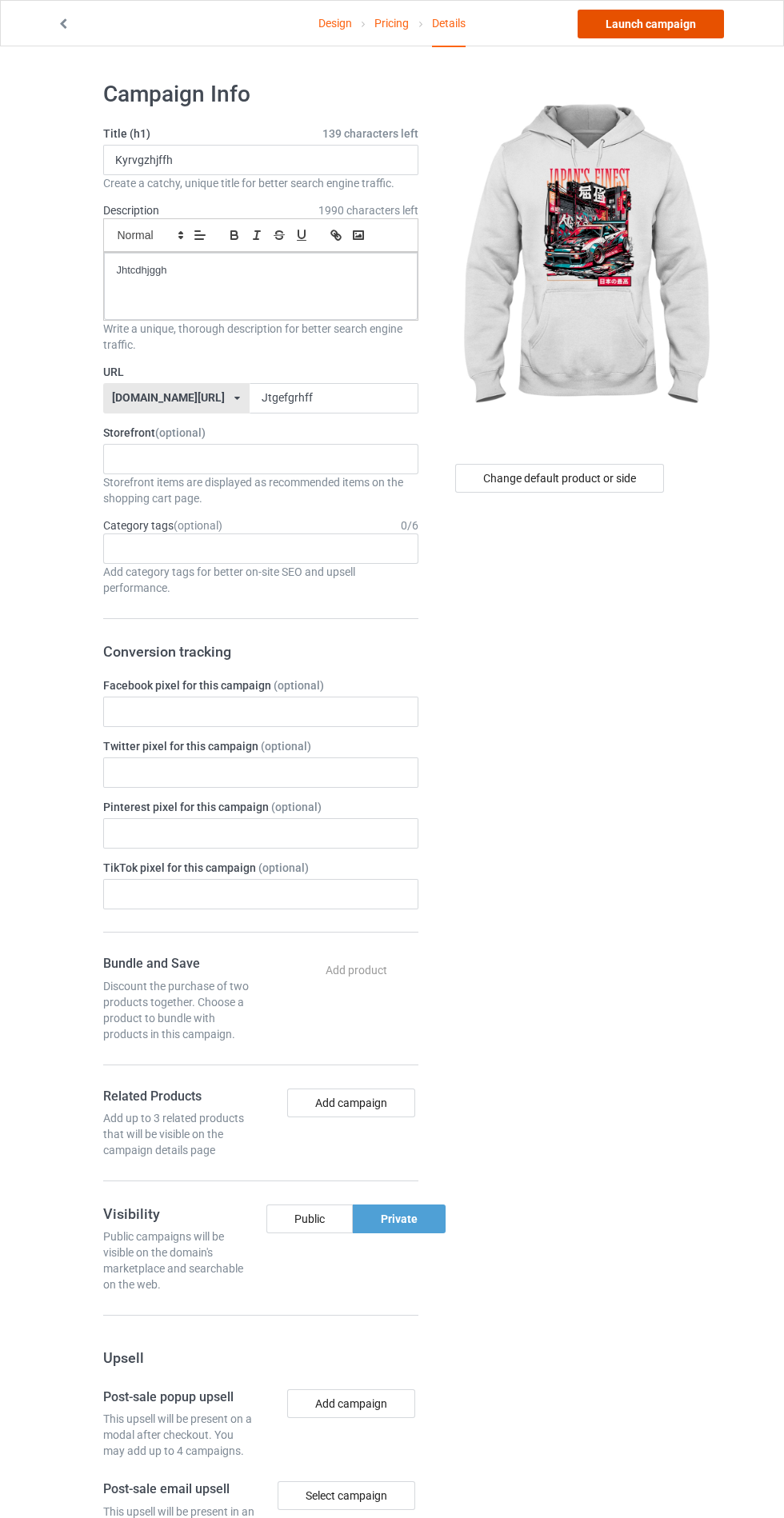
click at [671, 23] on link "Launch campaign" at bounding box center [651, 24] width 147 height 29
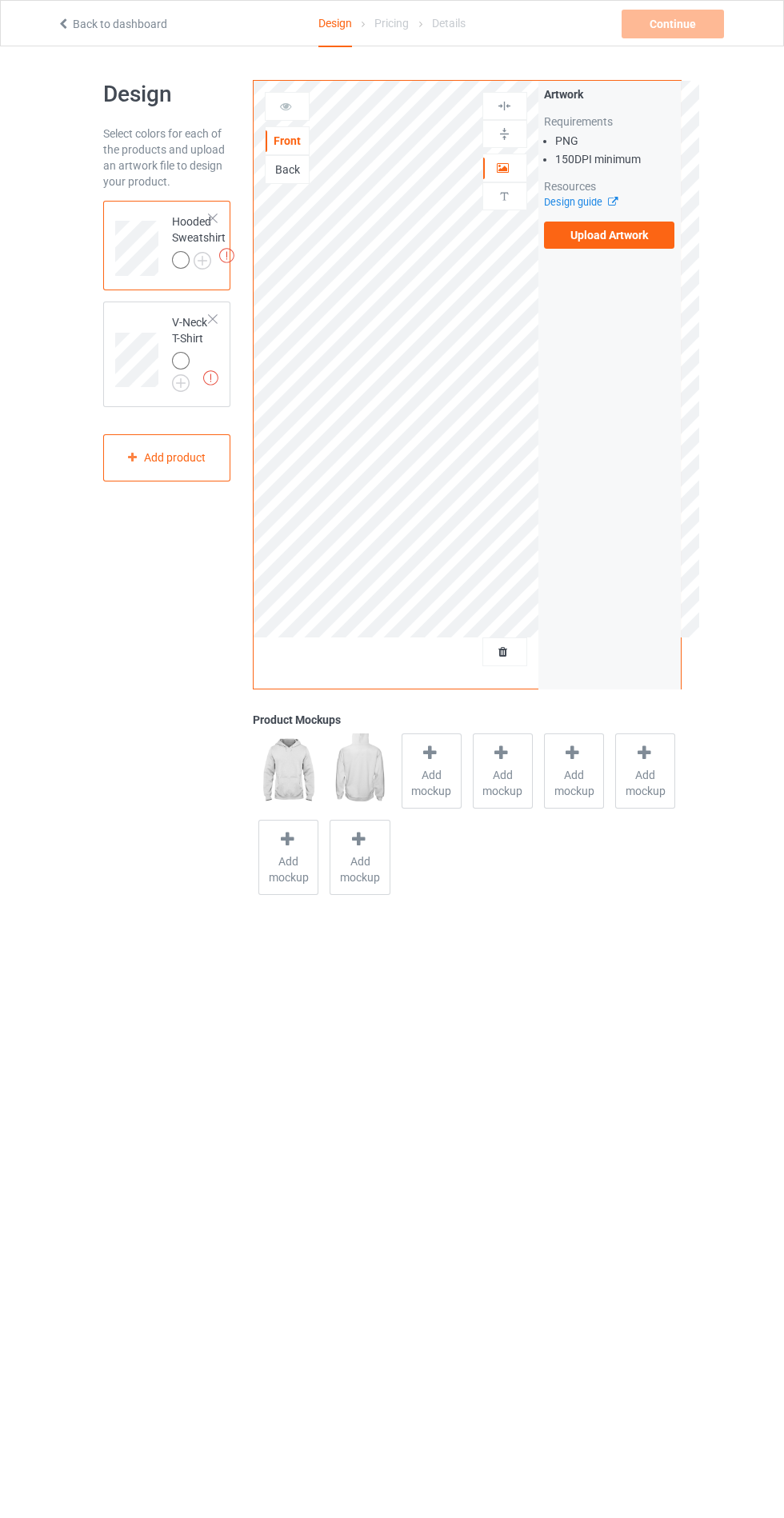
click at [657, 226] on label "Upload Artwork" at bounding box center [610, 235] width 131 height 28
click at [0, 0] on input "Upload Artwork" at bounding box center [0, 0] width 0 height 0
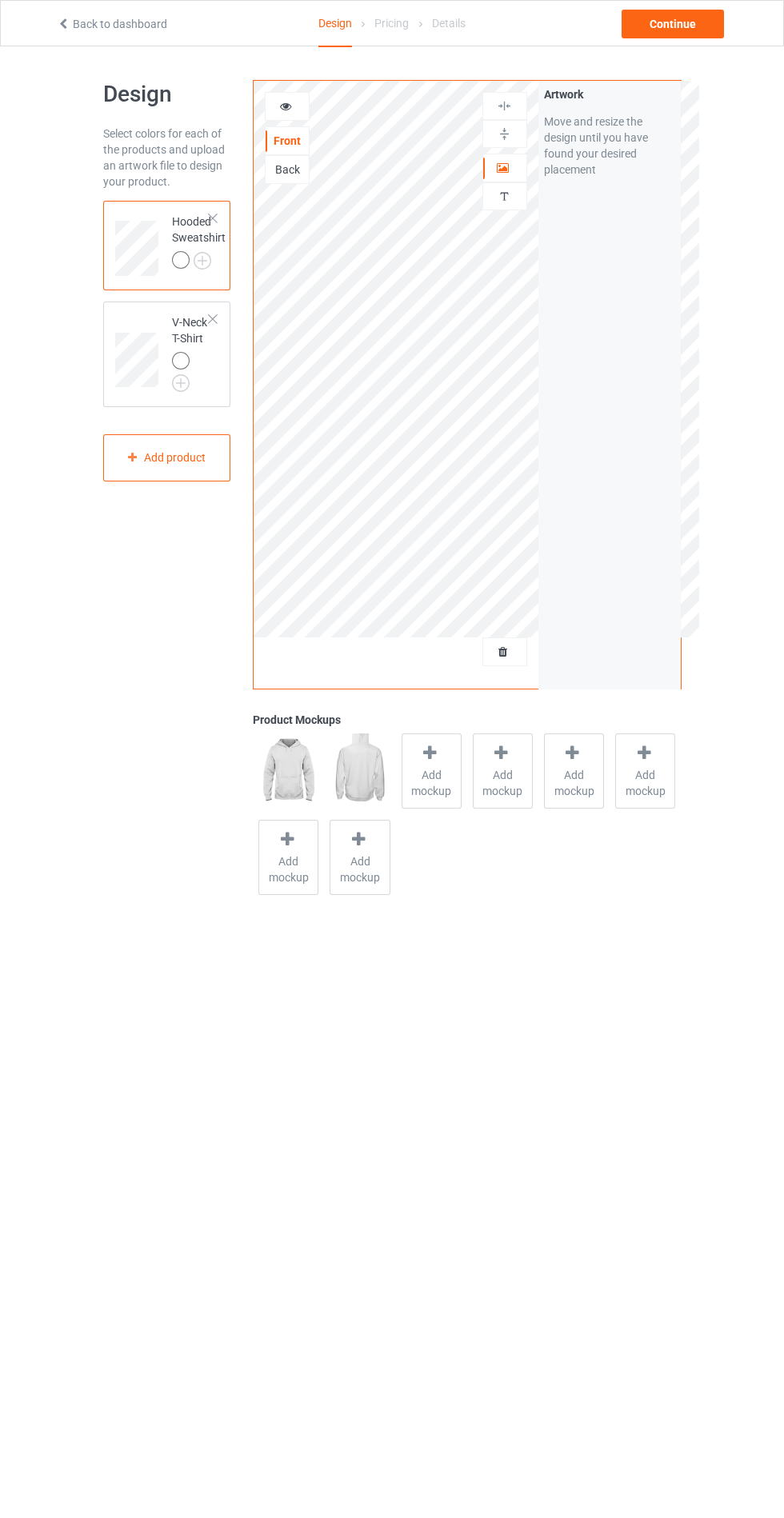
click at [426, 791] on span "Add mockup" at bounding box center [431, 783] width 58 height 32
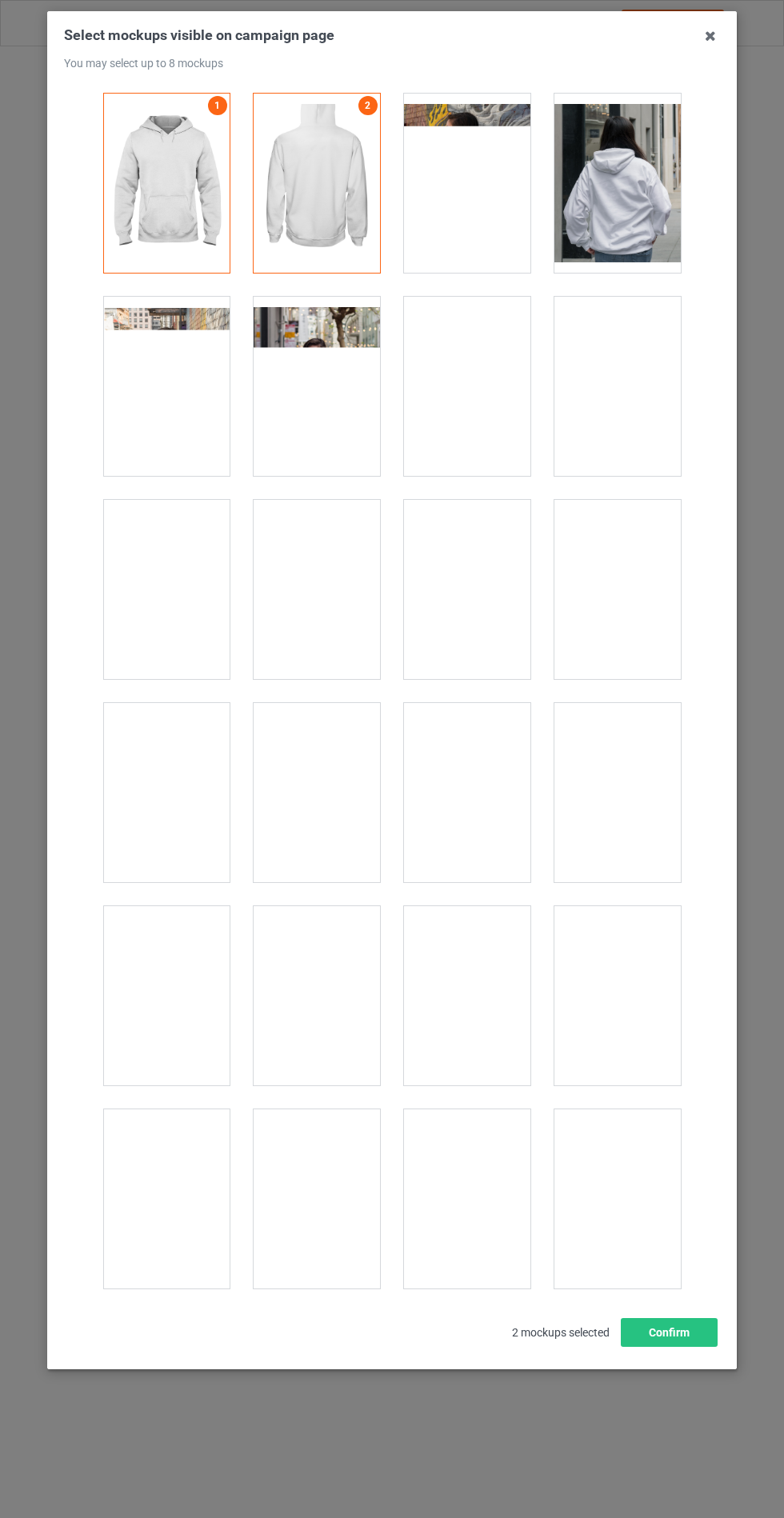
scroll to position [12912, 0]
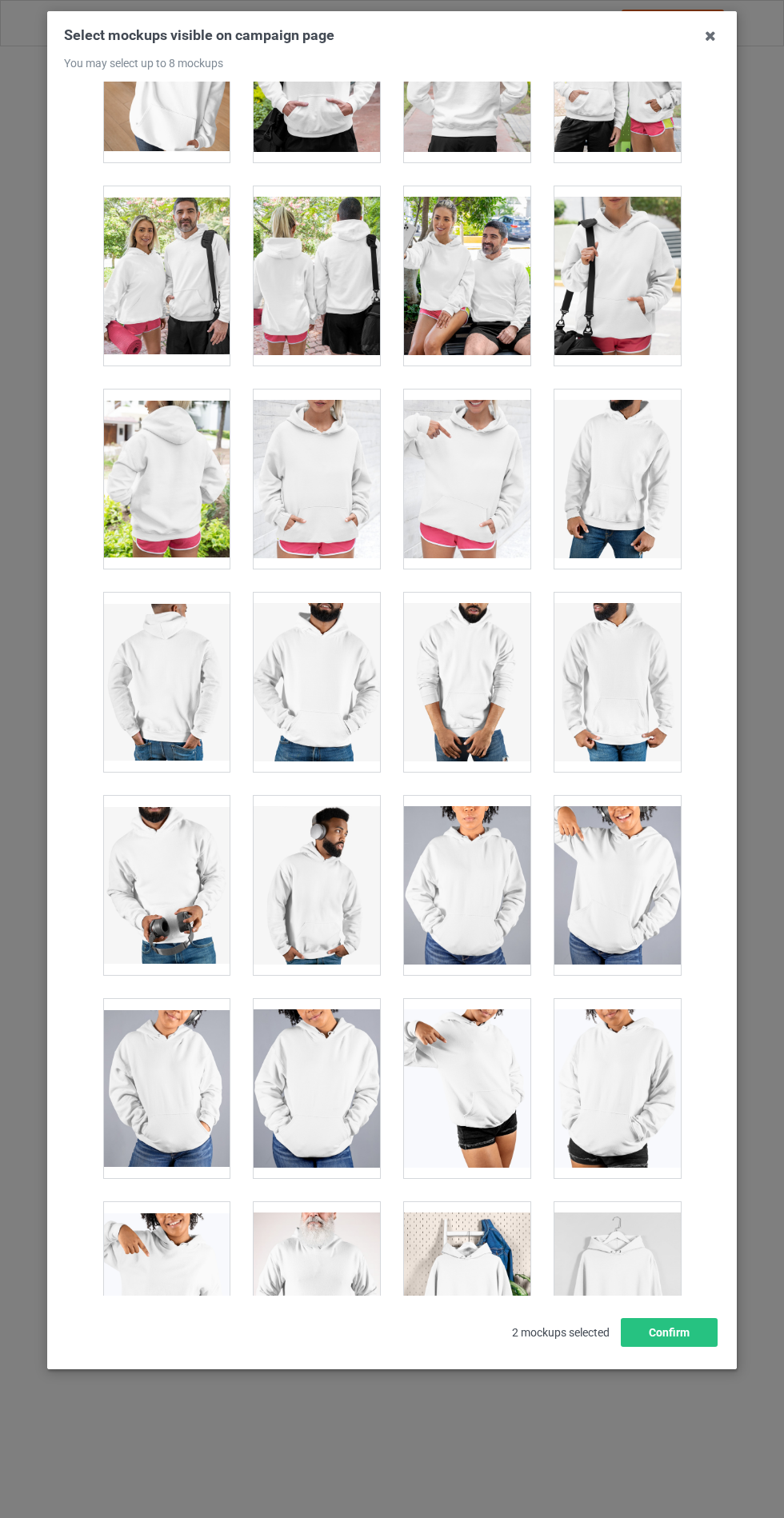
click at [292, 474] on div at bounding box center [316, 479] width 127 height 179
click at [671, 1347] on button "Confirm" at bounding box center [669, 1333] width 97 height 29
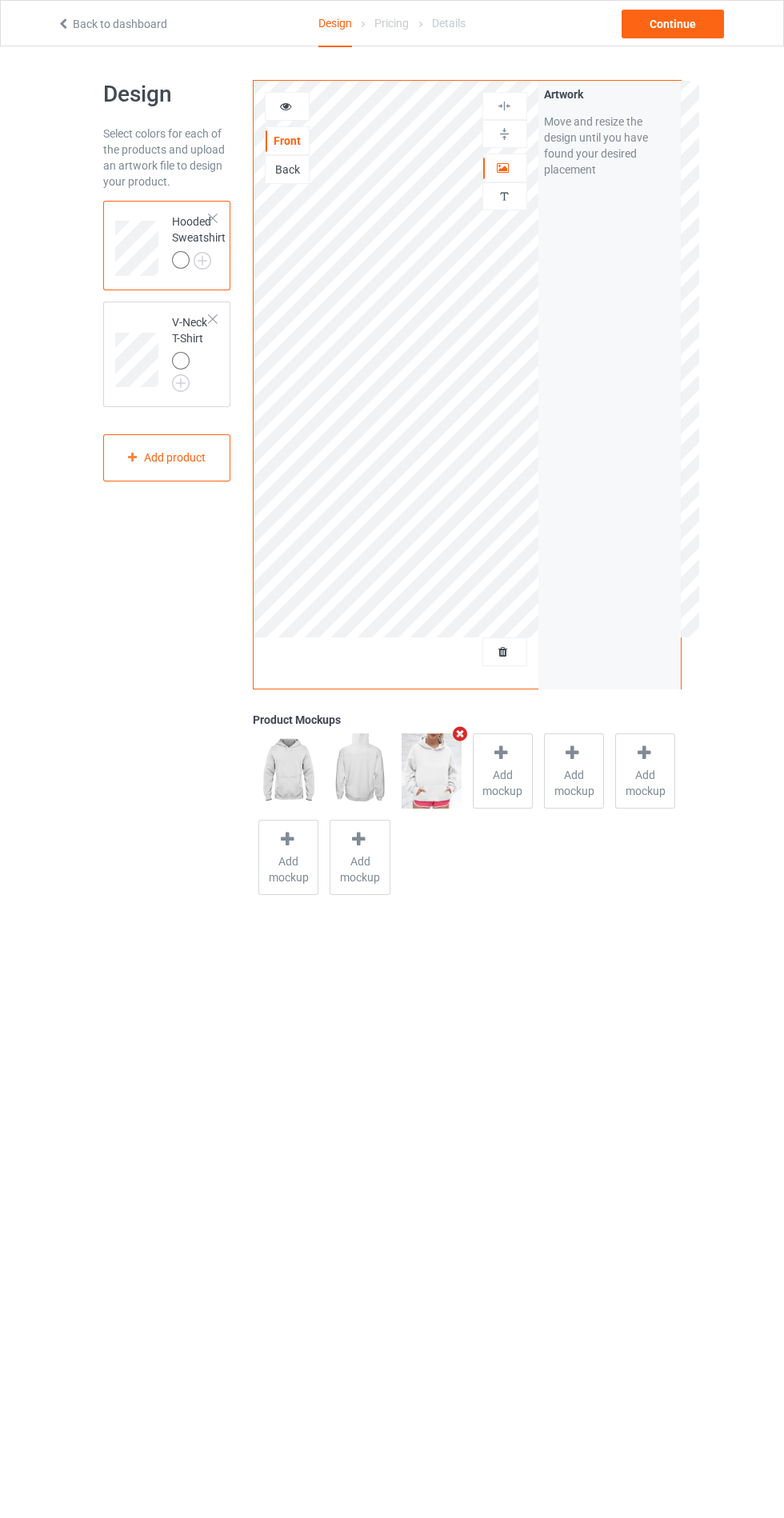
click at [0, 0] on img at bounding box center [0, 0] width 0 height 0
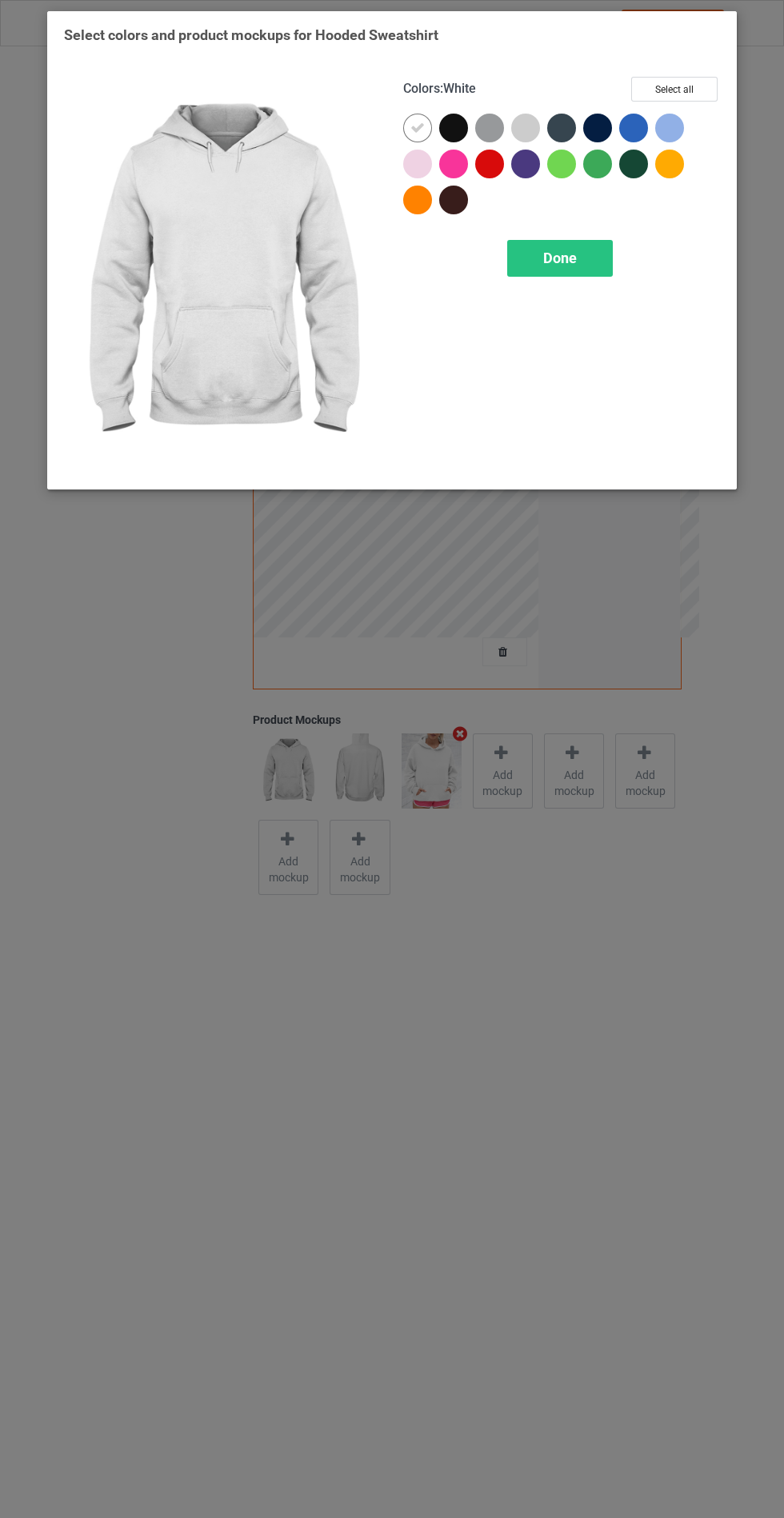
click at [446, 150] on div at bounding box center [457, 168] width 36 height 36
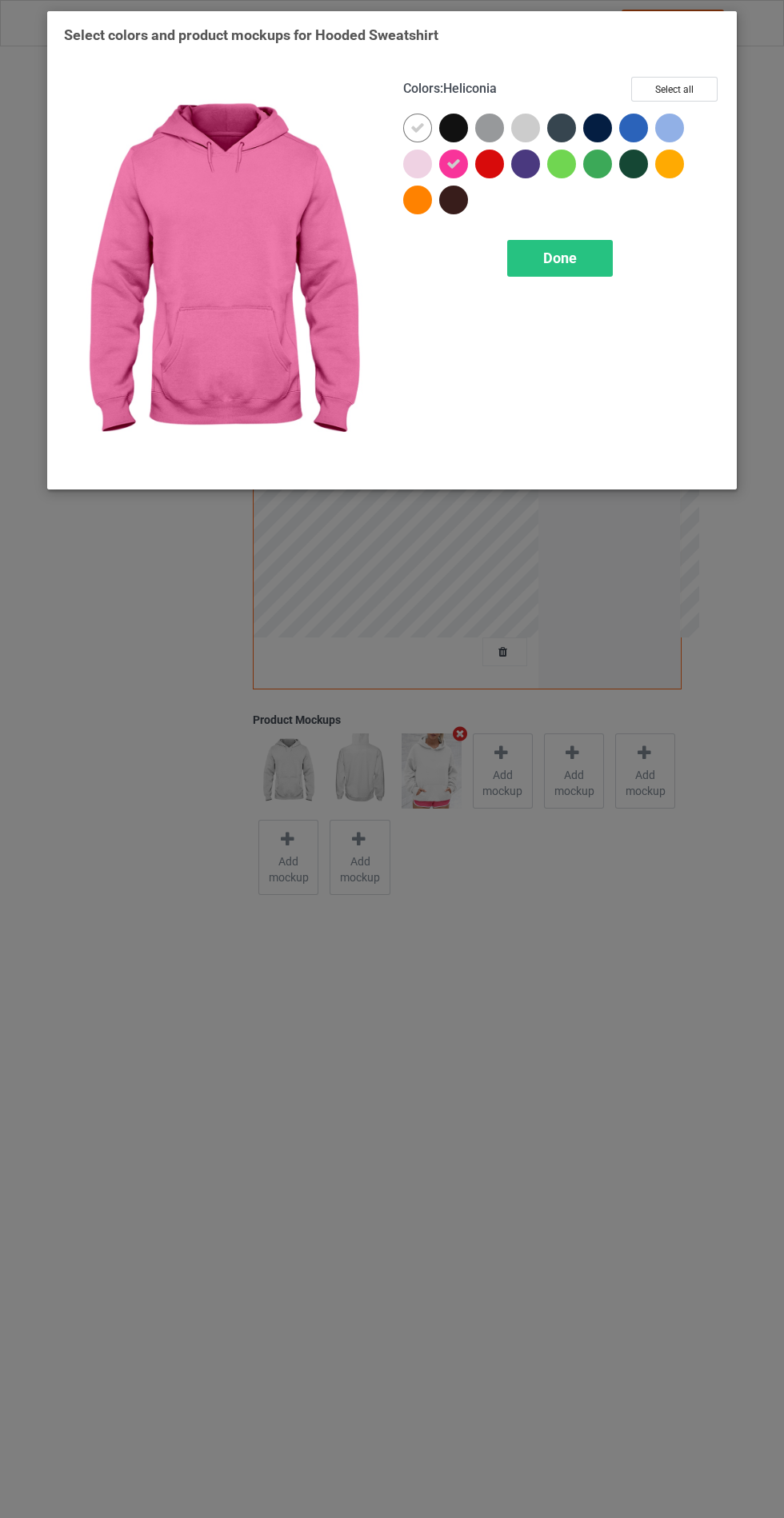
click at [488, 128] on div at bounding box center [490, 128] width 29 height 29
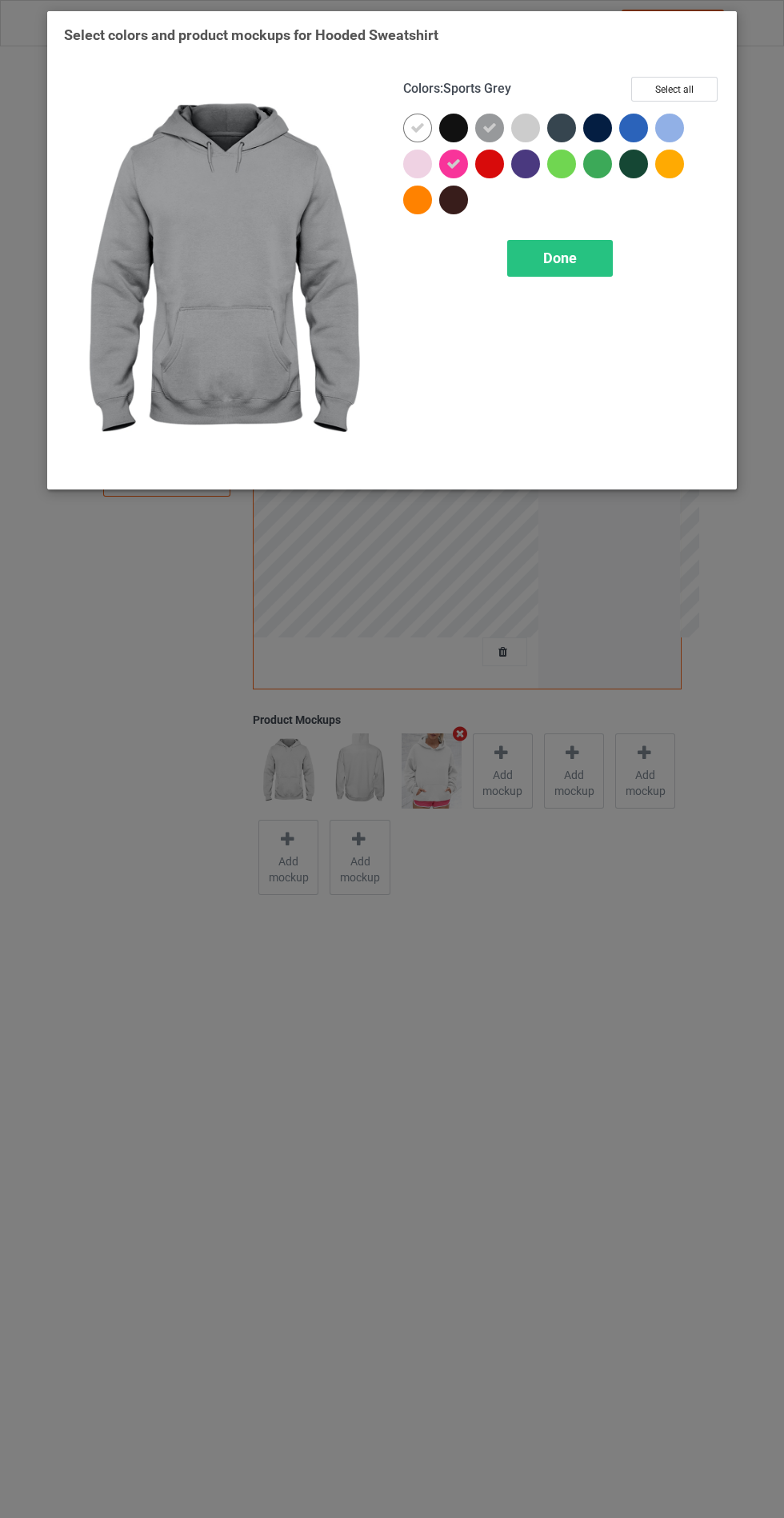
click at [453, 127] on div at bounding box center [453, 128] width 29 height 29
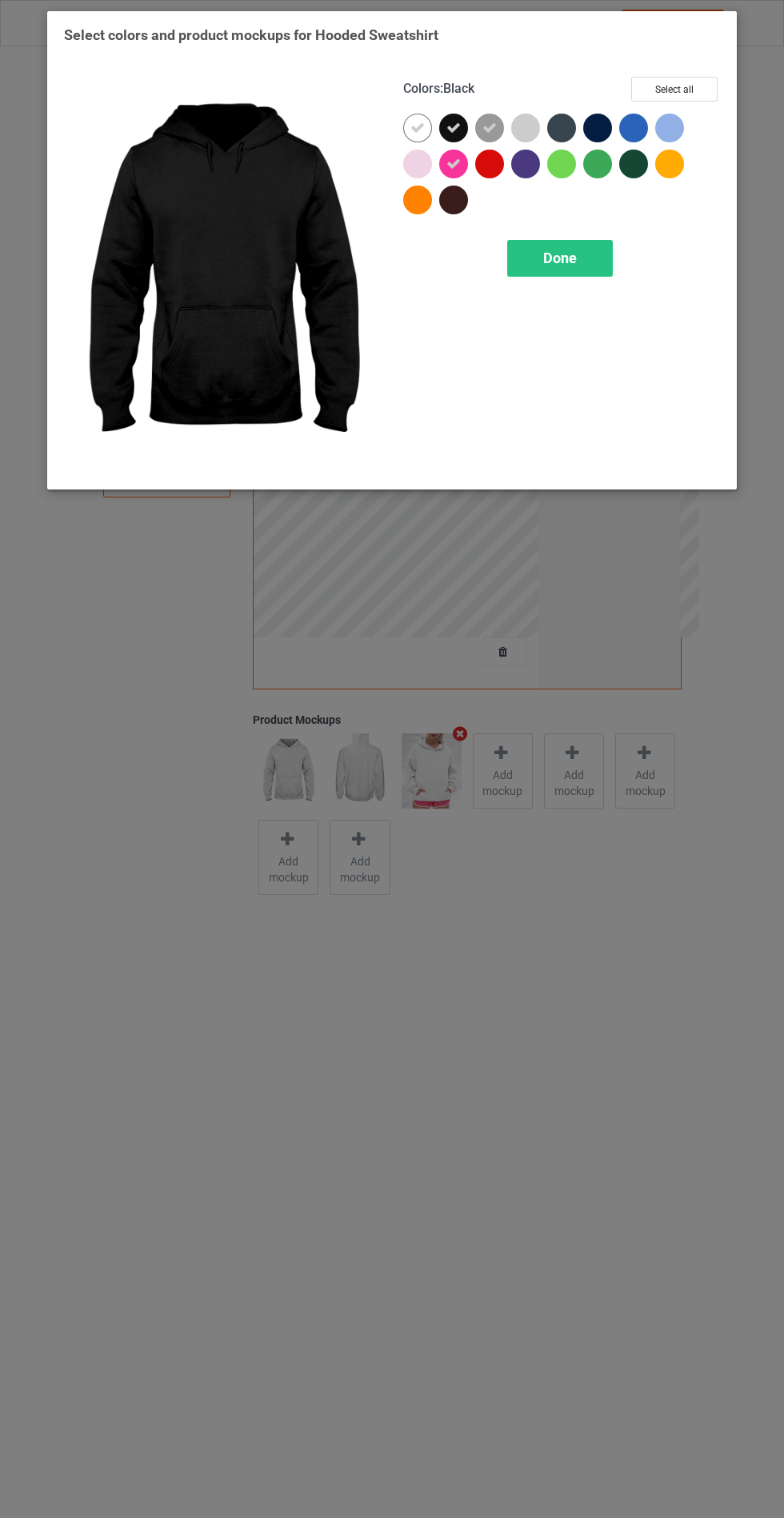
click at [459, 166] on icon at bounding box center [452, 164] width 14 height 14
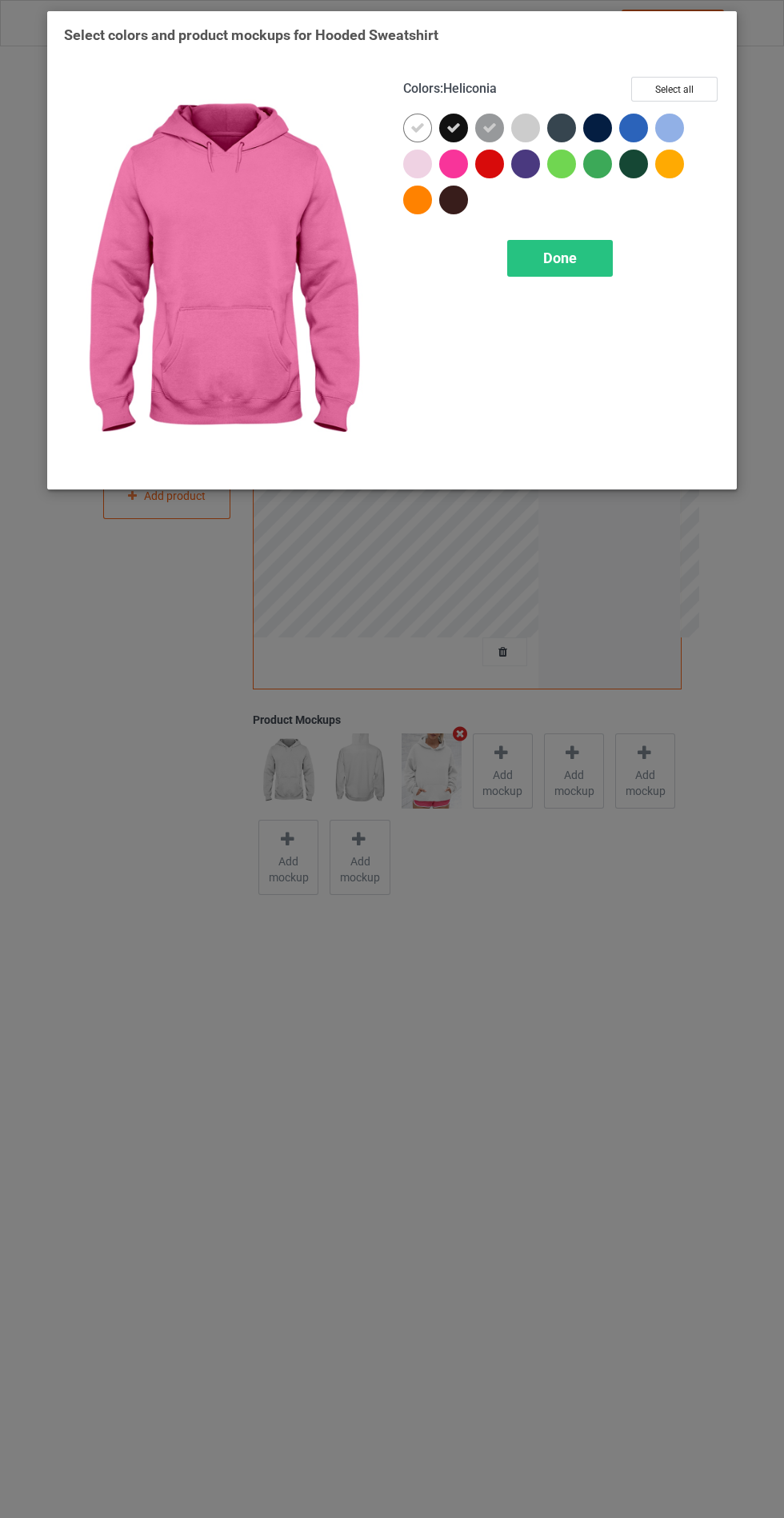
click at [529, 119] on div at bounding box center [525, 128] width 29 height 29
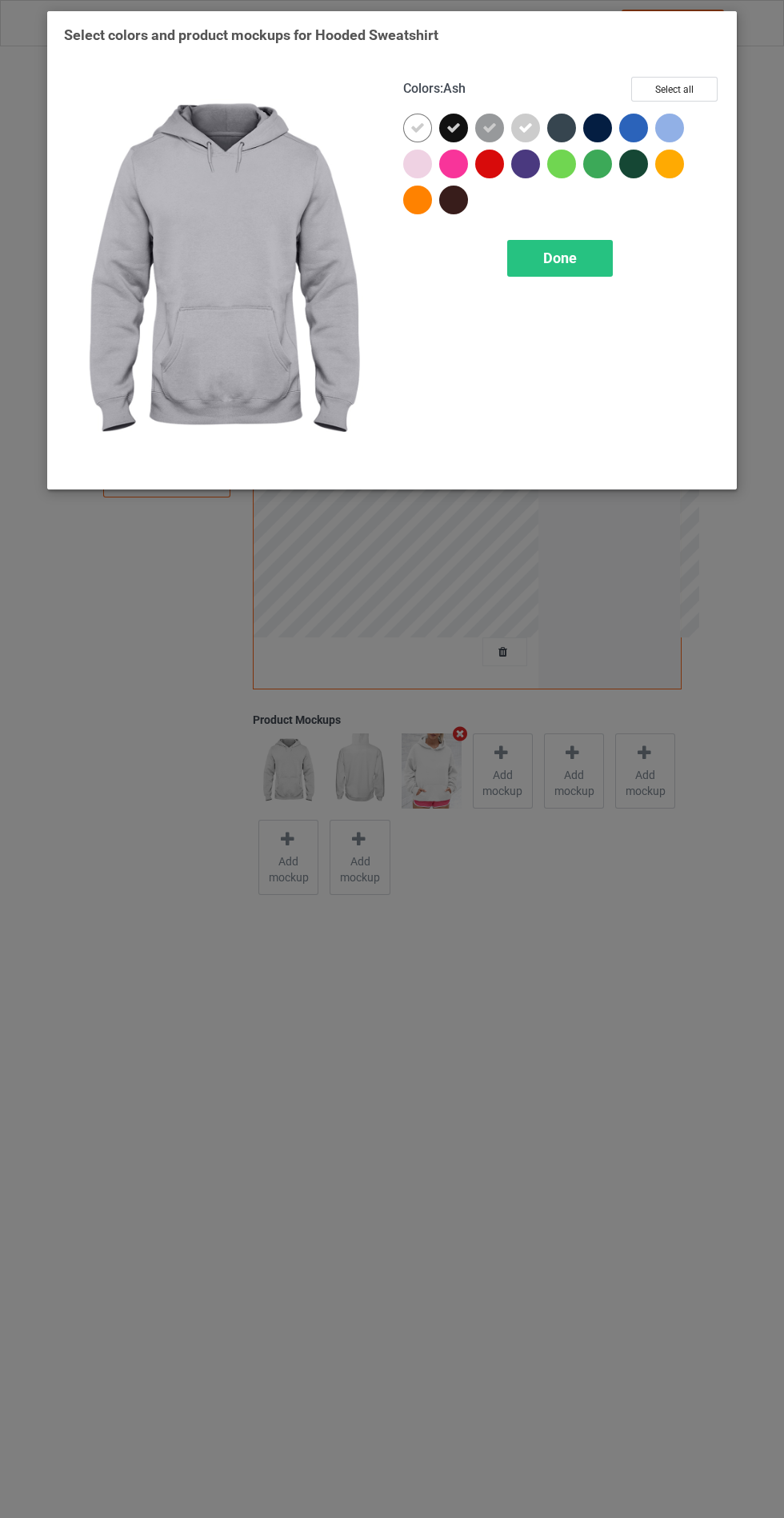
click at [570, 126] on div at bounding box center [561, 128] width 29 height 29
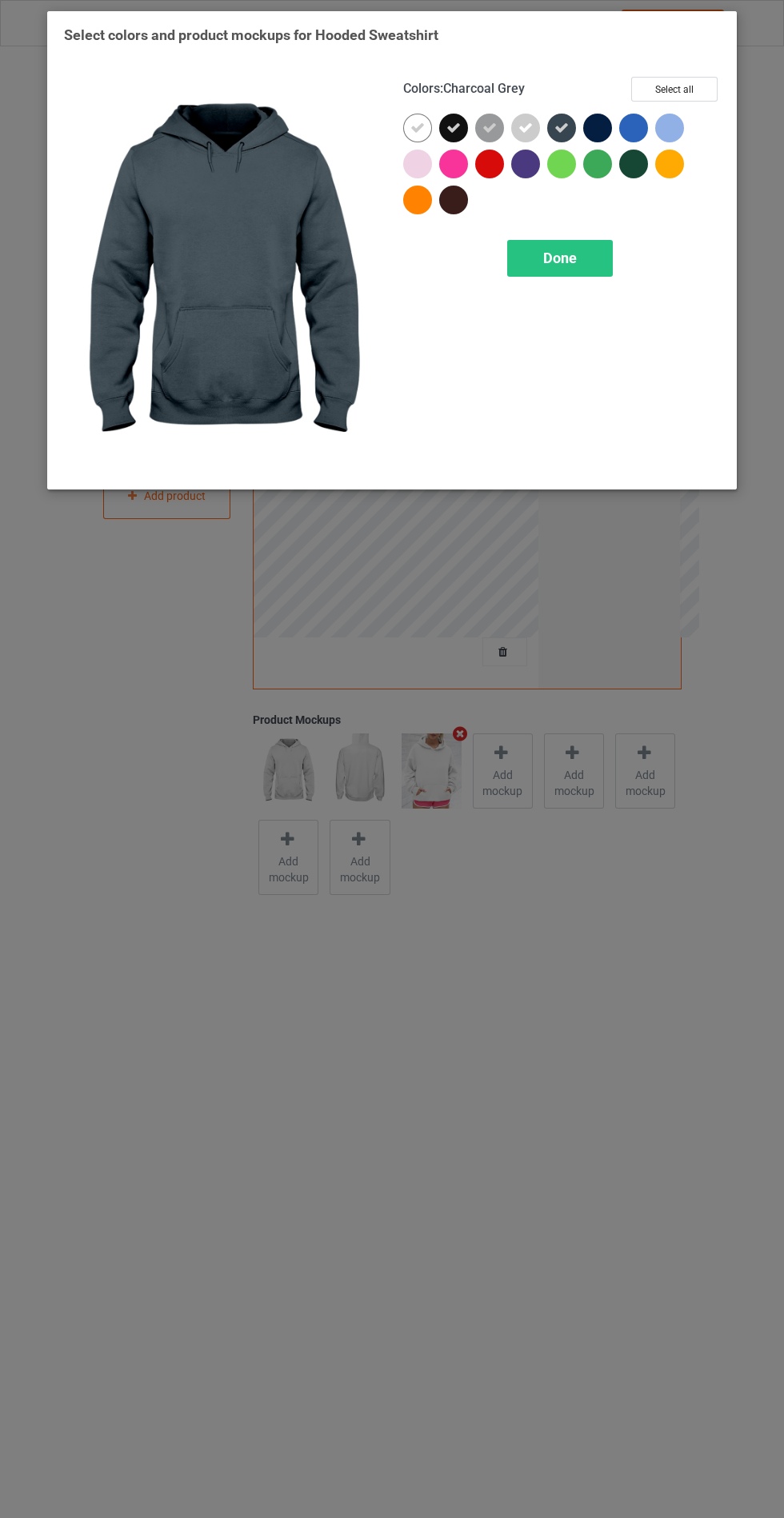
click at [600, 128] on div at bounding box center [597, 128] width 29 height 29
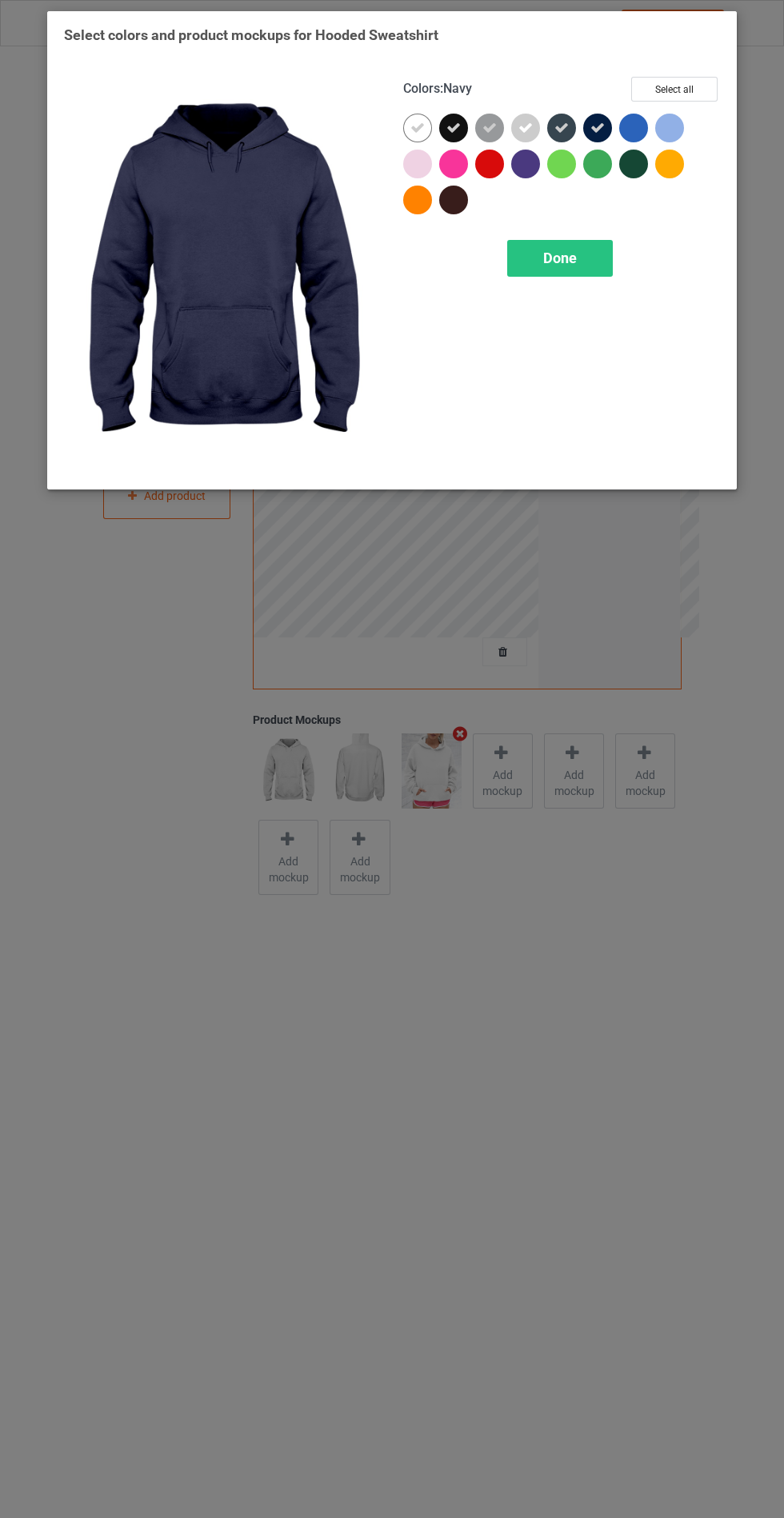
click at [420, 172] on div at bounding box center [417, 164] width 29 height 29
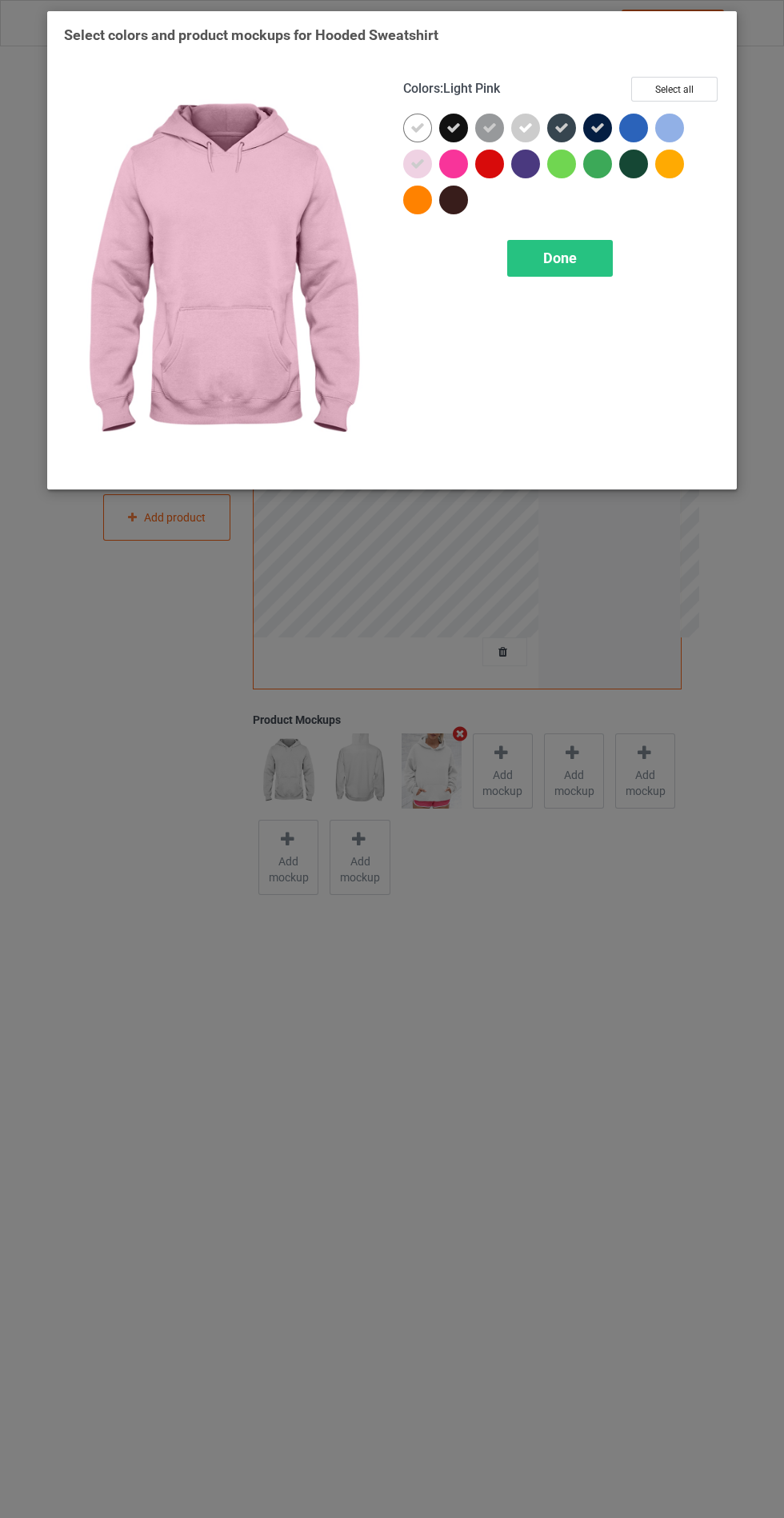
click at [666, 126] on div at bounding box center [670, 128] width 29 height 29
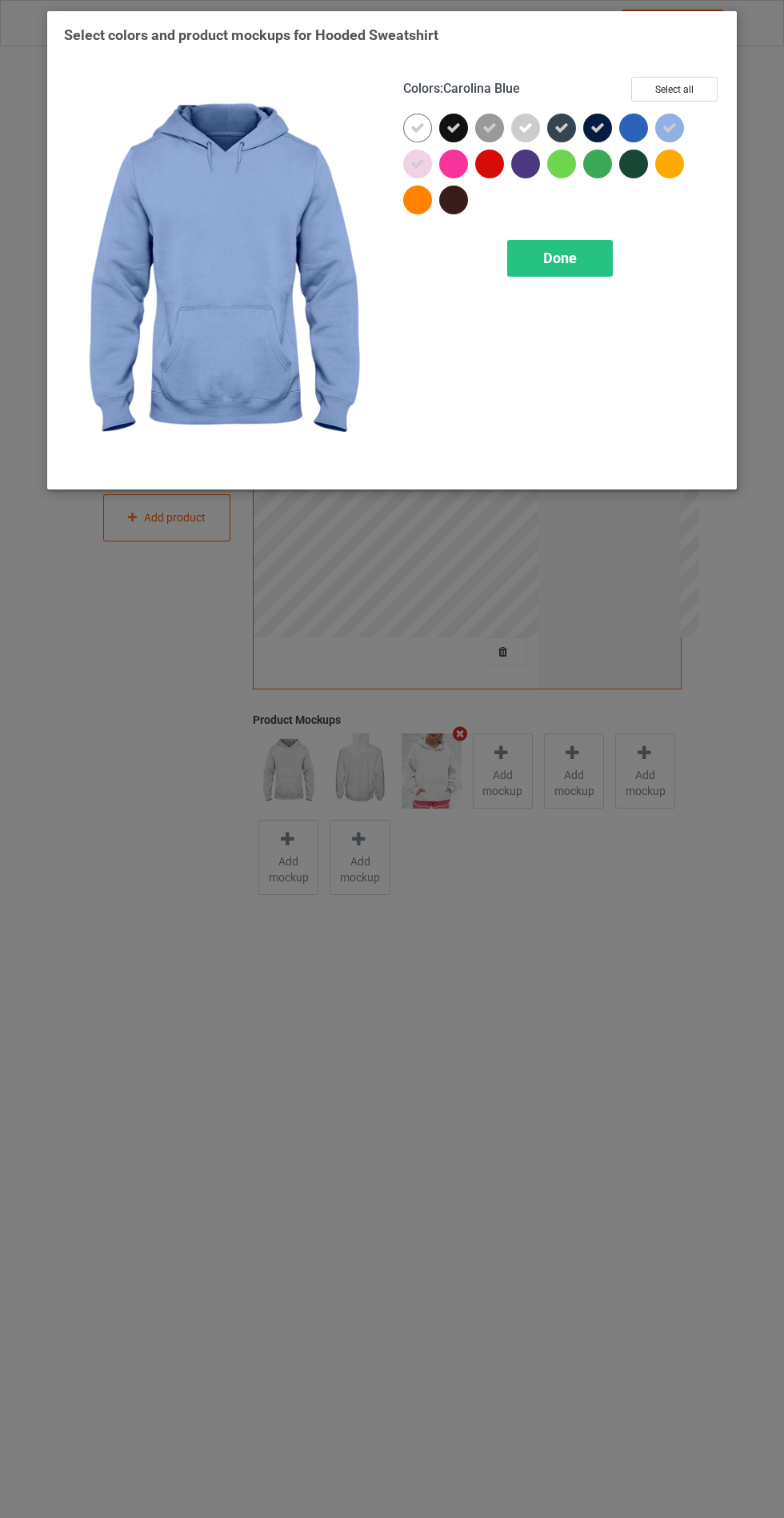
click at [571, 248] on div "Done" at bounding box center [559, 258] width 106 height 37
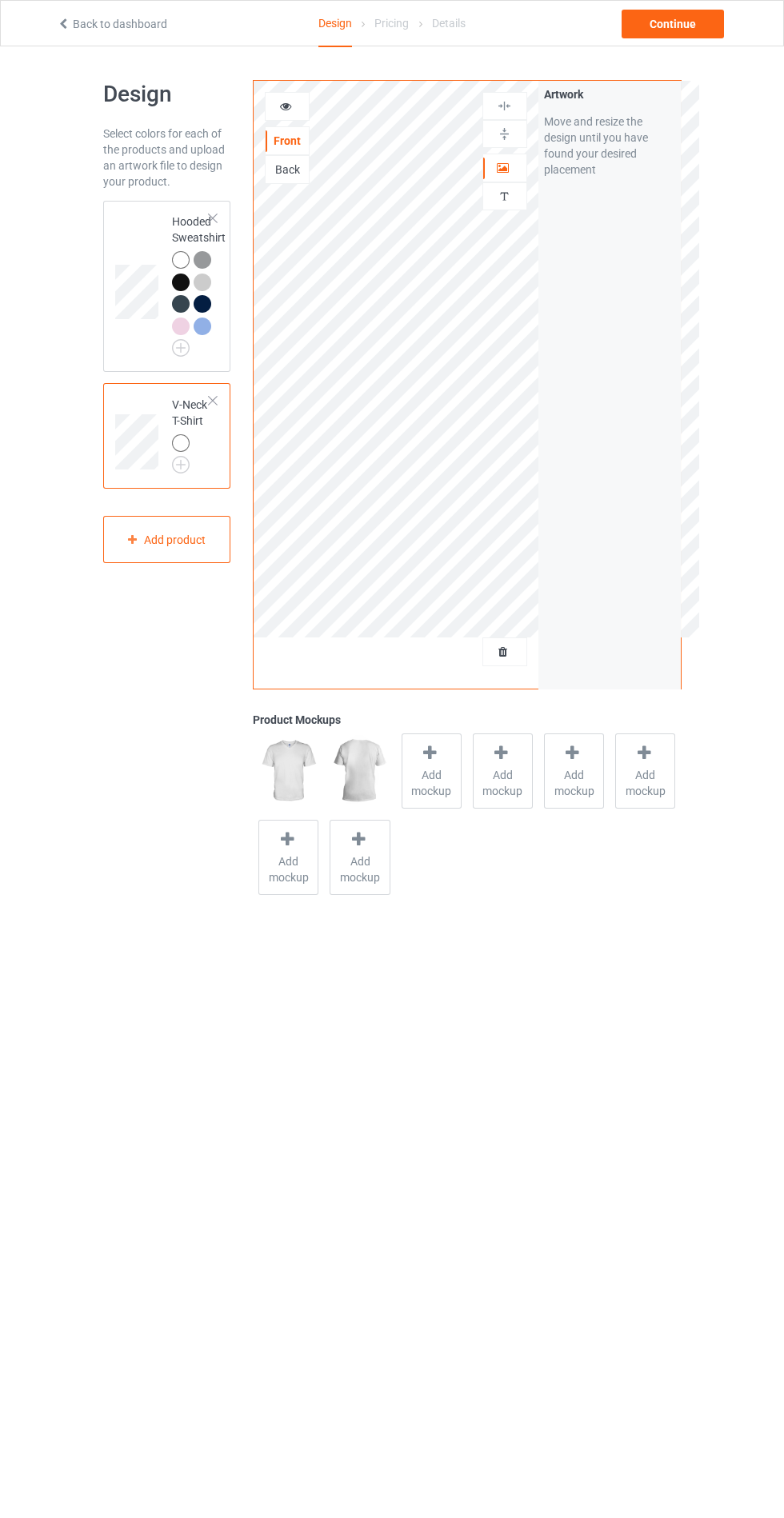
click at [0, 0] on img at bounding box center [0, 0] width 0 height 0
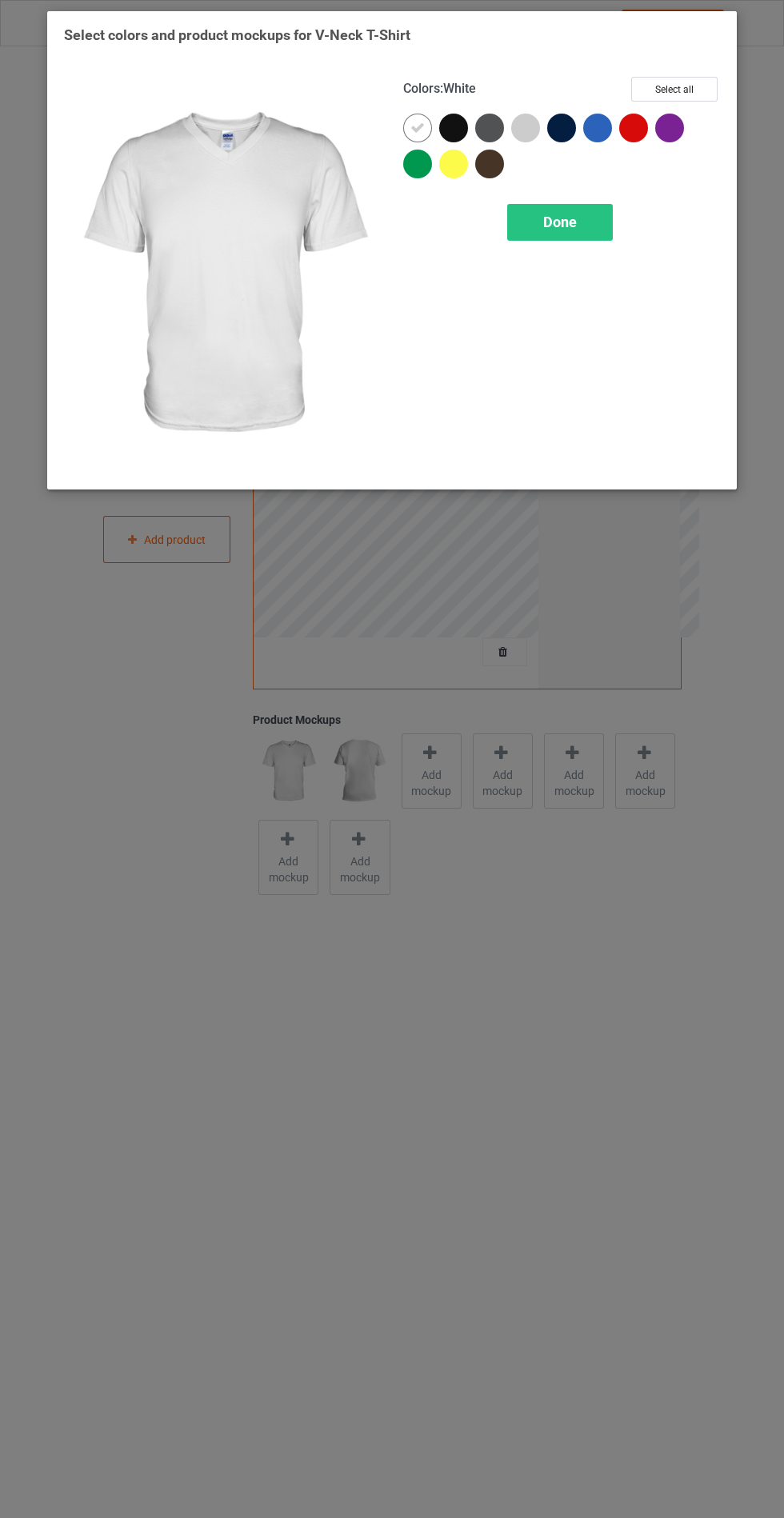
click at [523, 125] on div at bounding box center [525, 128] width 29 height 29
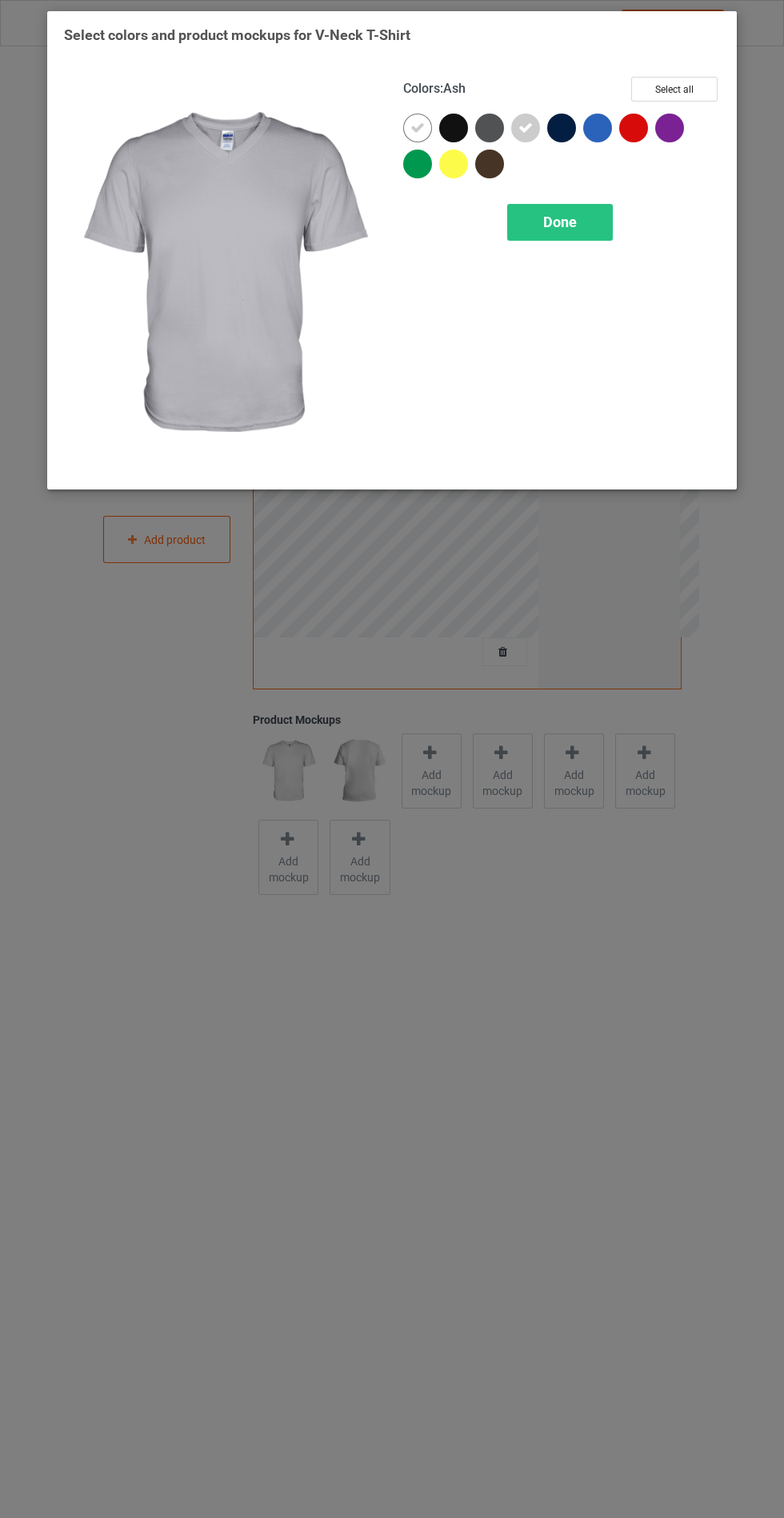
click at [448, 122] on div at bounding box center [453, 128] width 29 height 29
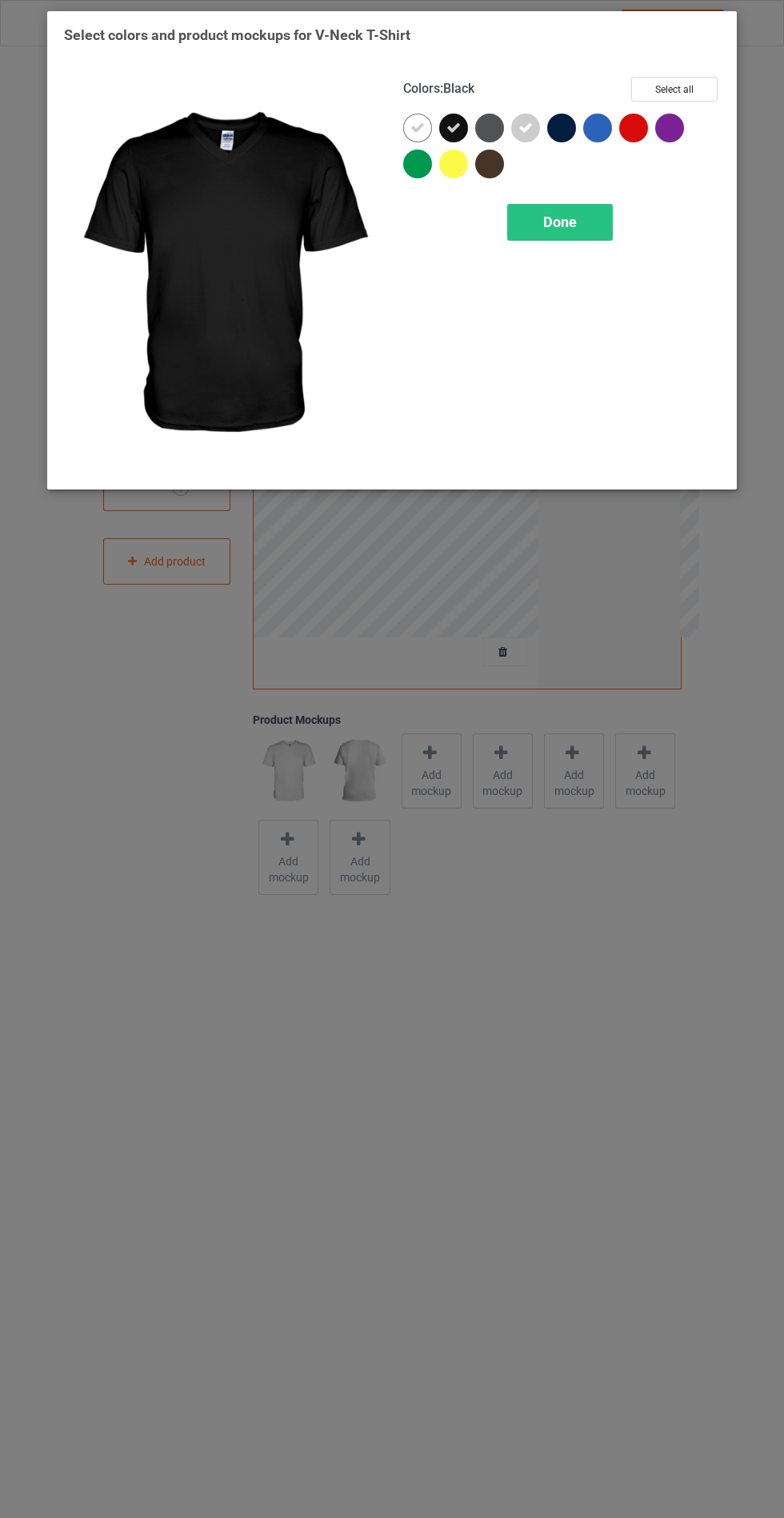
click at [567, 127] on div at bounding box center [561, 128] width 29 height 29
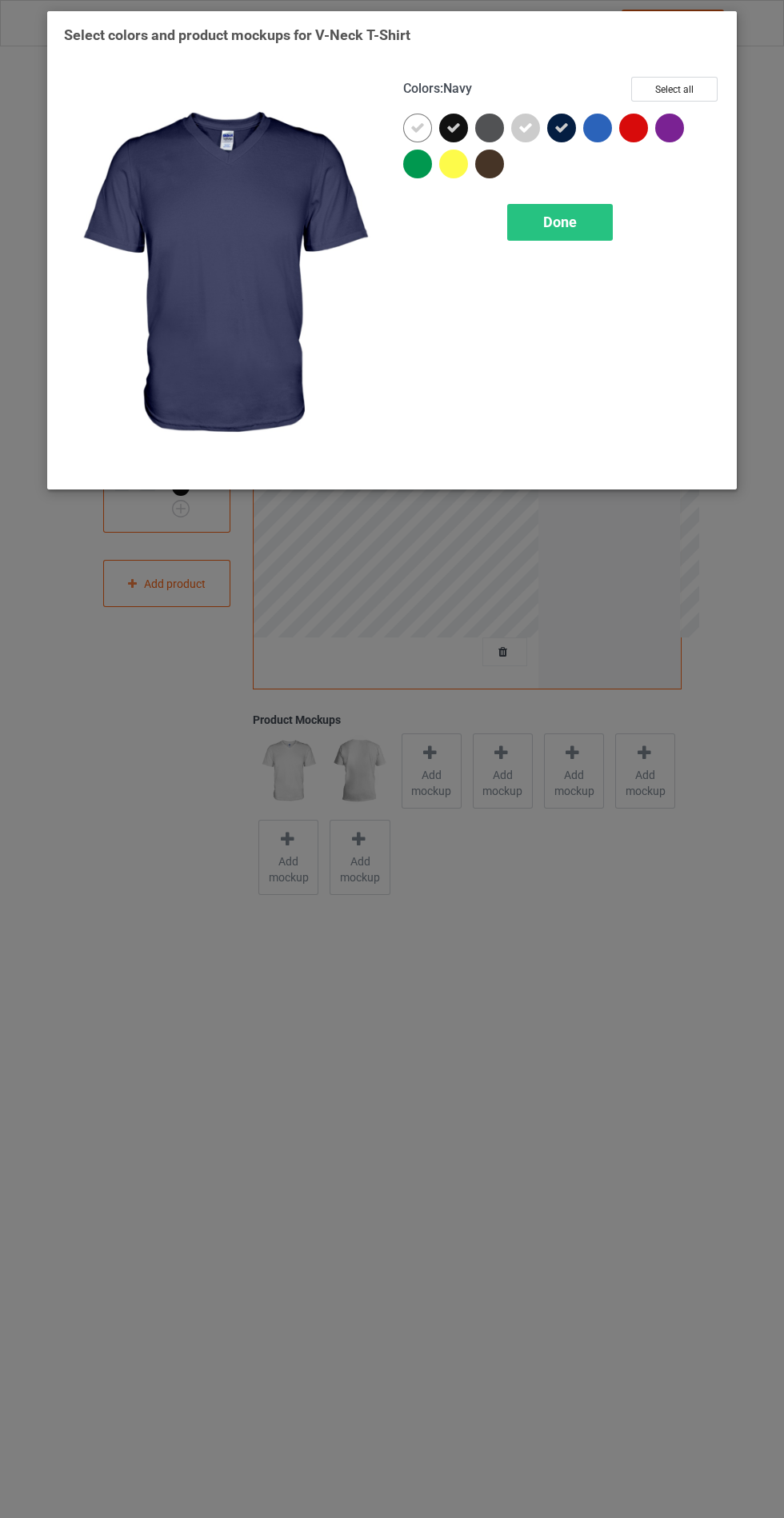
click at [486, 131] on div at bounding box center [490, 128] width 29 height 29
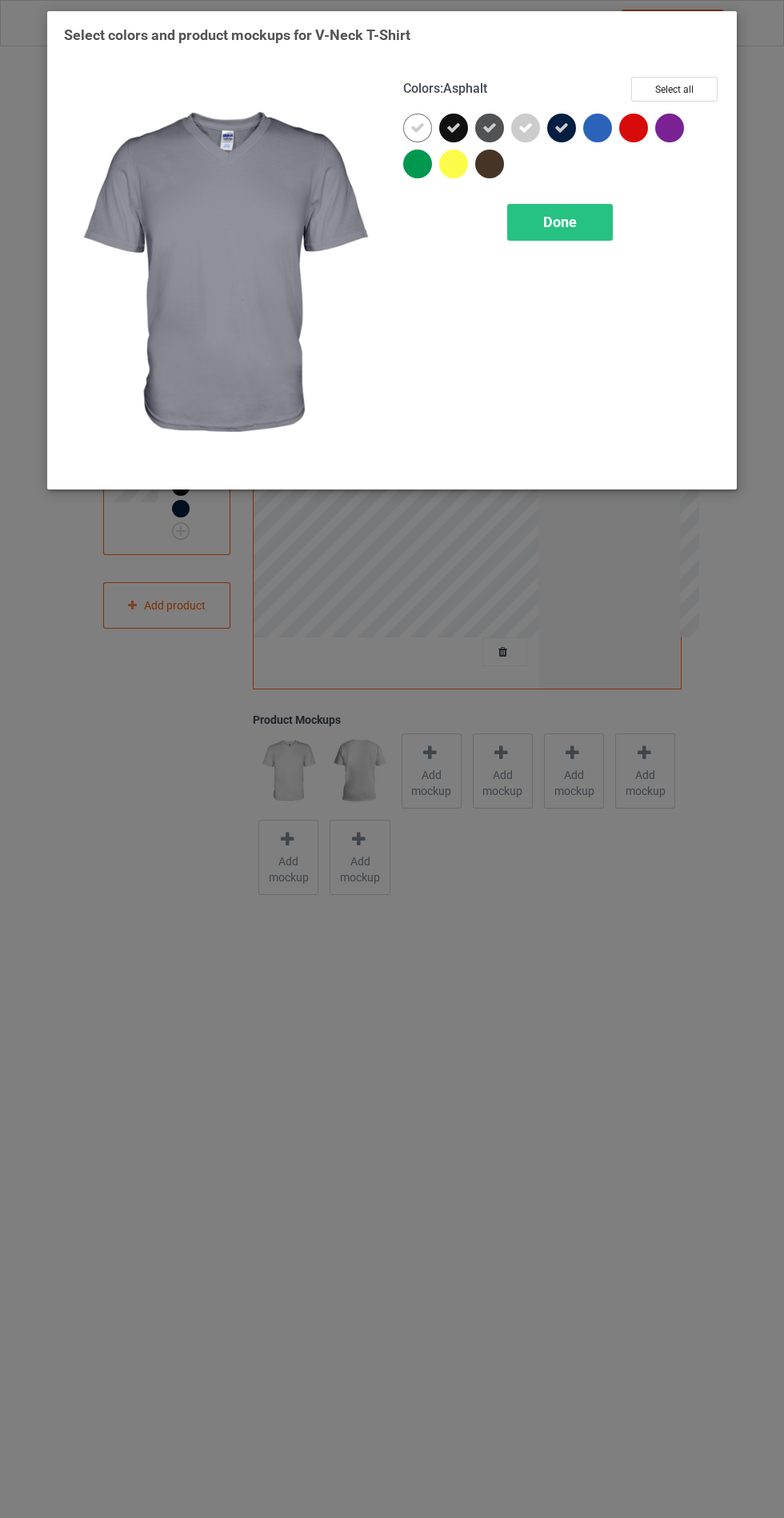
click at [445, 162] on div at bounding box center [453, 164] width 29 height 29
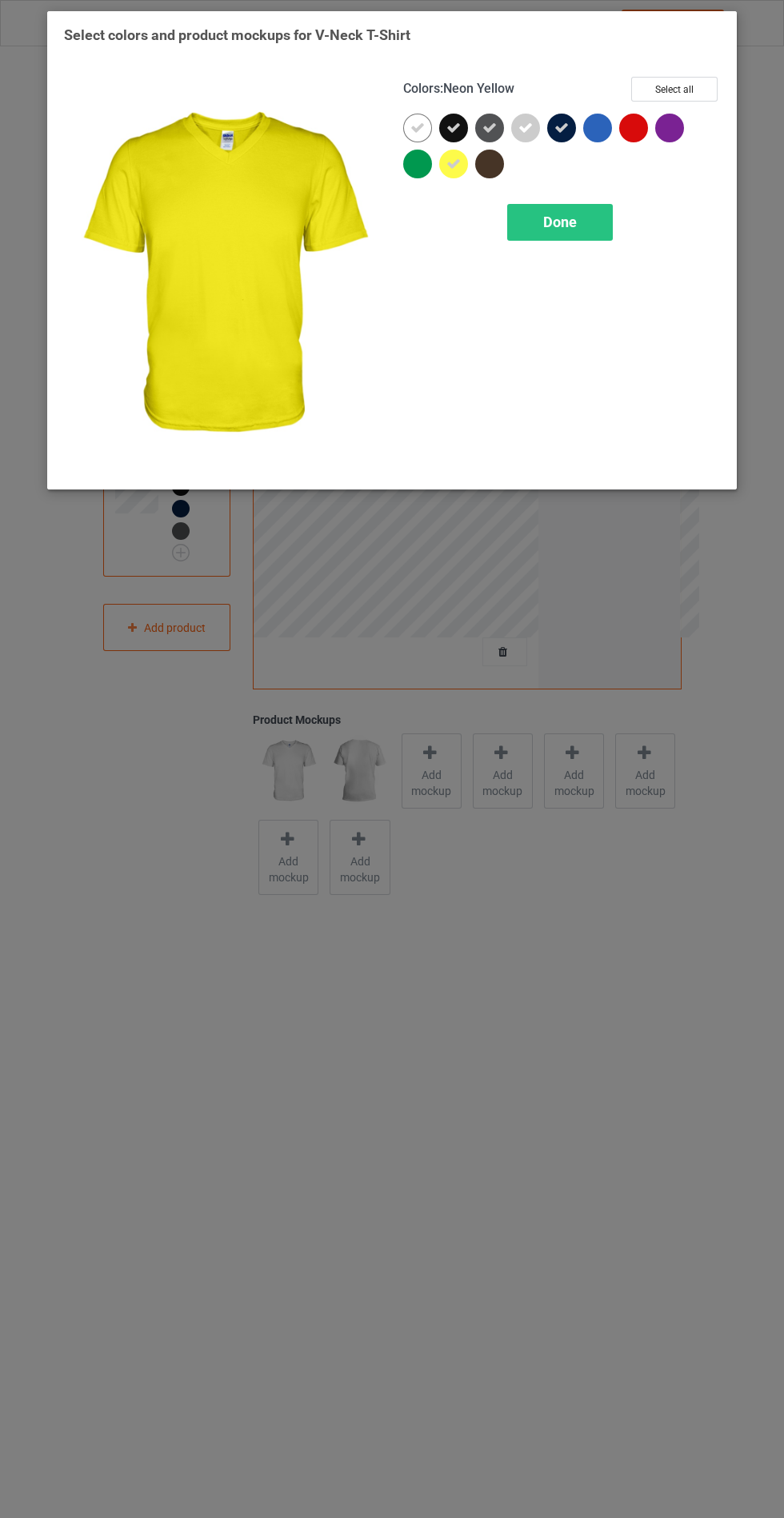
click at [595, 133] on div at bounding box center [597, 128] width 29 height 29
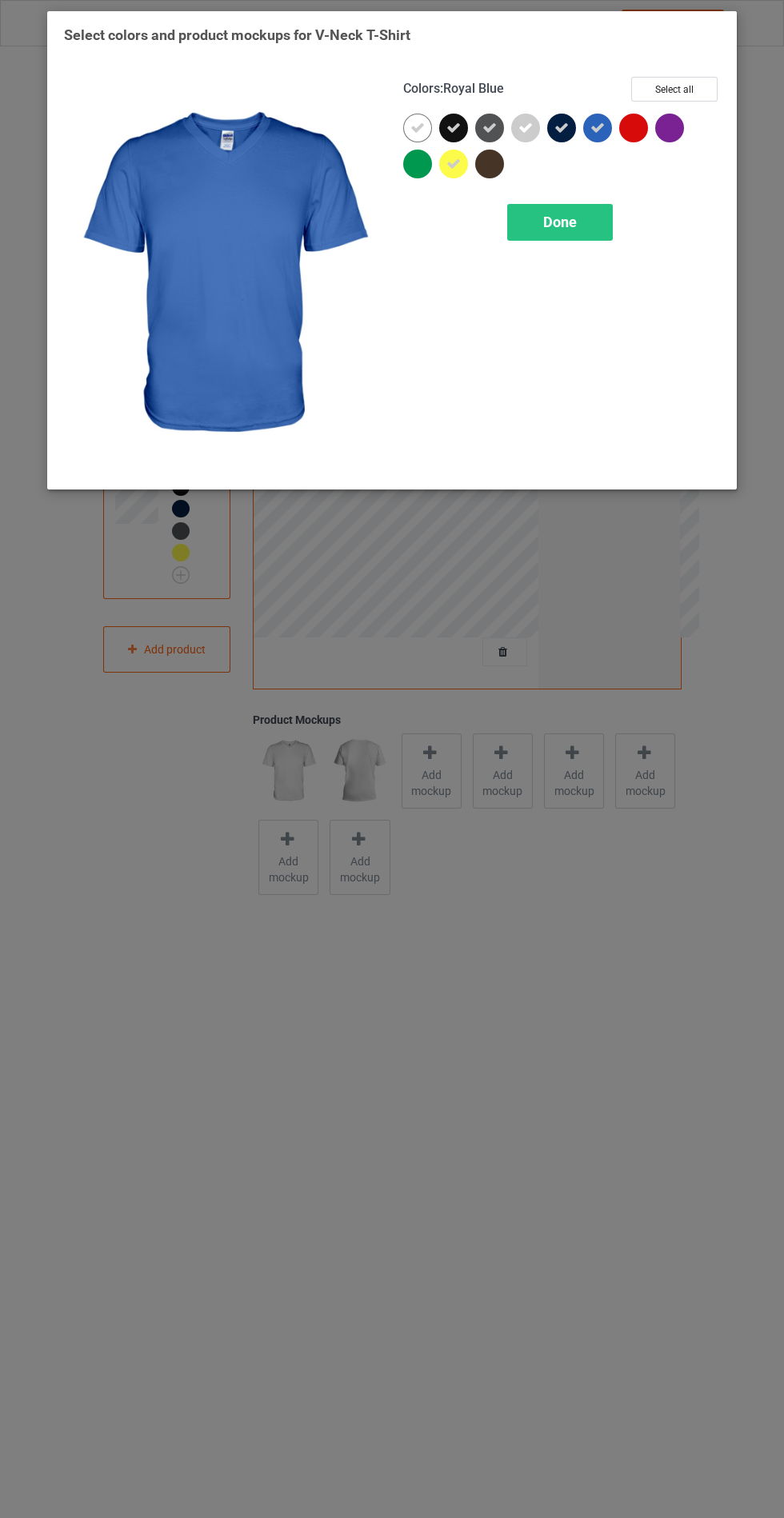
click at [587, 223] on div "Done" at bounding box center [559, 222] width 106 height 37
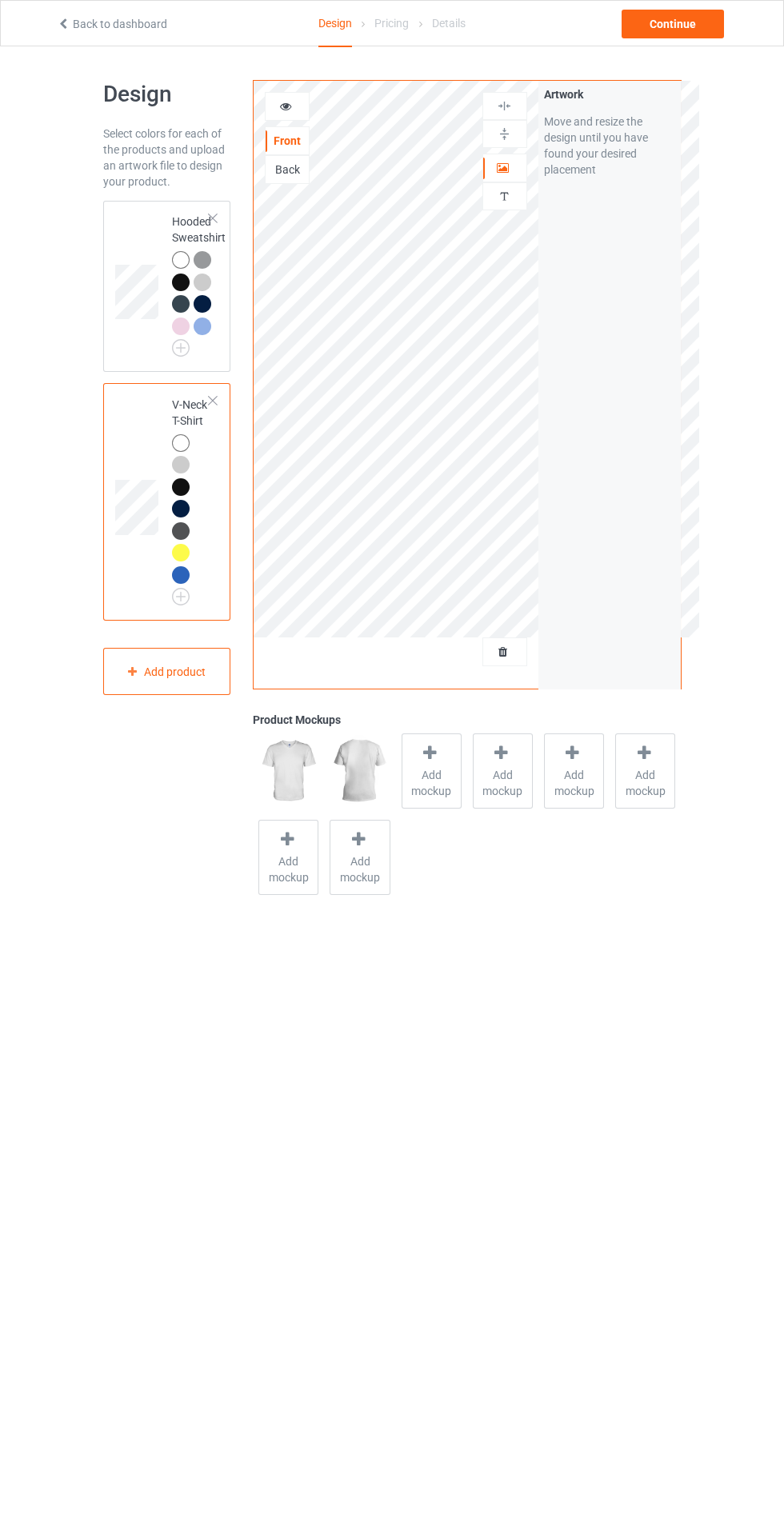
click at [423, 785] on span "Add mockup" at bounding box center [431, 783] width 58 height 32
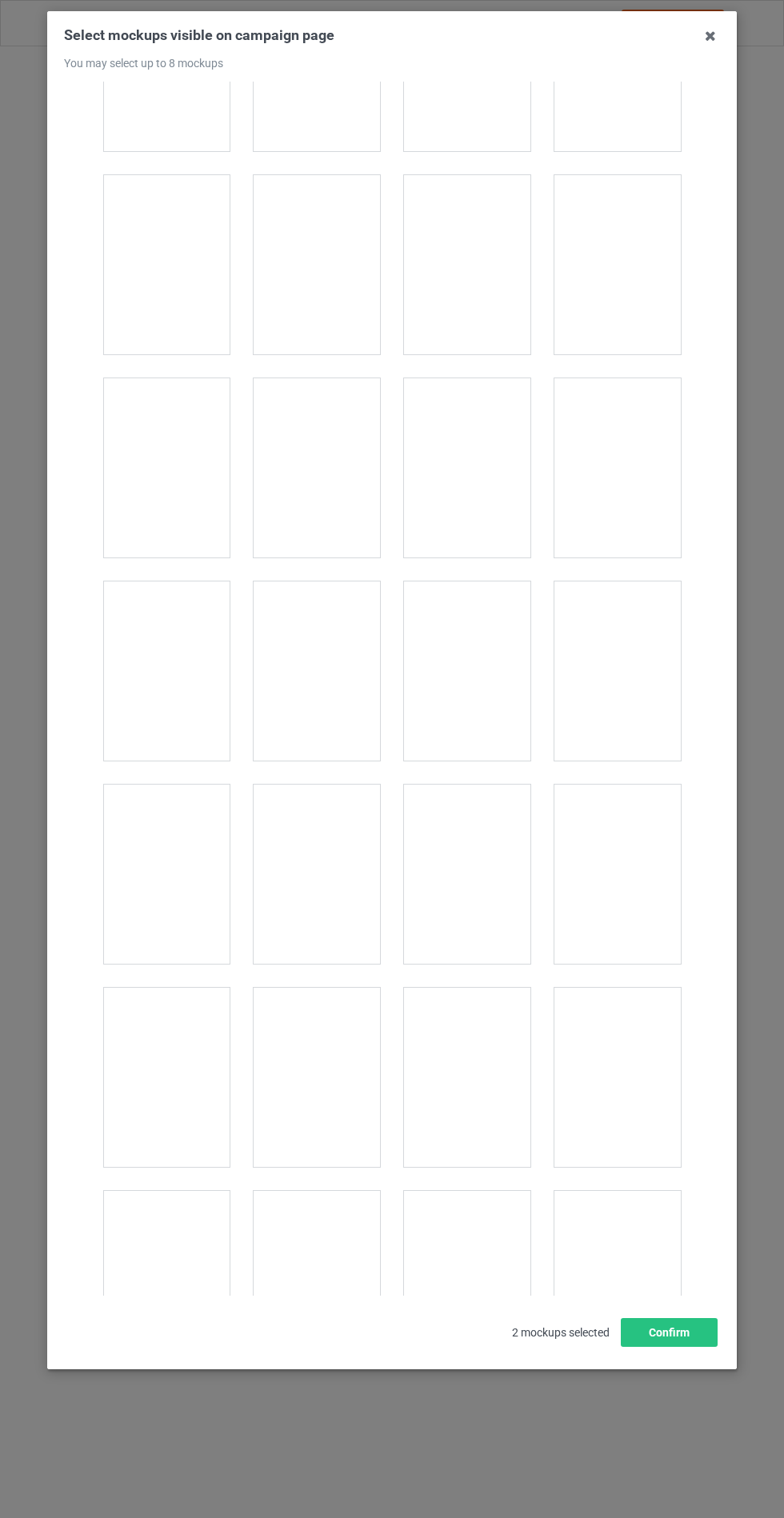
scroll to position [2156, 0]
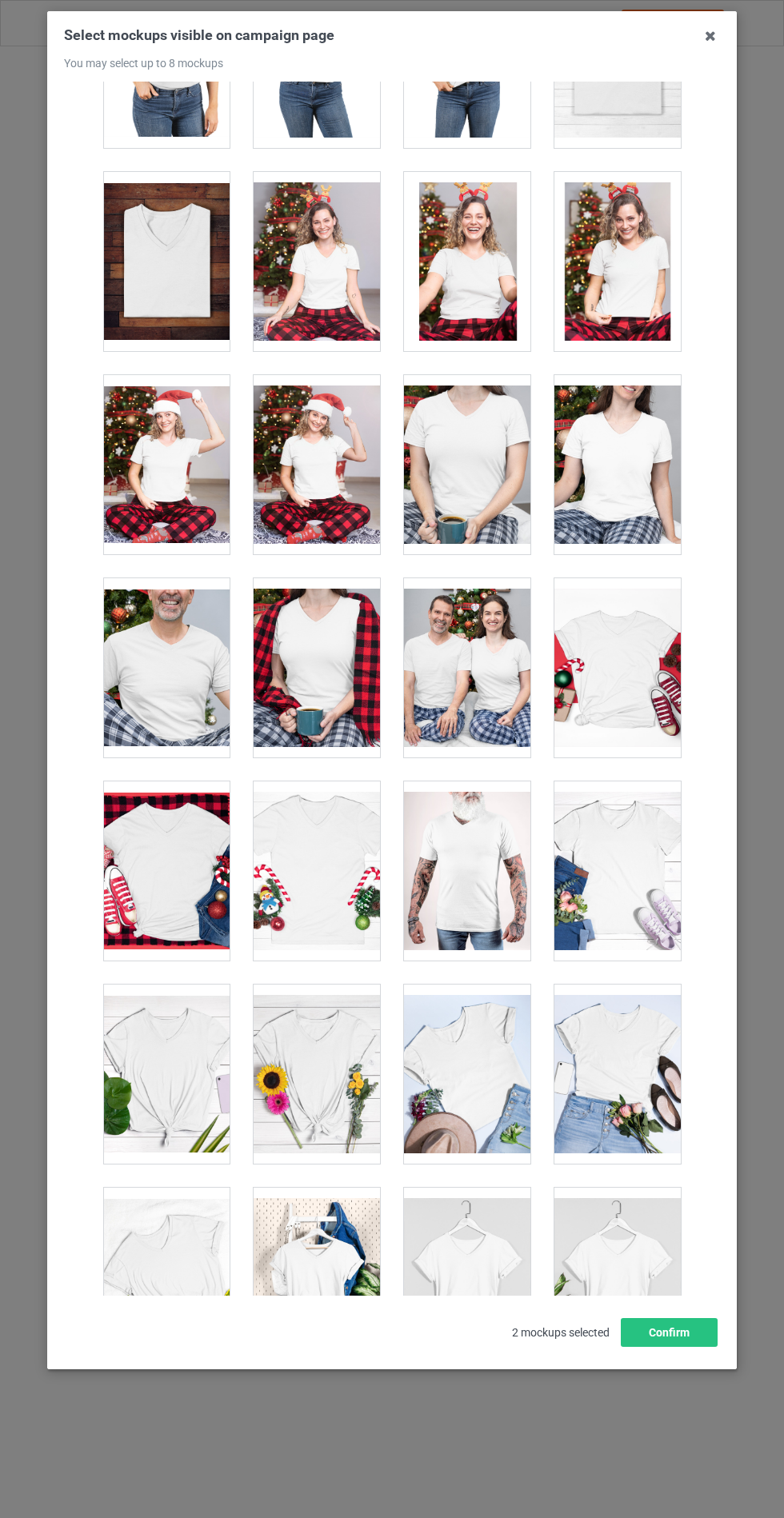
click at [631, 1275] on div at bounding box center [617, 1278] width 127 height 179
click at [325, 1285] on div at bounding box center [316, 1278] width 127 height 179
click at [320, 1071] on div at bounding box center [316, 1074] width 127 height 179
click at [630, 894] on div at bounding box center [617, 871] width 127 height 179
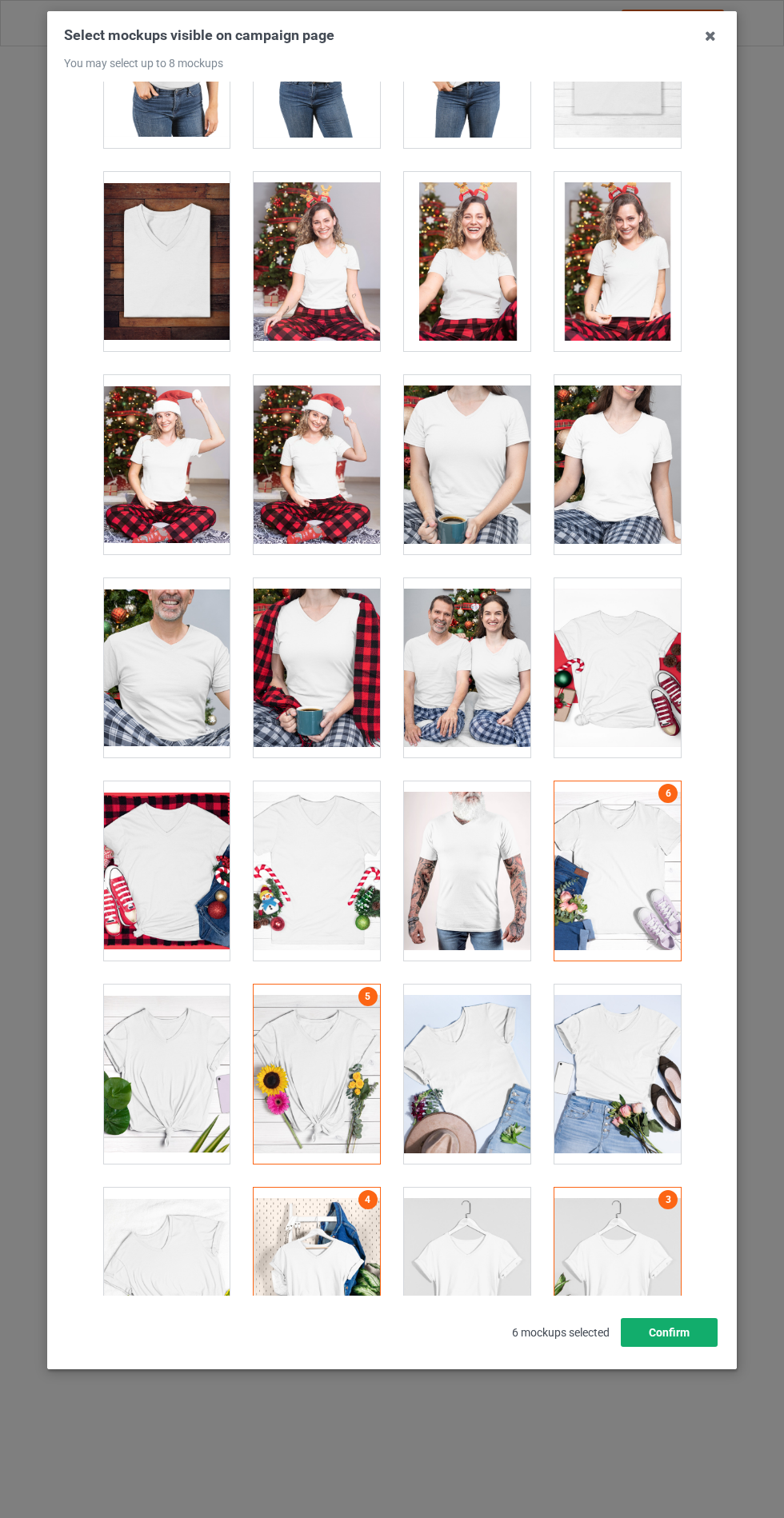
click at [664, 1347] on button "Confirm" at bounding box center [669, 1333] width 97 height 29
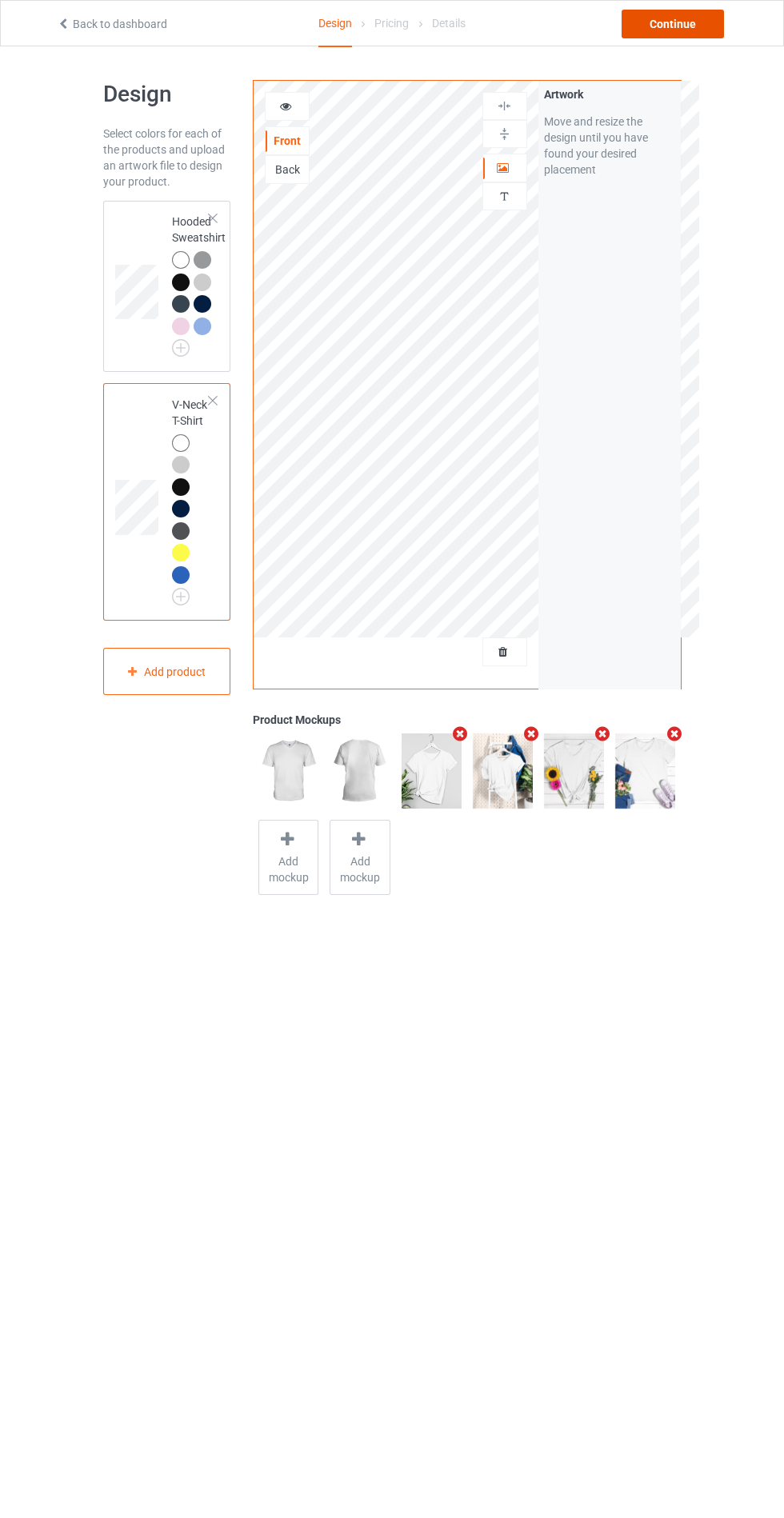
click at [666, 17] on div "Continue" at bounding box center [672, 24] width 102 height 29
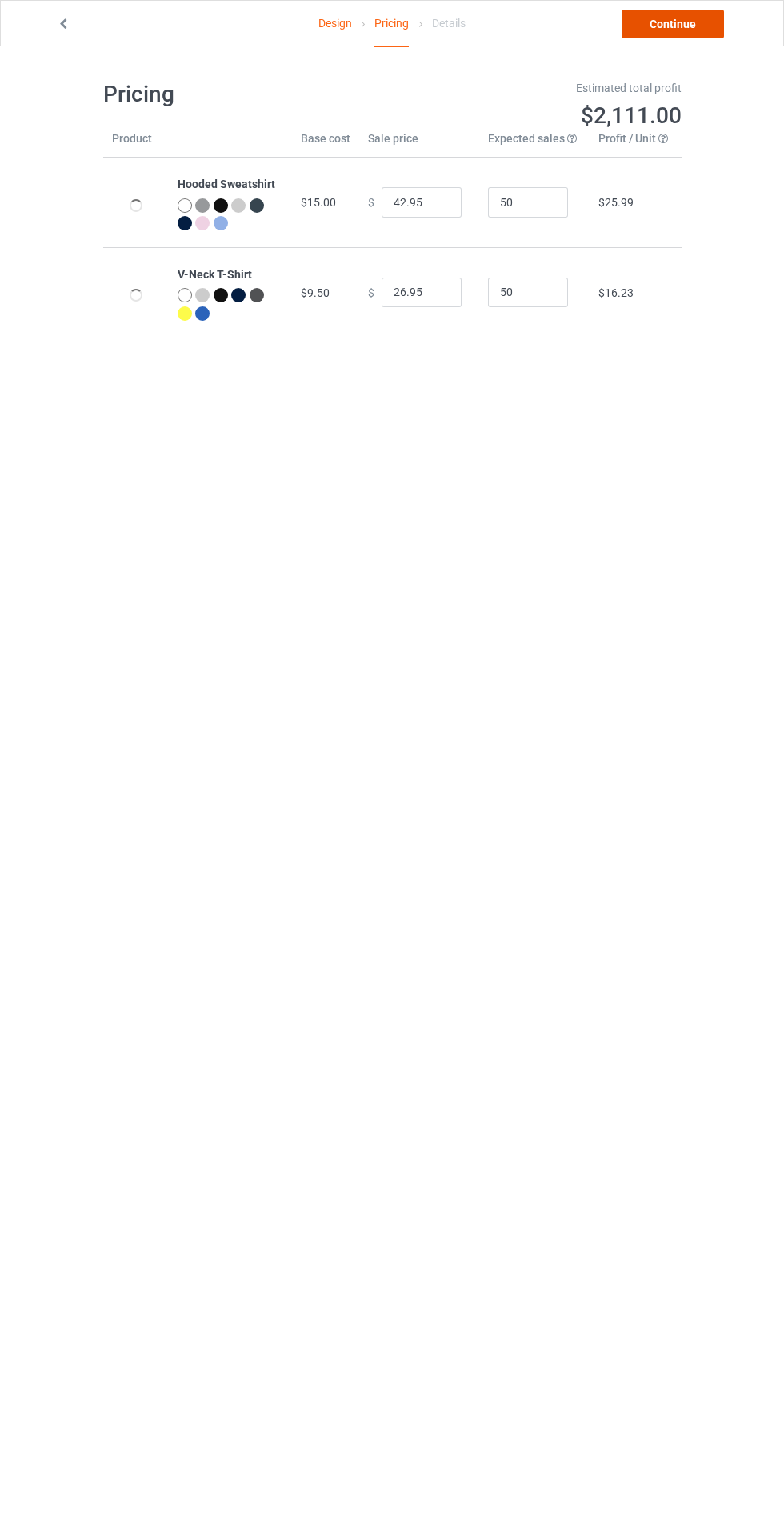
click at [666, 17] on link "Continue" at bounding box center [672, 24] width 102 height 29
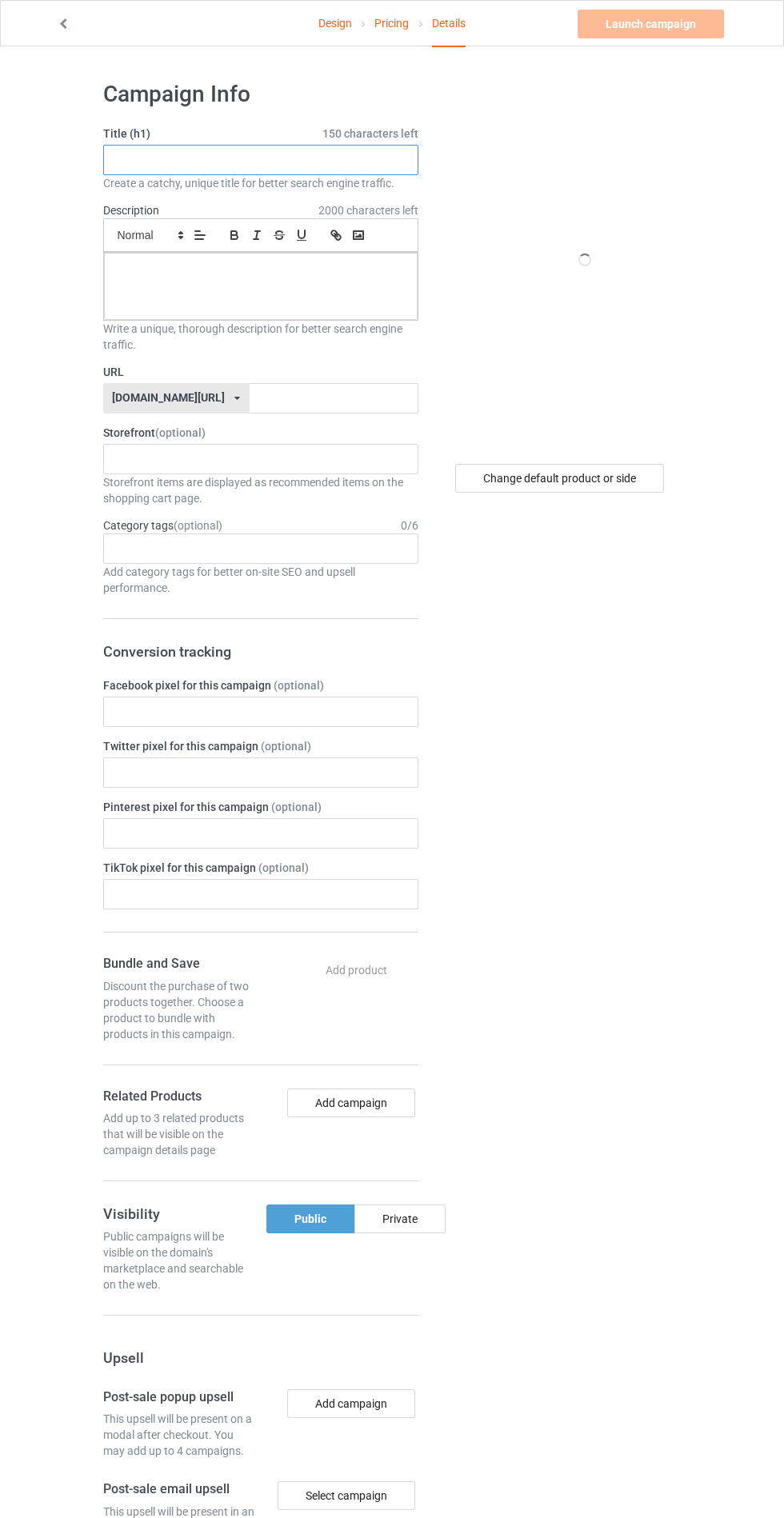
click at [360, 166] on input "text" at bounding box center [260, 160] width 315 height 30
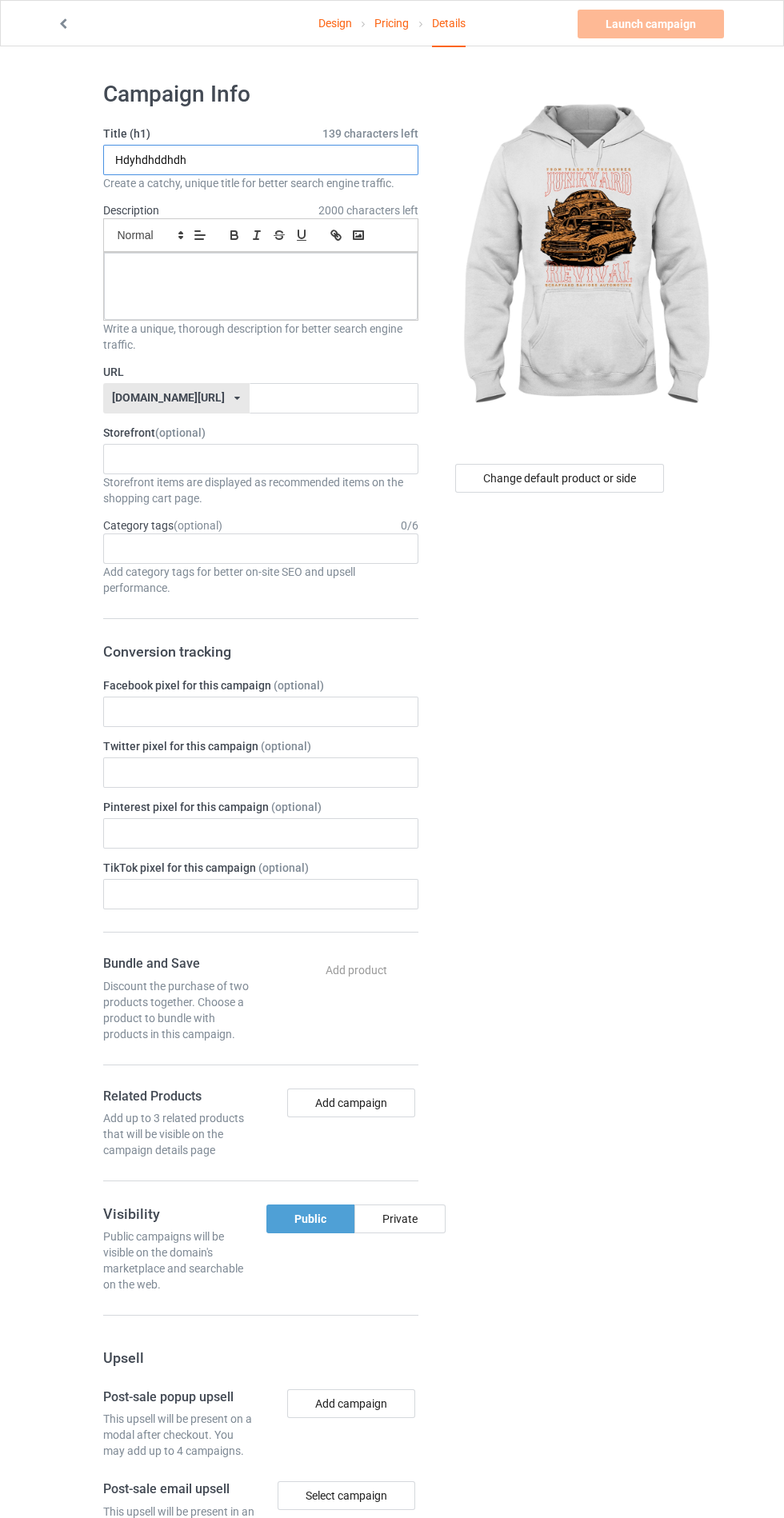
type input "Hdyhdhddhdh"
click at [193, 316] on div at bounding box center [260, 286] width 313 height 68
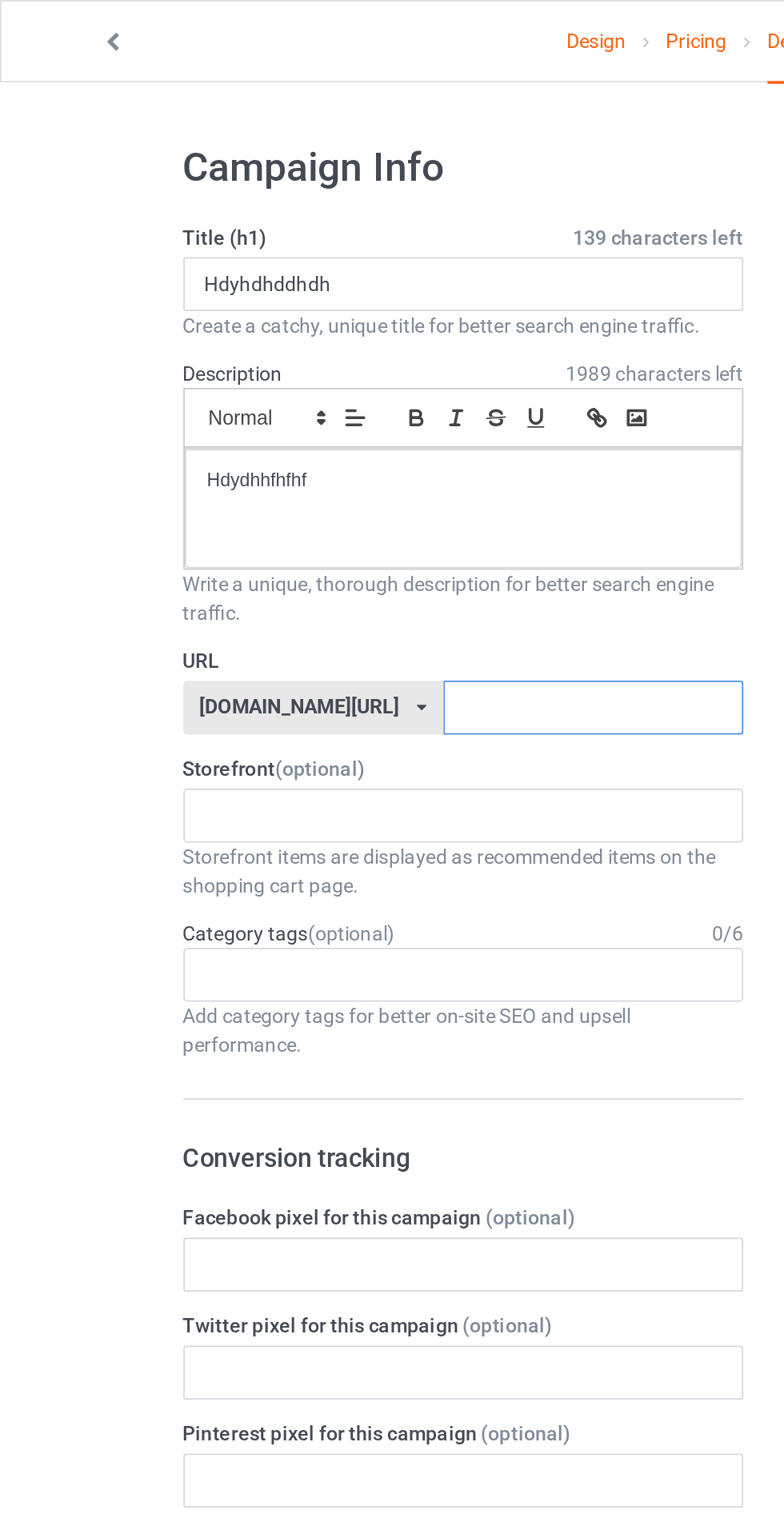
click at [314, 395] on input "text" at bounding box center [333, 398] width 169 height 30
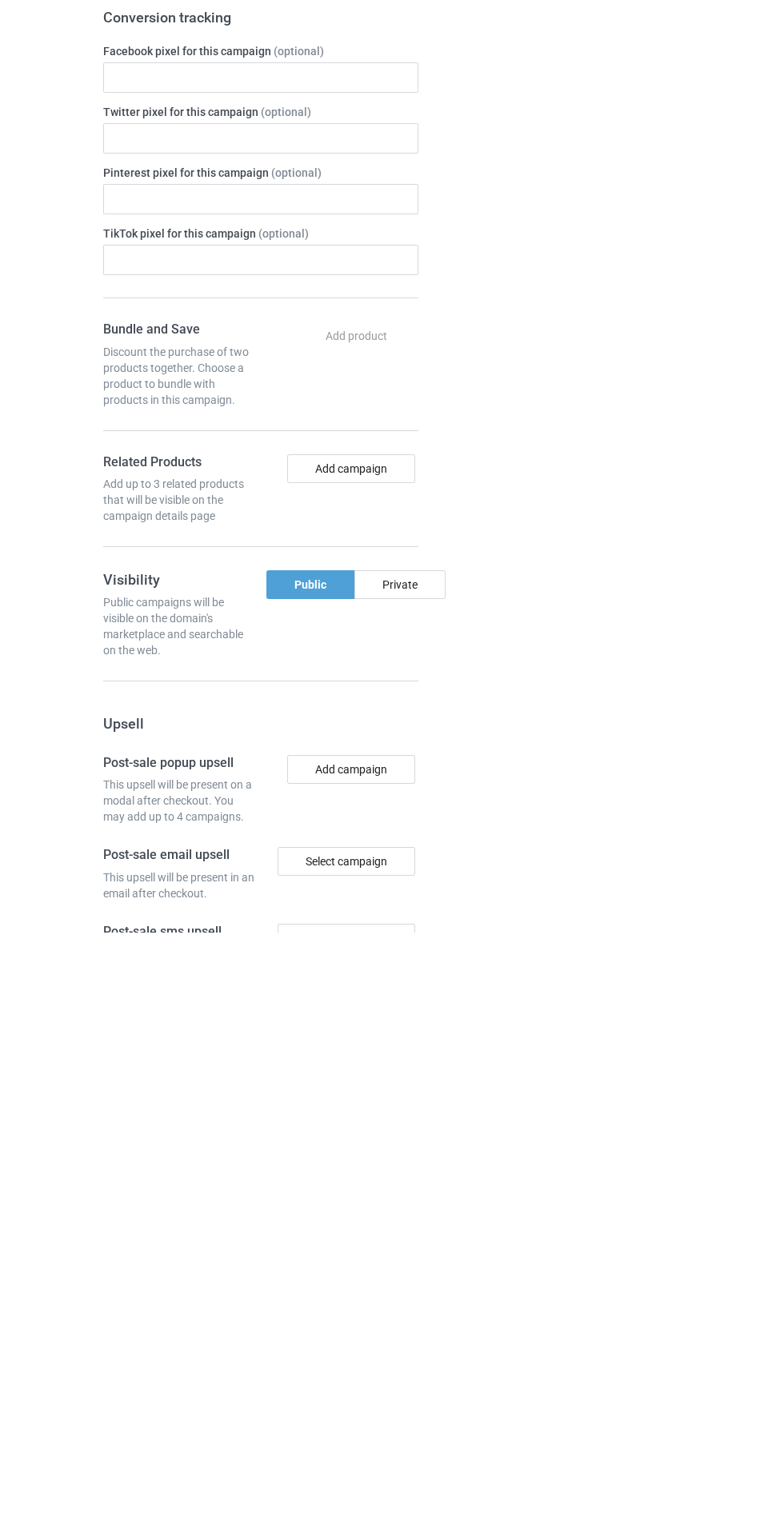
scroll to position [49, 0]
type input "Jdhdhhdhdhd"
click at [421, 1163] on div "Private" at bounding box center [400, 1170] width 91 height 29
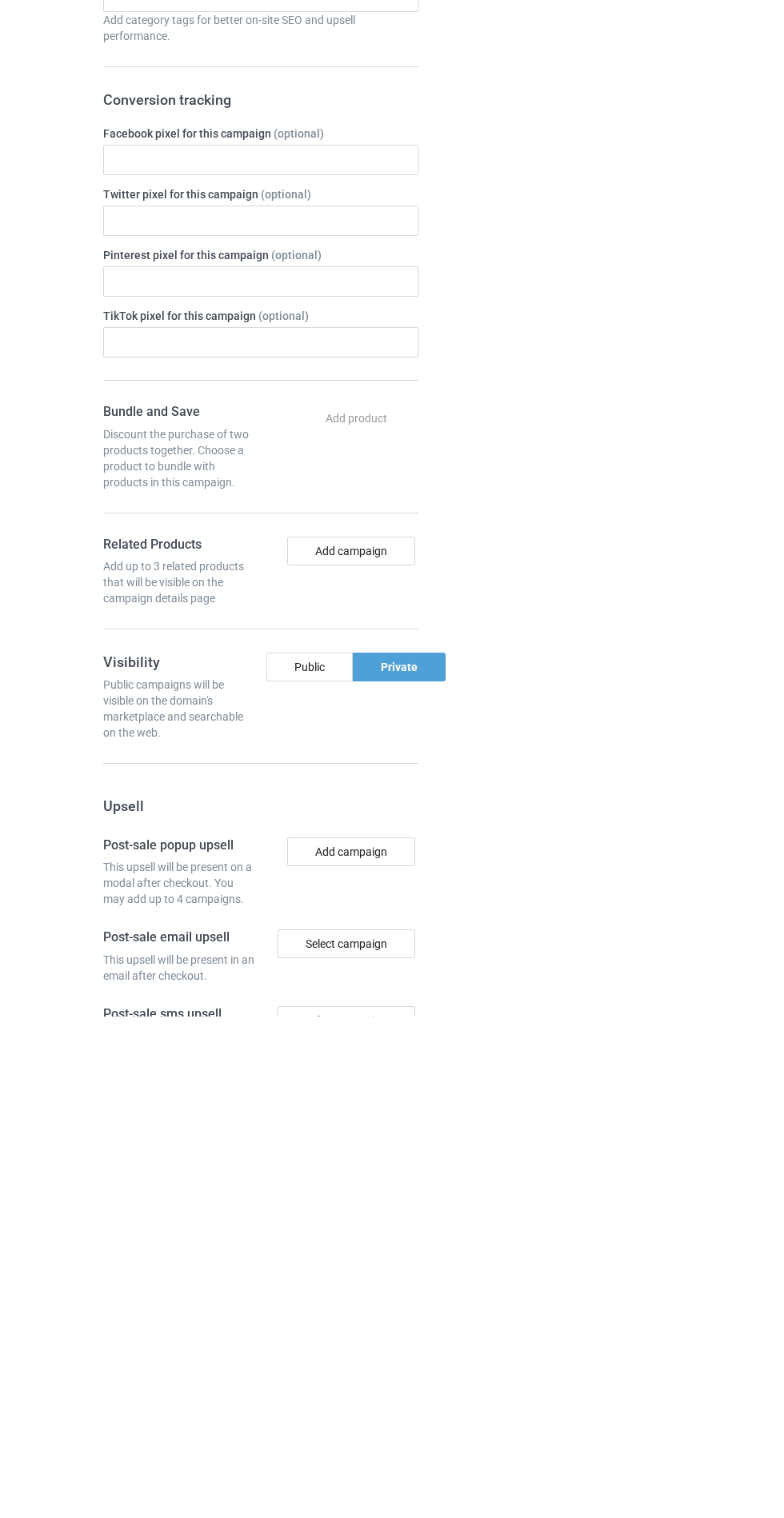
scroll to position [50, 0]
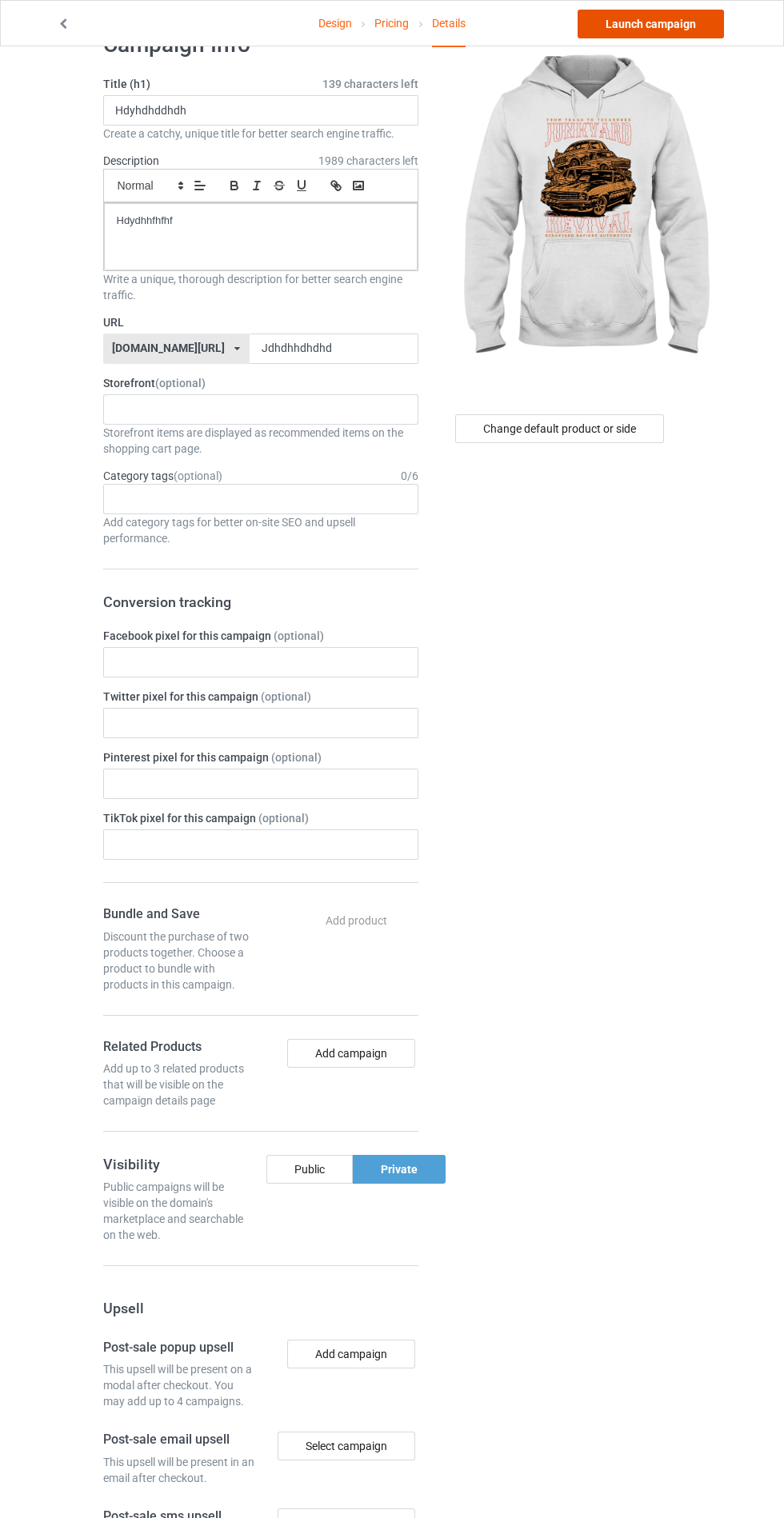
click at [691, 37] on link "Launch campaign" at bounding box center [651, 24] width 147 height 29
